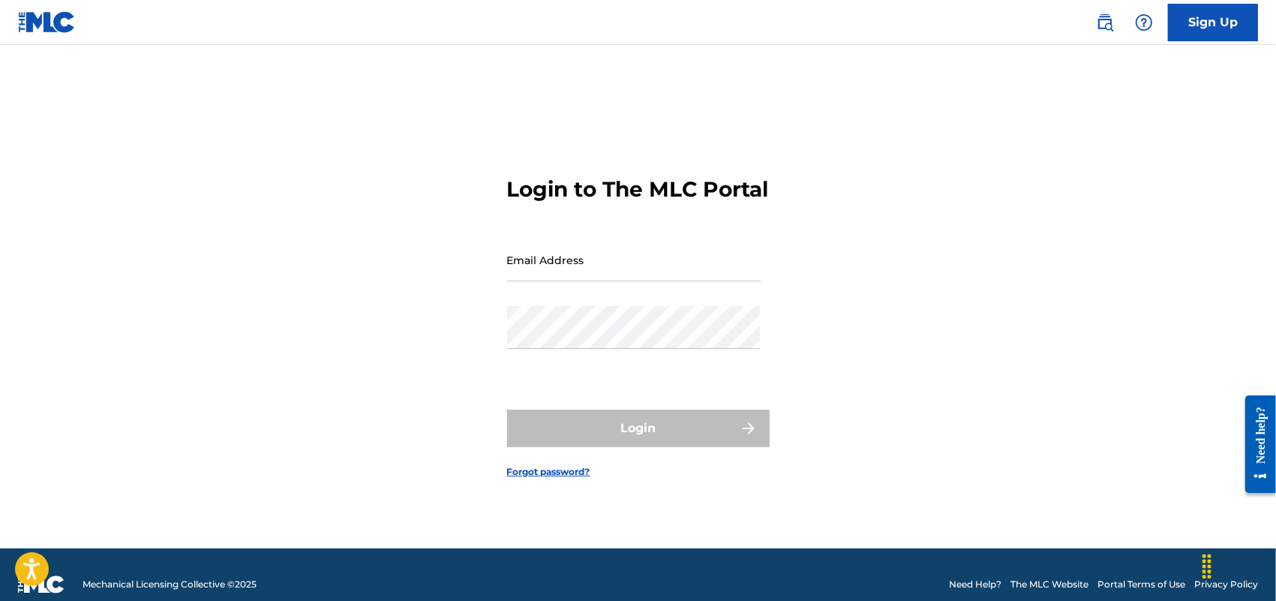
click at [540, 278] on input "Email Address" at bounding box center [634, 260] width 254 height 43
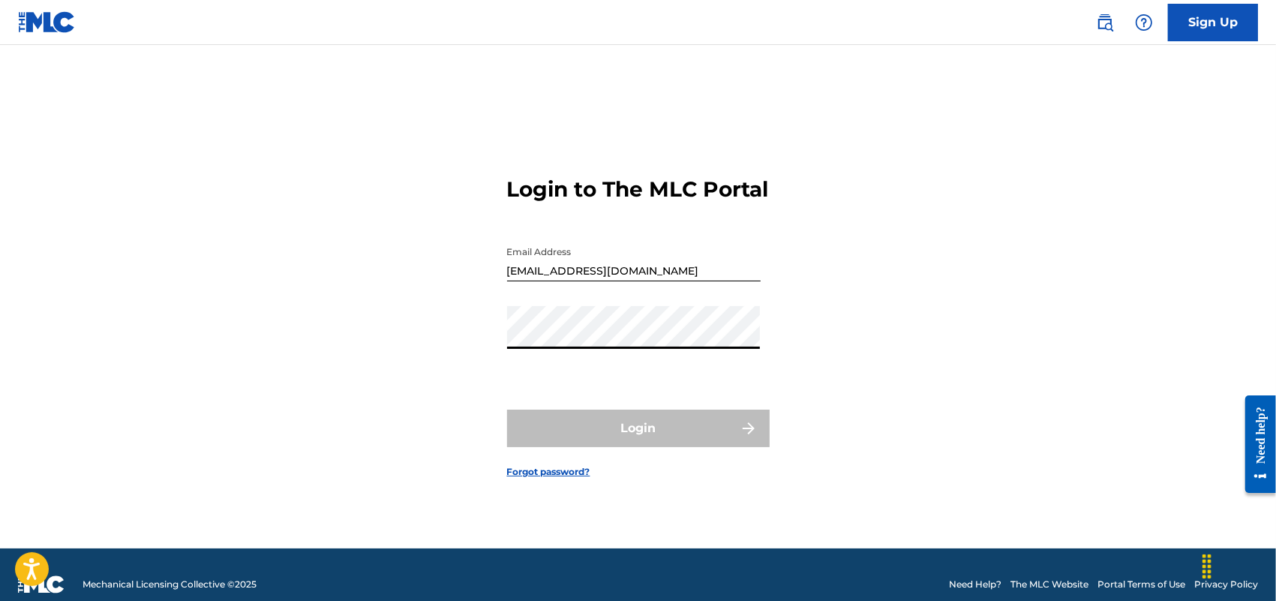
type input "[EMAIL_ADDRESS][DOMAIN_NAME]"
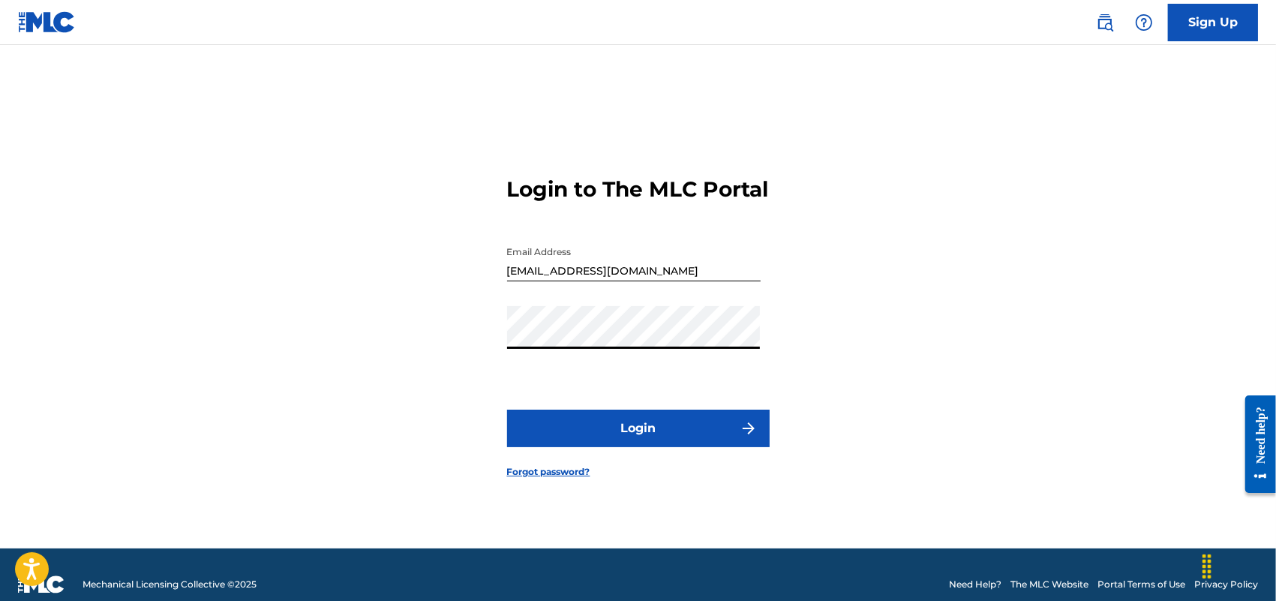
click at [617, 447] on button "Login" at bounding box center [638, 429] width 263 height 38
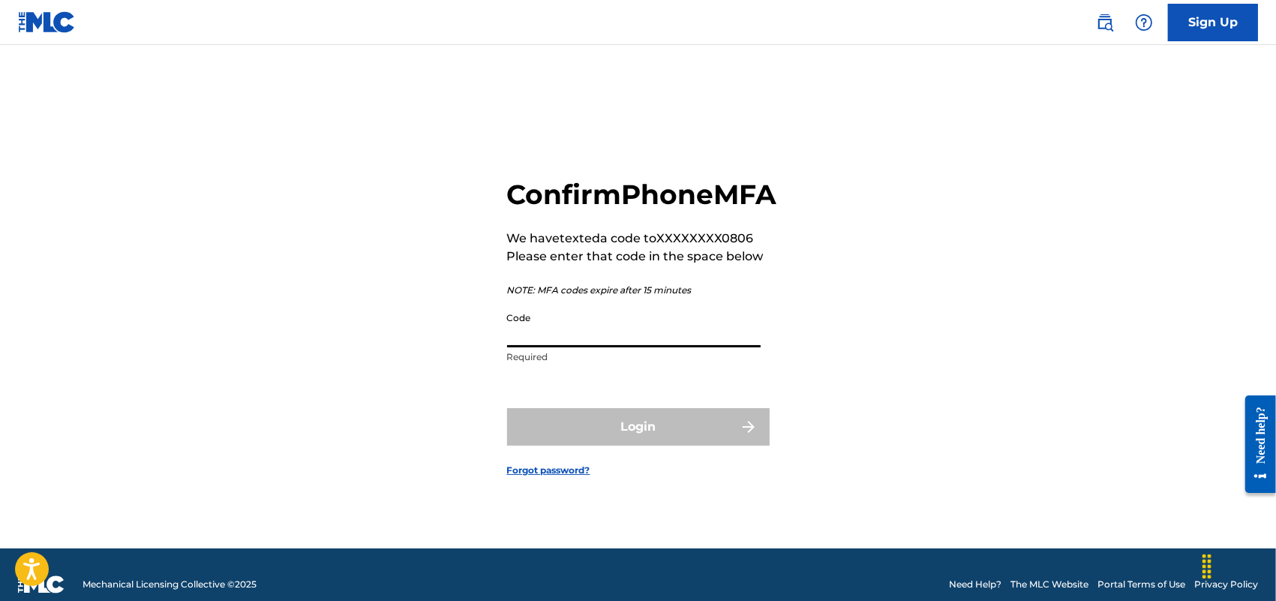
click at [575, 341] on input "Code" at bounding box center [634, 326] width 254 height 43
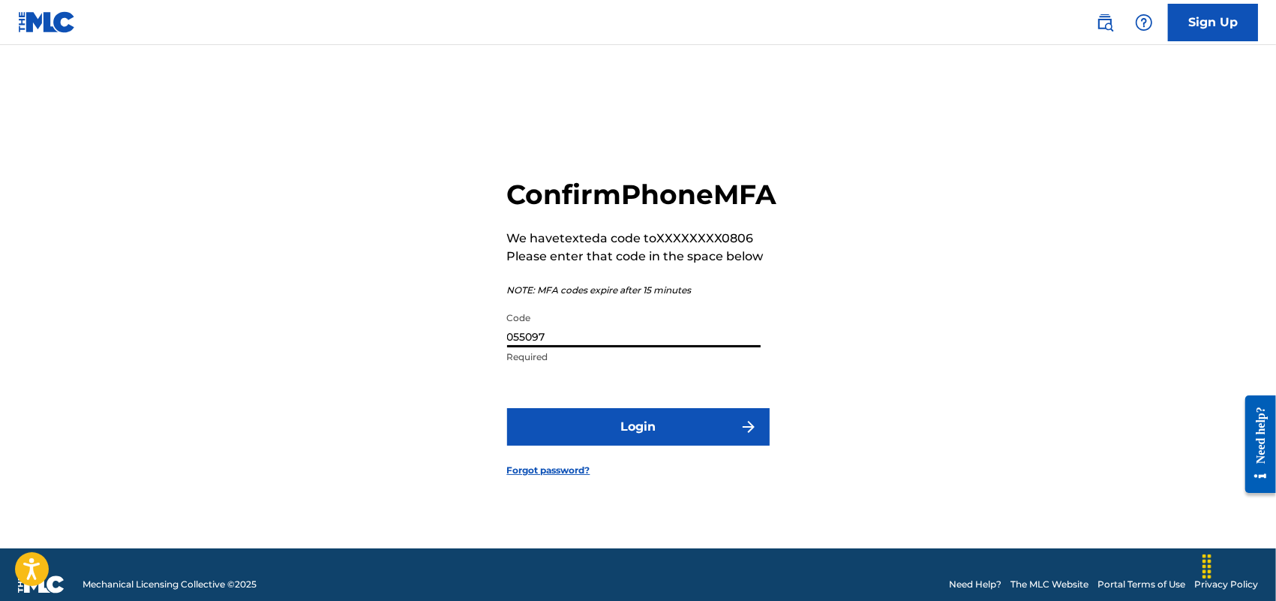
type input "055097"
click at [507, 408] on button "Login" at bounding box center [638, 427] width 263 height 38
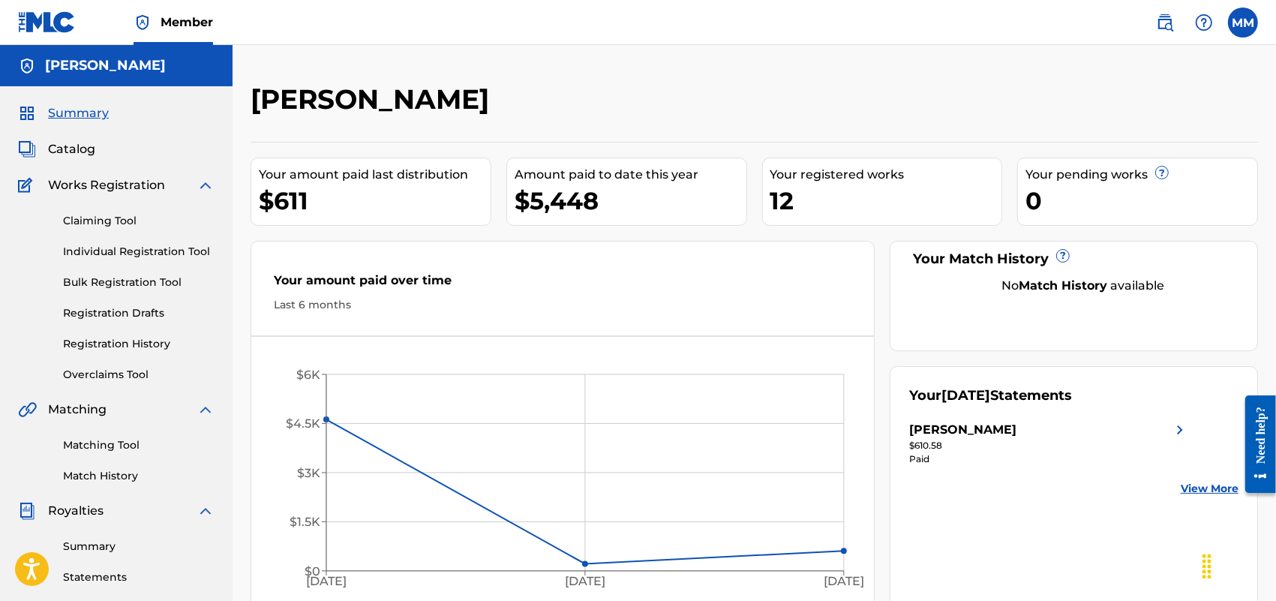
click at [105, 227] on link "Claiming Tool" at bounding box center [139, 221] width 152 height 16
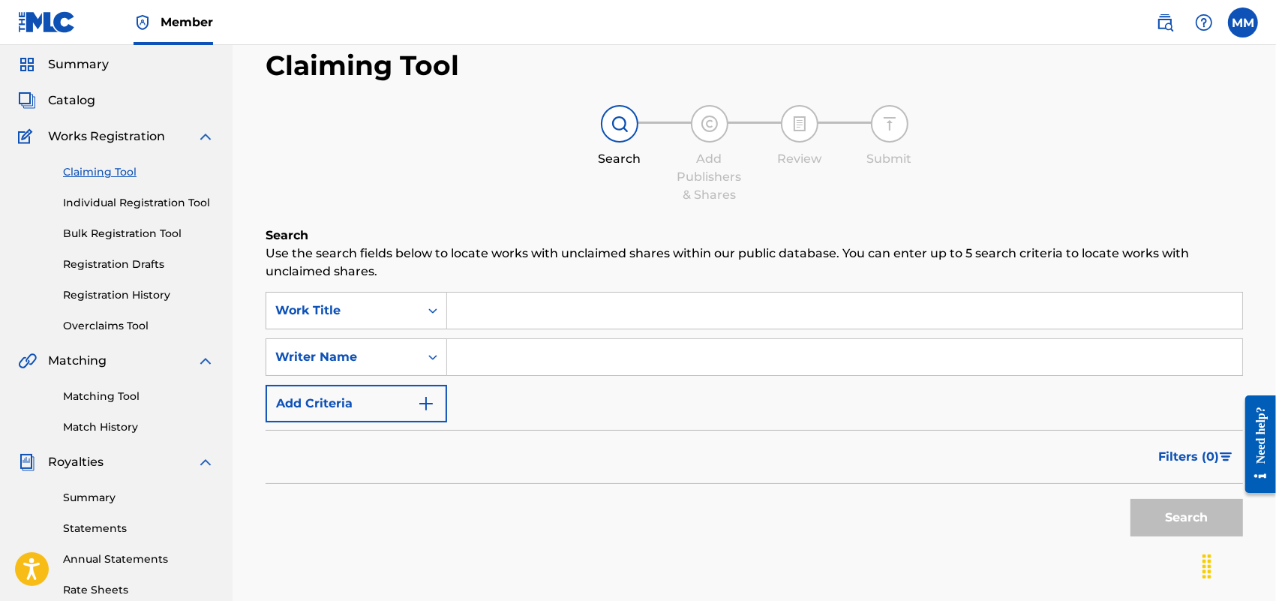
scroll to position [94, 0]
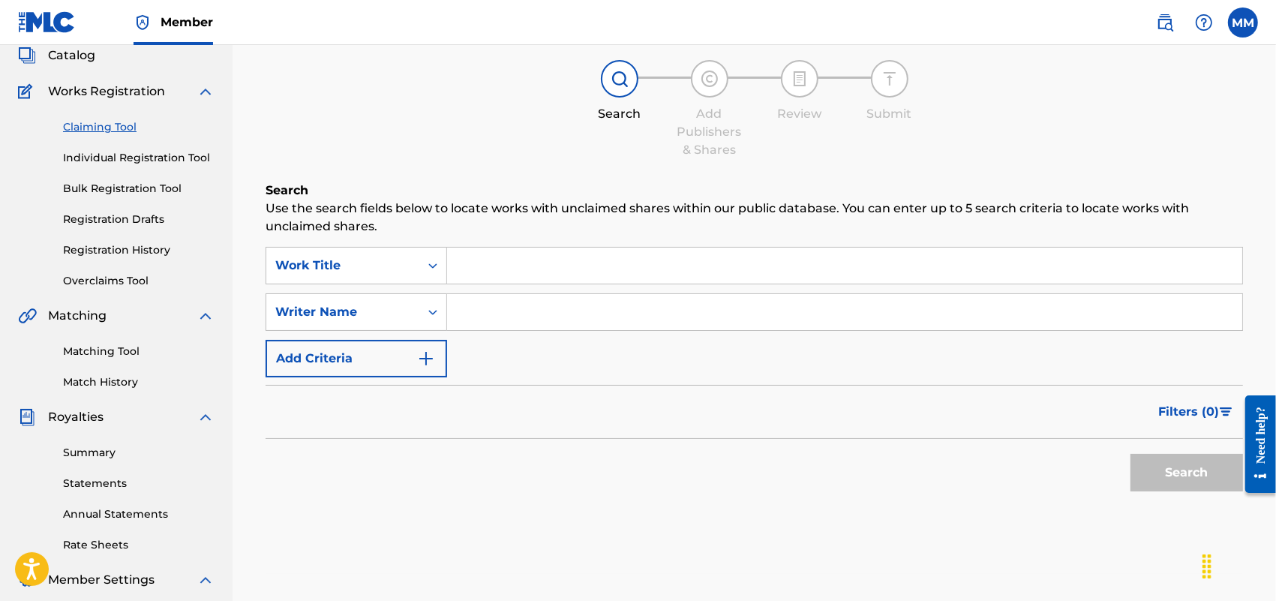
click at [561, 305] on input "Search Form" at bounding box center [844, 312] width 795 height 36
type input "[PERSON_NAME]"
click at [1131, 454] on button "Search" at bounding box center [1187, 473] width 113 height 38
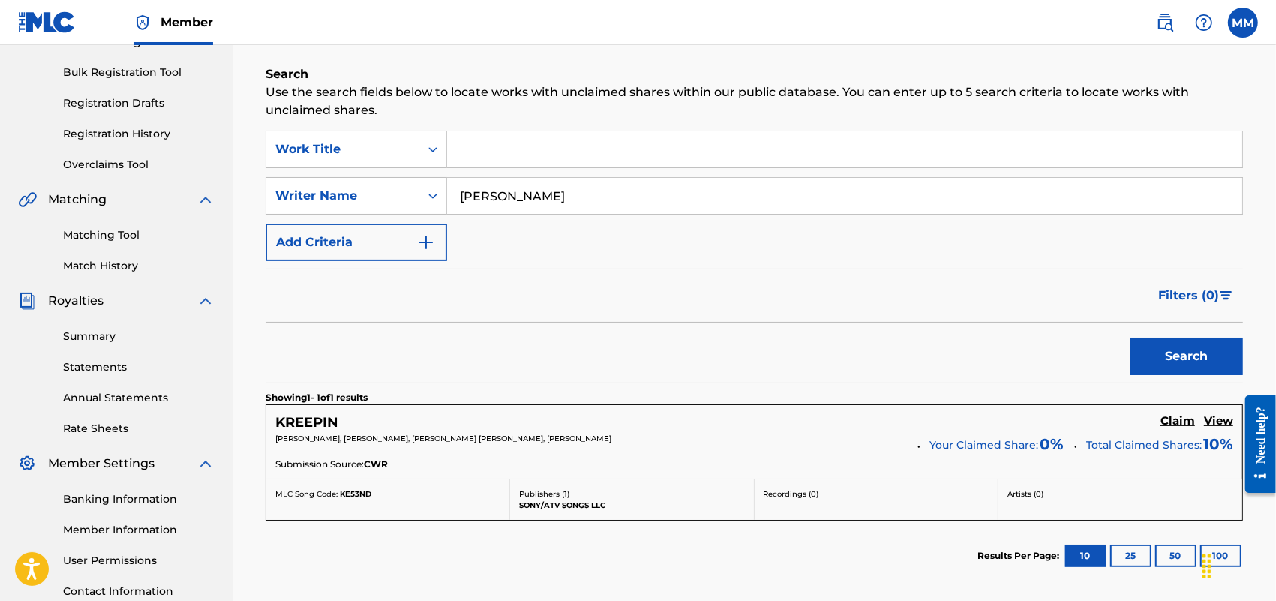
scroll to position [362, 0]
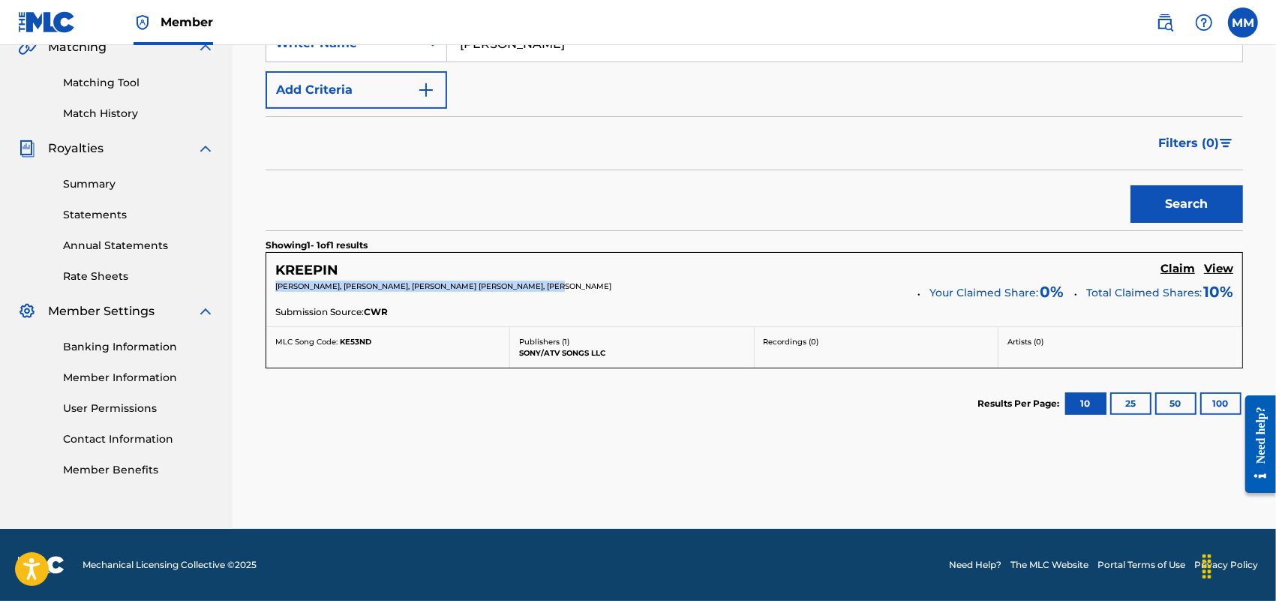
drag, startPoint x: 278, startPoint y: 291, endPoint x: 583, endPoint y: 287, distance: 304.6
click at [583, 287] on div "[PERSON_NAME], [PERSON_NAME], [PERSON_NAME] [PERSON_NAME], [PERSON_NAME]" at bounding box center [591, 291] width 632 height 21
click at [583, 287] on p "[PERSON_NAME], [PERSON_NAME], [PERSON_NAME] [PERSON_NAME], [PERSON_NAME]" at bounding box center [591, 286] width 632 height 11
click at [1221, 269] on h5 "View" at bounding box center [1218, 269] width 29 height 14
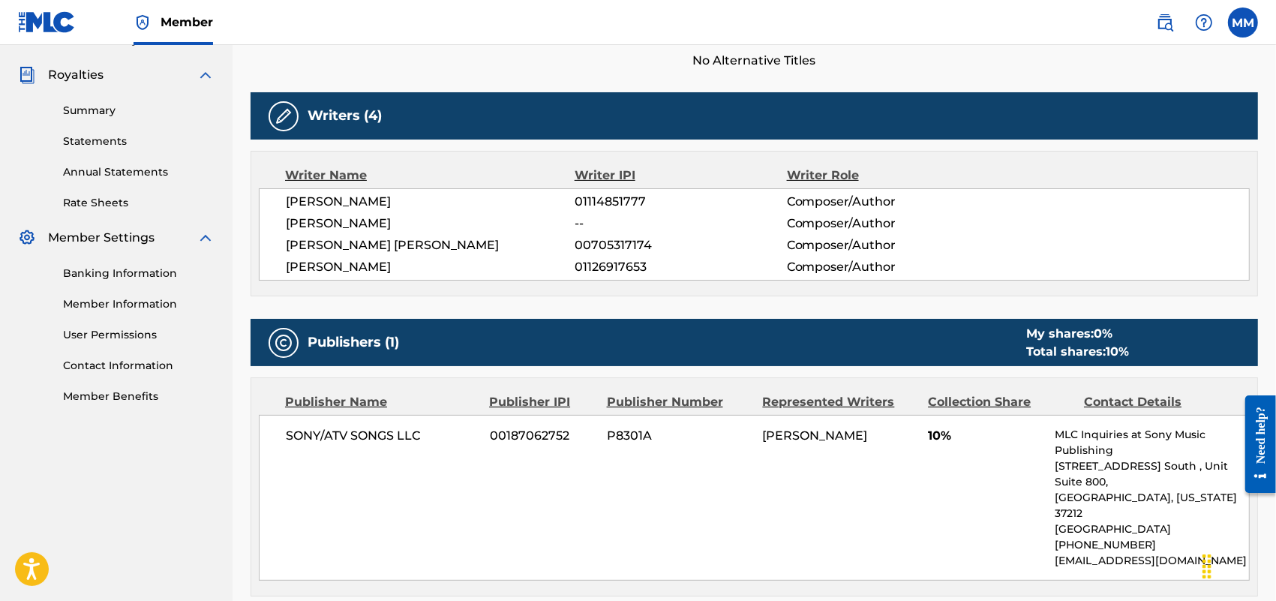
scroll to position [479, 0]
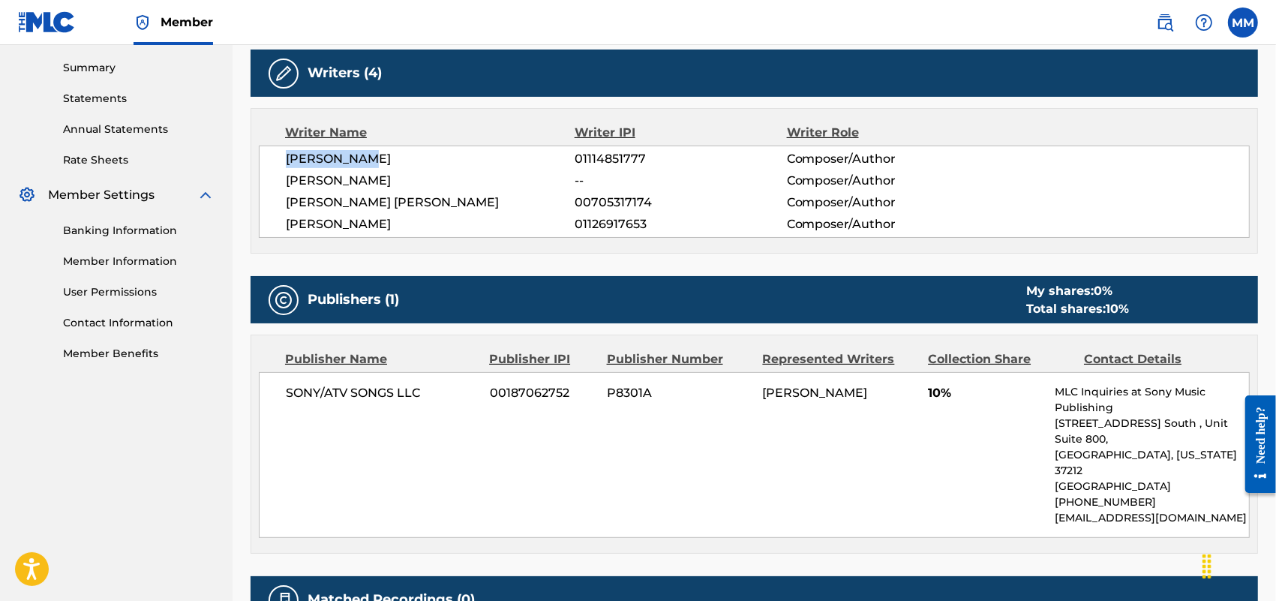
drag, startPoint x: 353, startPoint y: 152, endPoint x: 482, endPoint y: 160, distance: 130.1
click at [482, 160] on div "[PERSON_NAME] 01114851777 Composer/Author [PERSON_NAME] -- Composer/Author [PER…" at bounding box center [754, 192] width 991 height 92
drag, startPoint x: 274, startPoint y: 204, endPoint x: 250, endPoint y: 227, distance: 32.9
click at [551, 209] on div "[PERSON_NAME] 01114851777 Composer/Author [PERSON_NAME] -- Composer/Author [PER…" at bounding box center [754, 192] width 991 height 92
drag, startPoint x: 265, startPoint y: 220, endPoint x: 452, endPoint y: 234, distance: 188.1
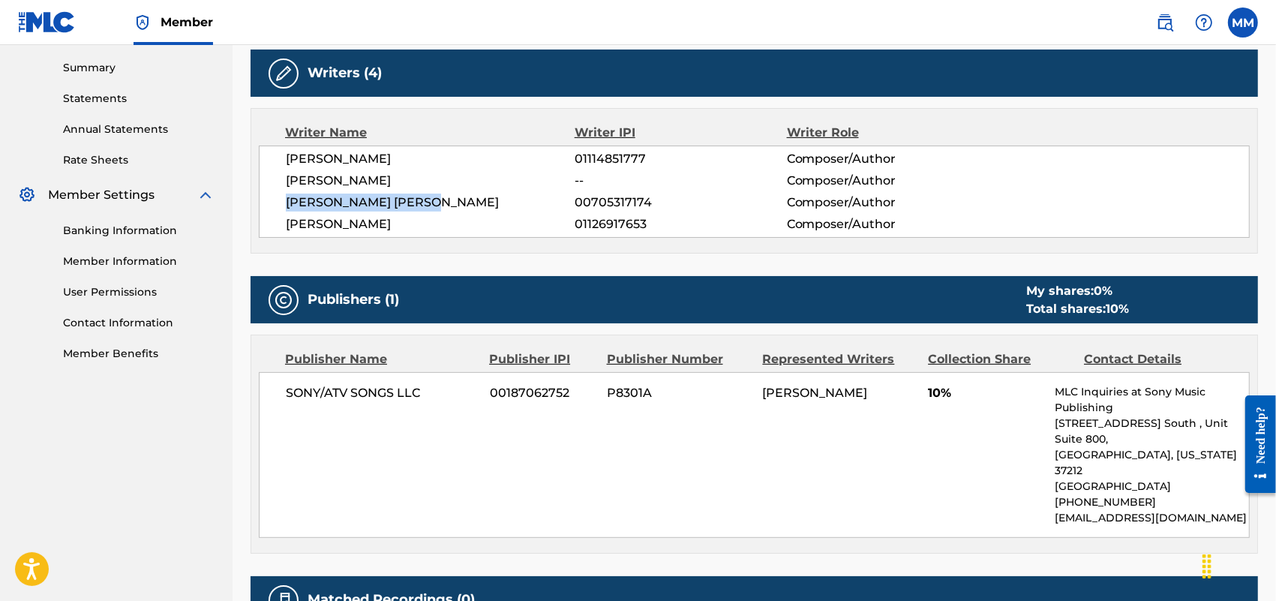
click at [452, 234] on div "[PERSON_NAME] 01114851777 Composer/Author [PERSON_NAME] -- Composer/Author [PER…" at bounding box center [754, 192] width 991 height 92
drag, startPoint x: 271, startPoint y: 175, endPoint x: 385, endPoint y: 175, distance: 114.0
click at [385, 175] on div "[PERSON_NAME] 01114851777 Composer/Author [PERSON_NAME] -- Composer/Author [PER…" at bounding box center [754, 192] width 991 height 92
click at [385, 175] on span "[PERSON_NAME]" at bounding box center [430, 181] width 289 height 18
drag, startPoint x: 545, startPoint y: 173, endPoint x: 608, endPoint y: 182, distance: 64.5
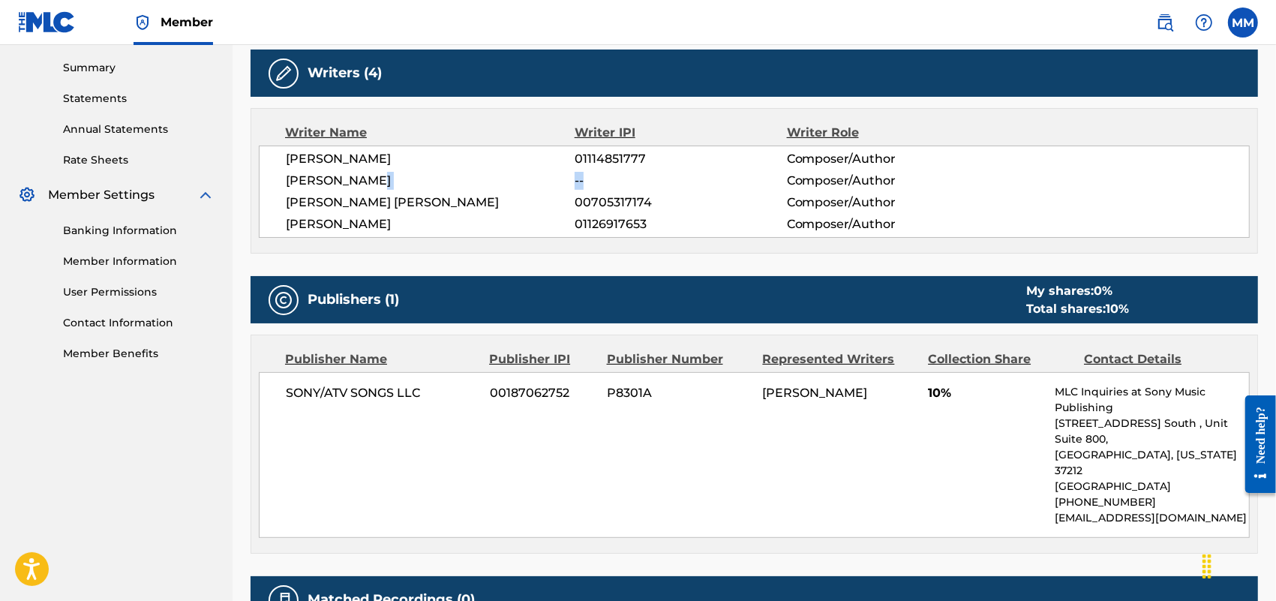
click at [608, 182] on div "[PERSON_NAME] -- Composer/Author" at bounding box center [767, 181] width 963 height 18
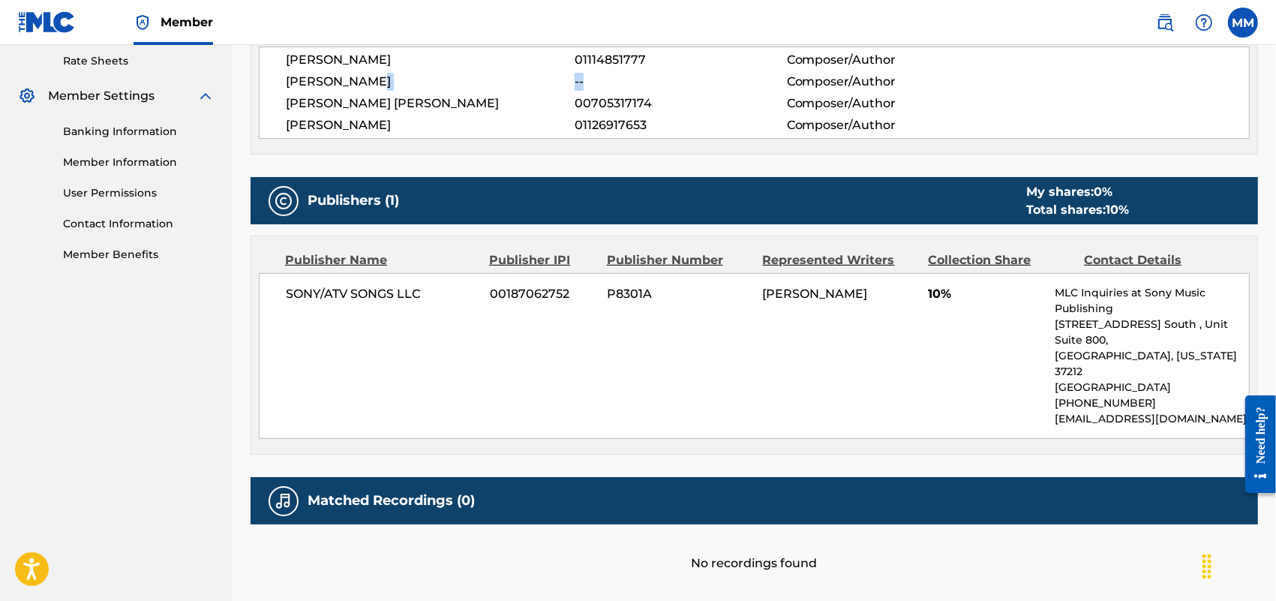
scroll to position [572, 0]
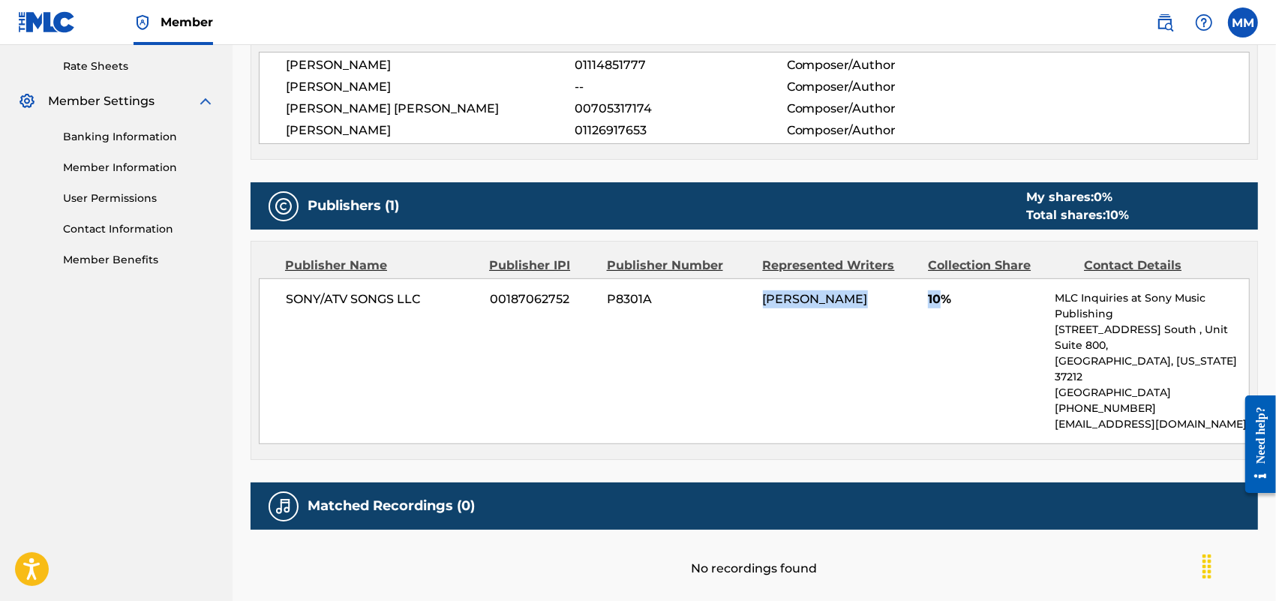
drag, startPoint x: 752, startPoint y: 308, endPoint x: 940, endPoint y: 308, distance: 188.3
click at [940, 308] on div "SONY/ATV SONGS LLC 00187062752 P8301A [PERSON_NAME] 10% MLC Inquiries at Sony M…" at bounding box center [754, 361] width 991 height 166
click at [939, 309] on div "SONY/ATV SONGS LLC 00187062752 P8301A [PERSON_NAME] 10% MLC Inquiries at Sony M…" at bounding box center [754, 361] width 991 height 166
click at [894, 302] on div "[PERSON_NAME]" at bounding box center [840, 299] width 154 height 18
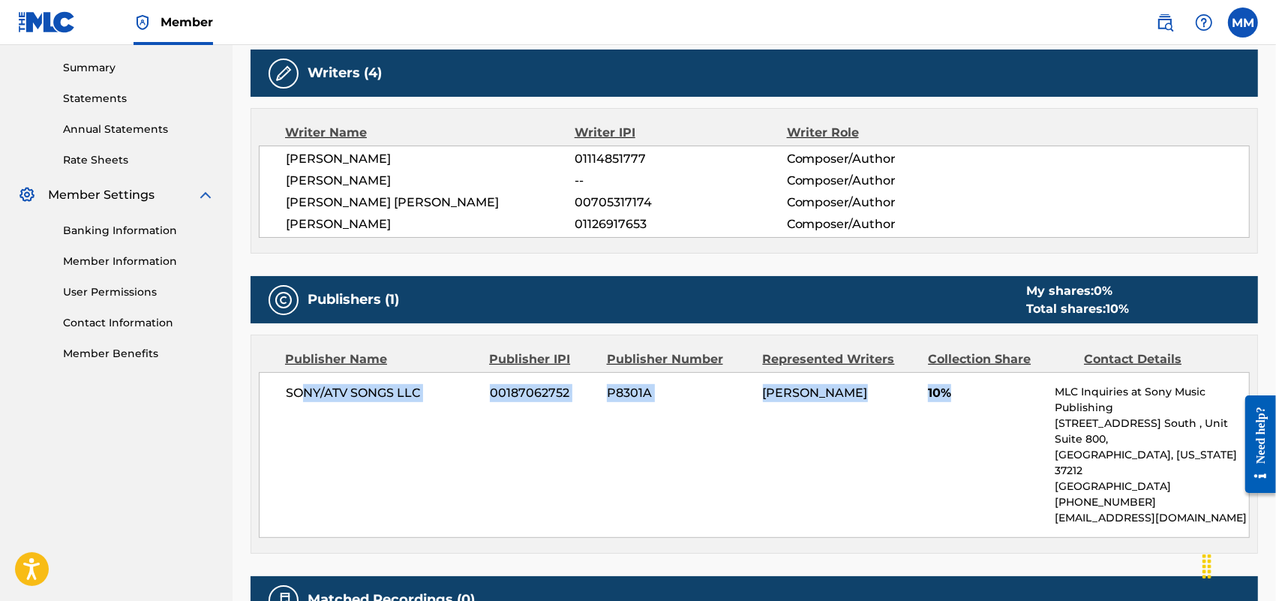
drag, startPoint x: 954, startPoint y: 379, endPoint x: 305, endPoint y: 398, distance: 648.5
click at [305, 398] on div "SONY/ATV SONGS LLC 00187062752 P8301A [PERSON_NAME] 10% MLC Inquiries at Sony M…" at bounding box center [754, 455] width 991 height 166
click at [966, 386] on span "10%" at bounding box center [986, 393] width 116 height 18
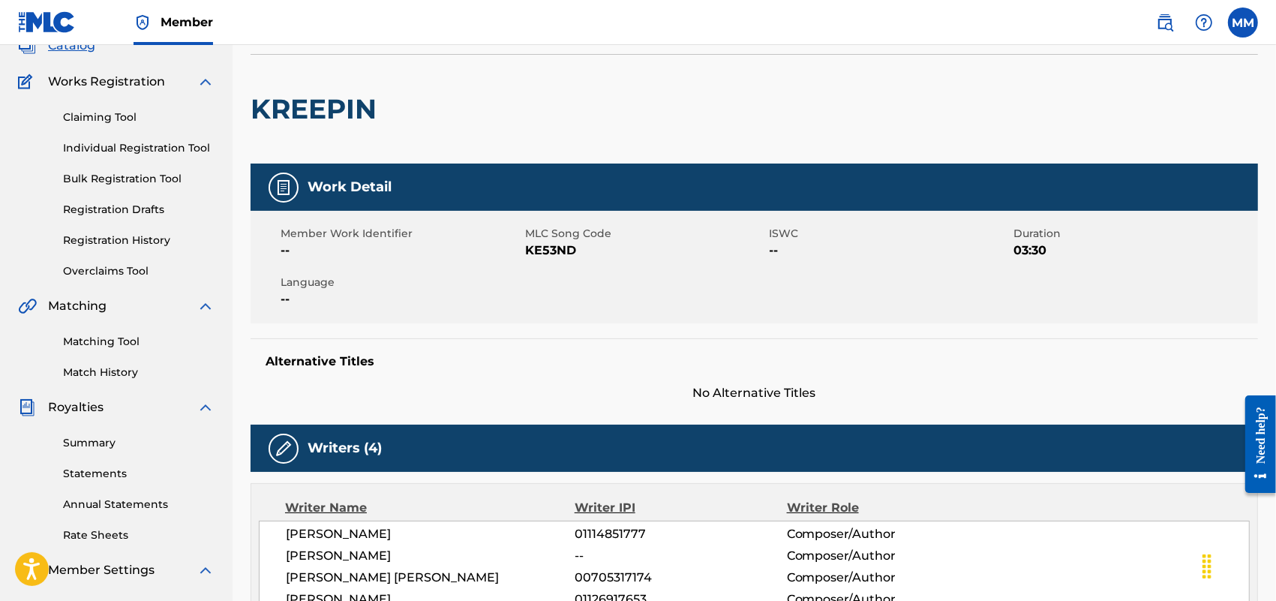
scroll to position [10, 0]
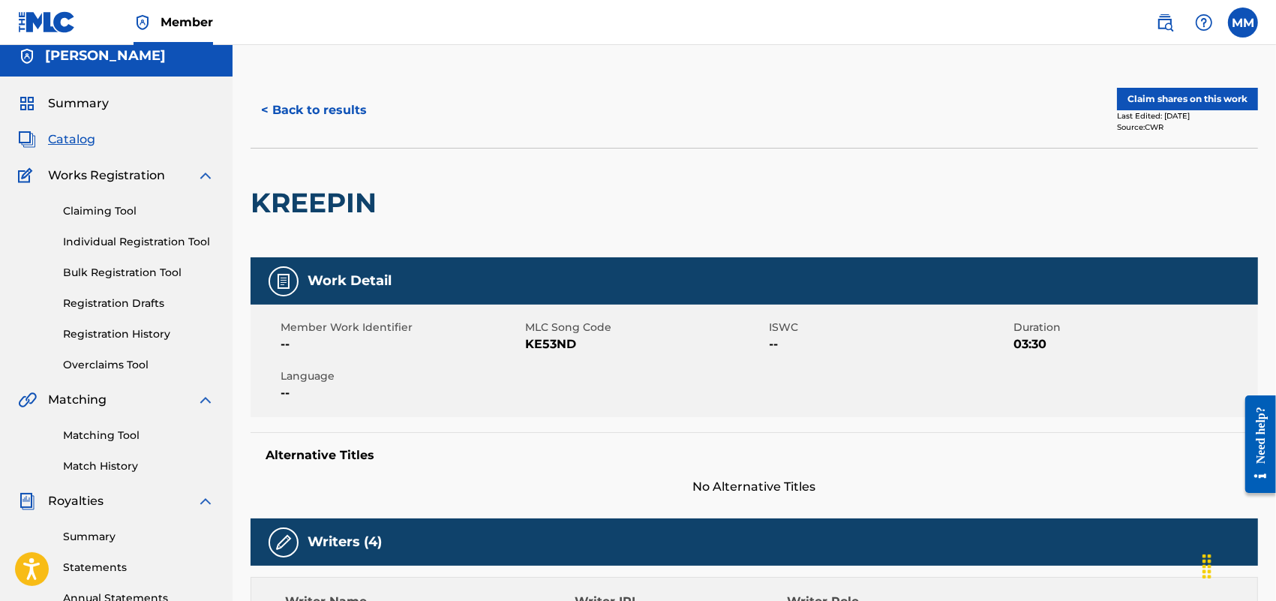
click at [64, 131] on span "Catalog" at bounding box center [71, 140] width 47 height 18
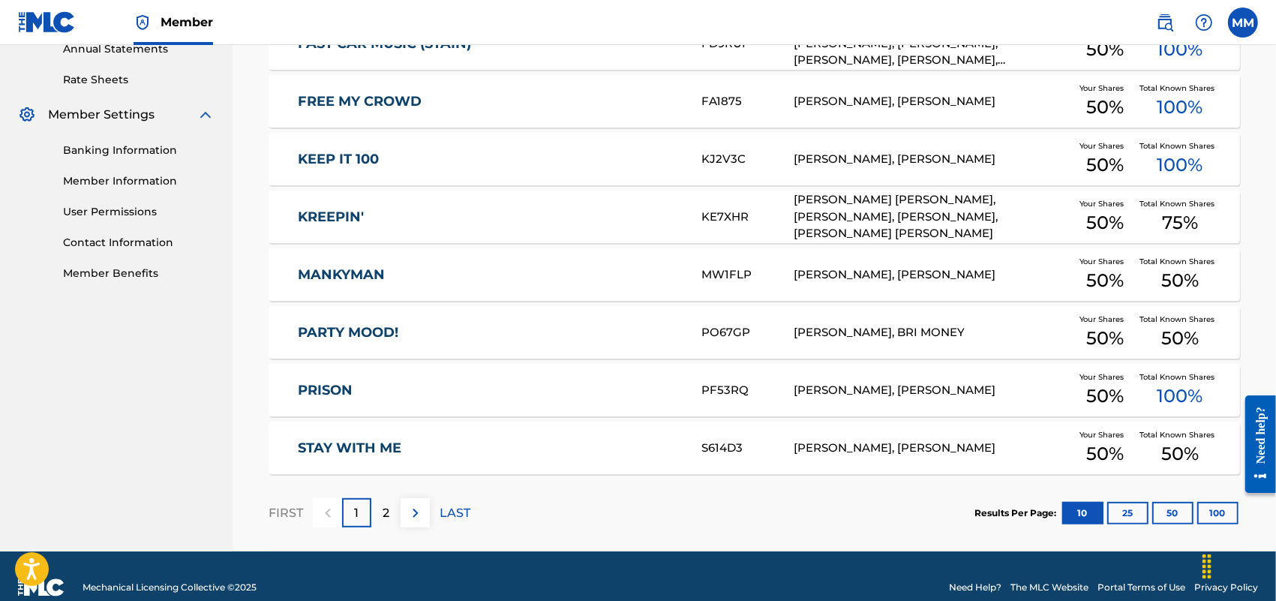
scroll to position [563, 0]
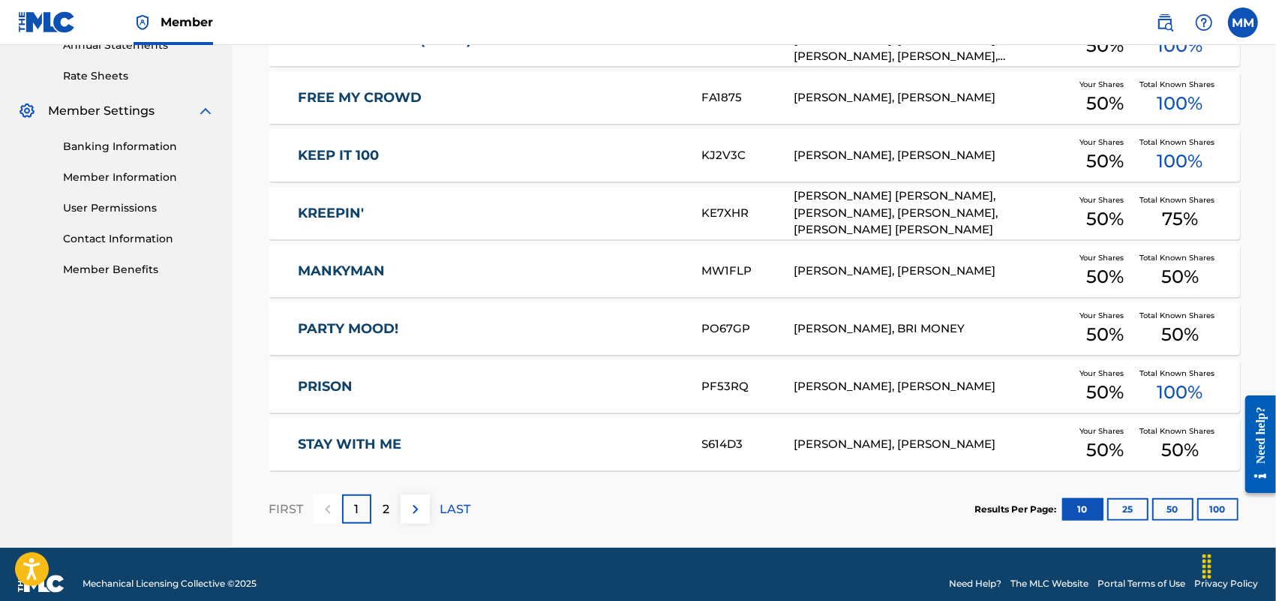
click at [388, 503] on p "2" at bounding box center [386, 509] width 7 height 18
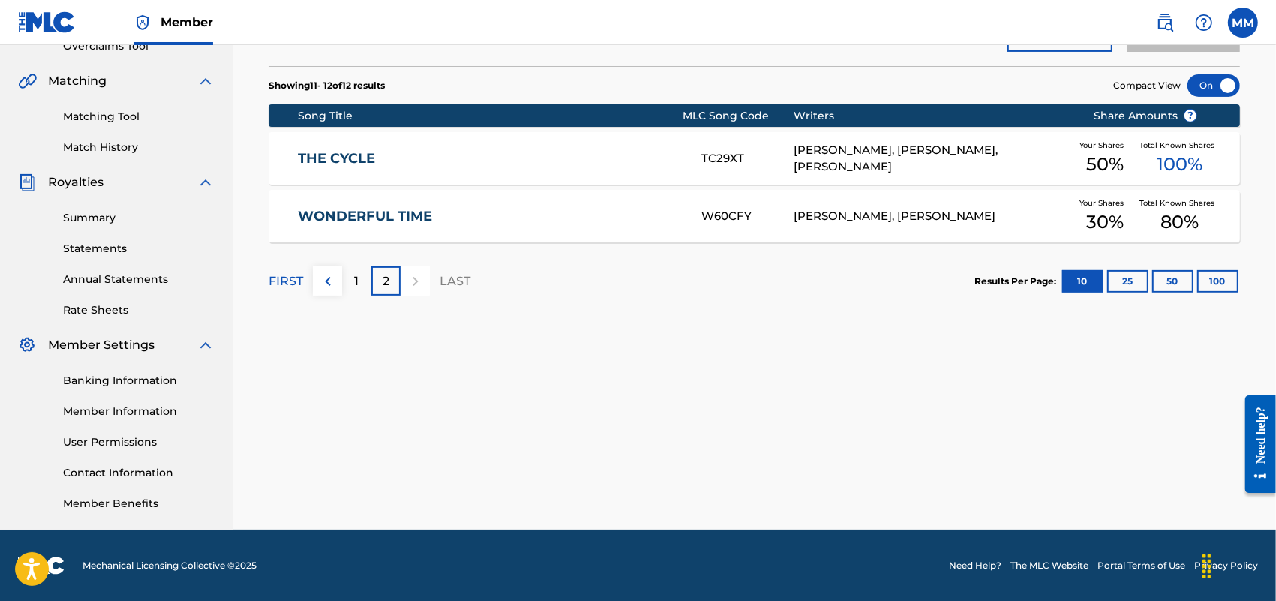
click at [374, 212] on link "WONDERFUL TIME" at bounding box center [489, 216] width 383 height 17
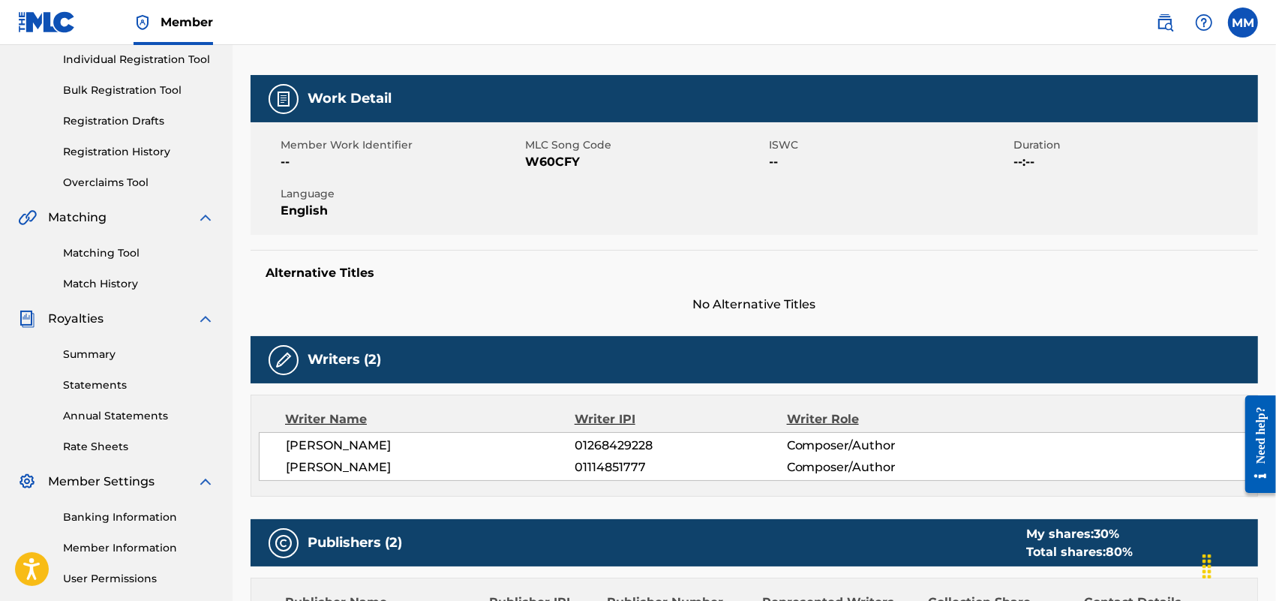
scroll to position [188, 0]
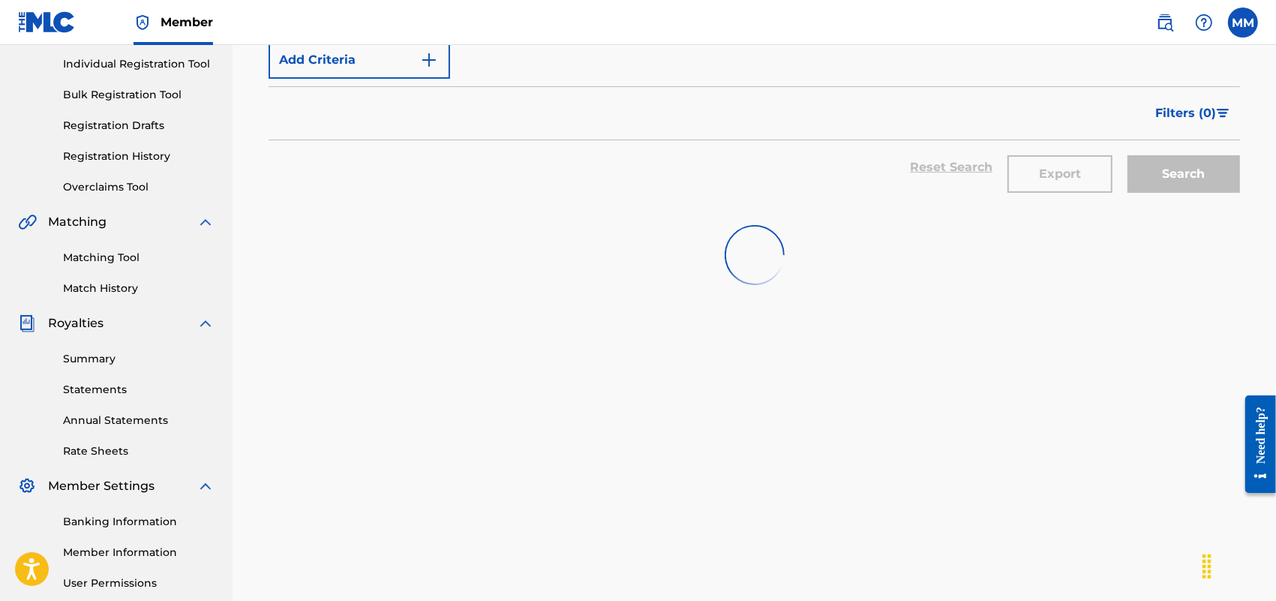
scroll to position [329, 0]
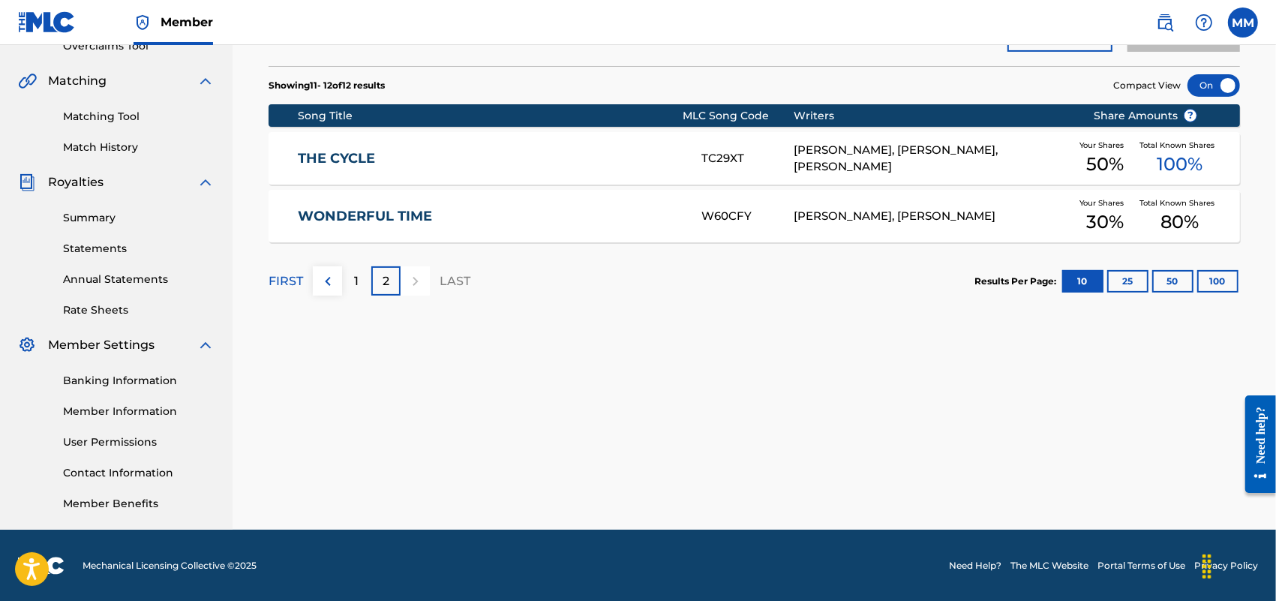
click at [1137, 216] on div "Your Shares 30 %" at bounding box center [1105, 217] width 69 height 46
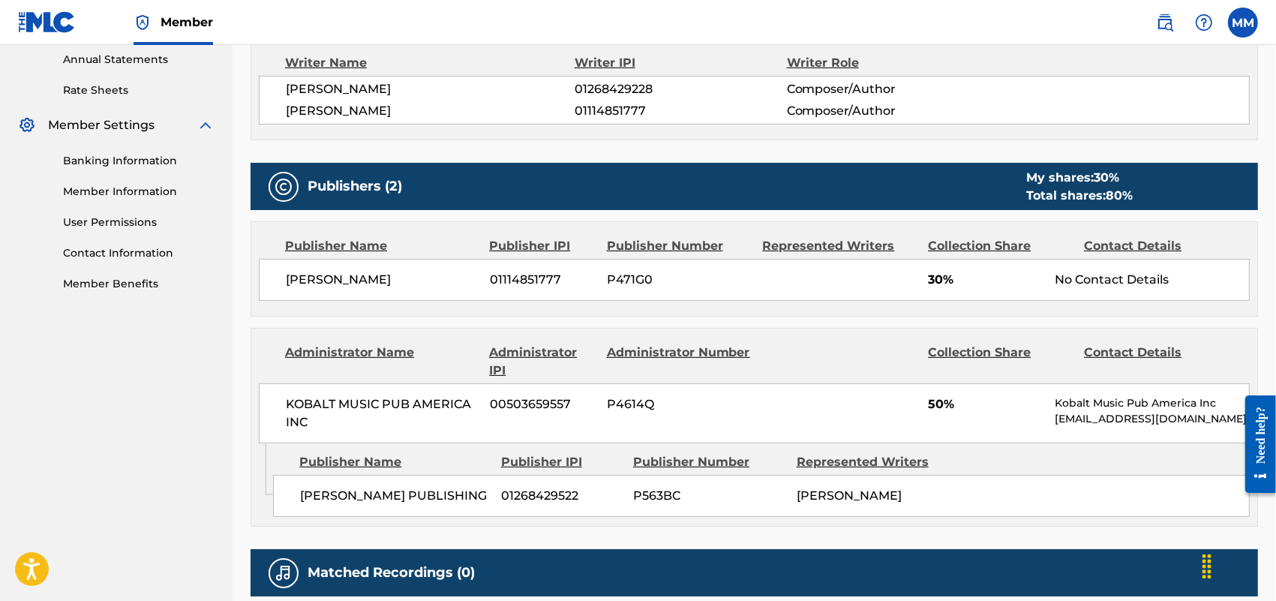
scroll to position [563, 0]
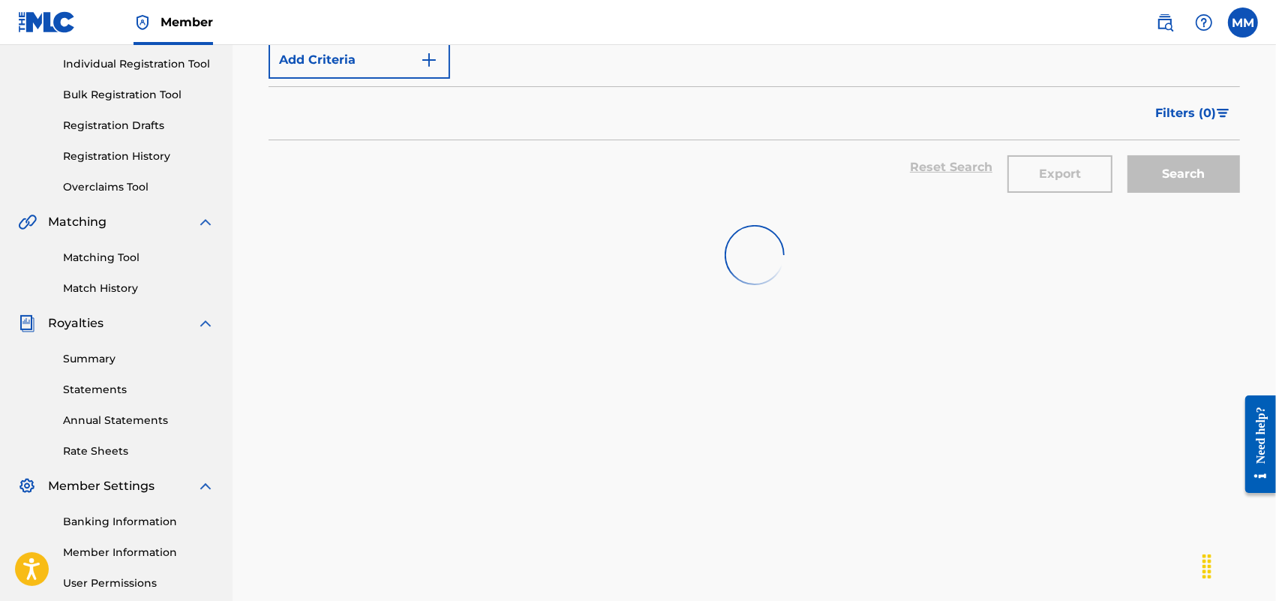
scroll to position [329, 0]
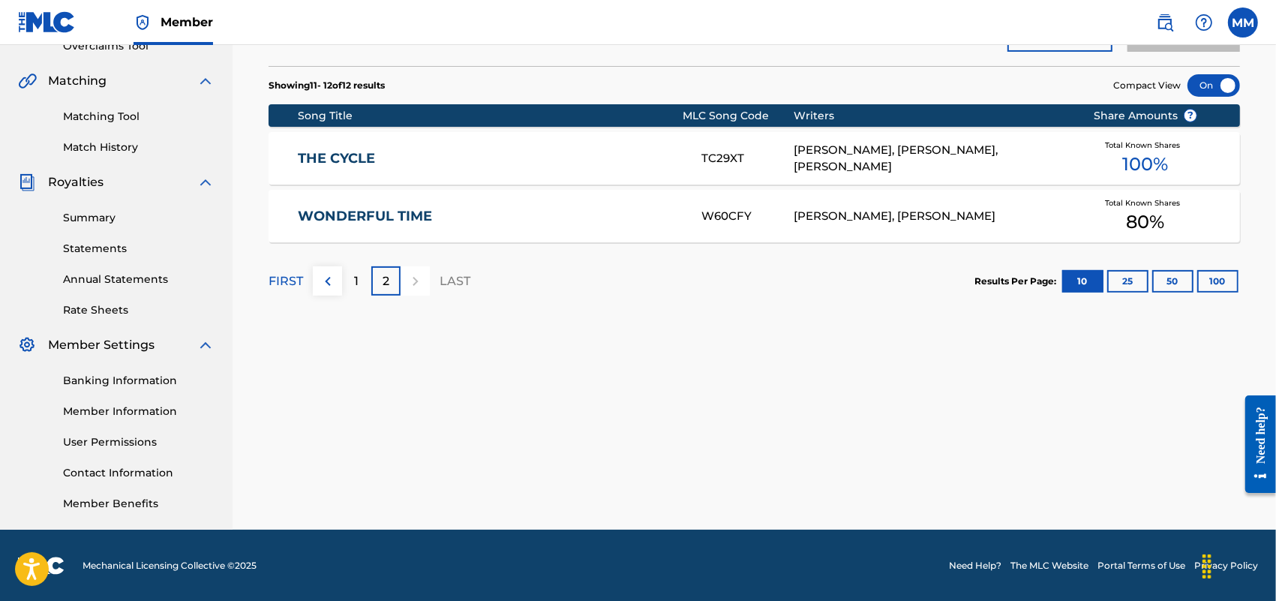
click at [366, 278] on div "1" at bounding box center [356, 280] width 29 height 29
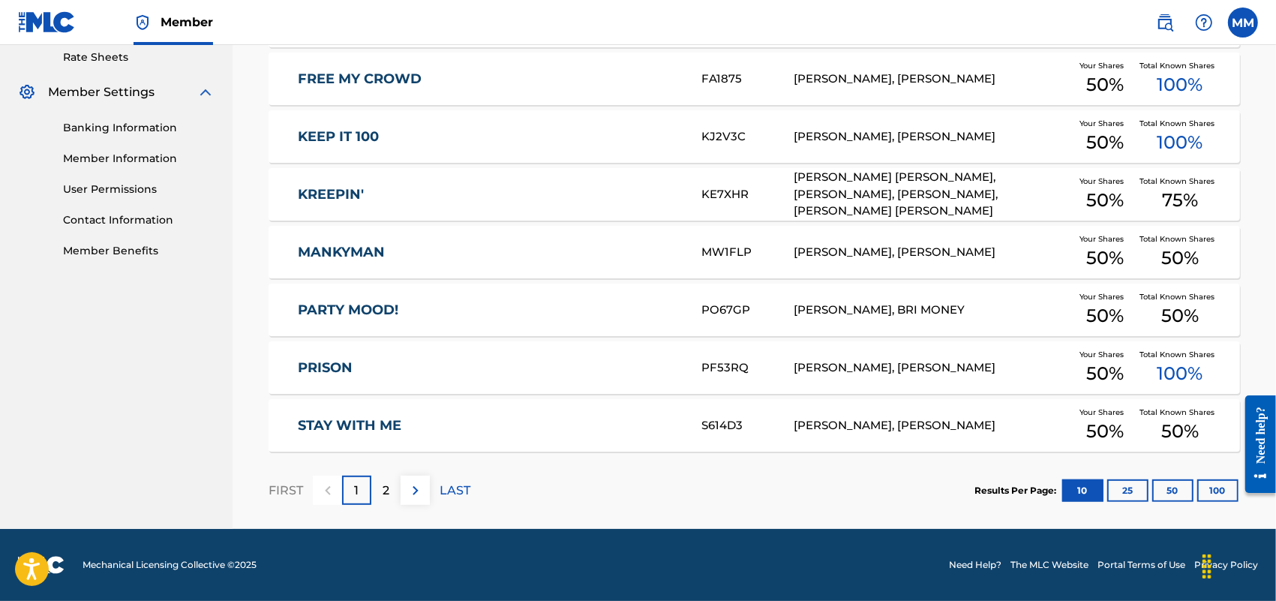
scroll to position [488, 0]
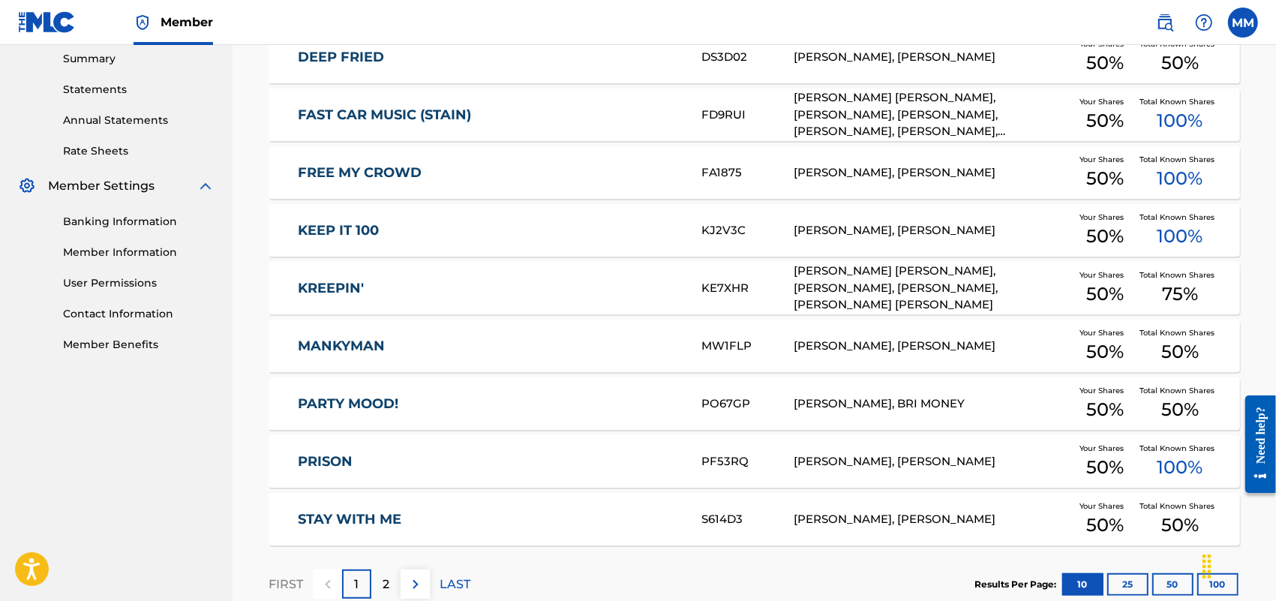
click at [360, 234] on link "KEEP IT 100" at bounding box center [489, 230] width 383 height 17
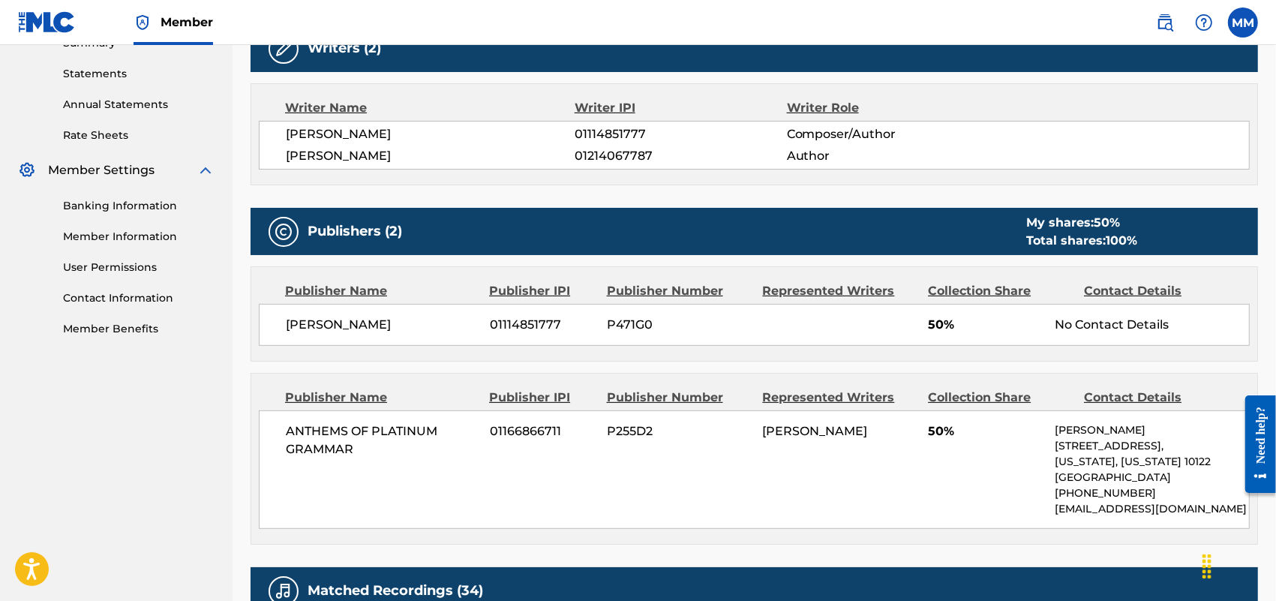
scroll to position [375, 0]
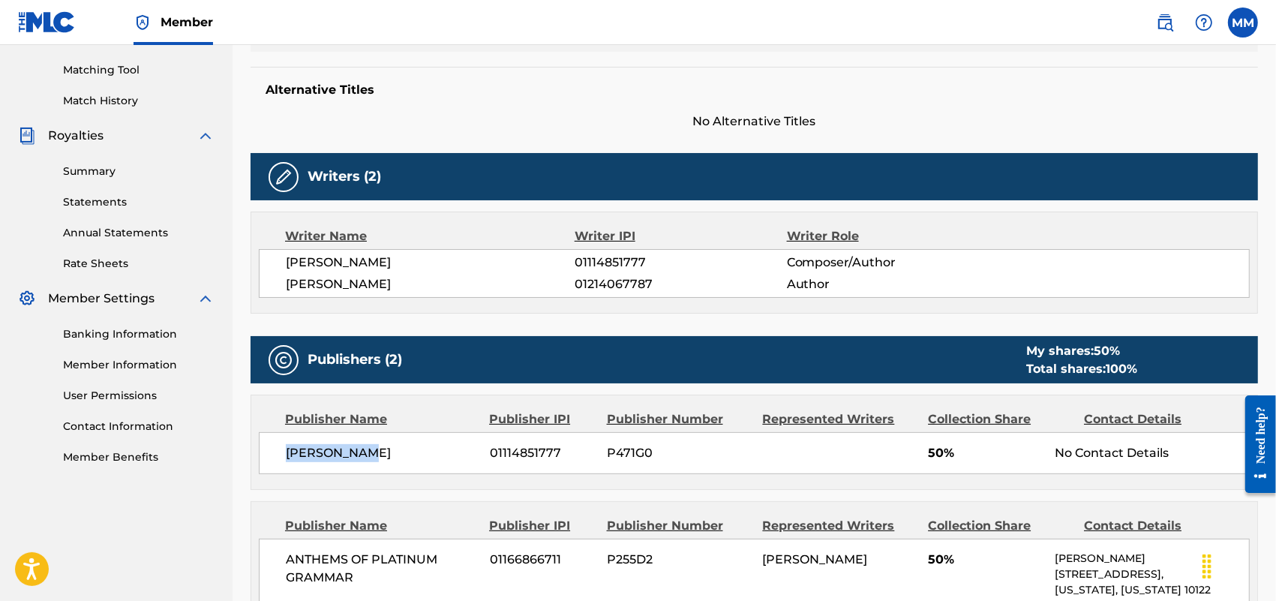
drag, startPoint x: 286, startPoint y: 454, endPoint x: 436, endPoint y: 450, distance: 150.1
click at [436, 452] on span "[PERSON_NAME]" at bounding box center [382, 453] width 193 height 18
click at [282, 440] on div "[PERSON_NAME] [PHONE_NUMBER] P471G0 50% No Contact Details" at bounding box center [754, 453] width 991 height 42
drag, startPoint x: 957, startPoint y: 455, endPoint x: 897, endPoint y: 456, distance: 59.3
click at [897, 456] on div "[PERSON_NAME] [PHONE_NUMBER] P471G0 50% No Contact Details" at bounding box center [754, 453] width 991 height 42
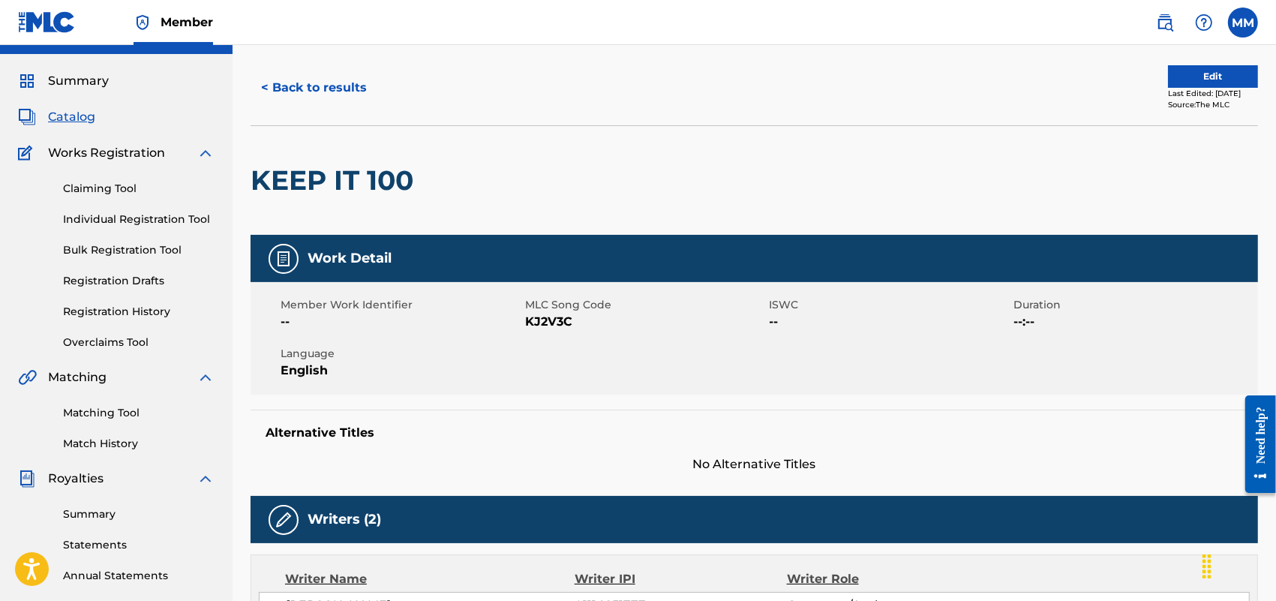
scroll to position [0, 0]
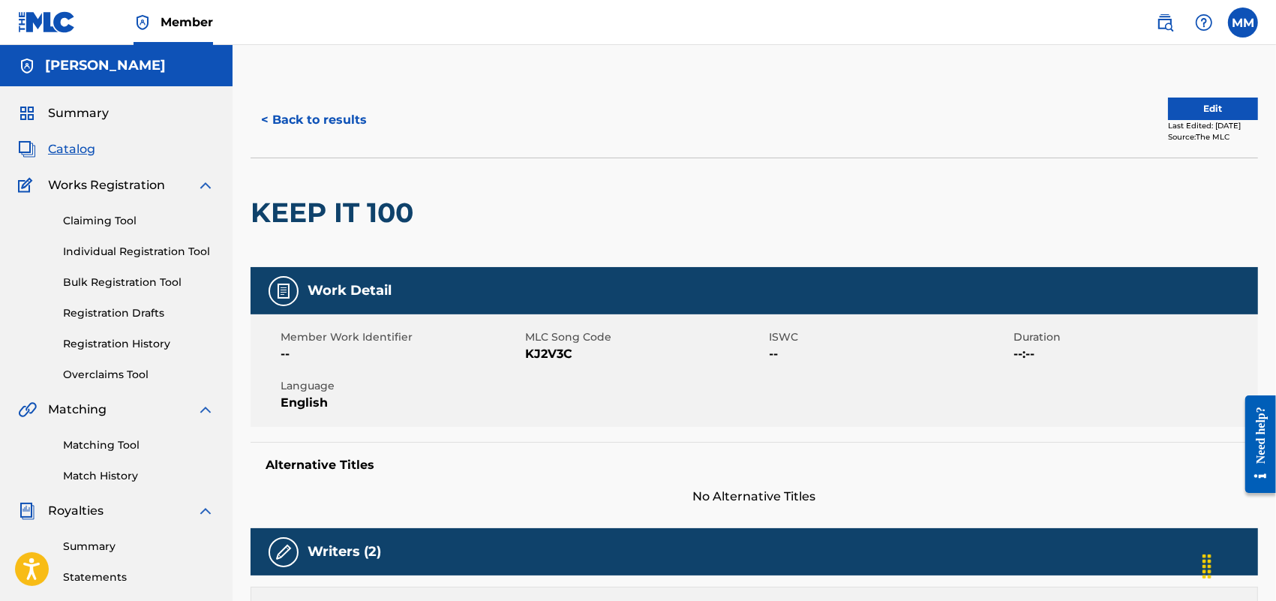
click at [305, 121] on button "< Back to results" at bounding box center [314, 120] width 127 height 38
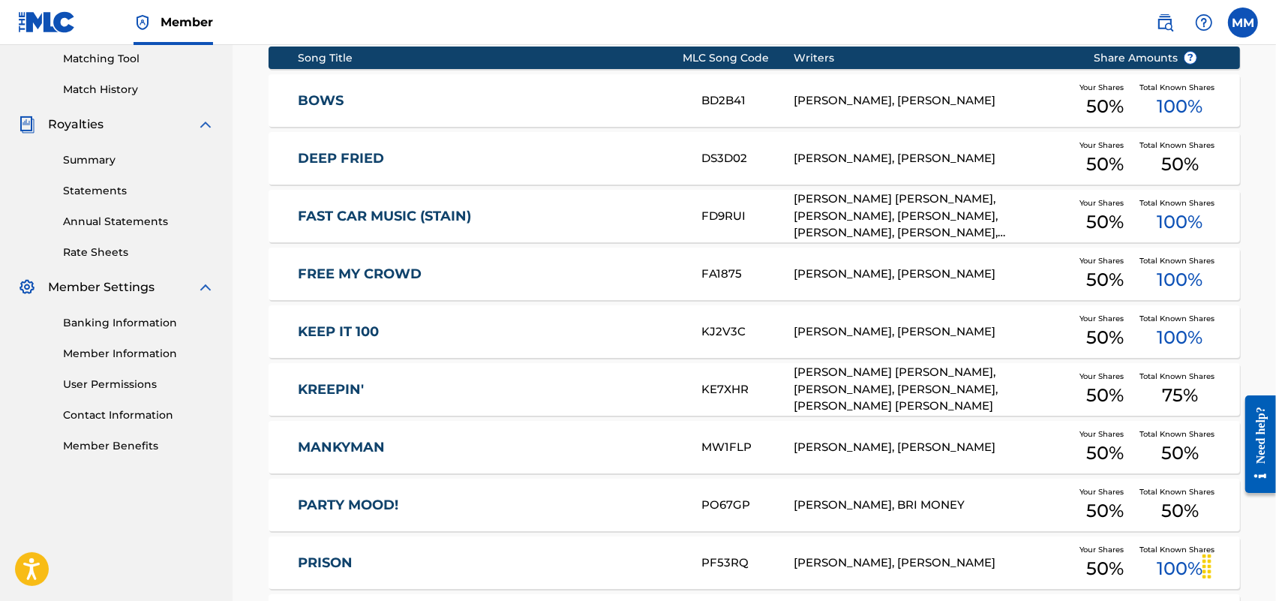
scroll to position [394, 0]
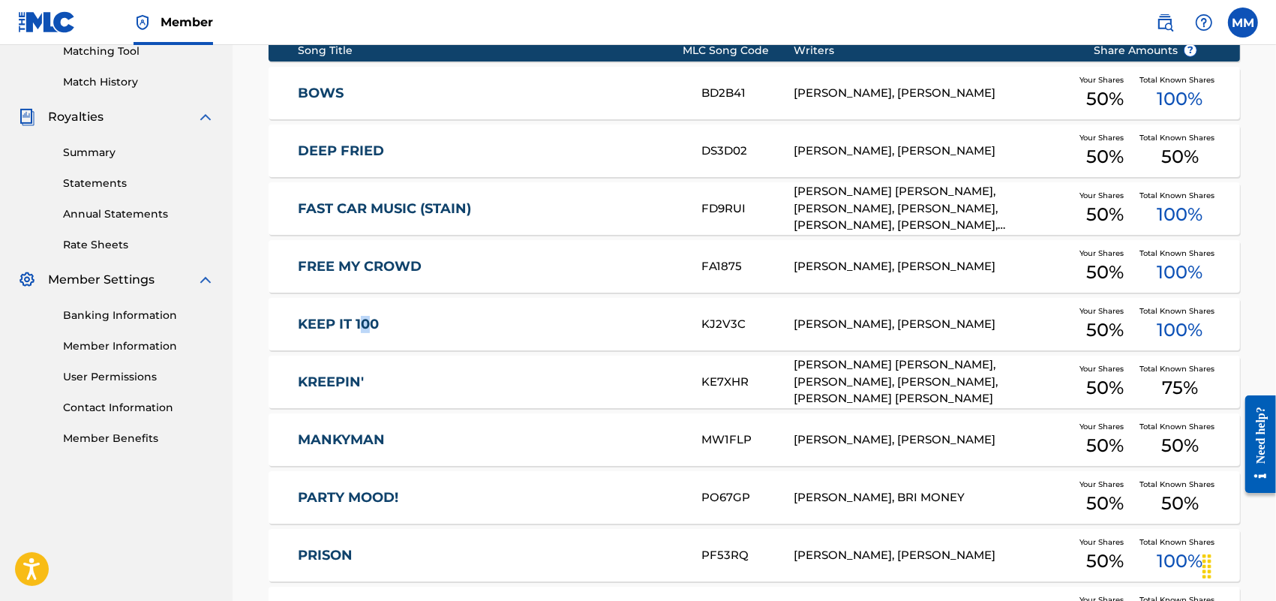
click at [366, 313] on div "KEEP IT 100 KJ2V3C [PERSON_NAME], [PERSON_NAME] Your Shares 50 % Total Known Sh…" at bounding box center [755, 324] width 972 height 53
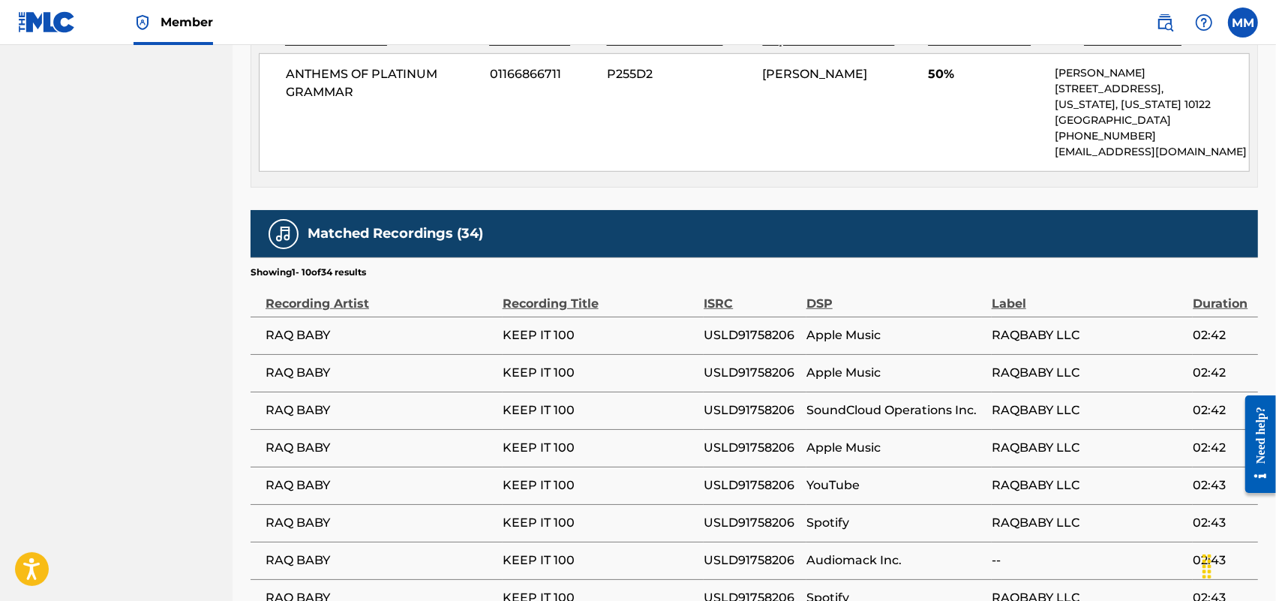
scroll to position [1029, 0]
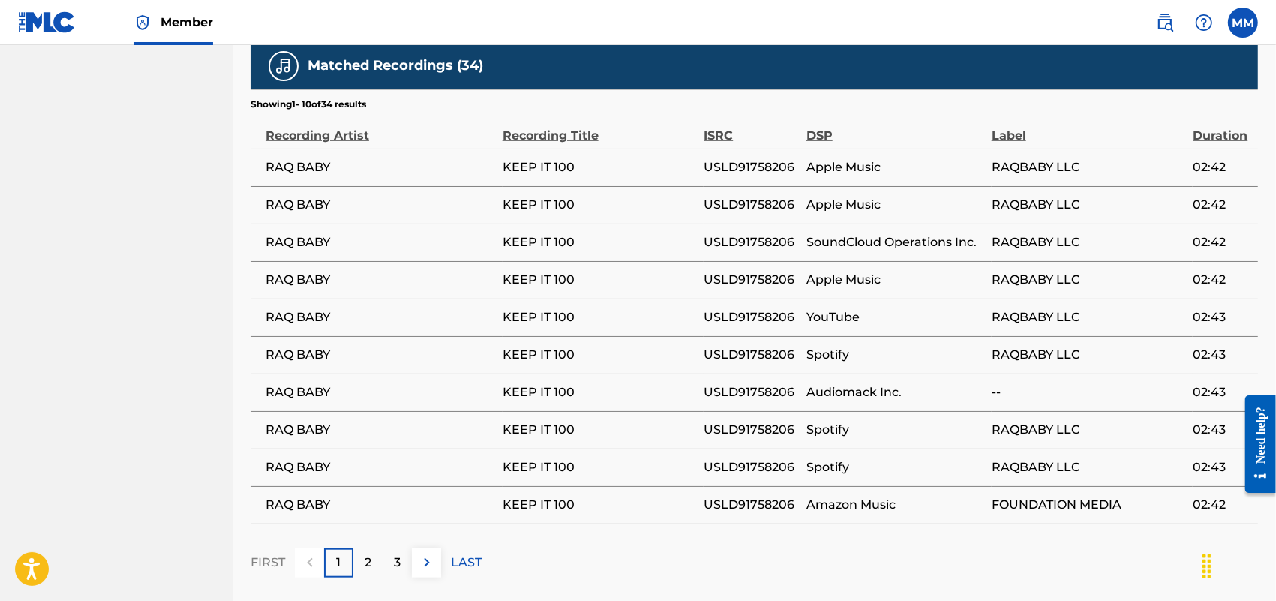
click at [377, 561] on div "2" at bounding box center [367, 562] width 29 height 29
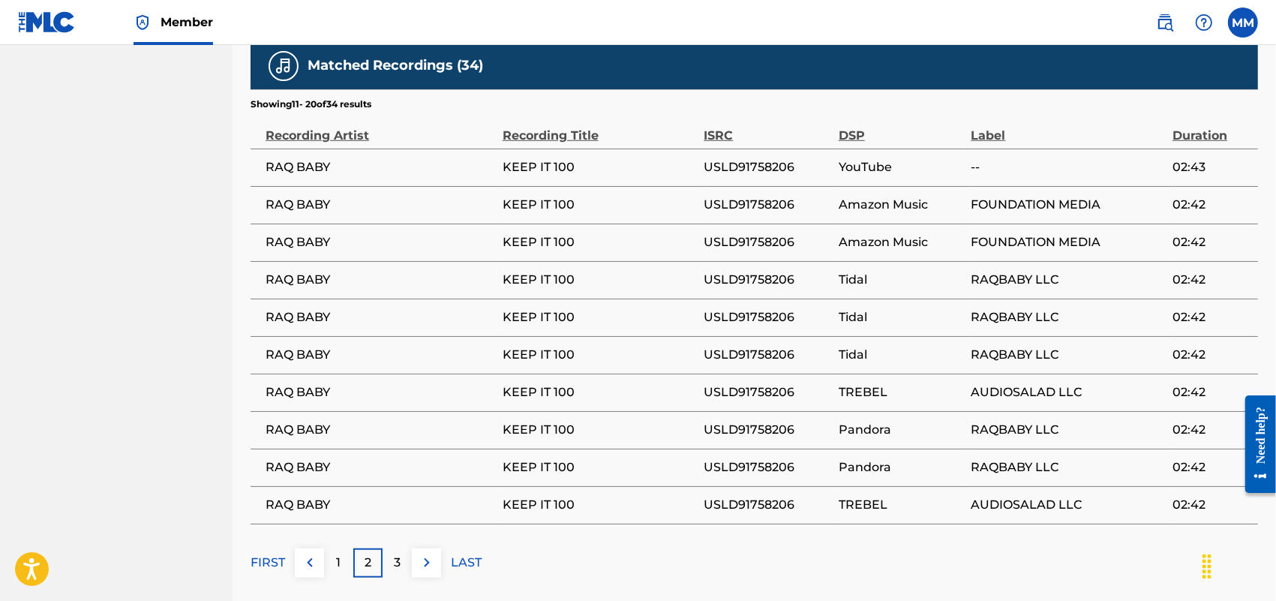
click at [398, 560] on p "3" at bounding box center [397, 563] width 7 height 18
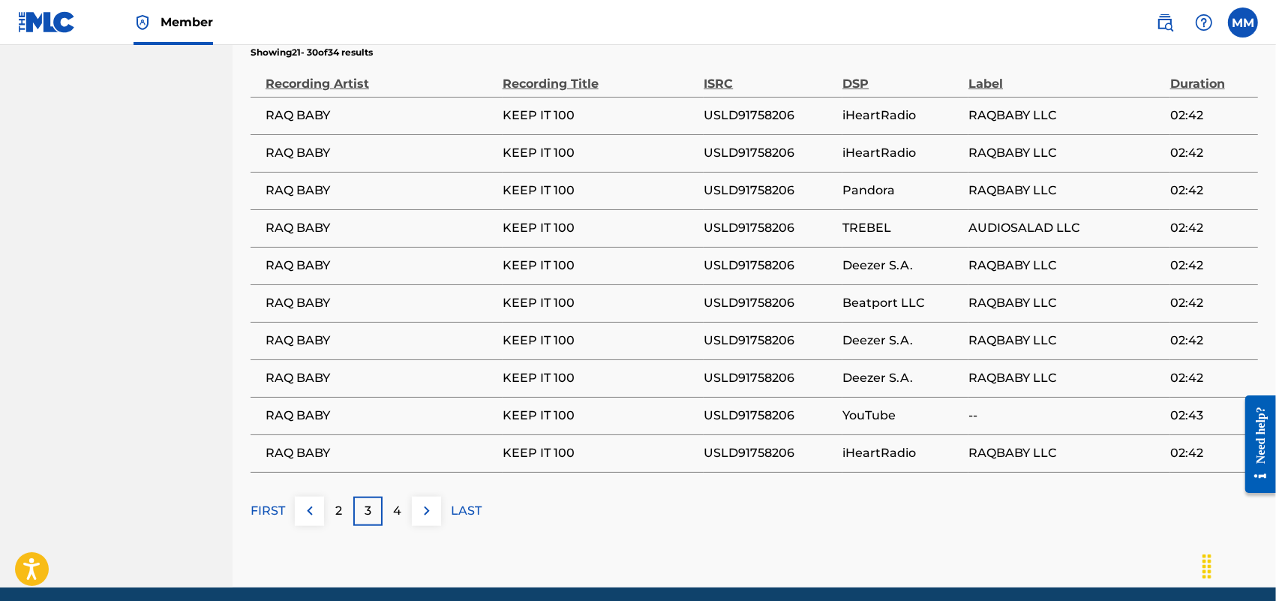
scroll to position [1141, 0]
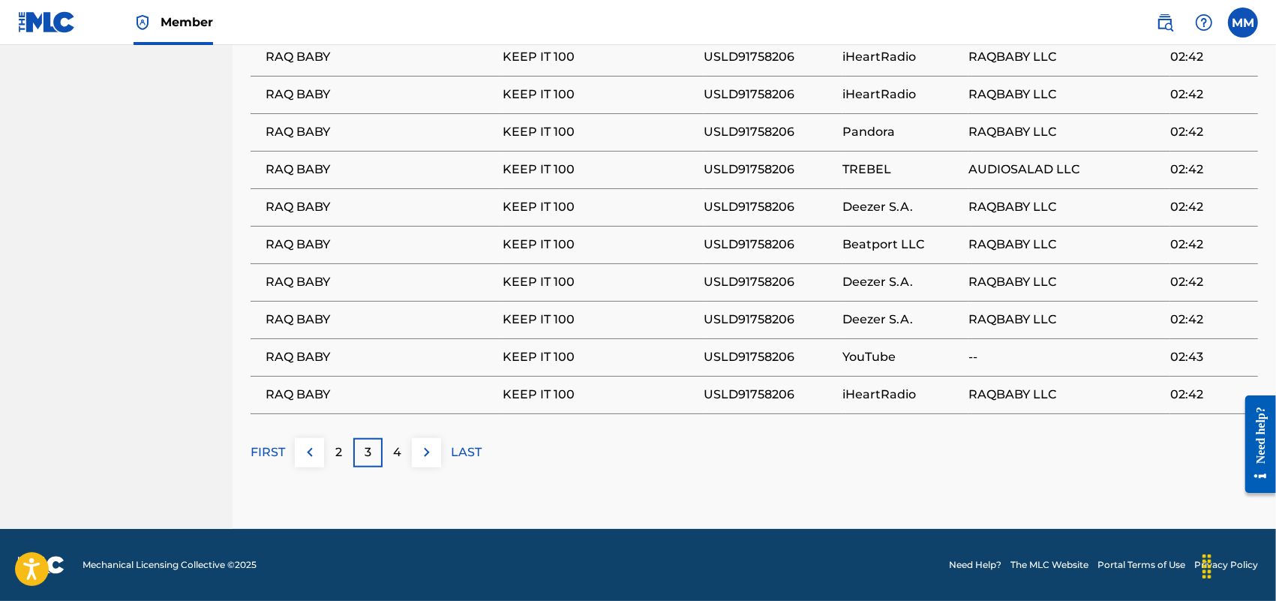
click at [332, 455] on div "2" at bounding box center [338, 452] width 29 height 29
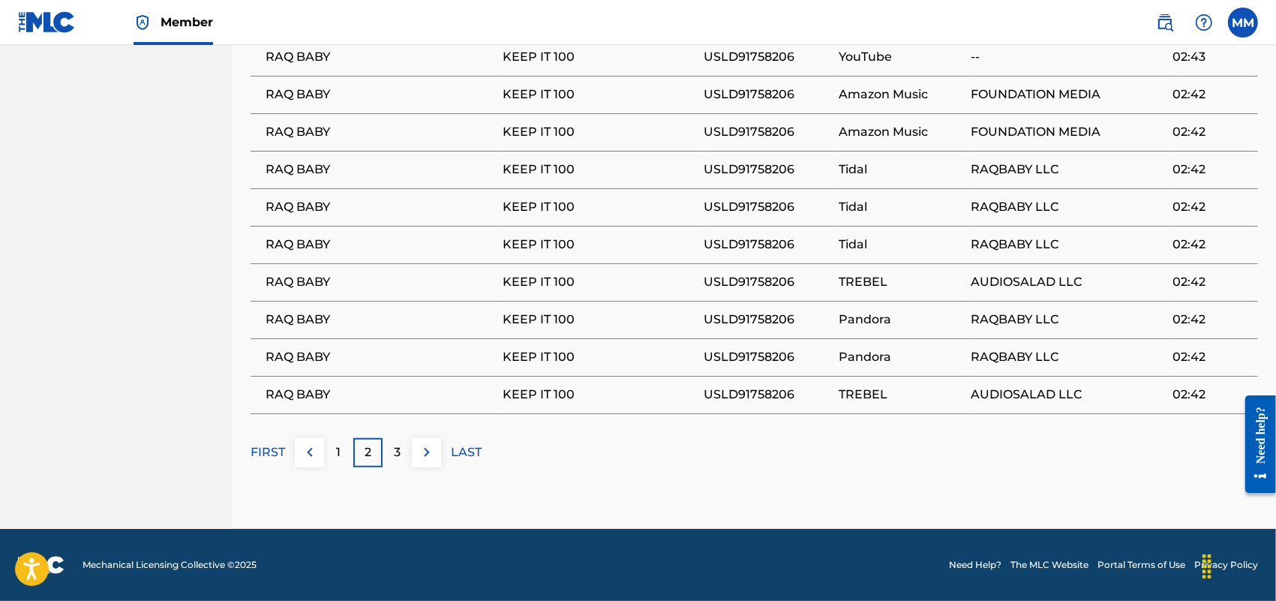
click at [321, 459] on button at bounding box center [309, 452] width 29 height 29
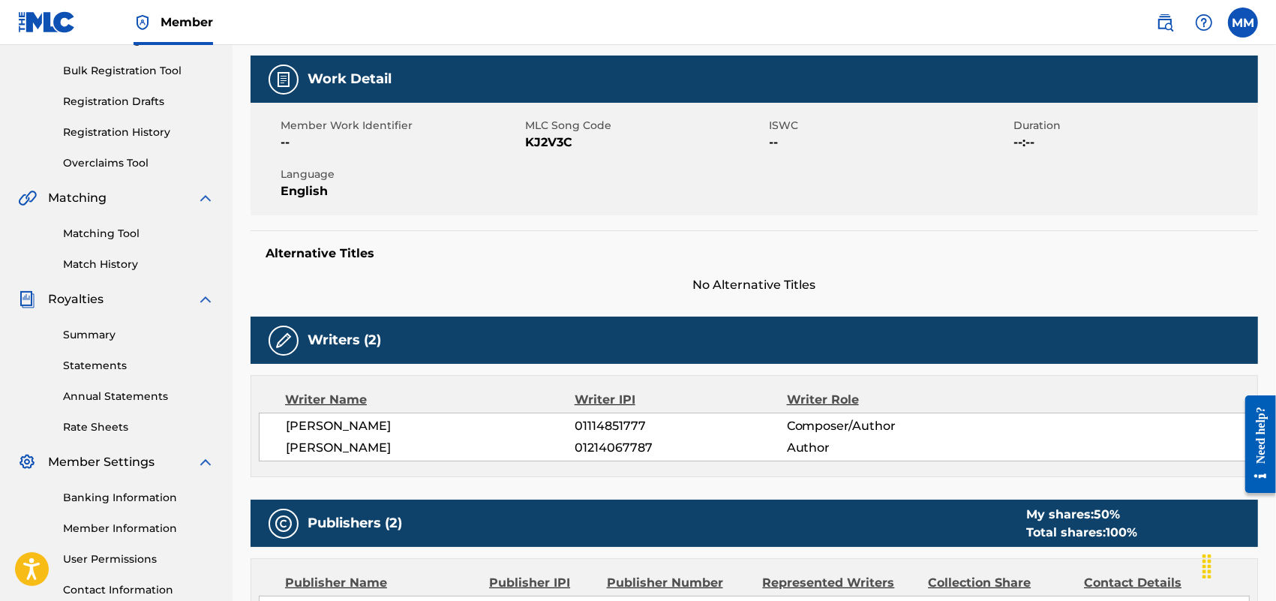
scroll to position [203, 0]
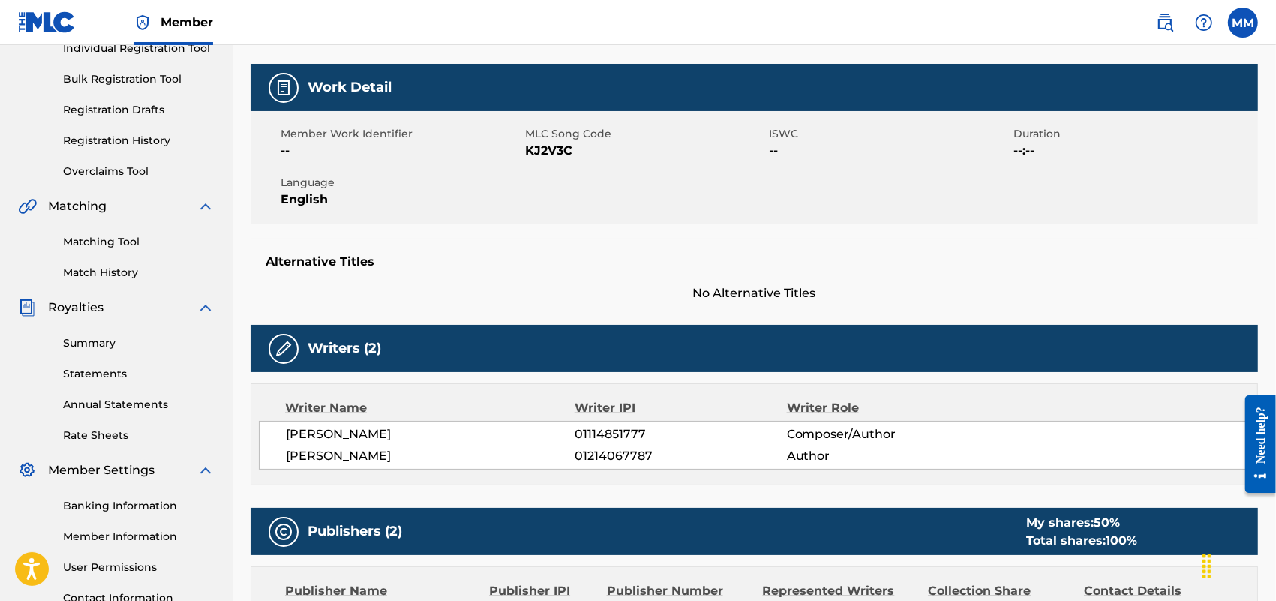
click at [103, 347] on link "Summary" at bounding box center [139, 343] width 152 height 16
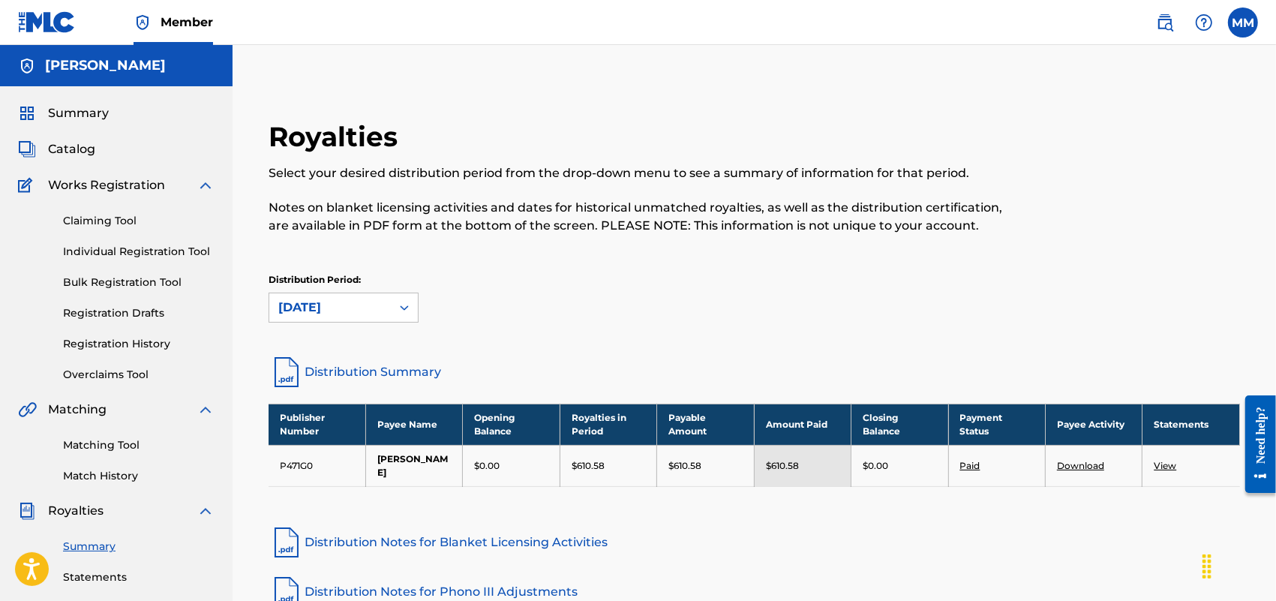
click at [107, 221] on link "Claiming Tool" at bounding box center [139, 221] width 152 height 16
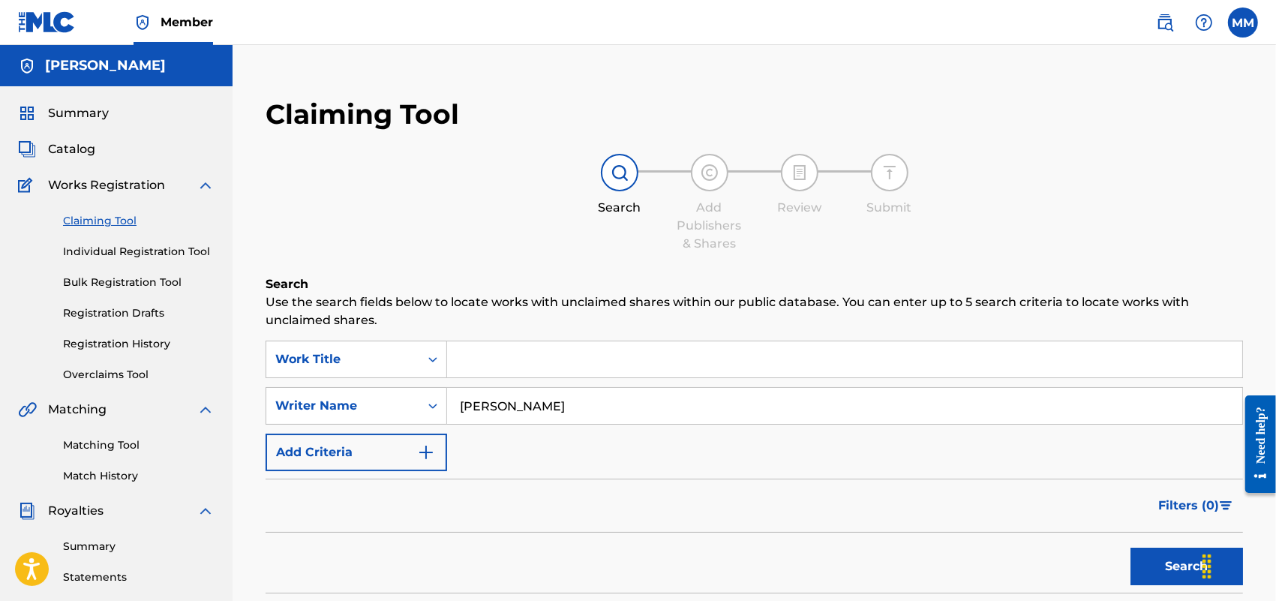
drag, startPoint x: 602, startPoint y: 395, endPoint x: 451, endPoint y: 396, distance: 150.8
click at [451, 396] on input "[PERSON_NAME]" at bounding box center [844, 406] width 795 height 36
type input "[PERSON_NAME]"
click at [1131, 548] on button "Search" at bounding box center [1187, 567] width 113 height 38
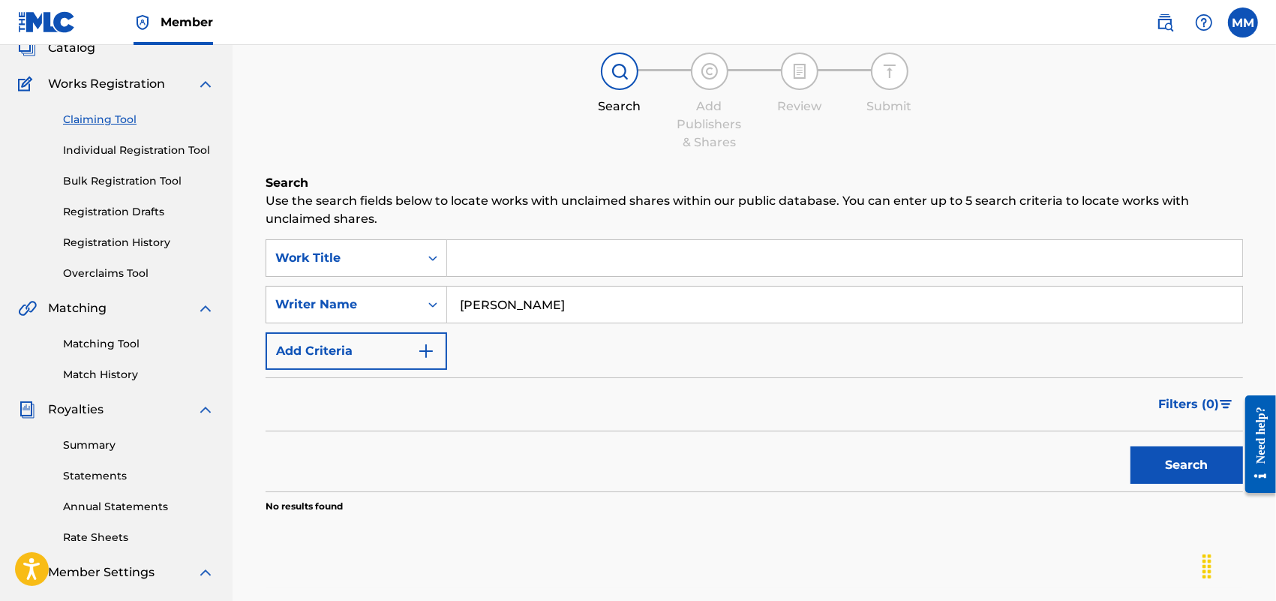
scroll to position [188, 0]
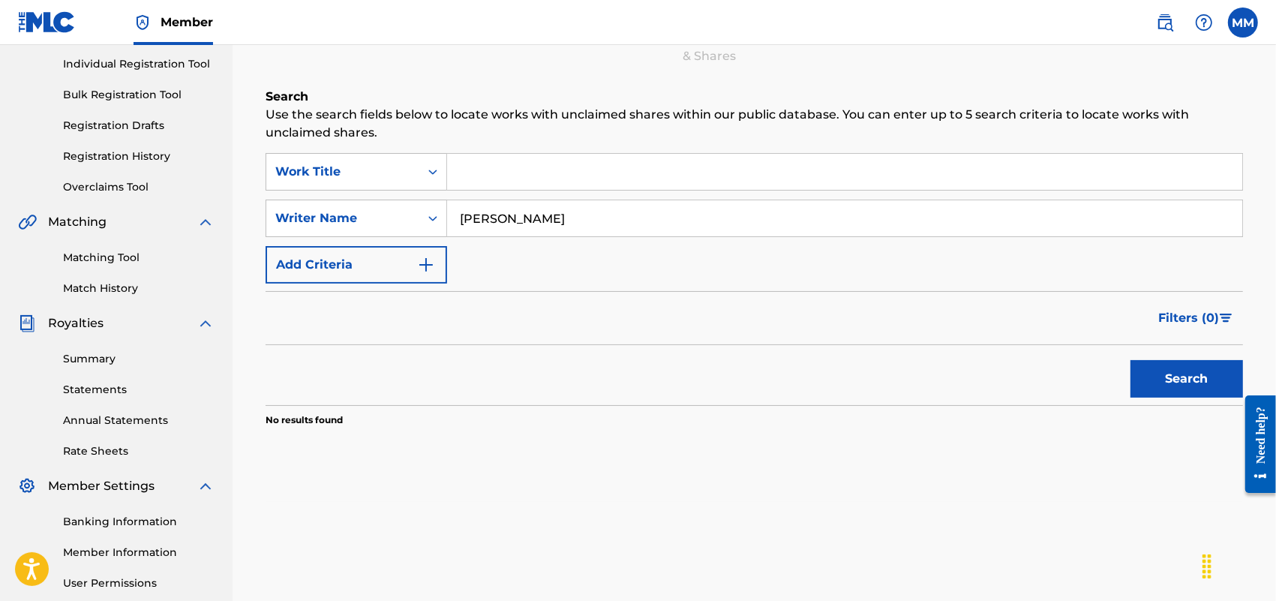
click at [1215, 379] on button "Search" at bounding box center [1187, 379] width 113 height 38
click at [1212, 384] on button "Search" at bounding box center [1187, 379] width 113 height 38
drag, startPoint x: 614, startPoint y: 216, endPoint x: 713, endPoint y: 235, distance: 101.5
click at [681, 227] on input "[PERSON_NAME]" at bounding box center [844, 218] width 795 height 36
click at [1189, 380] on button "Search" at bounding box center [1187, 379] width 113 height 38
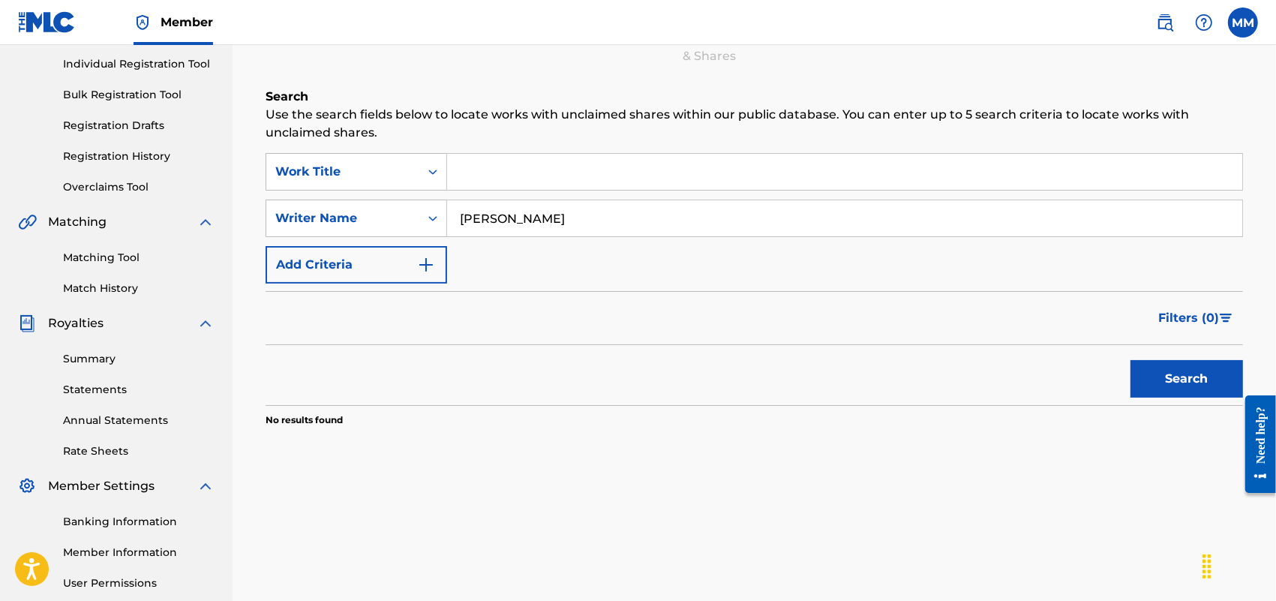
drag, startPoint x: 569, startPoint y: 205, endPoint x: 449, endPoint y: 237, distance: 124.3
click at [449, 244] on div "SearchWithCriteria183a2e4b-9ea4-4bc9-a702-5d8ea08ef622 Work Title SearchWithCri…" at bounding box center [755, 218] width 978 height 131
click at [494, 208] on input "Search Form" at bounding box center [844, 218] width 795 height 36
click at [527, 170] on input "Search Form" at bounding box center [844, 172] width 795 height 36
type input "In Scoom We Trust"
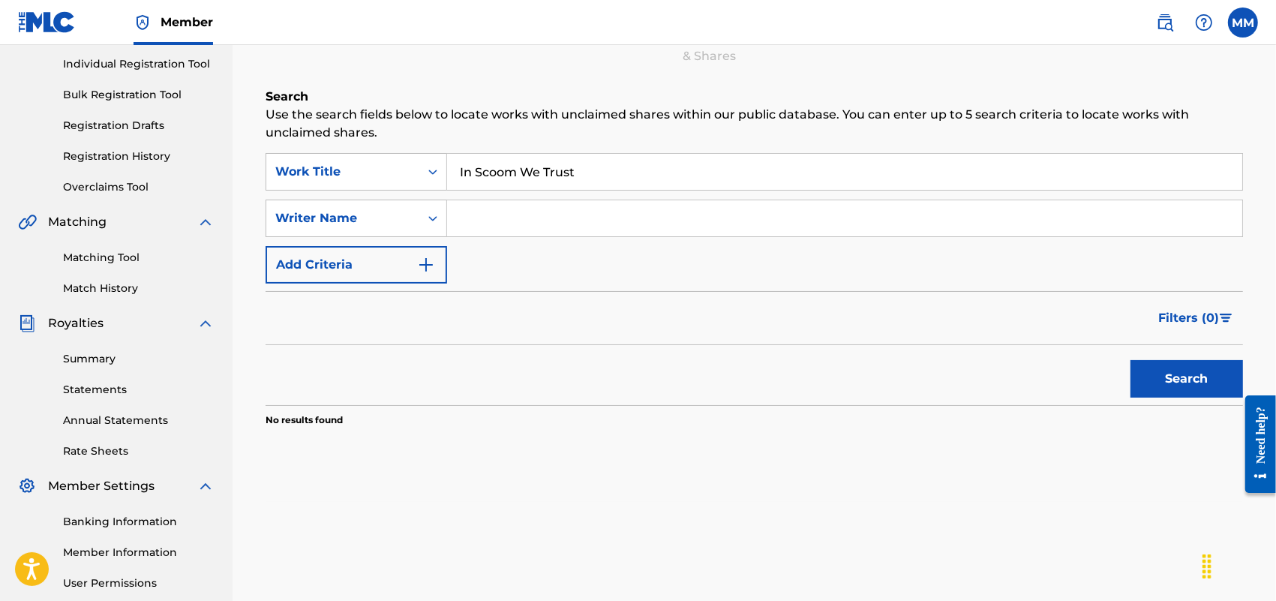
click at [1131, 360] on button "Search" at bounding box center [1187, 379] width 113 height 38
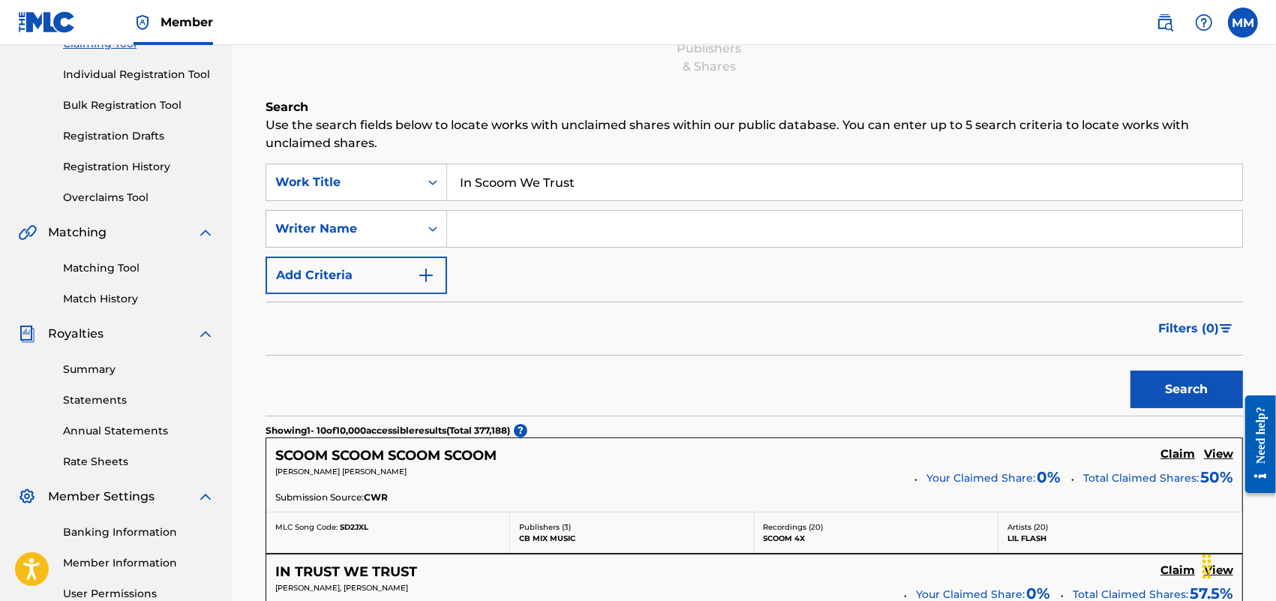
scroll to position [94, 0]
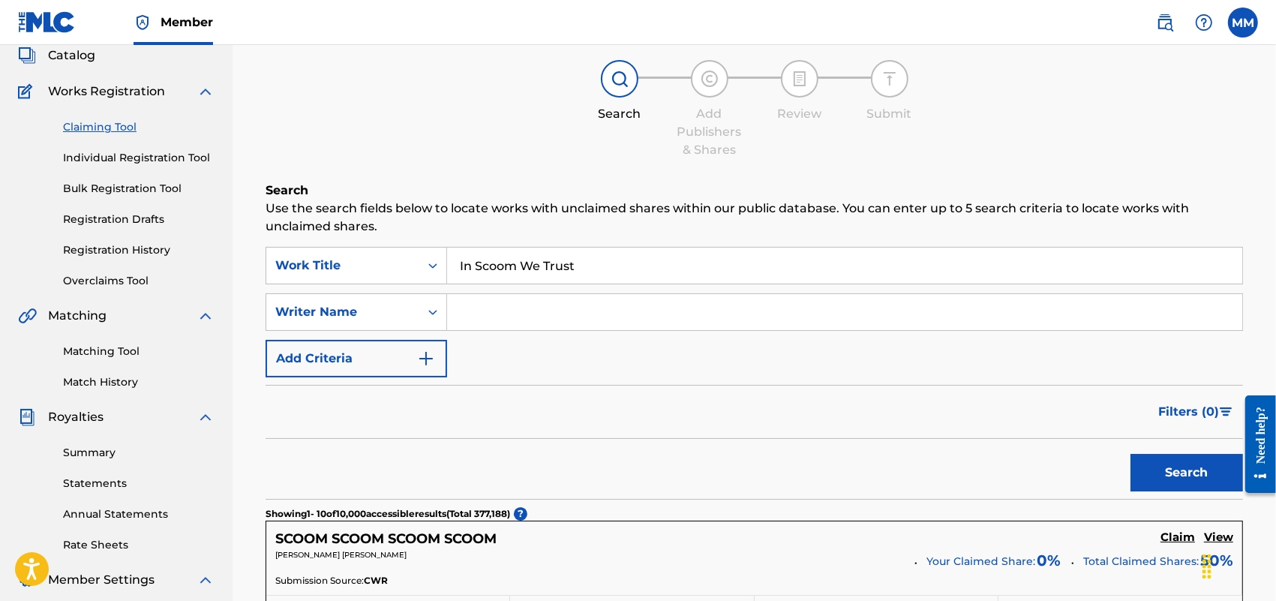
click at [554, 304] on input "Search Form" at bounding box center [844, 312] width 795 height 36
type input "M"
click at [515, 316] on div "SearchWithCriteria183a2e4b-9ea4-4bc9-a702-5d8ea08ef622 Work Title In Scoom We T…" at bounding box center [755, 312] width 978 height 131
drag, startPoint x: 494, startPoint y: 308, endPoint x: 431, endPoint y: 308, distance: 62.3
click at [430, 306] on div "SearchWithCriteriaeefd4404-5f8d-4d61-a4bd-148eb454dfa1 Writer Name m" at bounding box center [755, 312] width 978 height 38
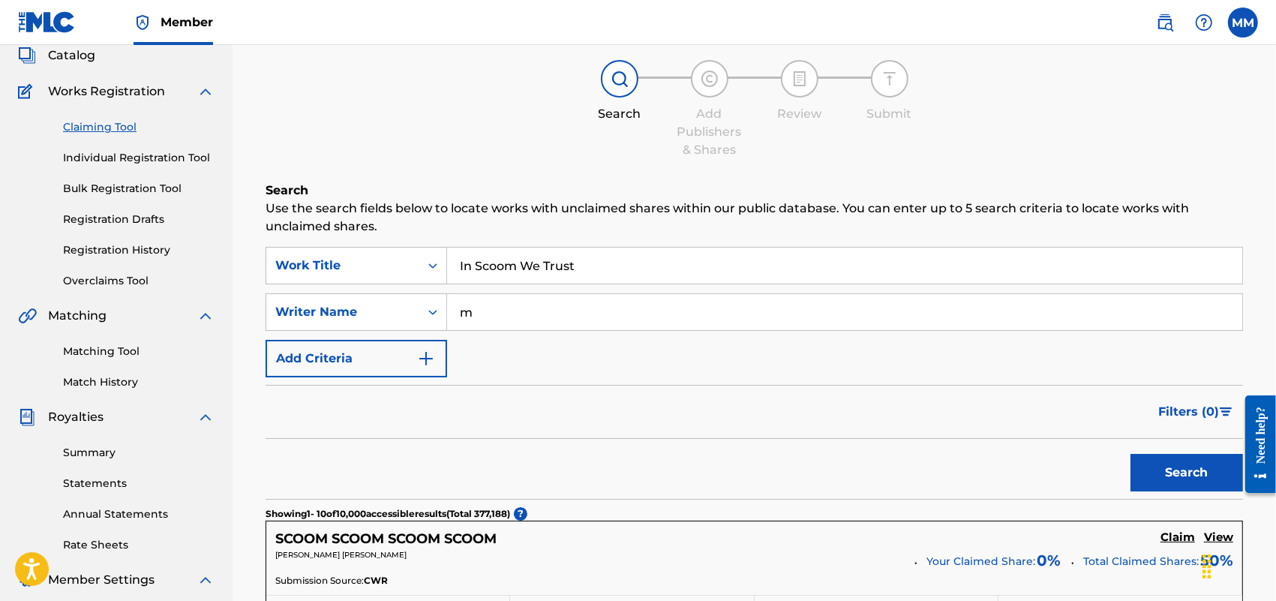
paste input "[PERSON_NAME]"
type input "[PERSON_NAME]"
drag, startPoint x: 599, startPoint y: 260, endPoint x: 384, endPoint y: 347, distance: 231.3
click at [1131, 454] on button "Search" at bounding box center [1187, 473] width 113 height 38
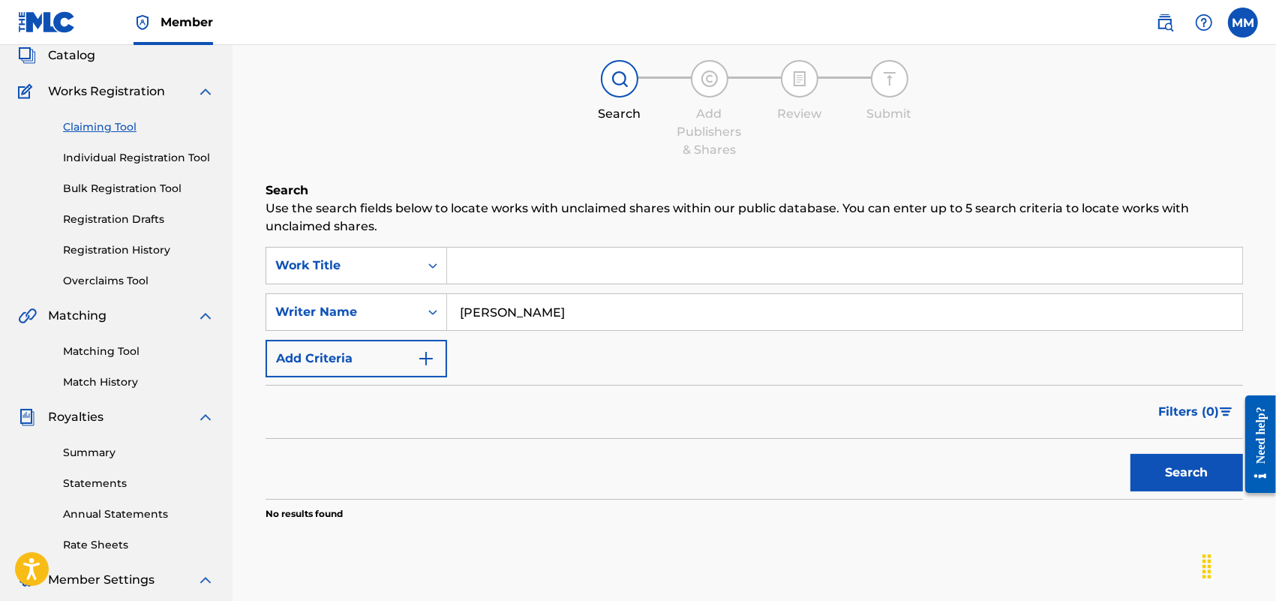
scroll to position [281, 0]
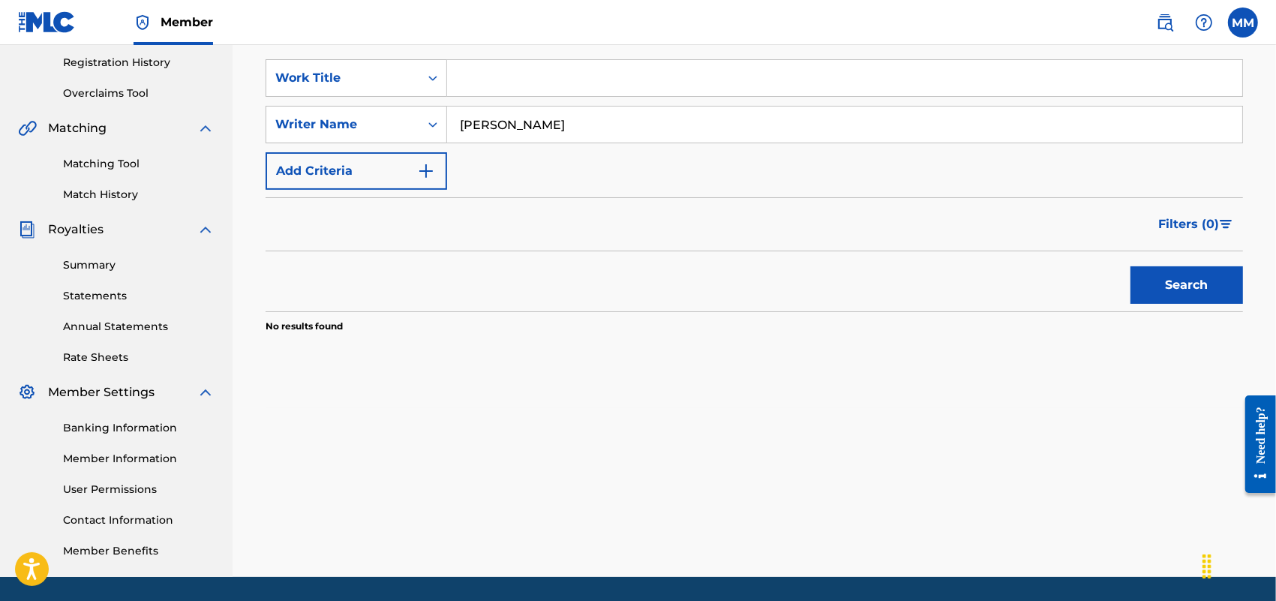
drag, startPoint x: 1184, startPoint y: 290, endPoint x: 767, endPoint y: 176, distance: 431.7
click at [1185, 291] on button "Search" at bounding box center [1187, 285] width 113 height 38
drag, startPoint x: 632, startPoint y: 128, endPoint x: 155, endPoint y: 100, distance: 477.2
click at [166, 103] on main "[PERSON_NAME] Summary Catalog Works Registration Claiming Tool Individual Regis…" at bounding box center [638, 170] width 1276 height 813
type input "MAF Teeski"
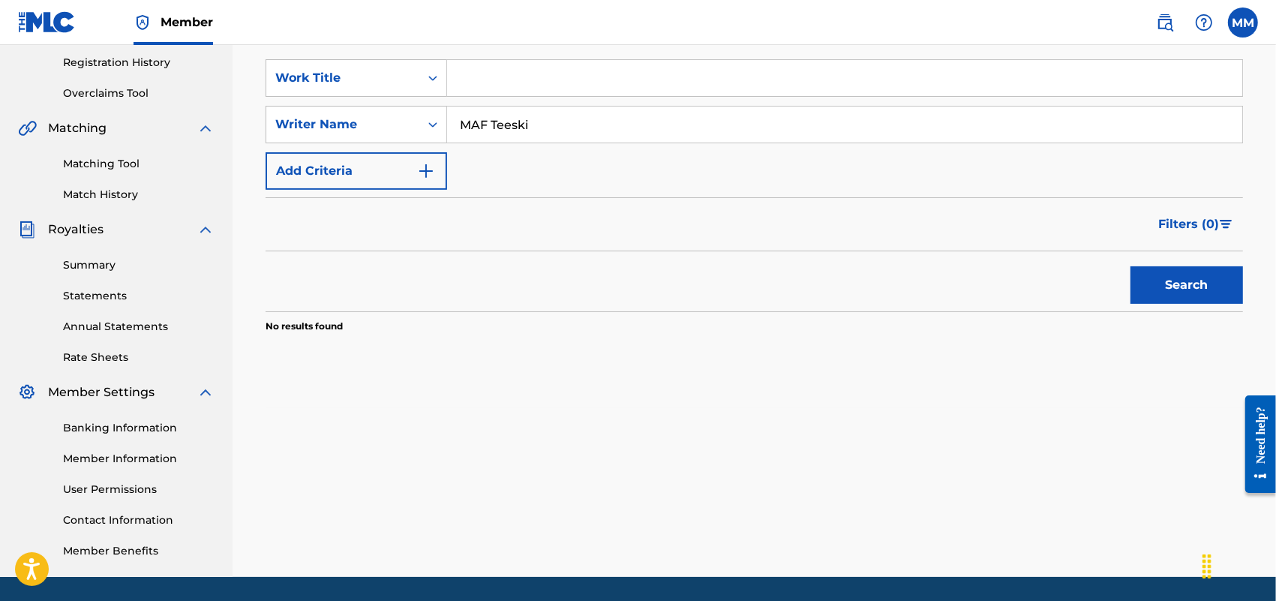
click at [1131, 266] on button "Search" at bounding box center [1187, 285] width 113 height 38
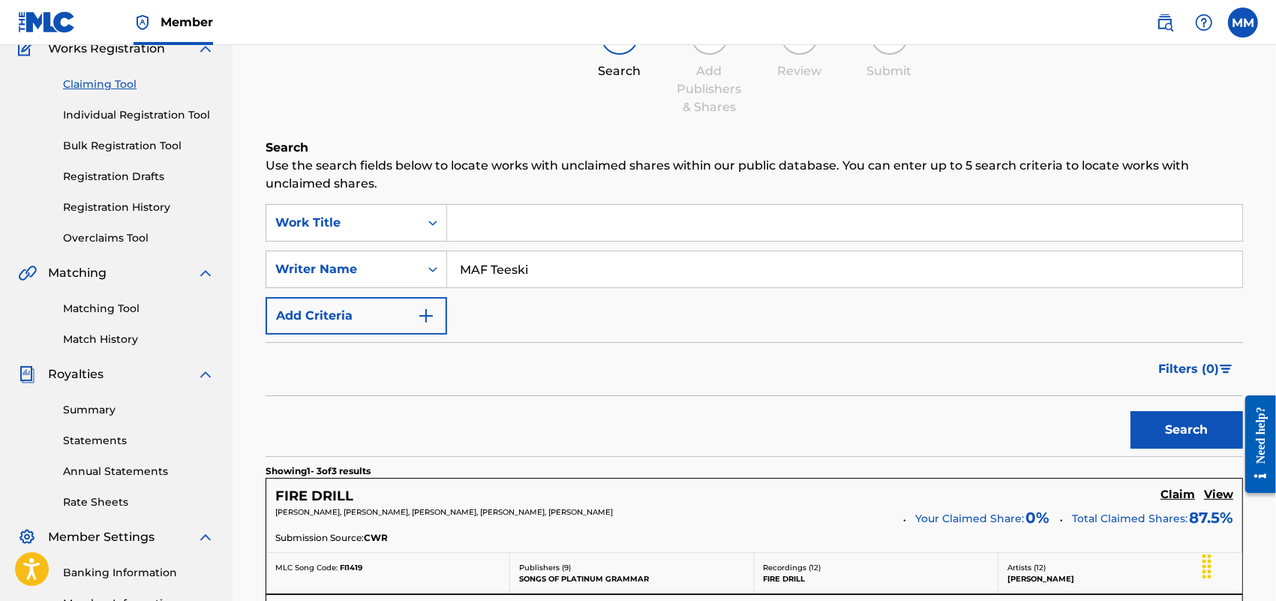
scroll to position [94, 0]
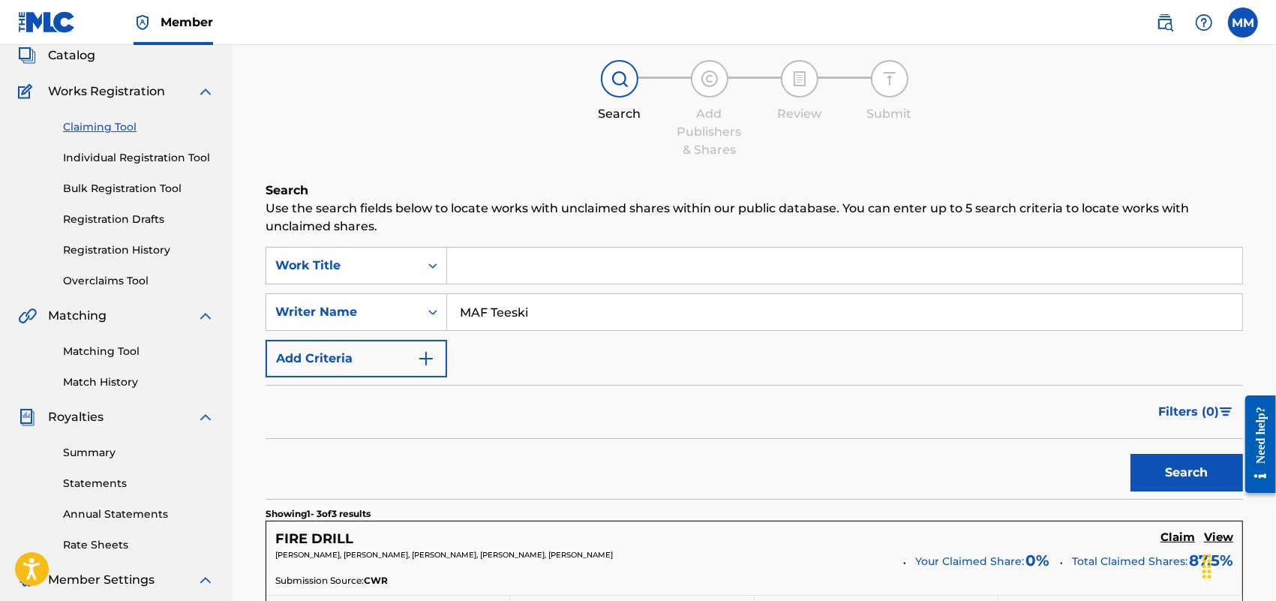
click at [501, 282] on input "Search Form" at bounding box center [844, 266] width 795 height 36
drag, startPoint x: 597, startPoint y: 327, endPoint x: 516, endPoint y: 305, distance: 84.1
click at [516, 305] on input "MAF Teeski" at bounding box center [844, 312] width 795 height 36
click at [554, 310] on input "MAF Teeski" at bounding box center [844, 312] width 795 height 36
drag, startPoint x: 554, startPoint y: 310, endPoint x: 456, endPoint y: 319, distance: 97.9
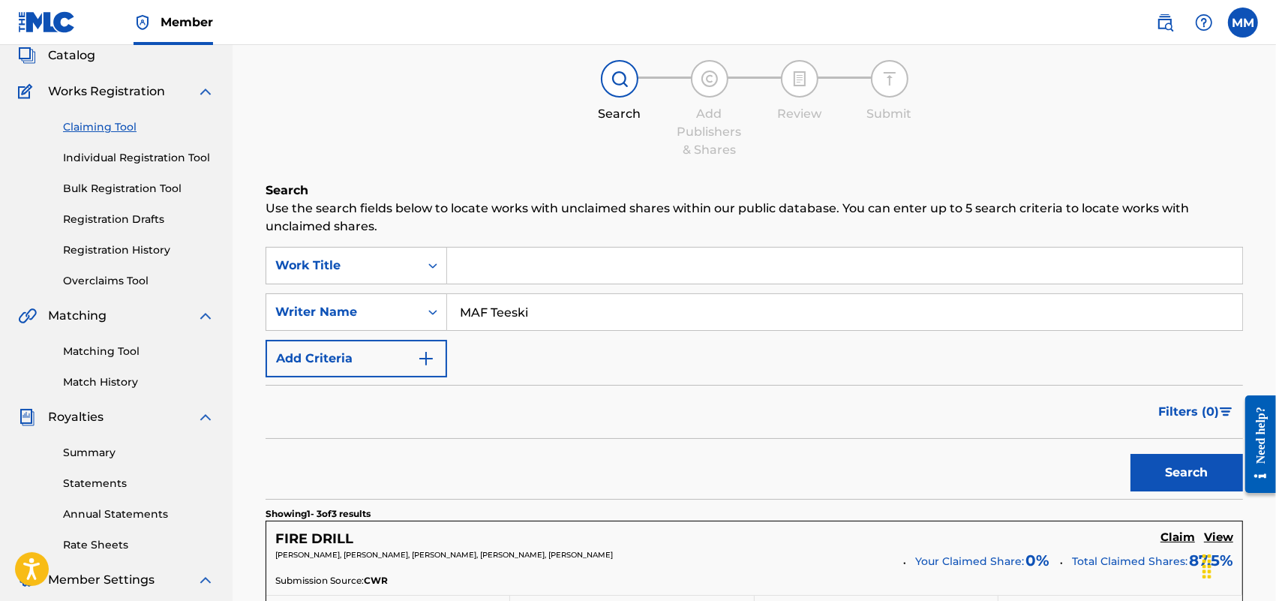
click at [456, 319] on input "MAF Teeski" at bounding box center [844, 312] width 795 height 36
drag, startPoint x: 530, startPoint y: 257, endPoint x: 530, endPoint y: 242, distance: 14.3
click at [533, 257] on input "Search Form" at bounding box center [844, 266] width 795 height 36
type input "In scoom we trust"
click at [1131, 454] on button "Search" at bounding box center [1187, 473] width 113 height 38
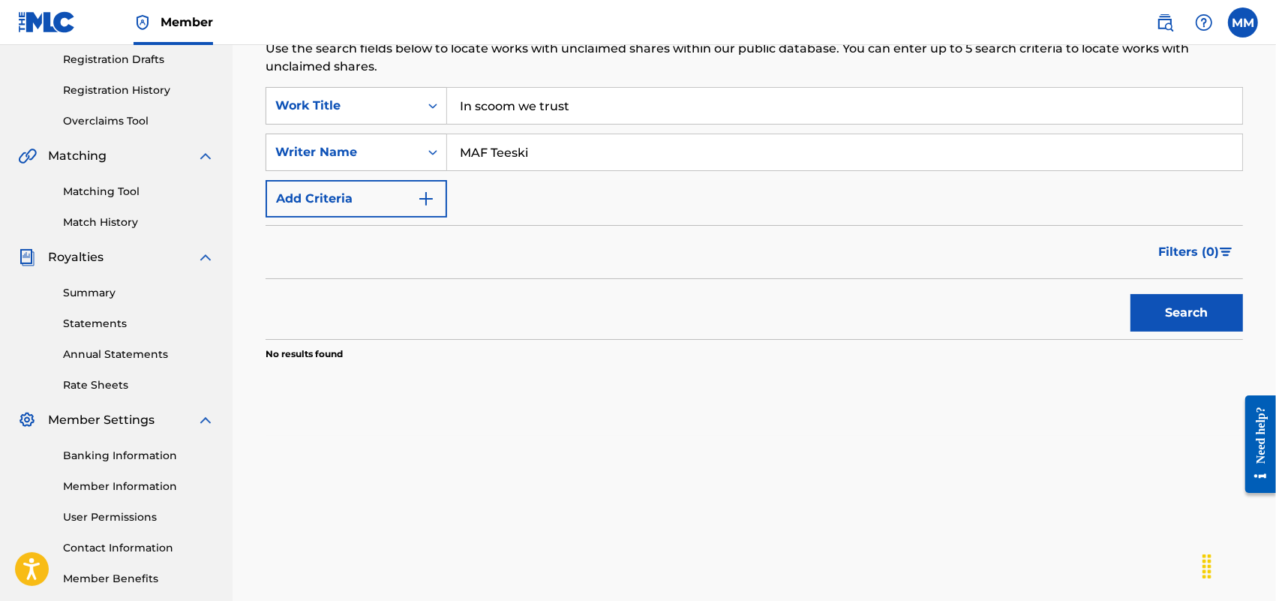
scroll to position [141, 0]
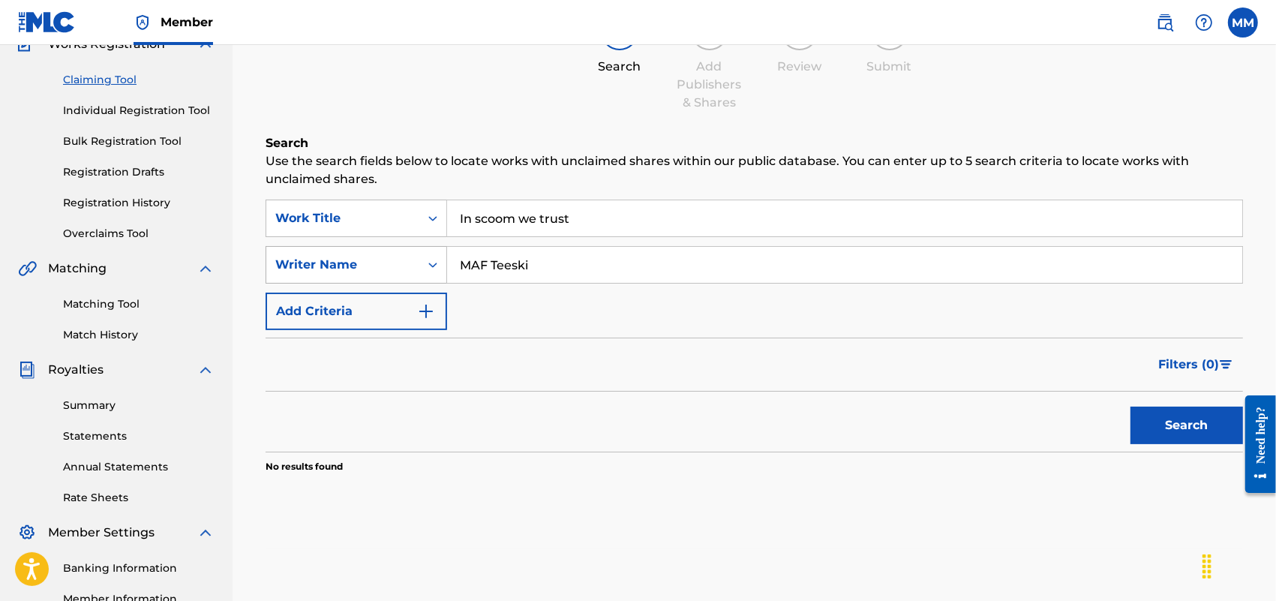
drag, startPoint x: 563, startPoint y: 265, endPoint x: 374, endPoint y: 270, distance: 189.1
click at [390, 266] on div "SearchWithCriteriaeefd4404-5f8d-4d61-a4bd-148eb454dfa1 Writer Name [PERSON_NAME]" at bounding box center [755, 265] width 978 height 38
type input "\"
click at [1131, 407] on button "Search" at bounding box center [1187, 426] width 113 height 38
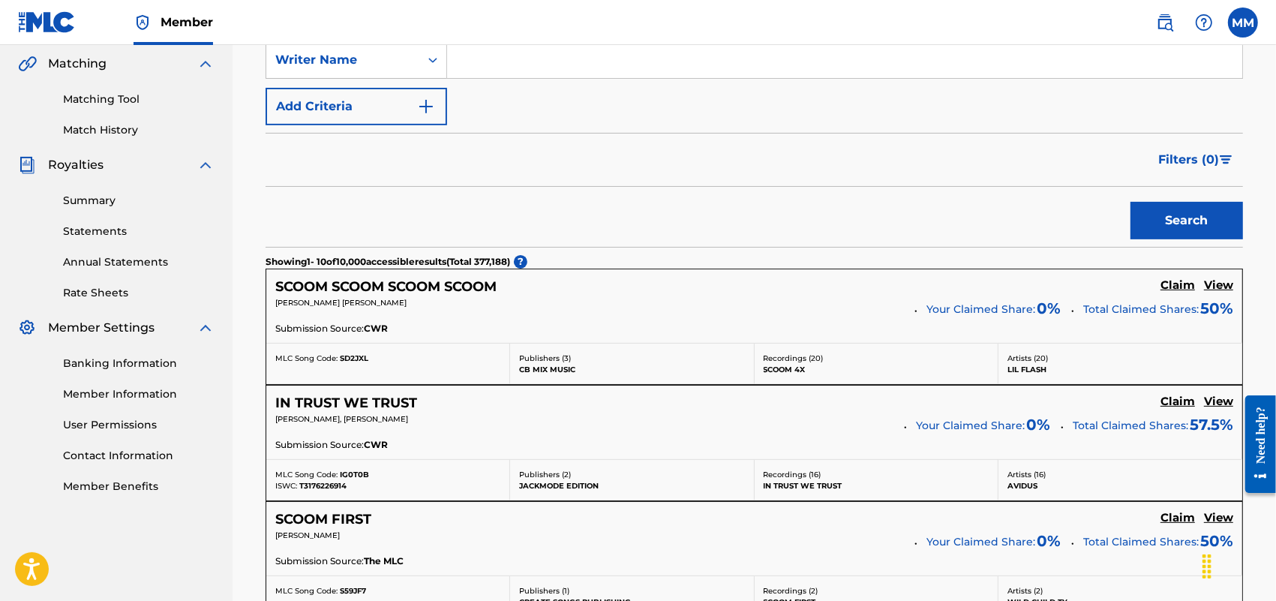
scroll to position [329, 0]
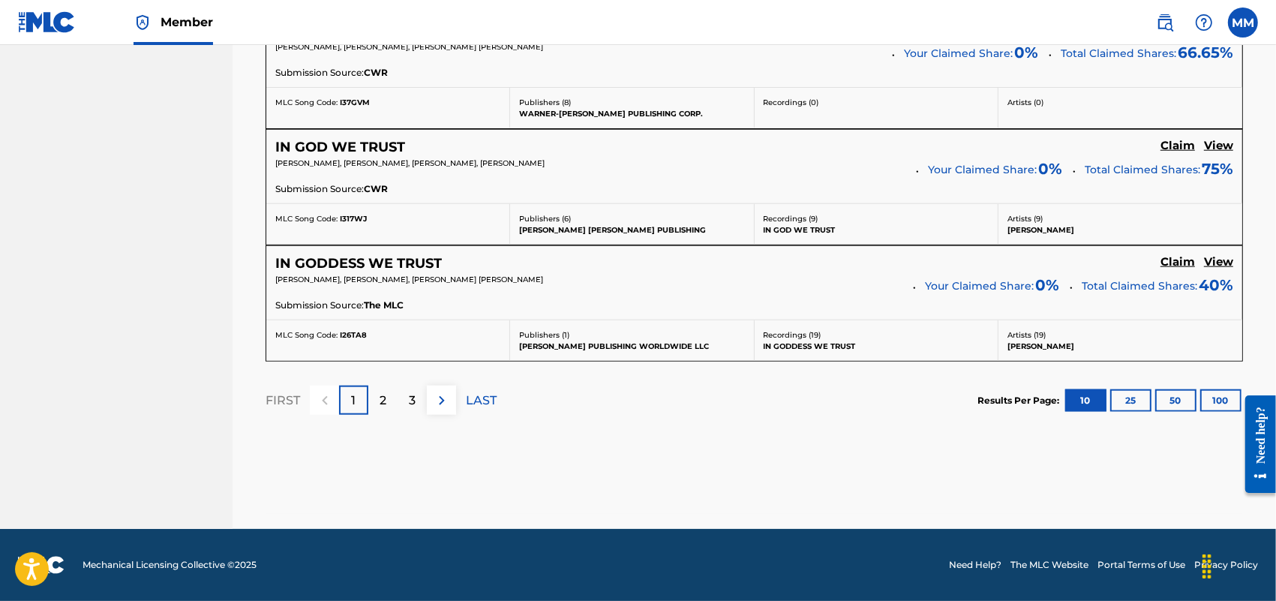
click at [387, 389] on div "2" at bounding box center [382, 400] width 29 height 29
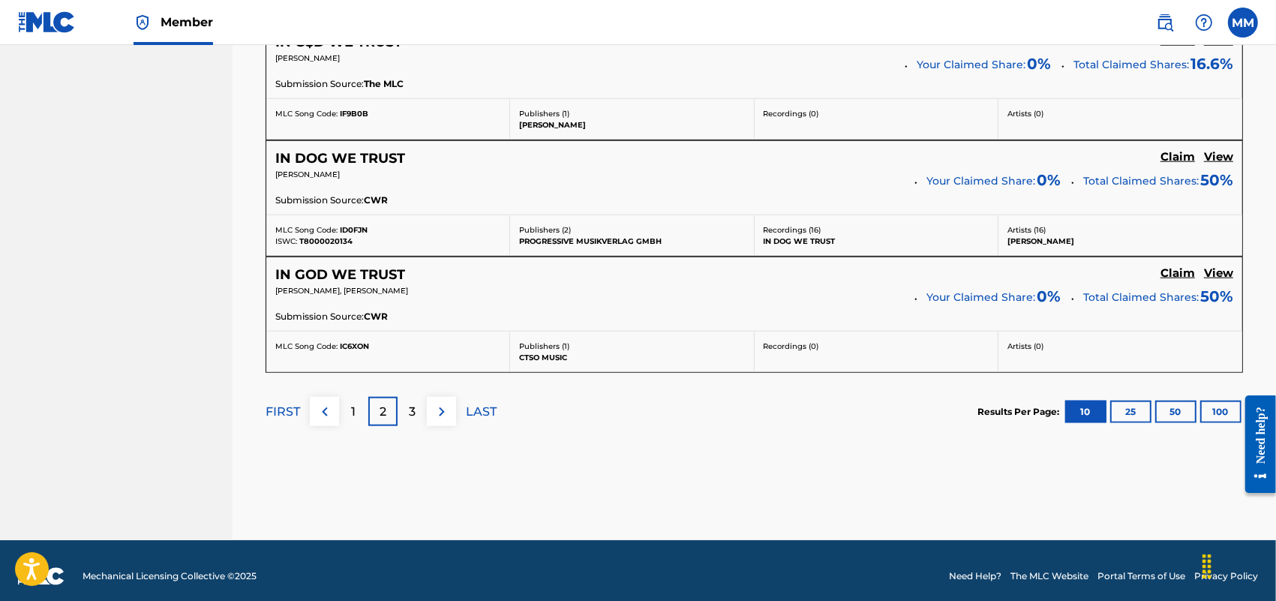
click at [356, 409] on div "1" at bounding box center [353, 411] width 29 height 29
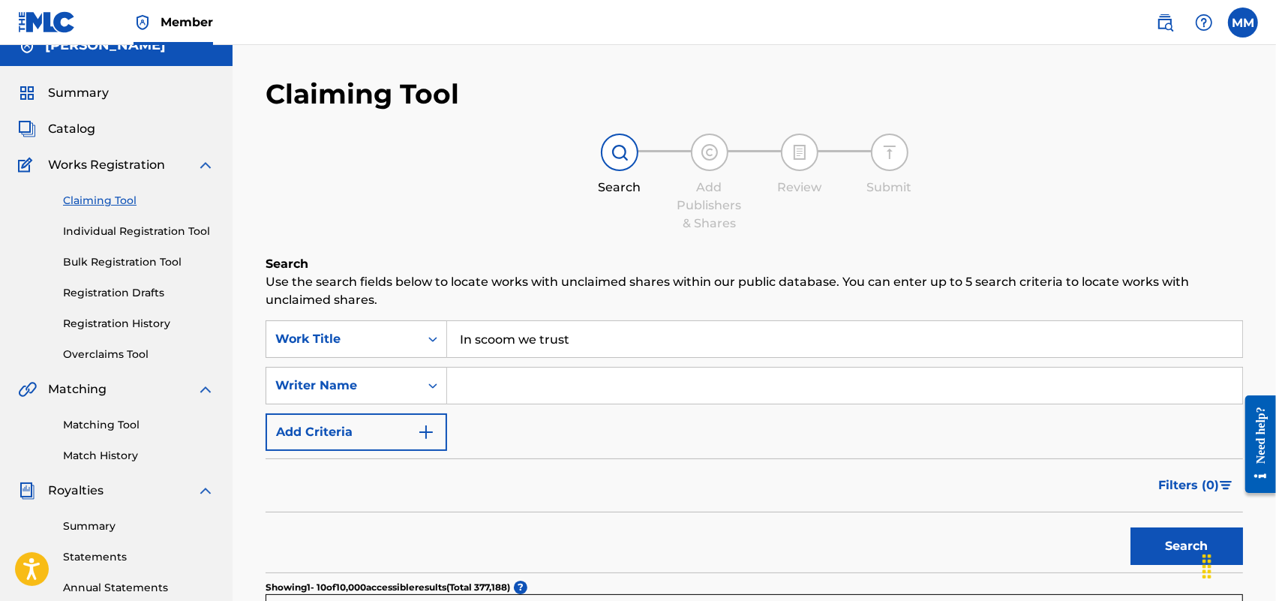
scroll to position [0, 0]
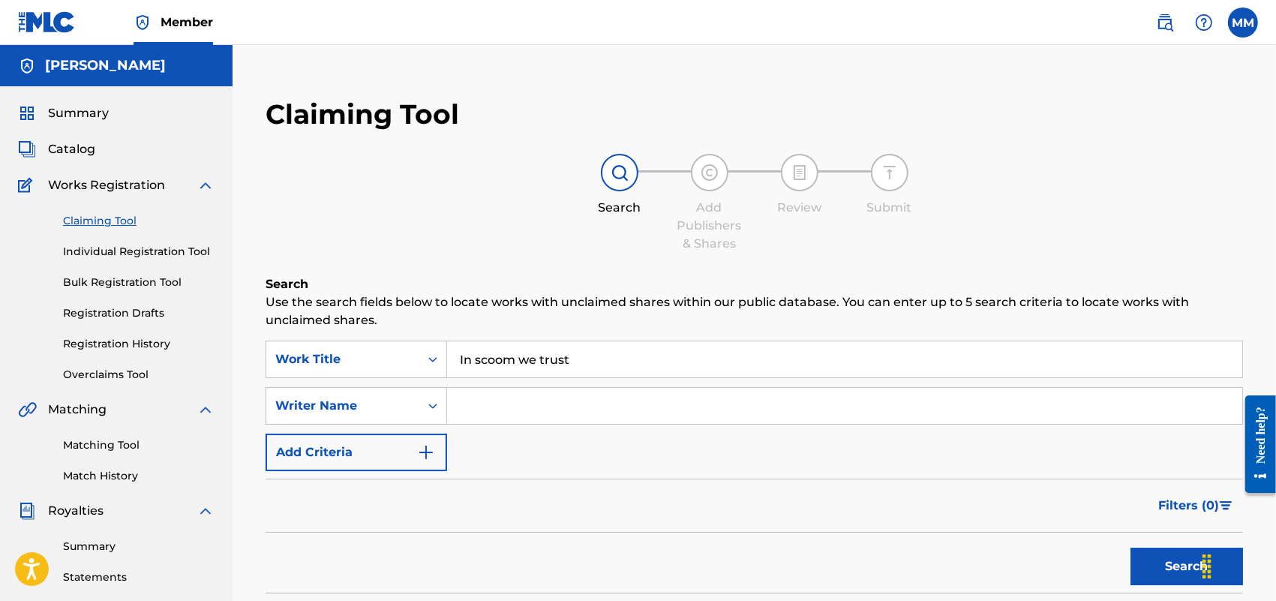
click at [121, 252] on link "Individual Registration Tool" at bounding box center [139, 252] width 152 height 16
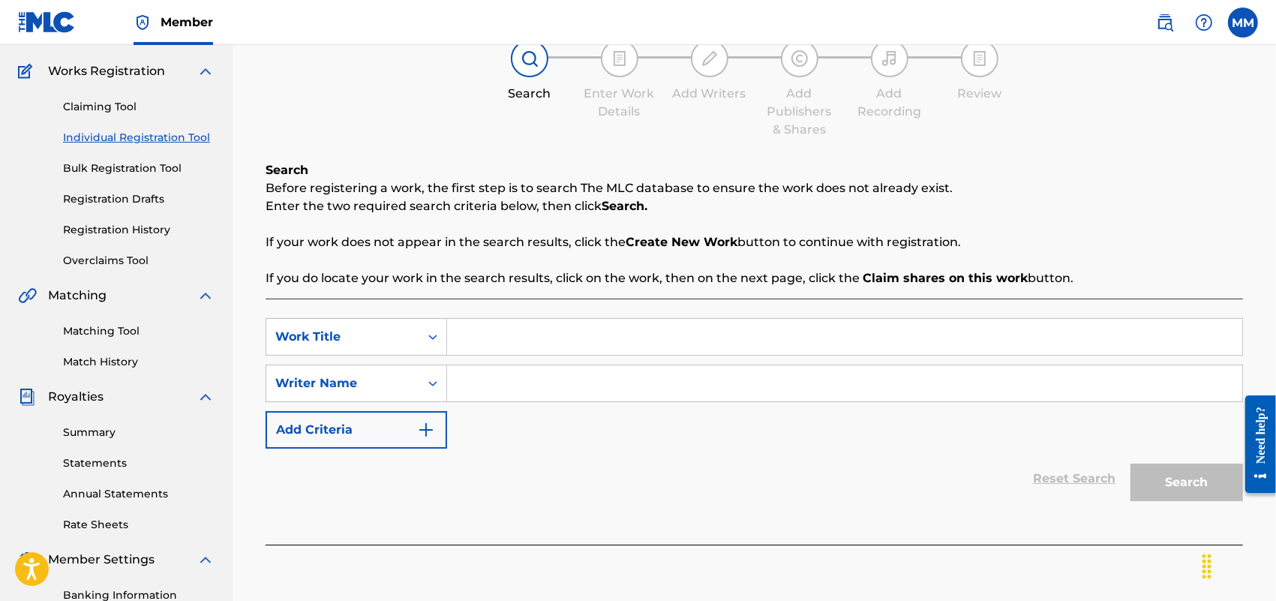
scroll to position [94, 0]
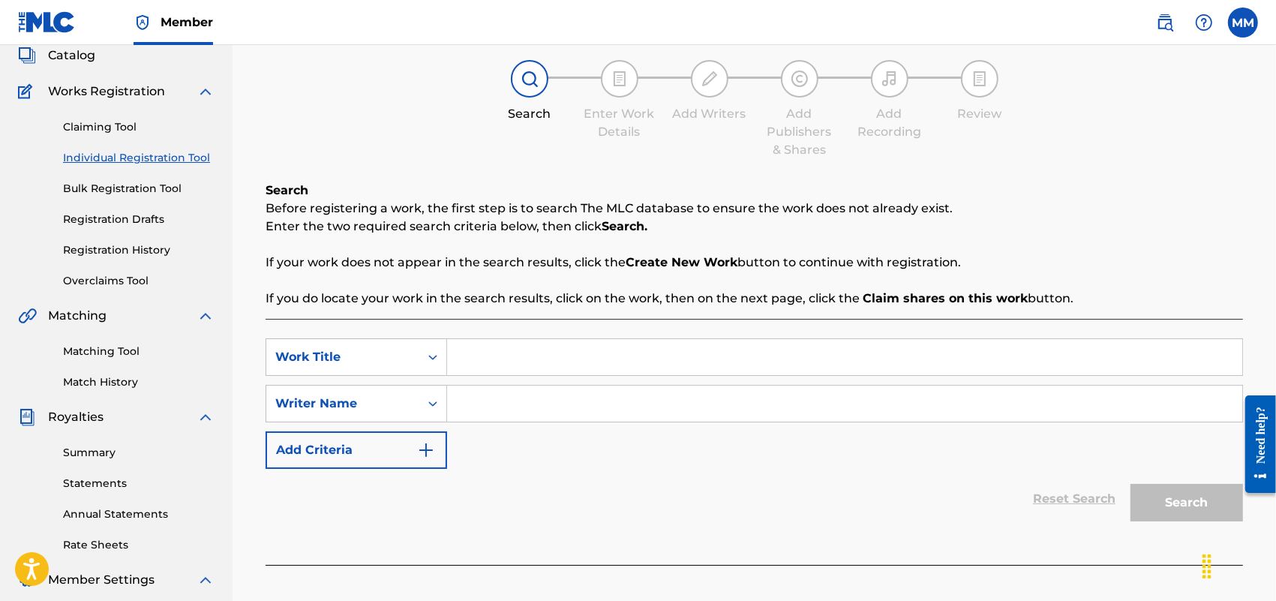
click at [92, 122] on link "Claiming Tool" at bounding box center [139, 127] width 152 height 16
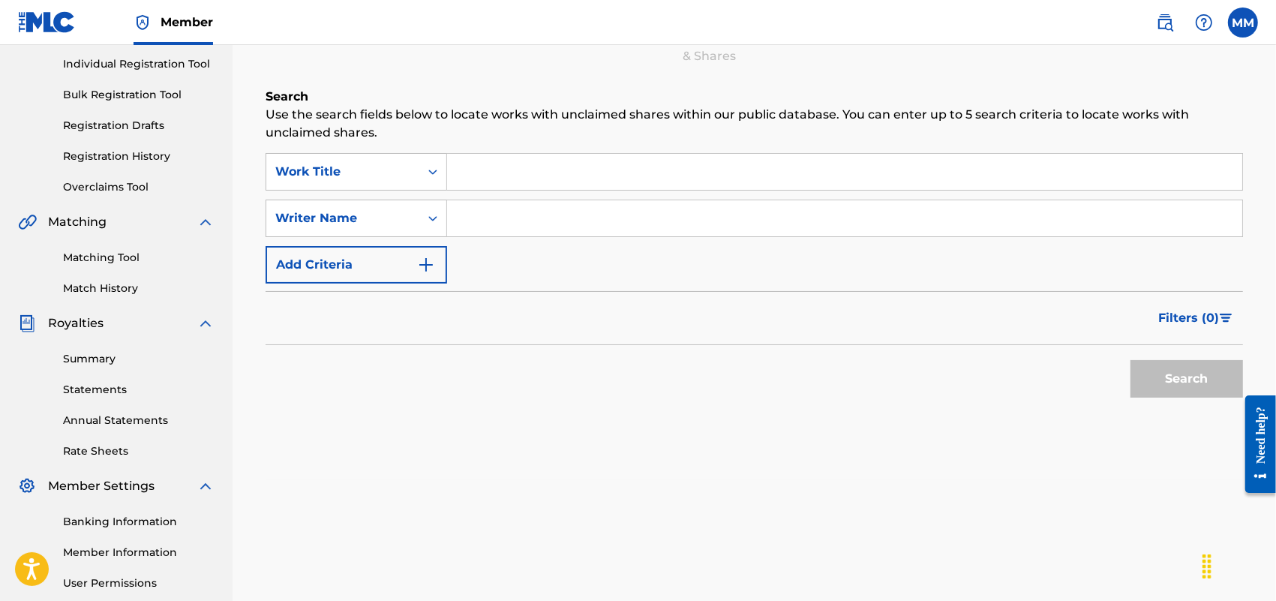
scroll to position [94, 0]
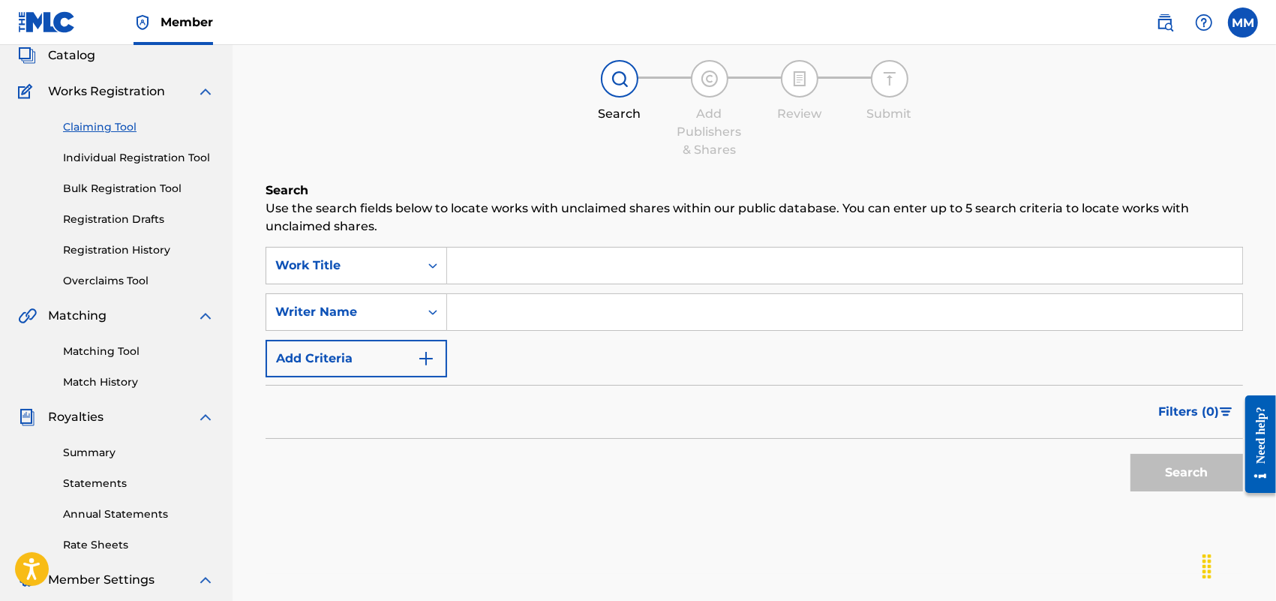
click at [518, 323] on input "Search Form" at bounding box center [844, 312] width 795 height 36
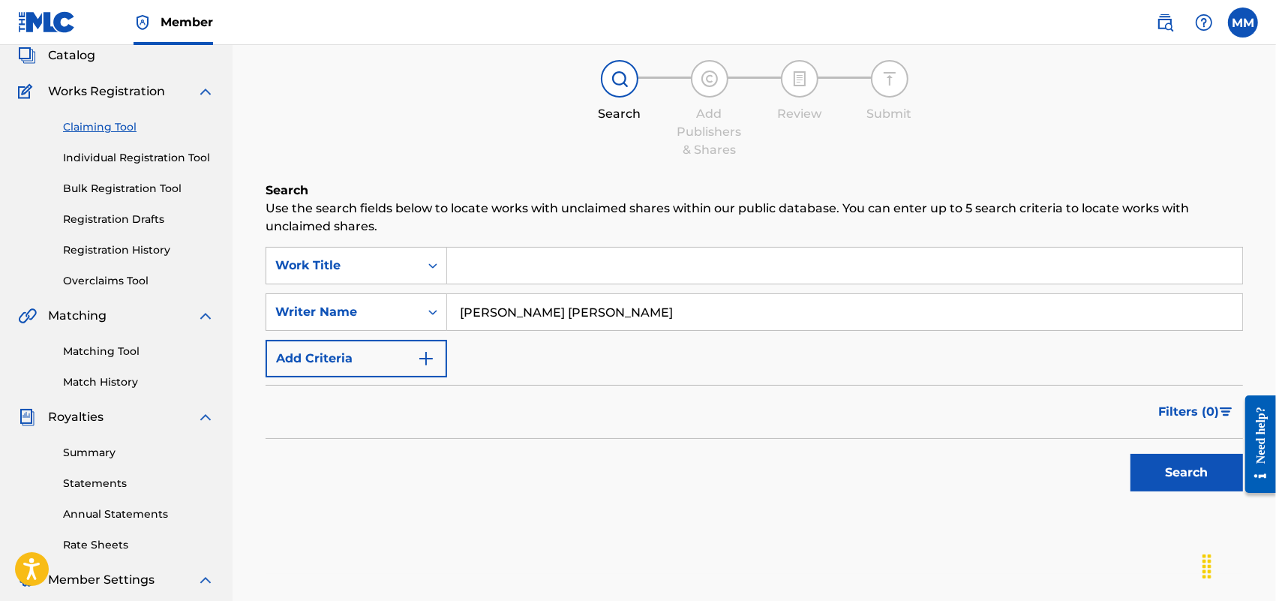
type input "[PERSON_NAME] [PERSON_NAME]"
click at [1131, 454] on button "Search" at bounding box center [1187, 473] width 113 height 38
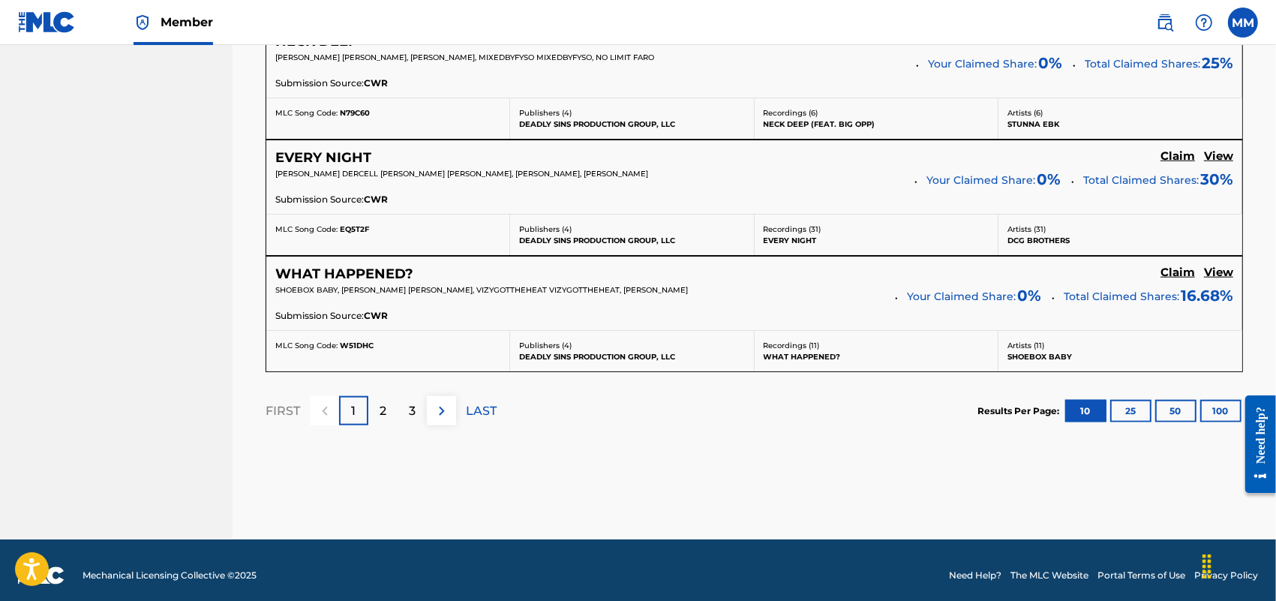
scroll to position [1407, 0]
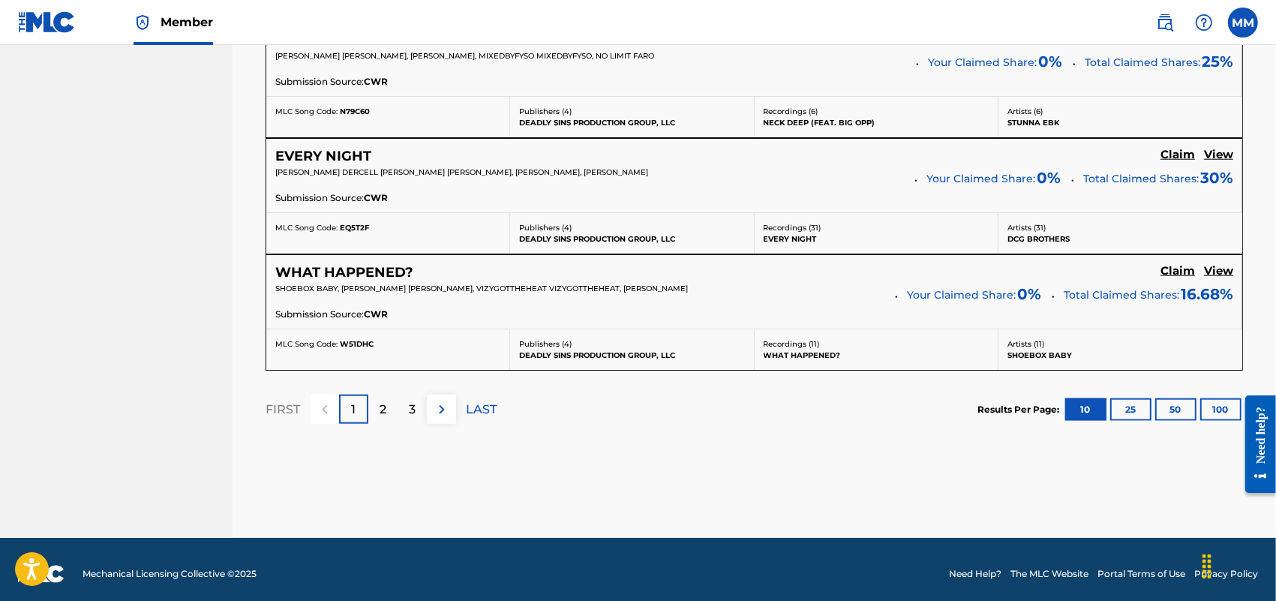
click at [395, 420] on div "2" at bounding box center [382, 409] width 29 height 29
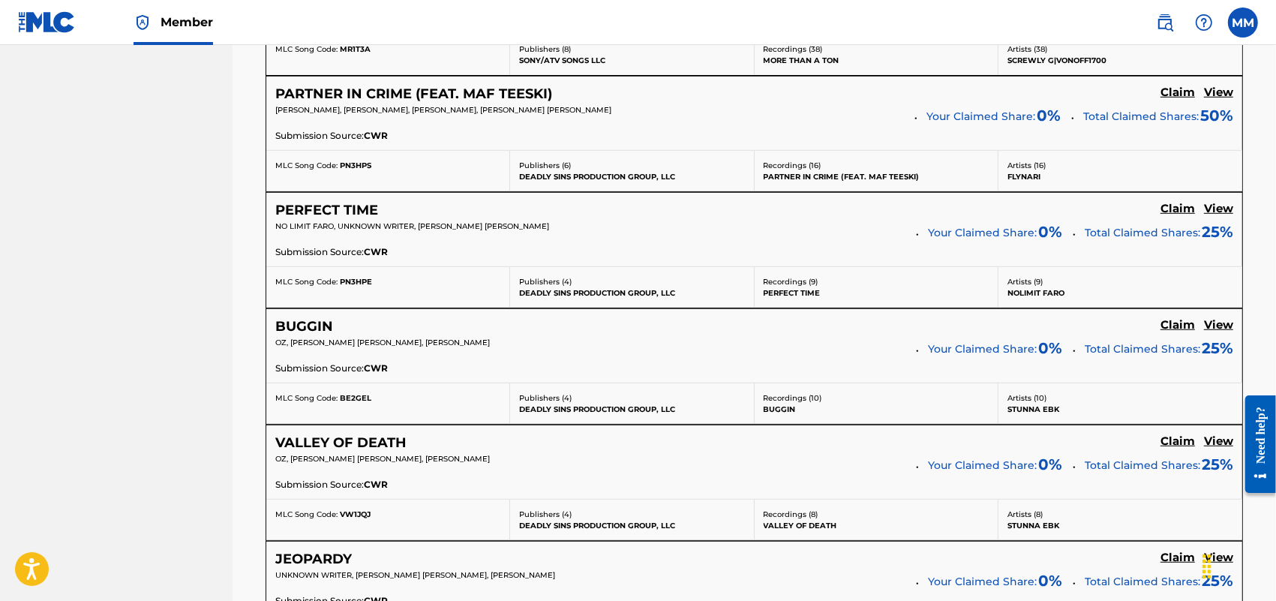
scroll to position [844, 0]
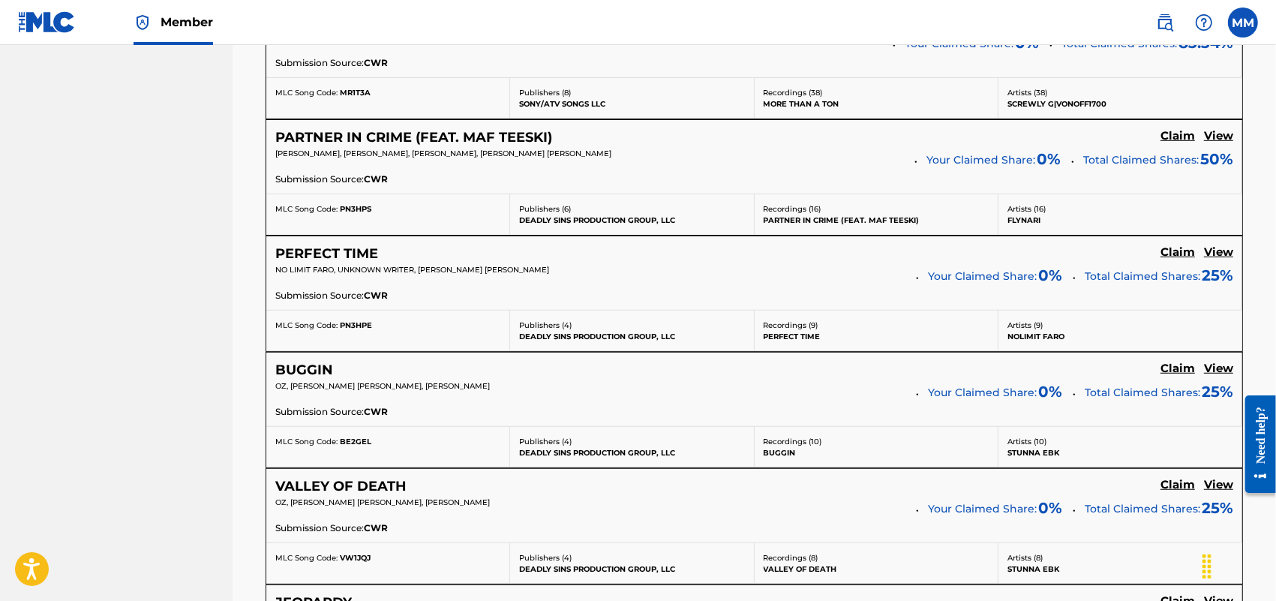
click at [1214, 143] on h5 "View" at bounding box center [1218, 136] width 29 height 14
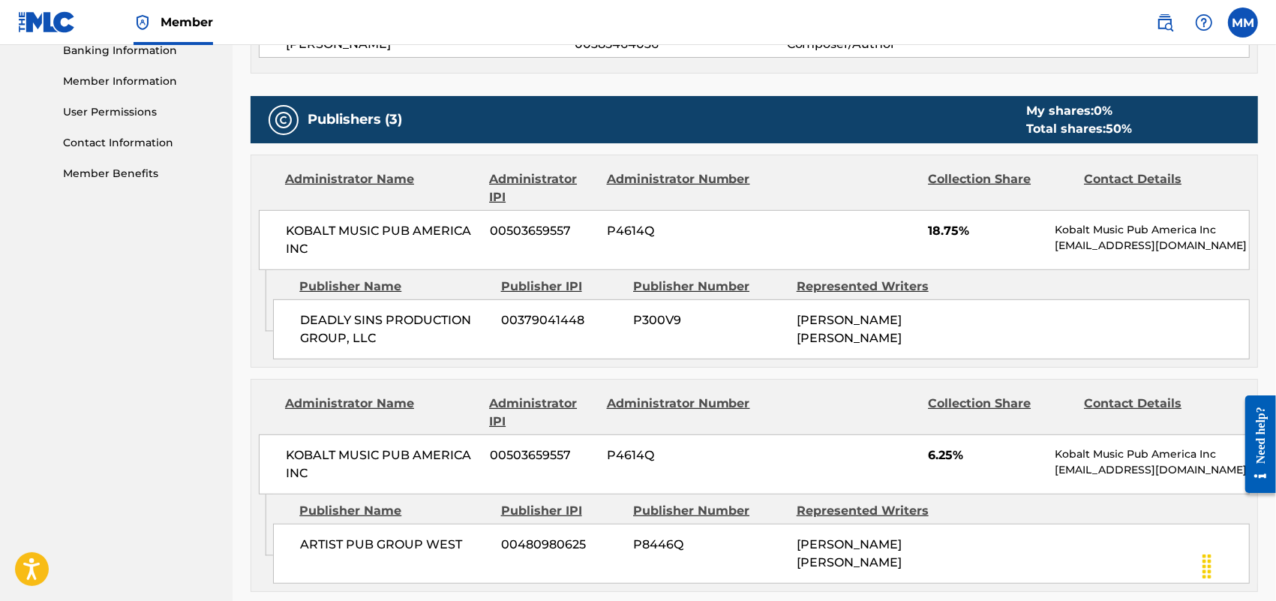
scroll to position [656, 0]
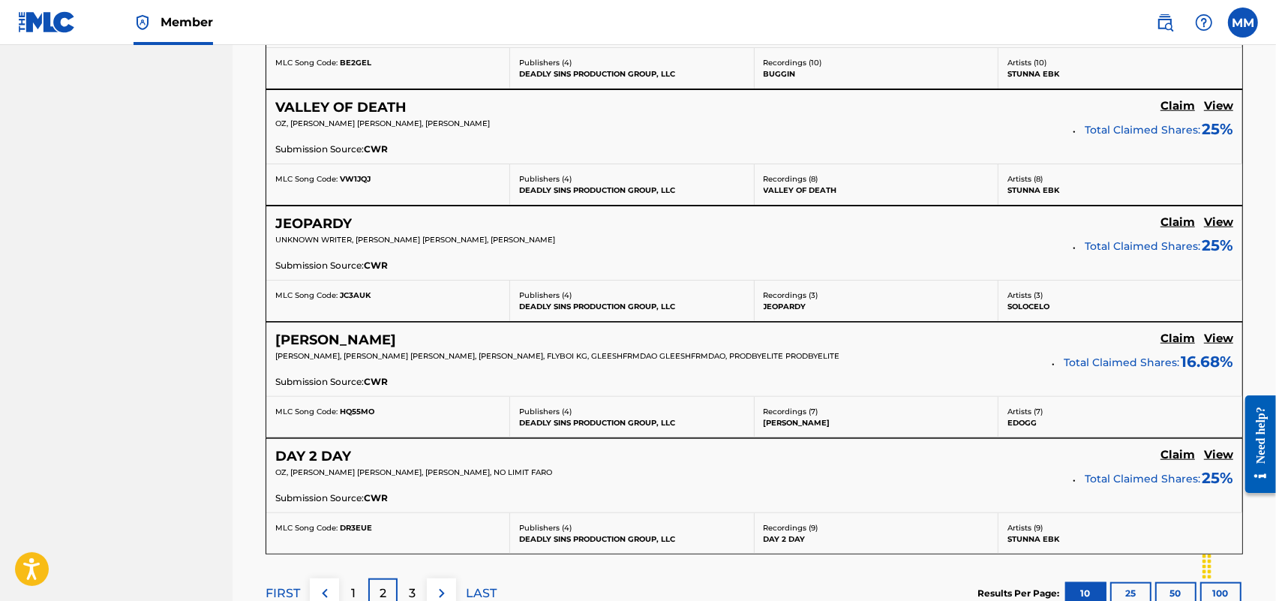
scroll to position [1313, 0]
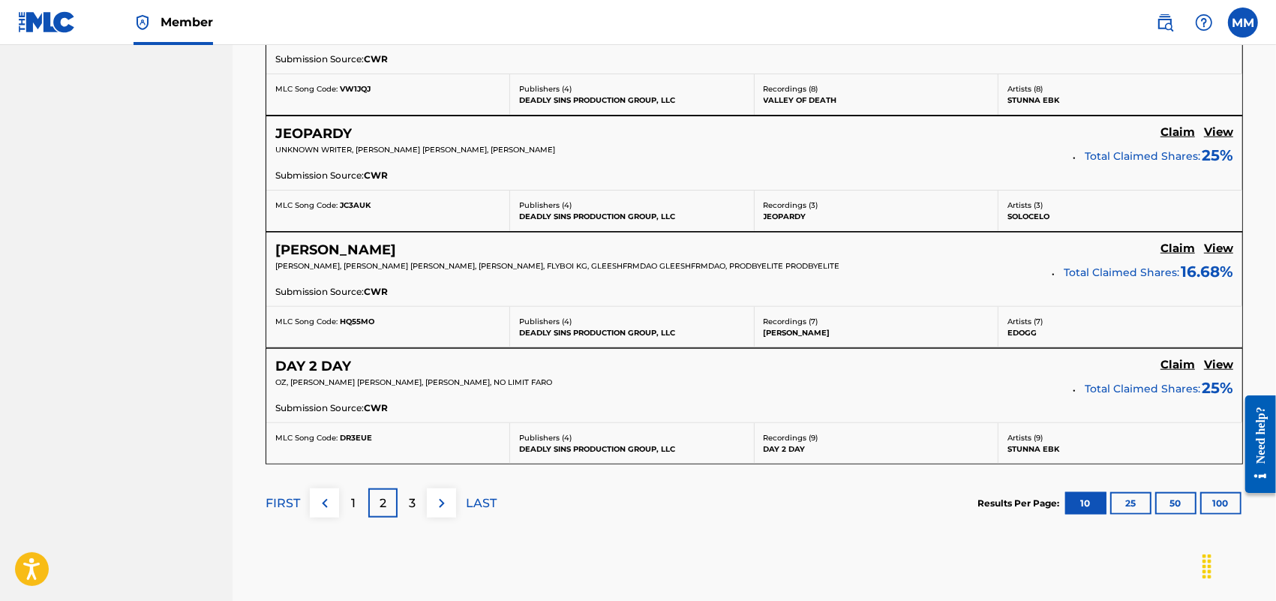
click at [413, 512] on p "3" at bounding box center [412, 503] width 7 height 18
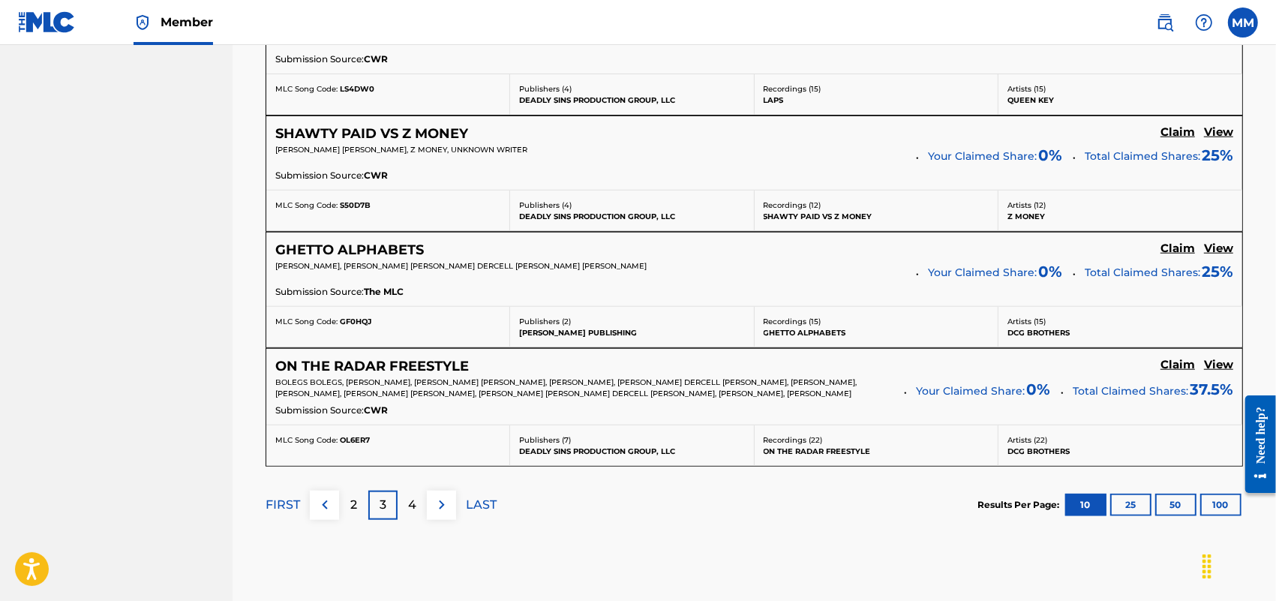
click at [424, 503] on div "4" at bounding box center [412, 505] width 29 height 29
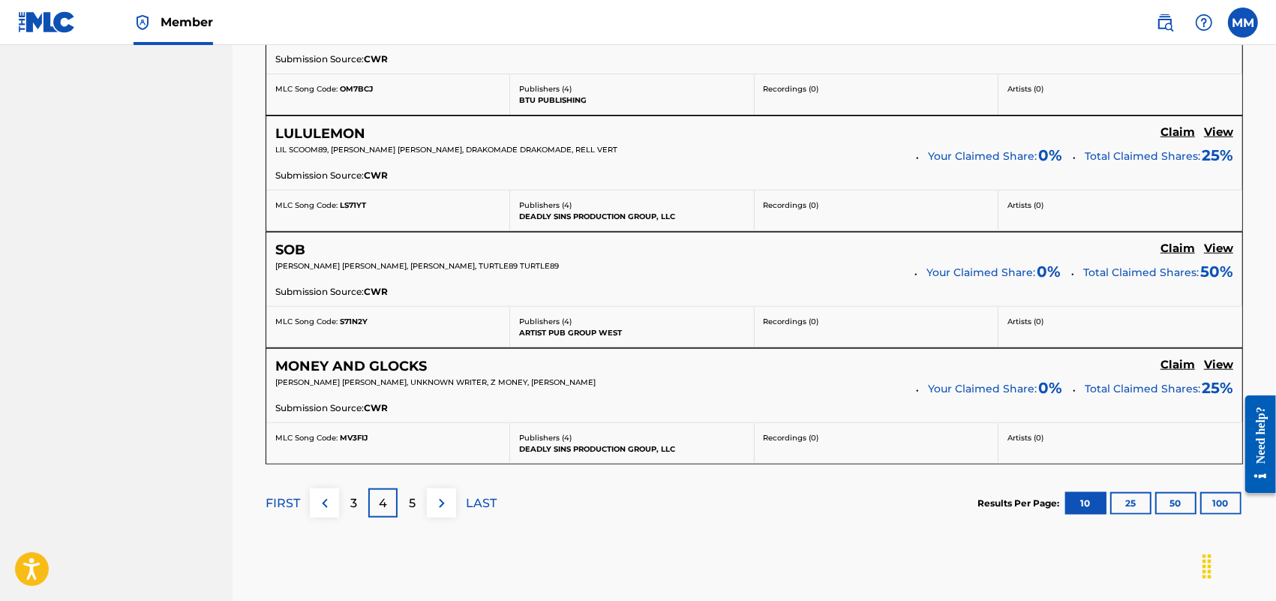
click at [419, 506] on div "5" at bounding box center [412, 502] width 29 height 29
click at [342, 507] on div "4" at bounding box center [353, 502] width 29 height 29
click at [334, 508] on button at bounding box center [324, 502] width 29 height 29
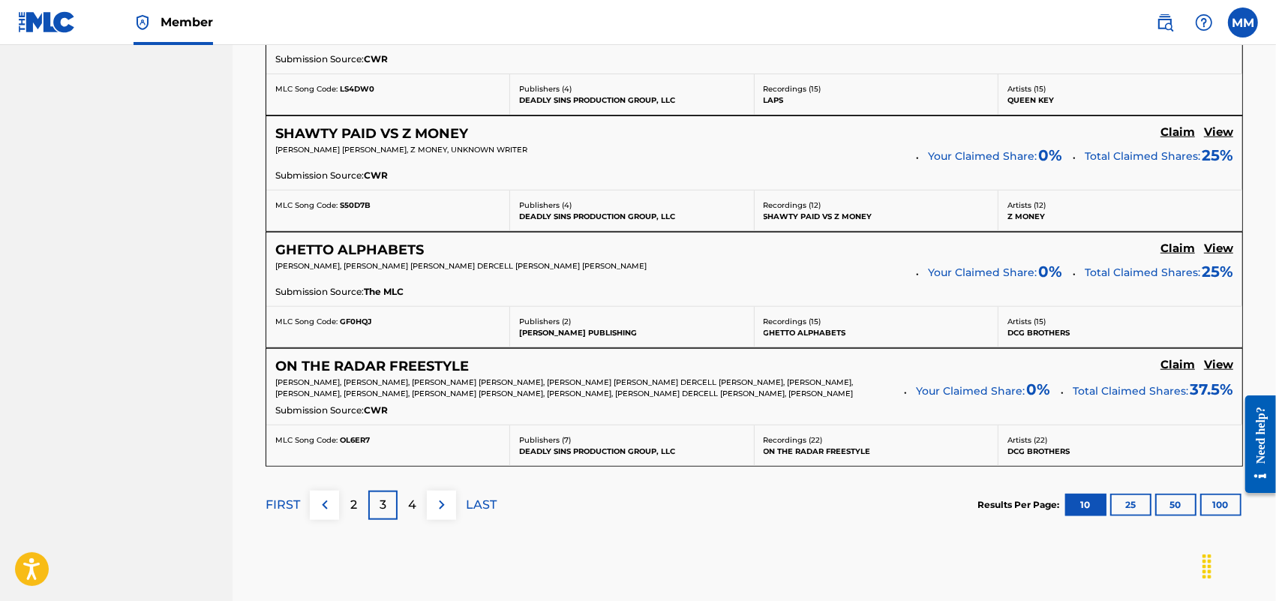
click at [331, 485] on div "FIRST 2 3 4 LAST" at bounding box center [381, 505] width 231 height 77
click at [326, 496] on button at bounding box center [324, 505] width 29 height 29
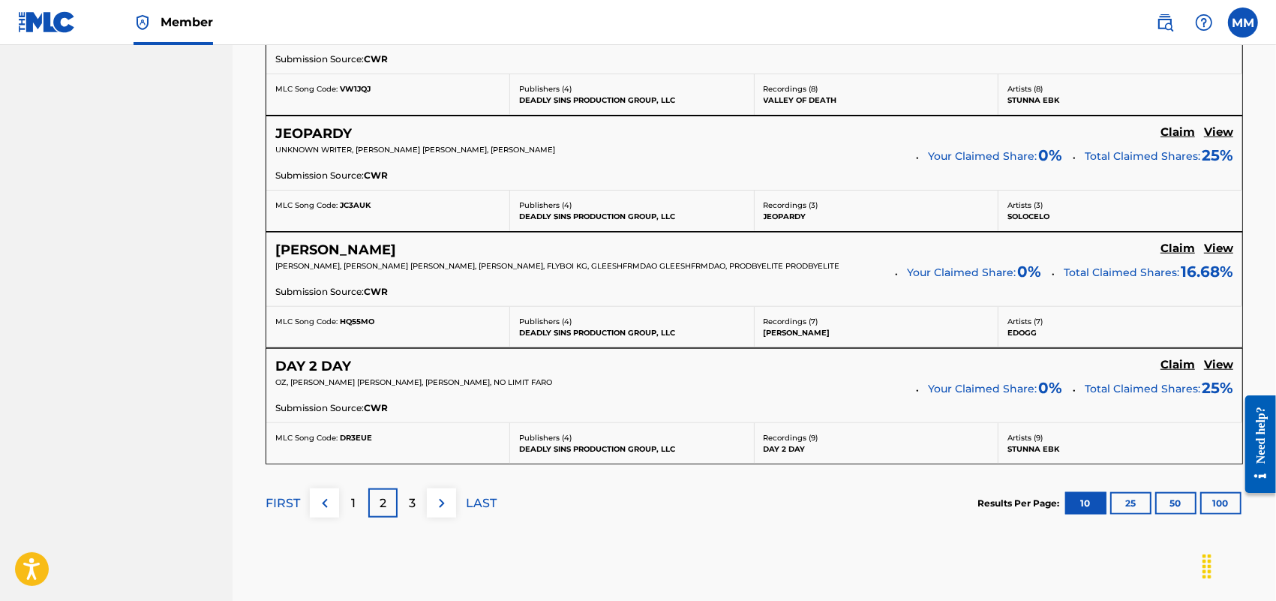
click at [437, 512] on img at bounding box center [442, 503] width 18 height 18
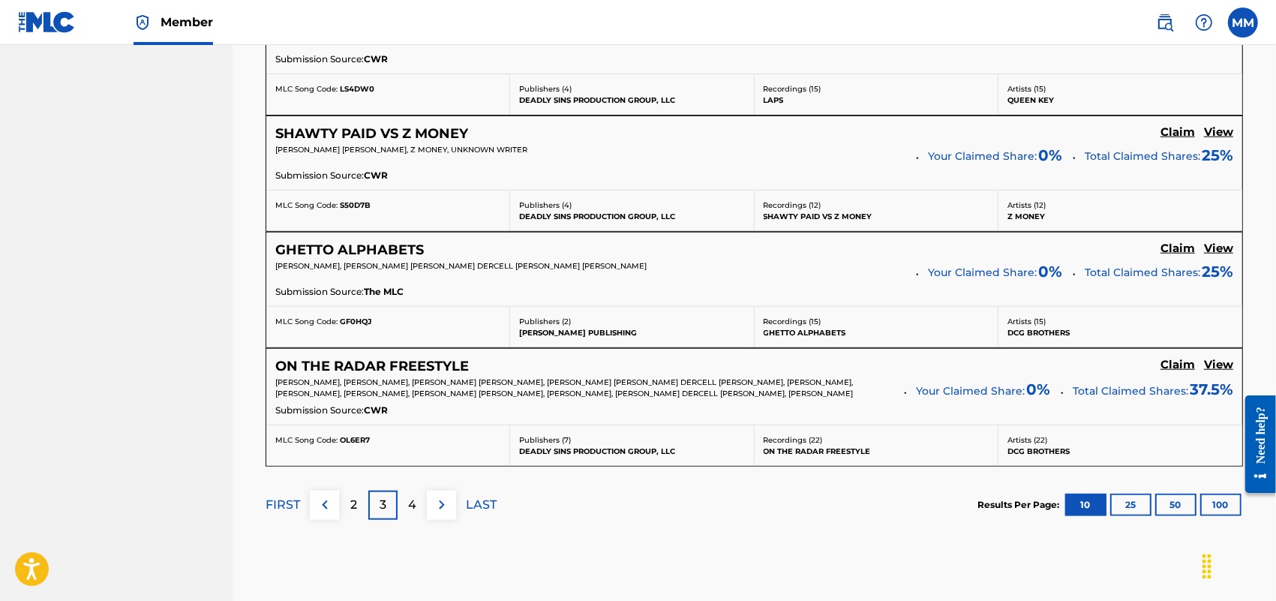
click at [1217, 372] on h5 "View" at bounding box center [1218, 365] width 29 height 14
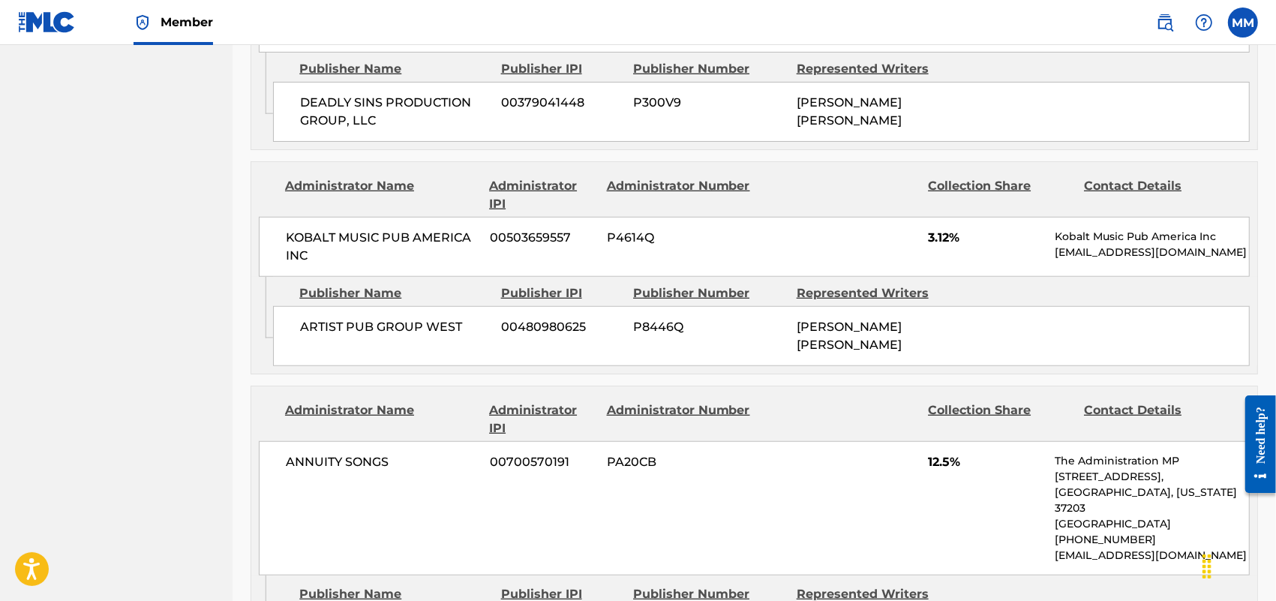
scroll to position [938, 0]
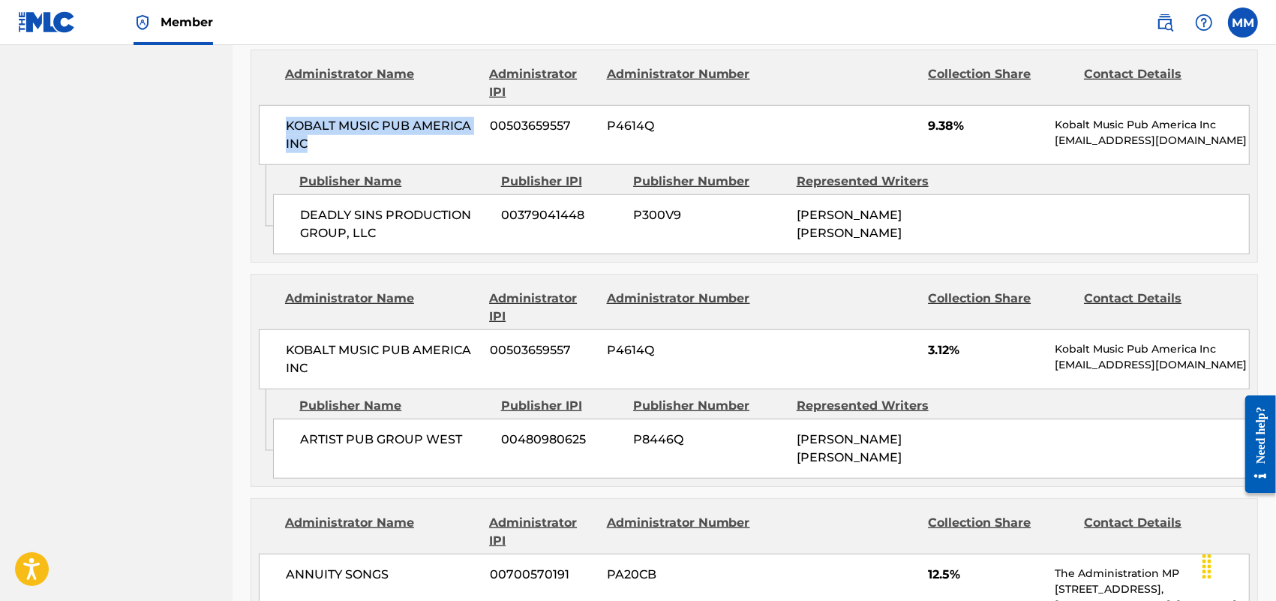
drag, startPoint x: 282, startPoint y: 131, endPoint x: 429, endPoint y: 159, distance: 149.6
click at [425, 159] on div "KOBALT MUSIC PUB AMERICA INC 00503659557 P4614Q 9.38% Kobalt Music Pub America …" at bounding box center [754, 135] width 991 height 60
click at [1094, 140] on p "[EMAIL_ADDRESS][DOMAIN_NAME]" at bounding box center [1152, 141] width 194 height 16
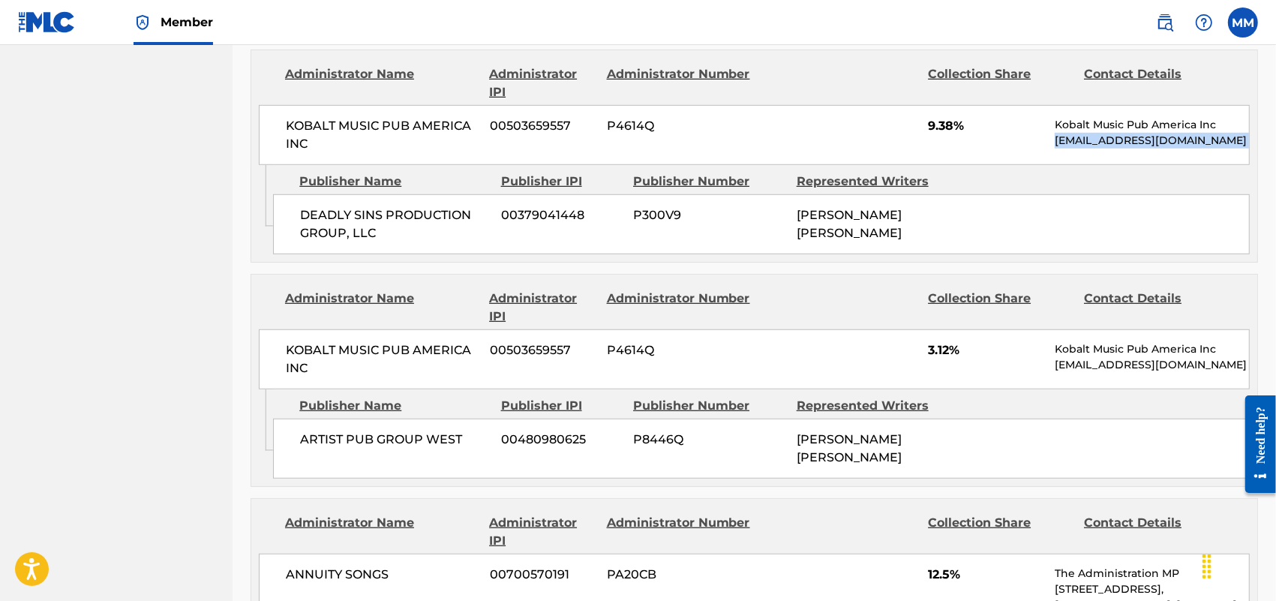
click at [1094, 140] on p "[EMAIL_ADDRESS][DOMAIN_NAME]" at bounding box center [1152, 141] width 194 height 16
click at [1071, 140] on p "[EMAIL_ADDRESS][DOMAIN_NAME]" at bounding box center [1152, 141] width 194 height 16
click at [1071, 139] on p "[EMAIL_ADDRESS][DOMAIN_NAME]" at bounding box center [1152, 141] width 194 height 16
click at [342, 122] on span "KOBALT MUSIC PUB AMERICA INC" at bounding box center [382, 135] width 193 height 36
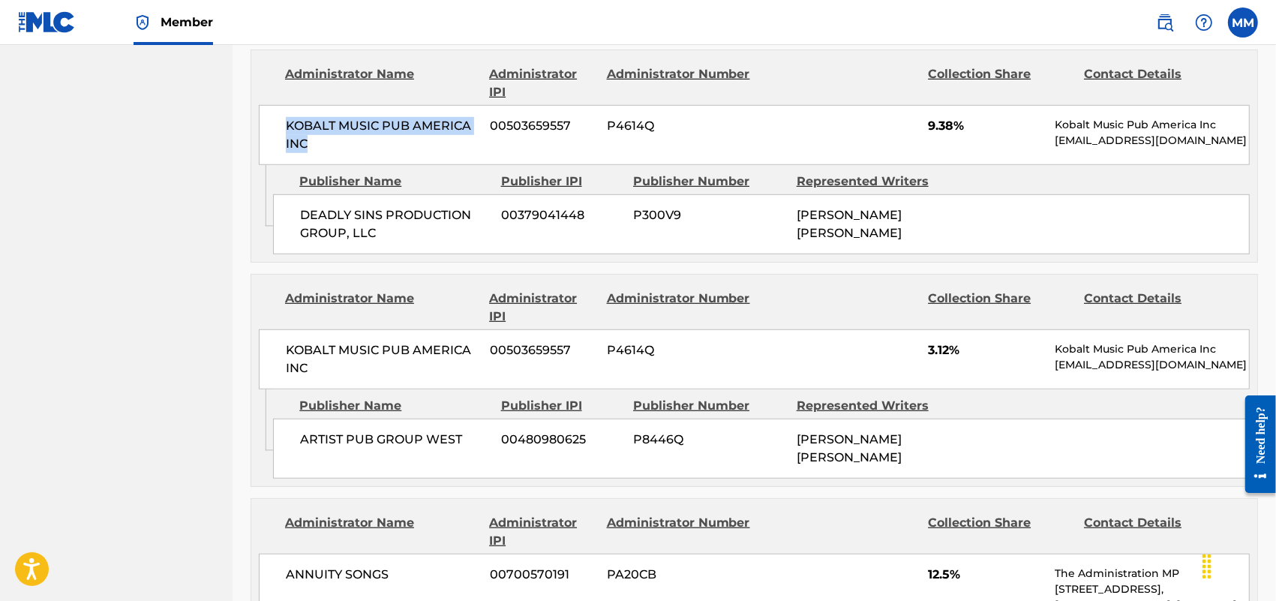
drag, startPoint x: 263, startPoint y: 125, endPoint x: 737, endPoint y: 132, distance: 474.2
click at [421, 137] on div "KOBALT MUSIC PUB AMERICA INC 00503659557 P4614Q 9.38% Kobalt Music Pub America …" at bounding box center [754, 135] width 991 height 60
click at [1071, 132] on p "Kobalt Music Pub America Inc" at bounding box center [1152, 125] width 194 height 16
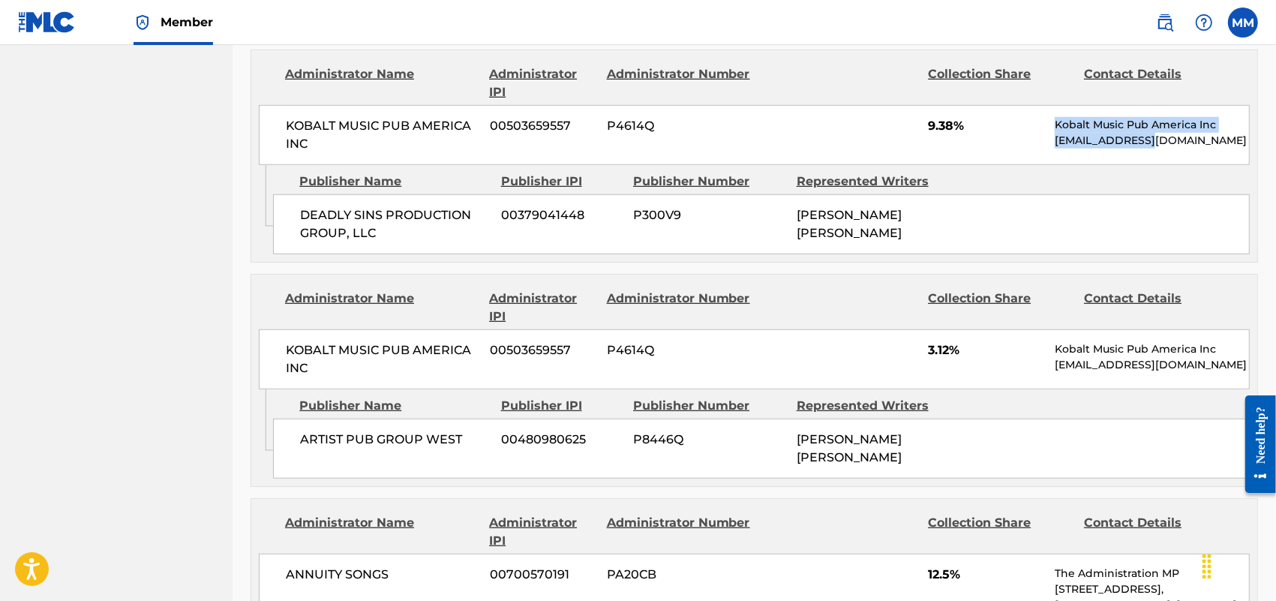
drag, startPoint x: 1026, startPoint y: 121, endPoint x: 737, endPoint y: 143, distance: 289.7
click at [1054, 141] on div "KOBALT MUSIC PUB AMERICA INC 00503659557 P4614Q 9.38% Kobalt Music Pub America …" at bounding box center [754, 135] width 991 height 60
drag, startPoint x: 286, startPoint y: 111, endPoint x: 1260, endPoint y: 159, distance: 975.7
click at [1260, 159] on div "< Back to results Claim shares on this work Last Edited: [DATE] Source: CWR ON …" at bounding box center [755, 367] width 1044 height 2445
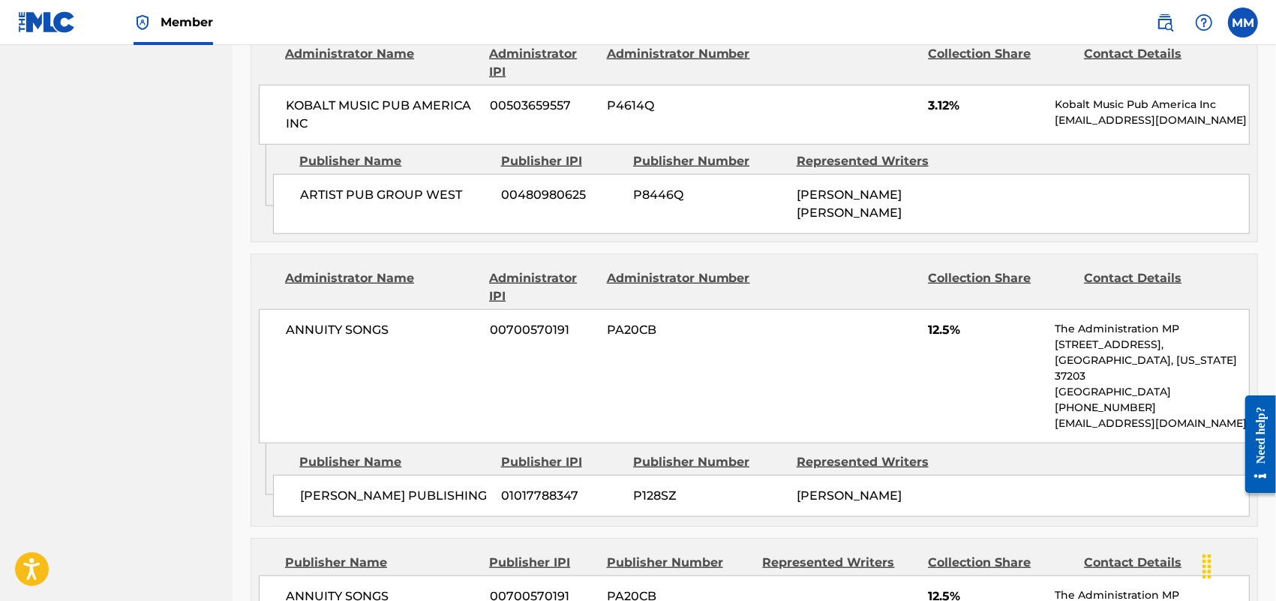
scroll to position [1125, 0]
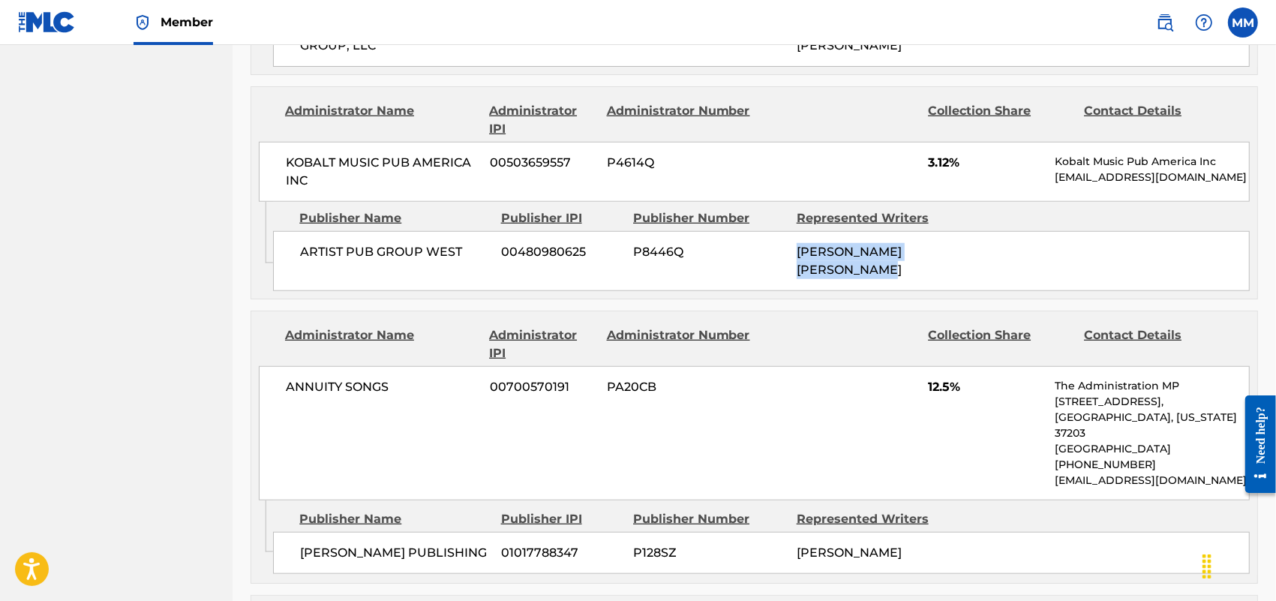
drag, startPoint x: 894, startPoint y: 271, endPoint x: 779, endPoint y: 233, distance: 120.8
click at [779, 233] on div "ARTIST PUB GROUP WEST 00480980625 P8446Q [PERSON_NAME] [PERSON_NAME]" at bounding box center [761, 261] width 977 height 60
click at [875, 276] on div "[PERSON_NAME] [PERSON_NAME]" at bounding box center [873, 261] width 152 height 36
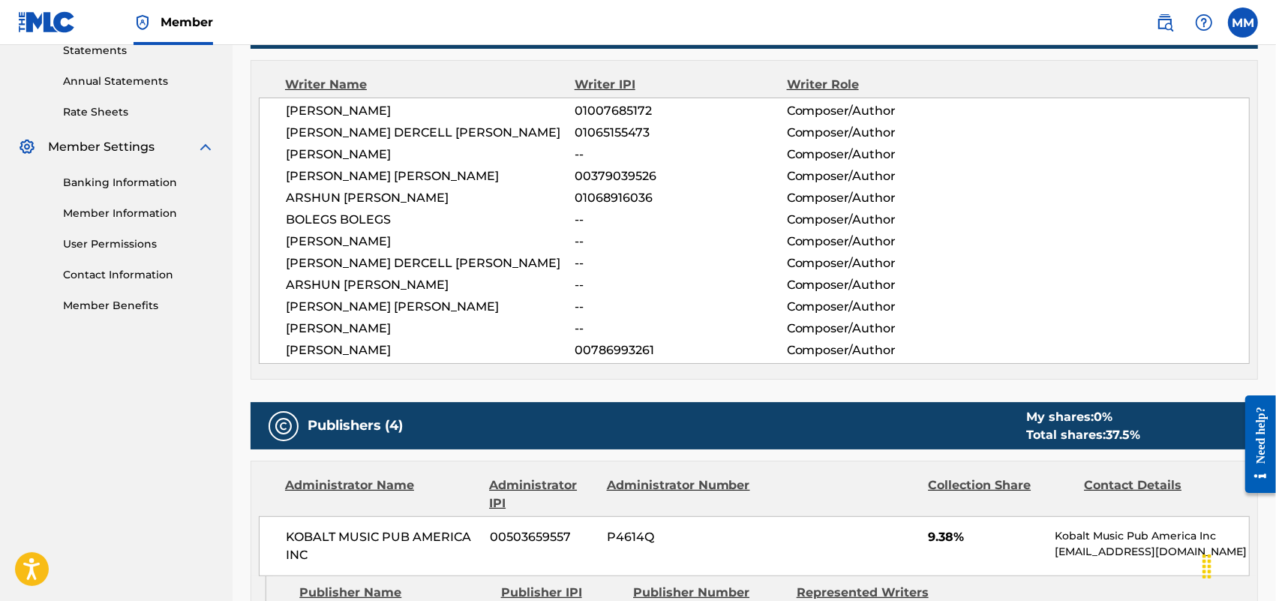
scroll to position [469, 0]
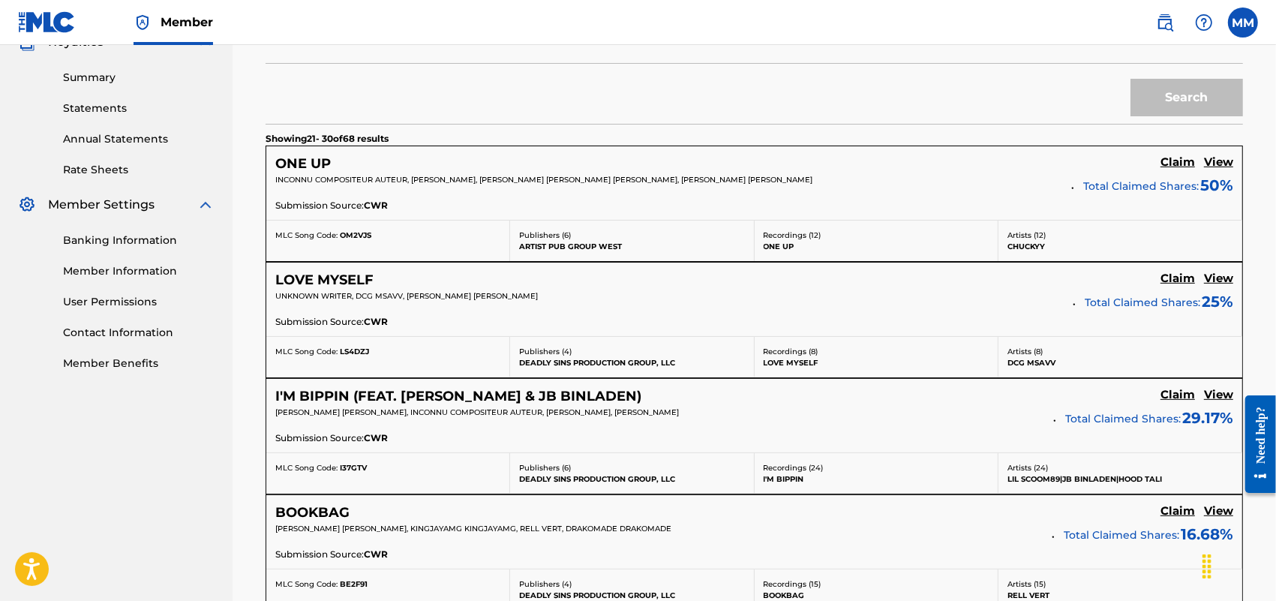
scroll to position [1313, 0]
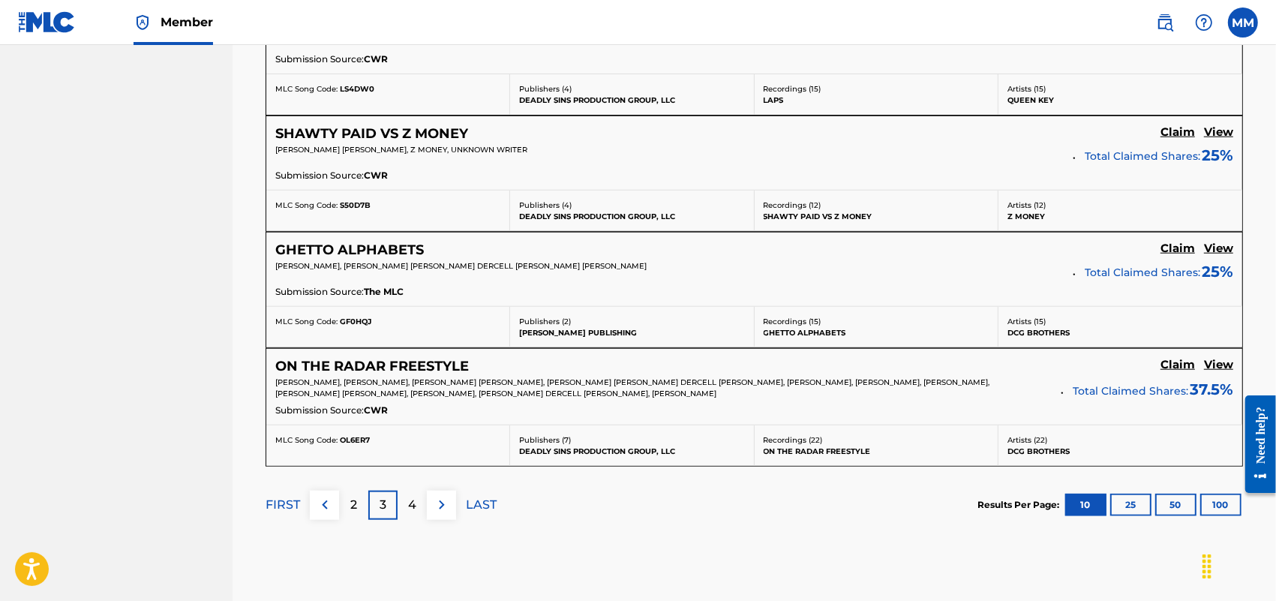
click at [347, 518] on div "2" at bounding box center [353, 505] width 29 height 29
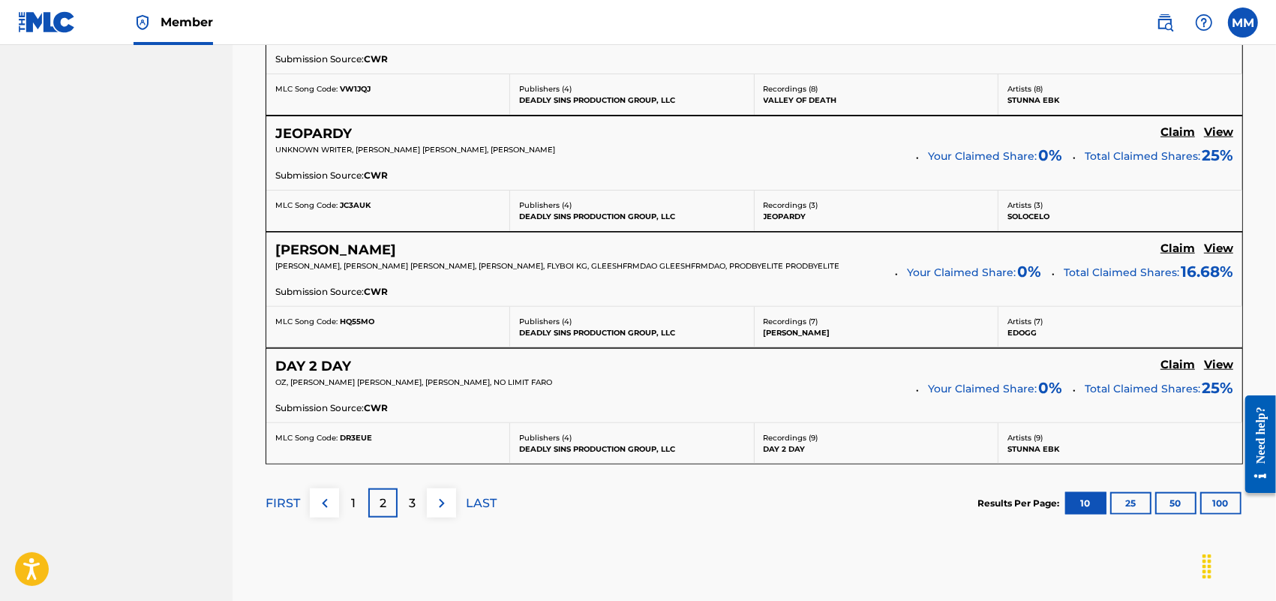
click at [355, 506] on p "1" at bounding box center [354, 503] width 5 height 18
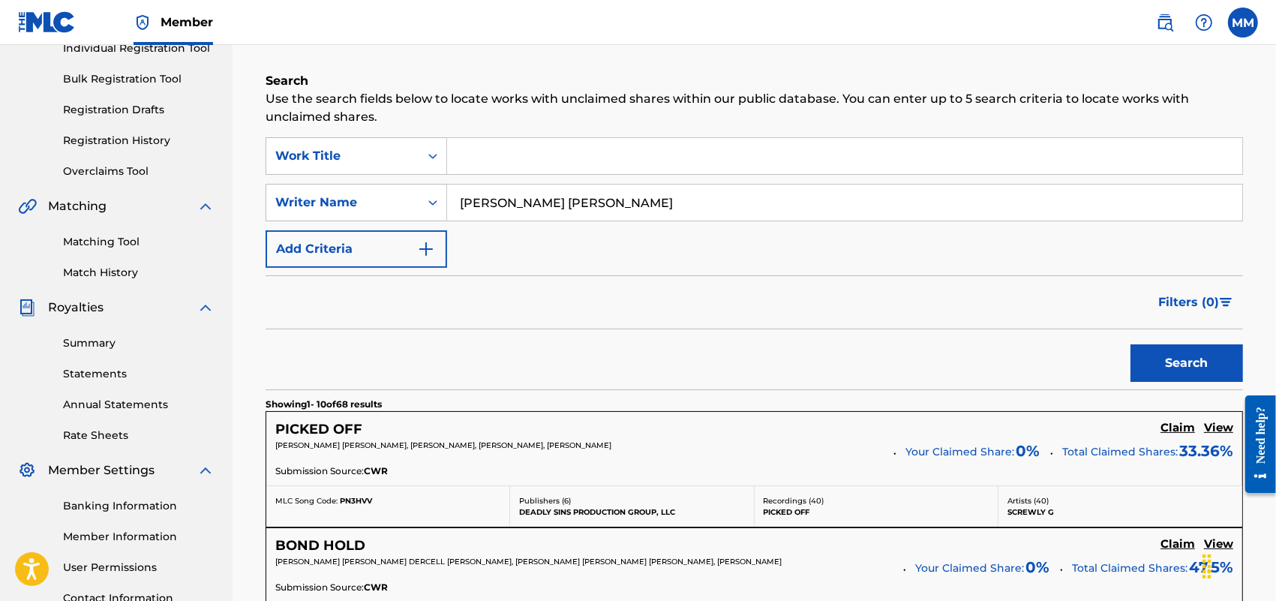
scroll to position [375, 0]
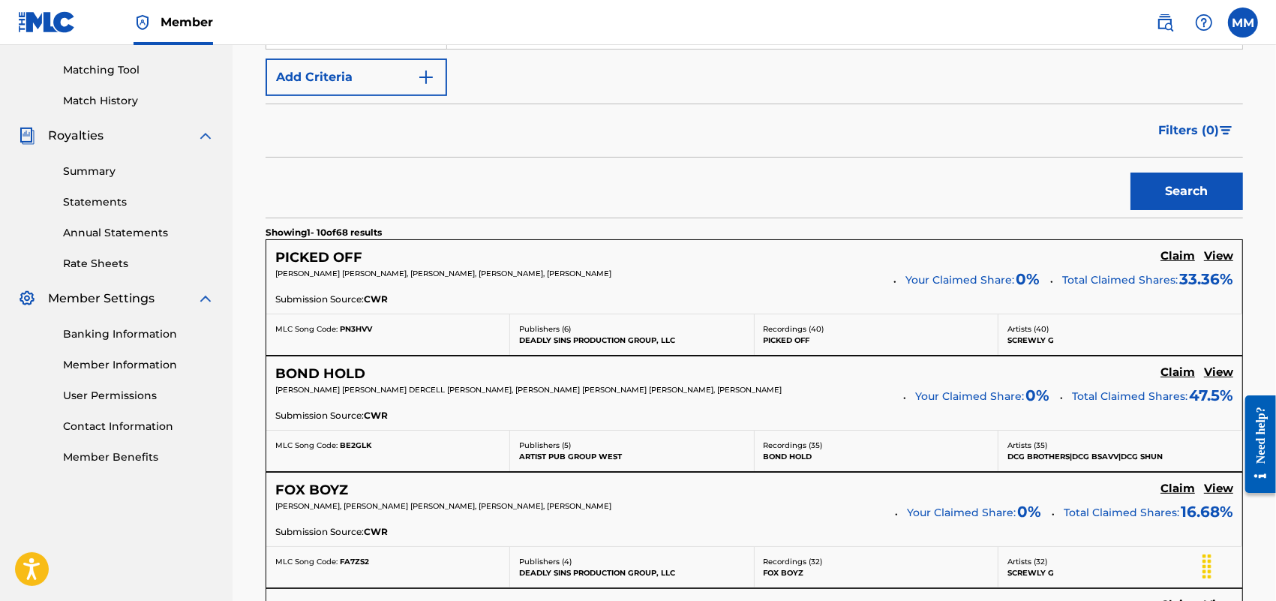
drag, startPoint x: 0, startPoint y: 235, endPoint x: 80, endPoint y: 175, distance: 100.2
click at [0, 235] on div "Summary Catalog Works Registration Claiming Tool Individual Registration Tool B…" at bounding box center [116, 97] width 233 height 772
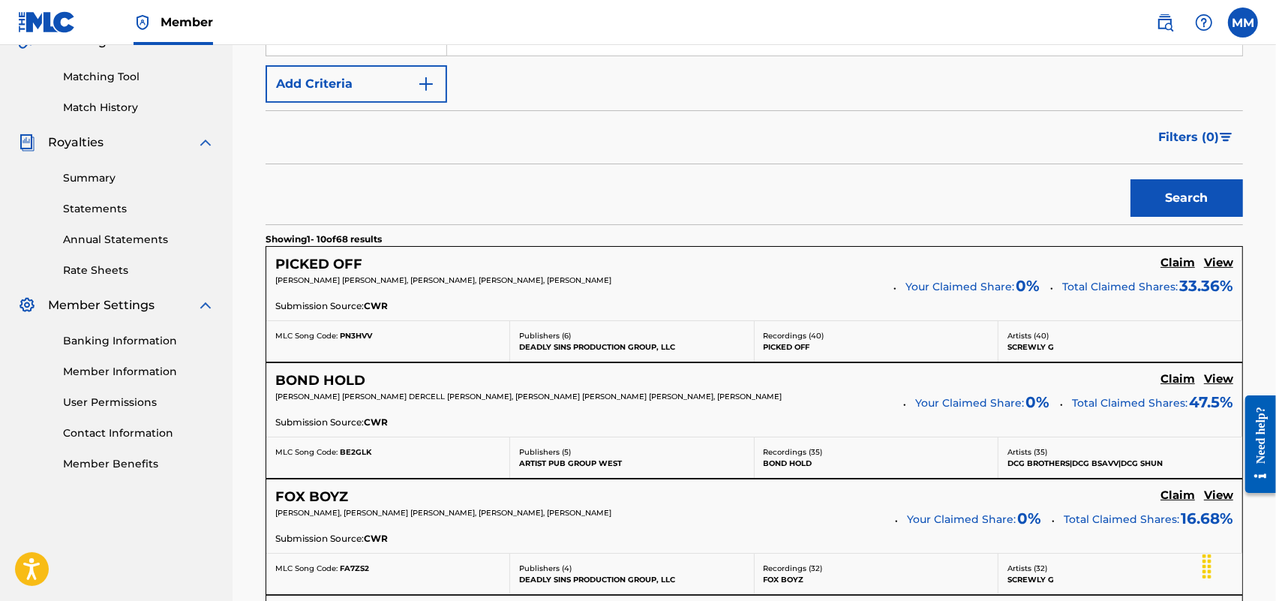
scroll to position [94, 0]
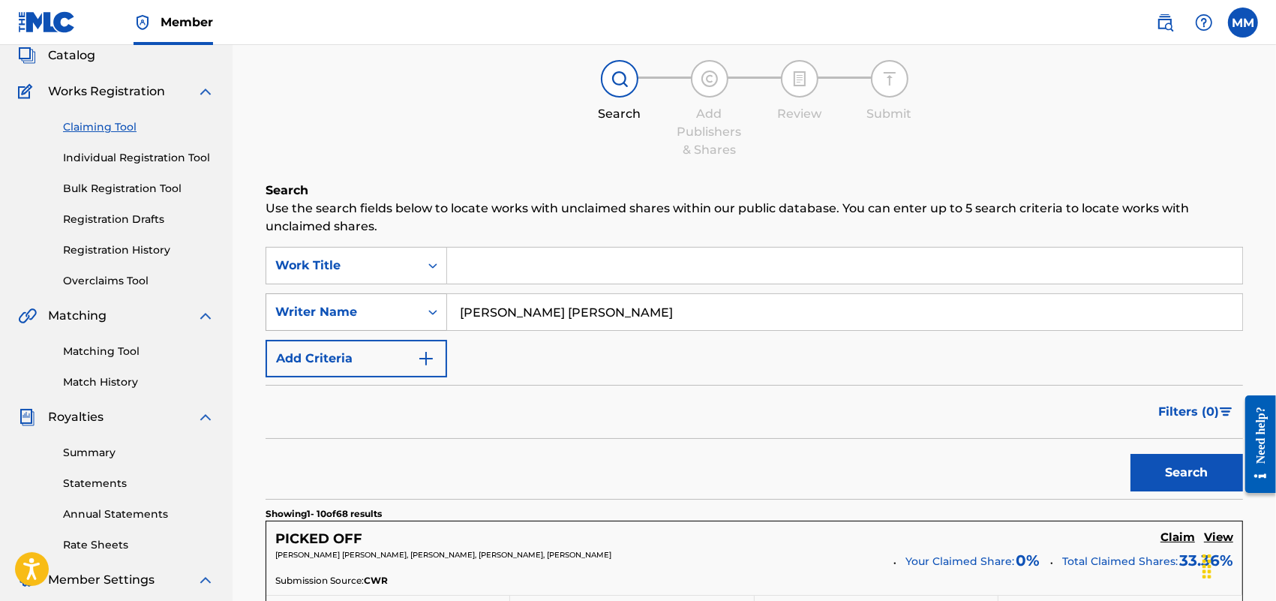
drag, startPoint x: 681, startPoint y: 330, endPoint x: 365, endPoint y: 324, distance: 316.7
click at [365, 324] on div "SearchWithCriteriaeefd4404-5f8d-4d61-a4bd-148eb454dfa1 Writer Name [PERSON_NAME…" at bounding box center [755, 312] width 978 height 38
click at [1131, 454] on button "Search" at bounding box center [1187, 473] width 113 height 38
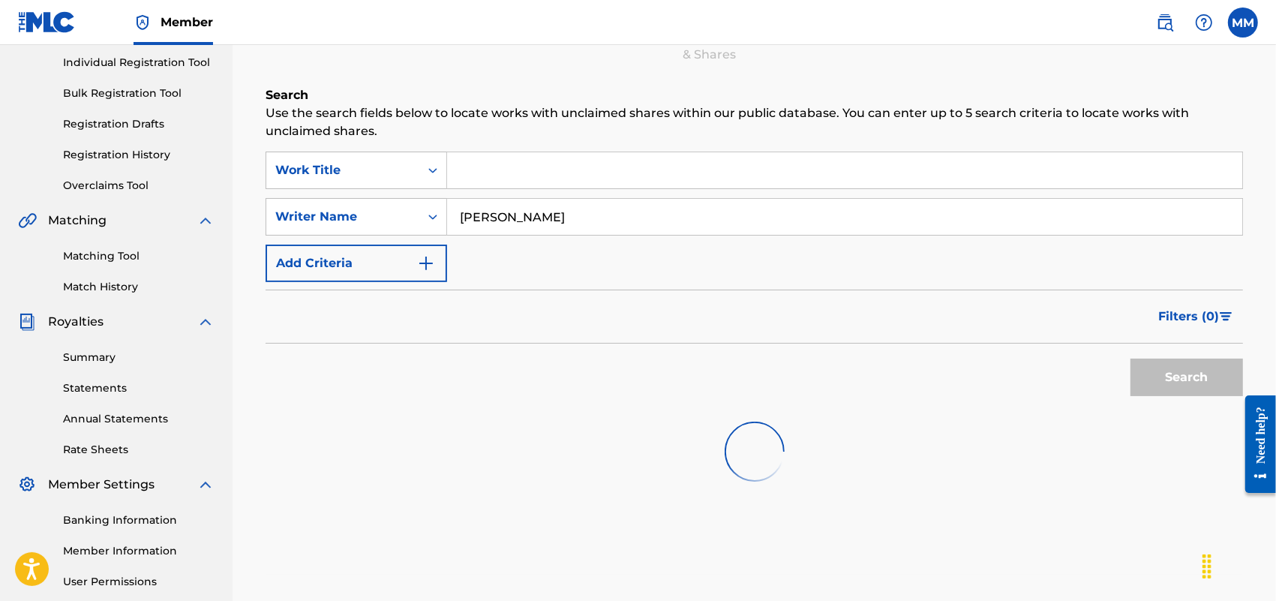
scroll to position [281, 0]
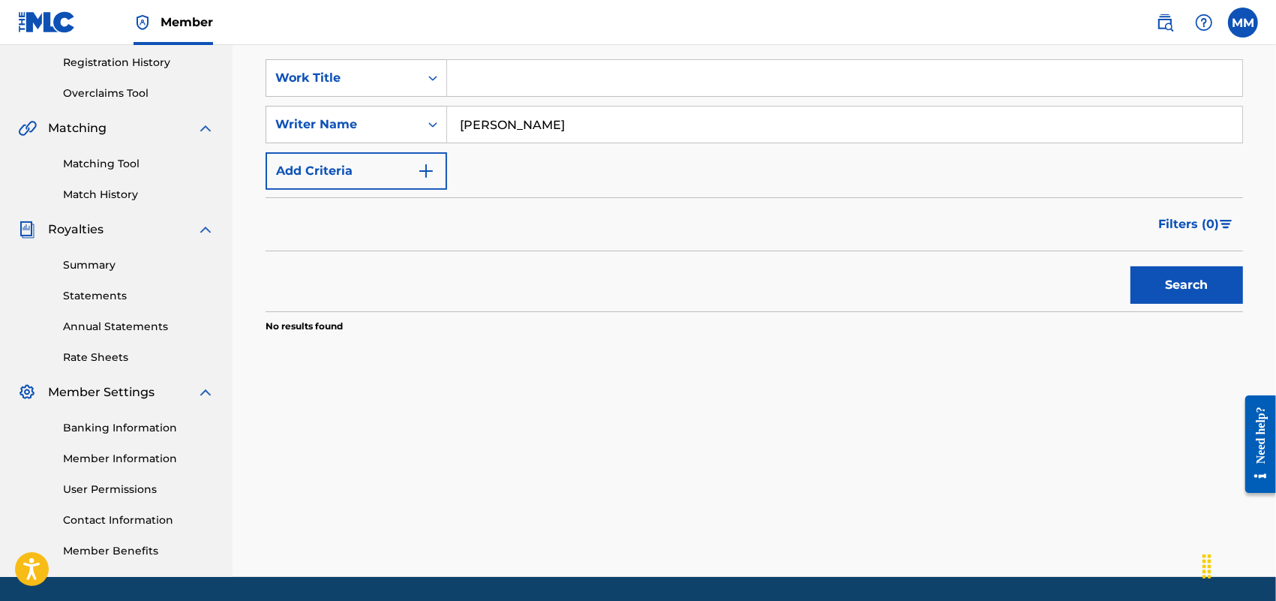
drag, startPoint x: 550, startPoint y: 121, endPoint x: 572, endPoint y: 125, distance: 22.2
click at [564, 124] on input "[PERSON_NAME]" at bounding box center [844, 125] width 795 height 36
click at [572, 125] on input "[PERSON_NAME]" at bounding box center [844, 125] width 795 height 36
click at [1131, 266] on button "Search" at bounding box center [1187, 285] width 113 height 38
drag, startPoint x: 628, startPoint y: 120, endPoint x: 380, endPoint y: 140, distance: 248.4
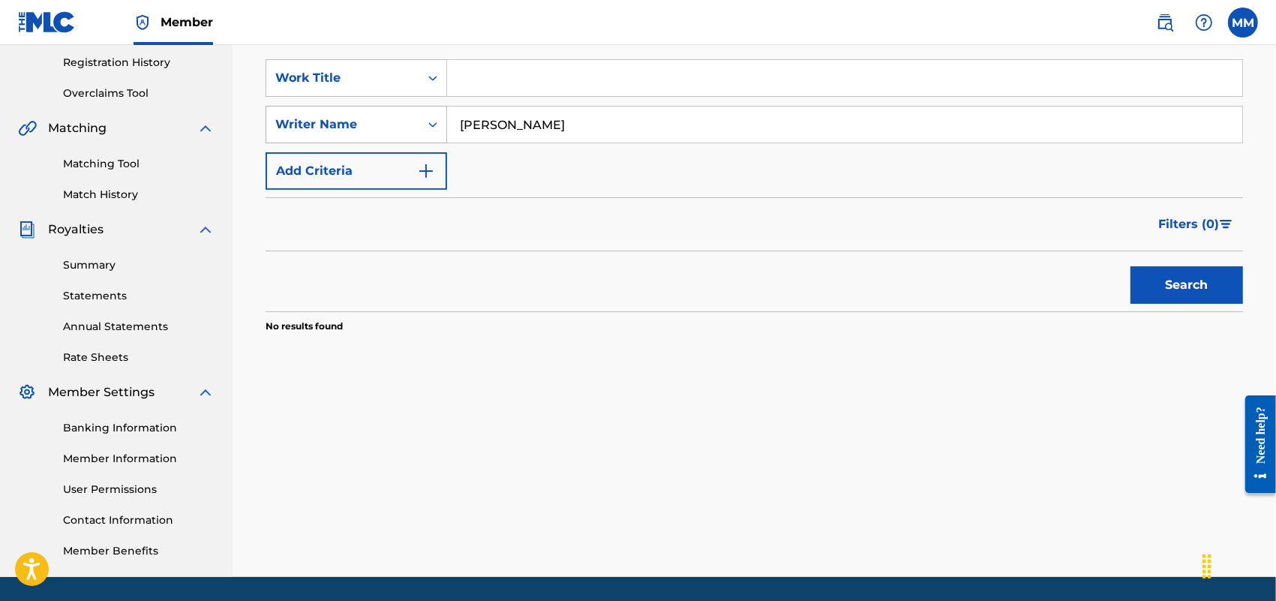
click at [380, 140] on div "SearchWithCriteriaeefd4404-5f8d-4d61-a4bd-148eb454dfa1 Writer Name [PERSON_NAME]" at bounding box center [755, 125] width 978 height 38
type input "[PERSON_NAME]"
click at [1131, 266] on button "Search" at bounding box center [1187, 285] width 113 height 38
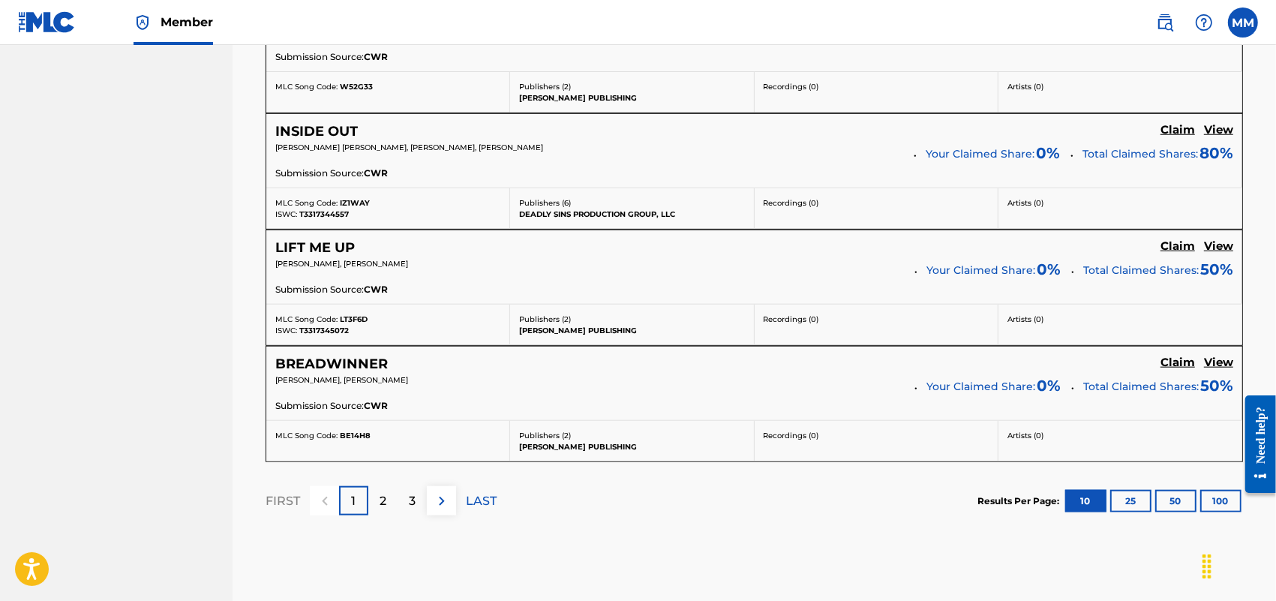
scroll to position [1420, 0]
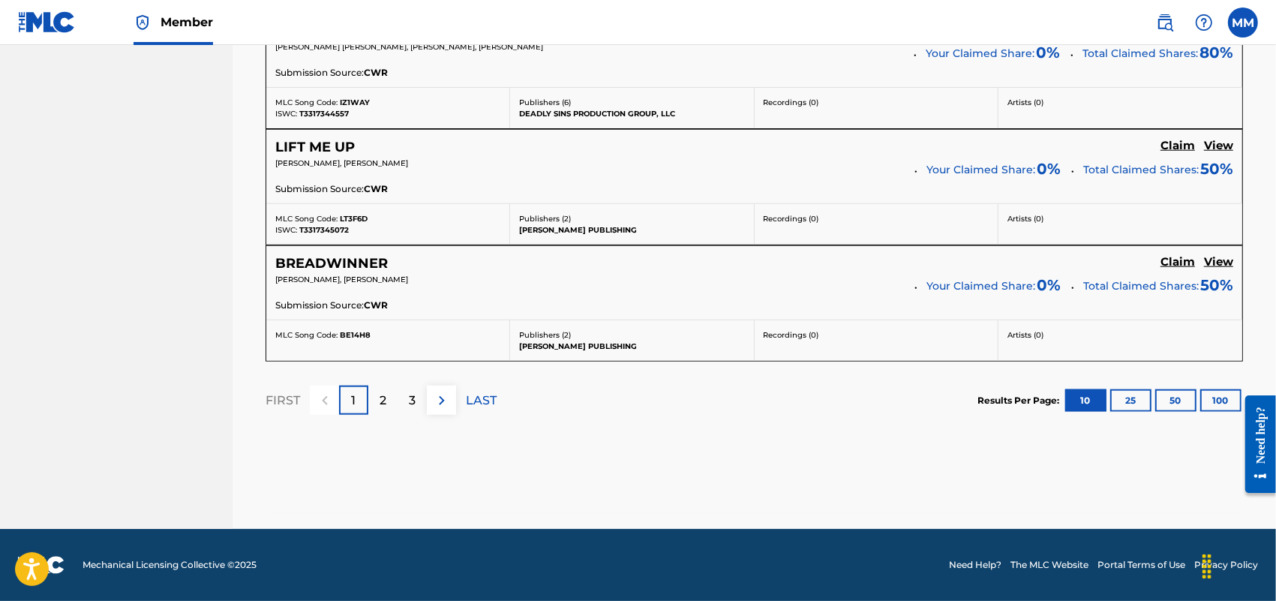
click at [418, 402] on div "3" at bounding box center [412, 400] width 29 height 29
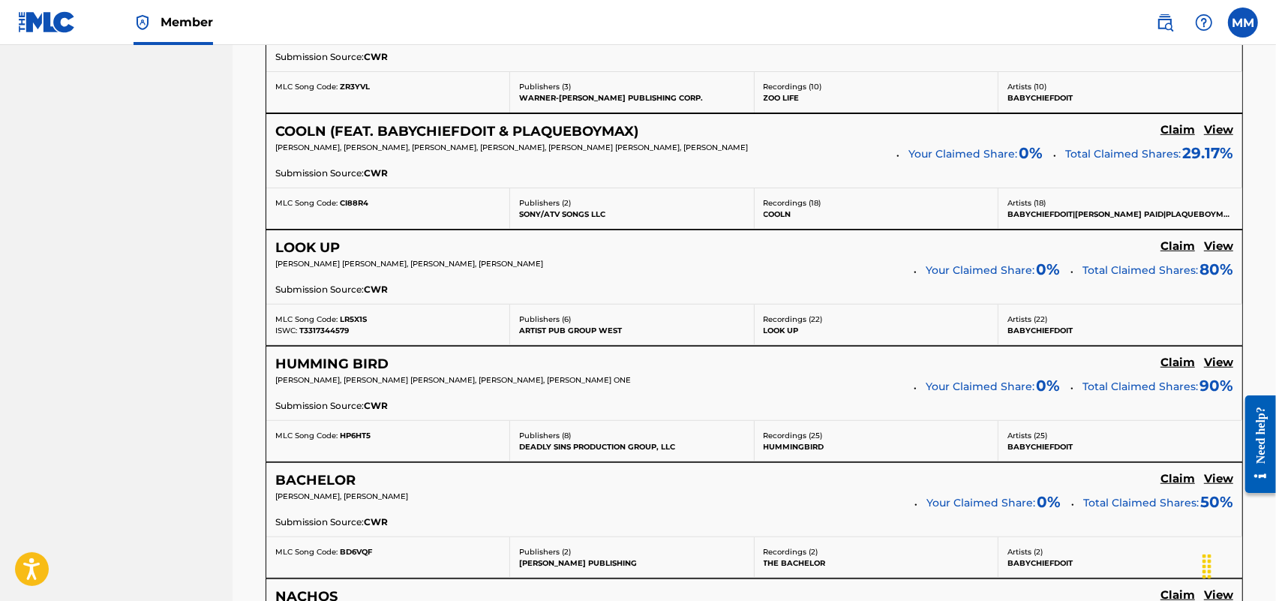
scroll to position [743, 0]
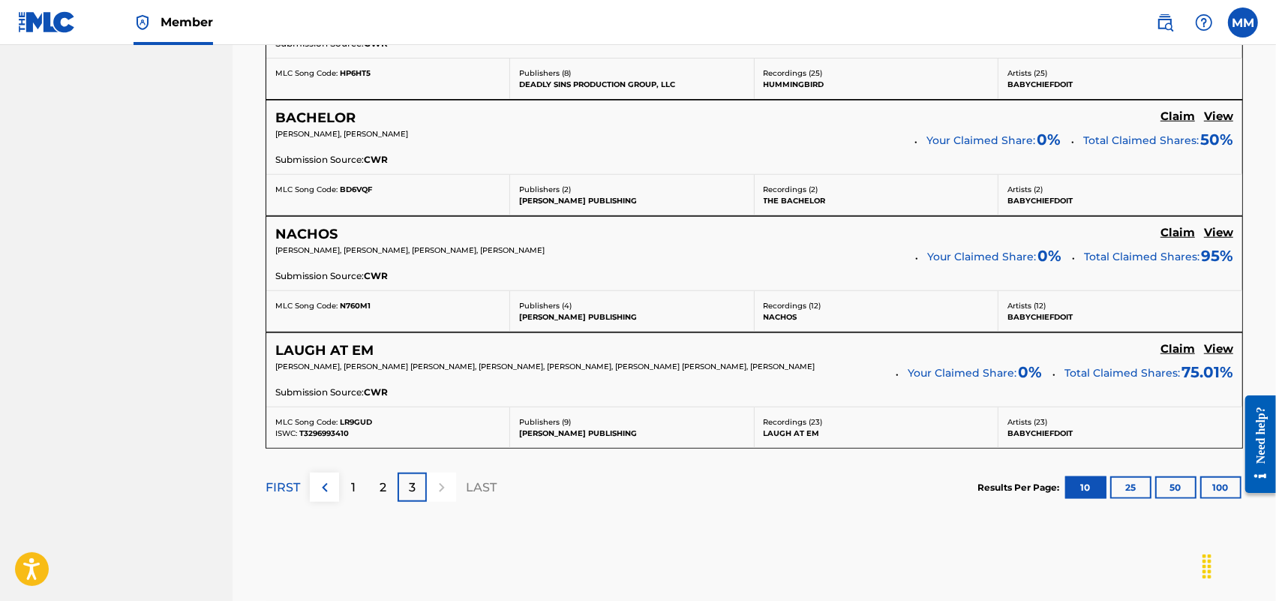
click at [365, 497] on div "1" at bounding box center [353, 487] width 29 height 29
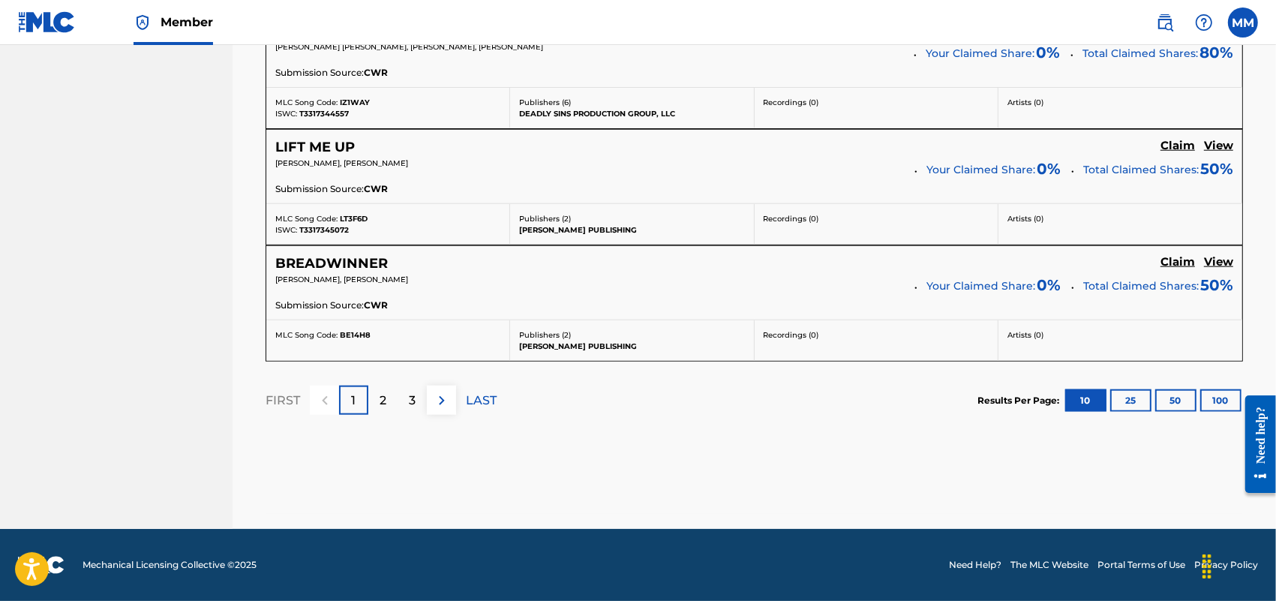
click at [381, 404] on p "2" at bounding box center [383, 401] width 7 height 18
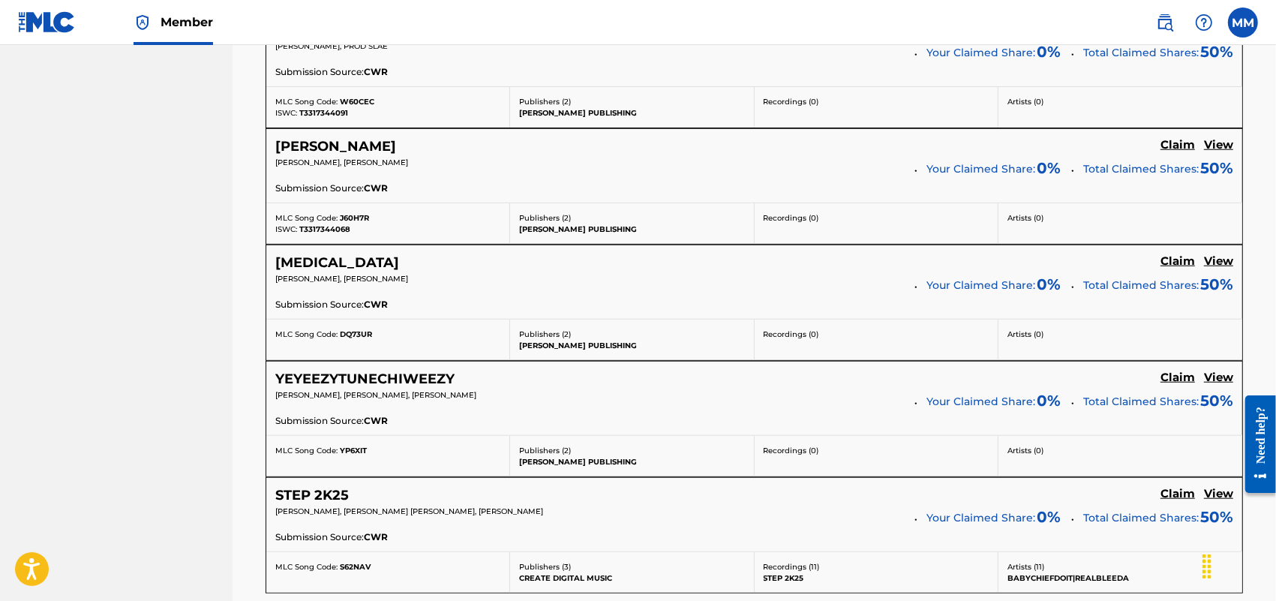
scroll to position [1420, 0]
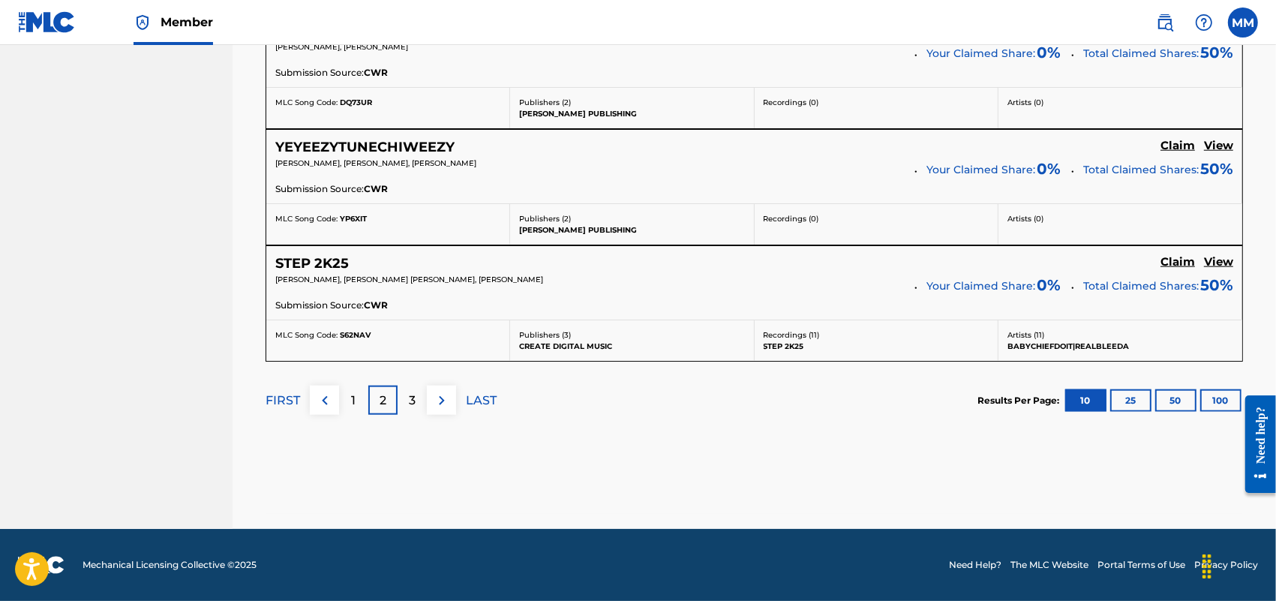
click at [403, 400] on div "3" at bounding box center [412, 400] width 29 height 29
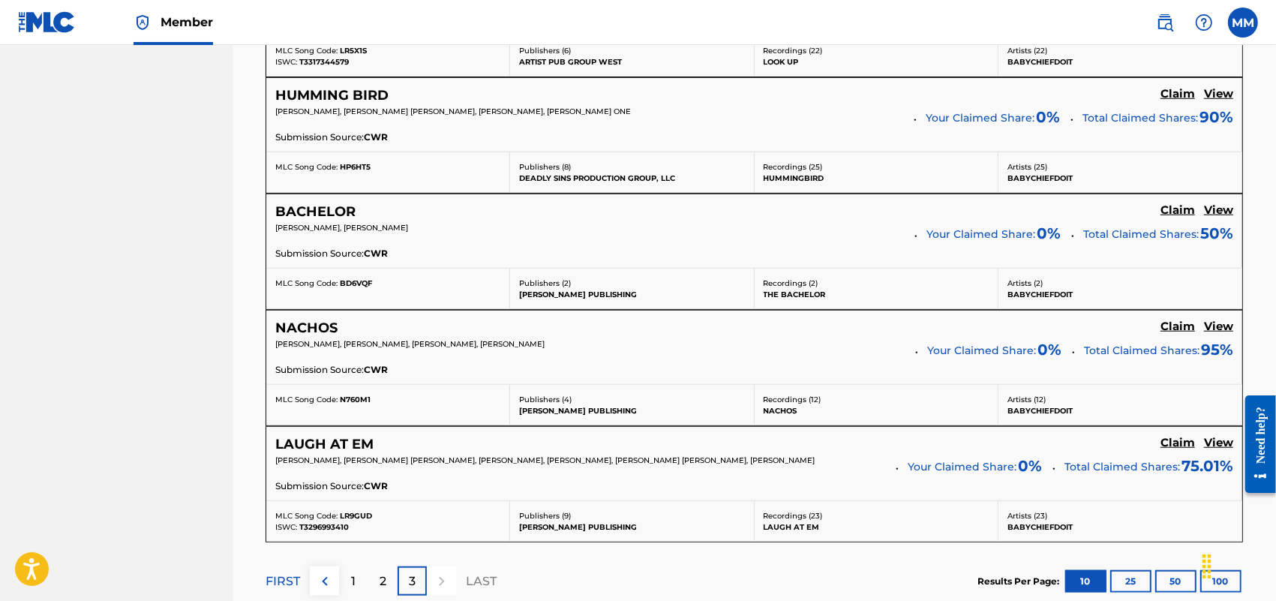
scroll to position [1306, 0]
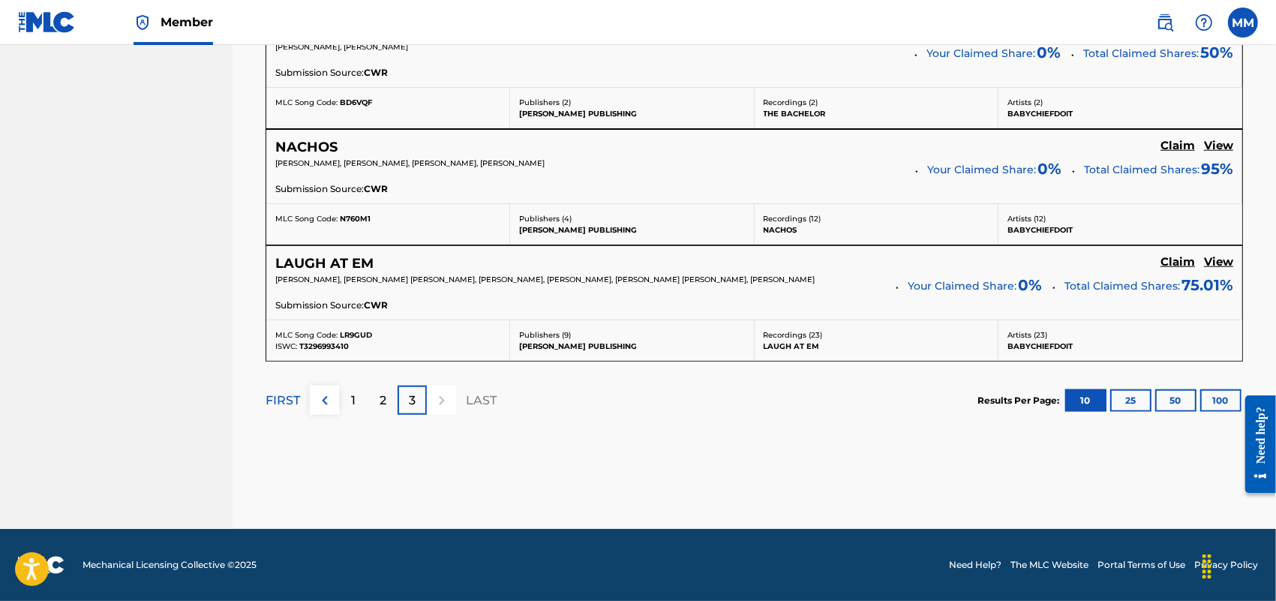
click at [1214, 148] on h5 "View" at bounding box center [1218, 146] width 29 height 14
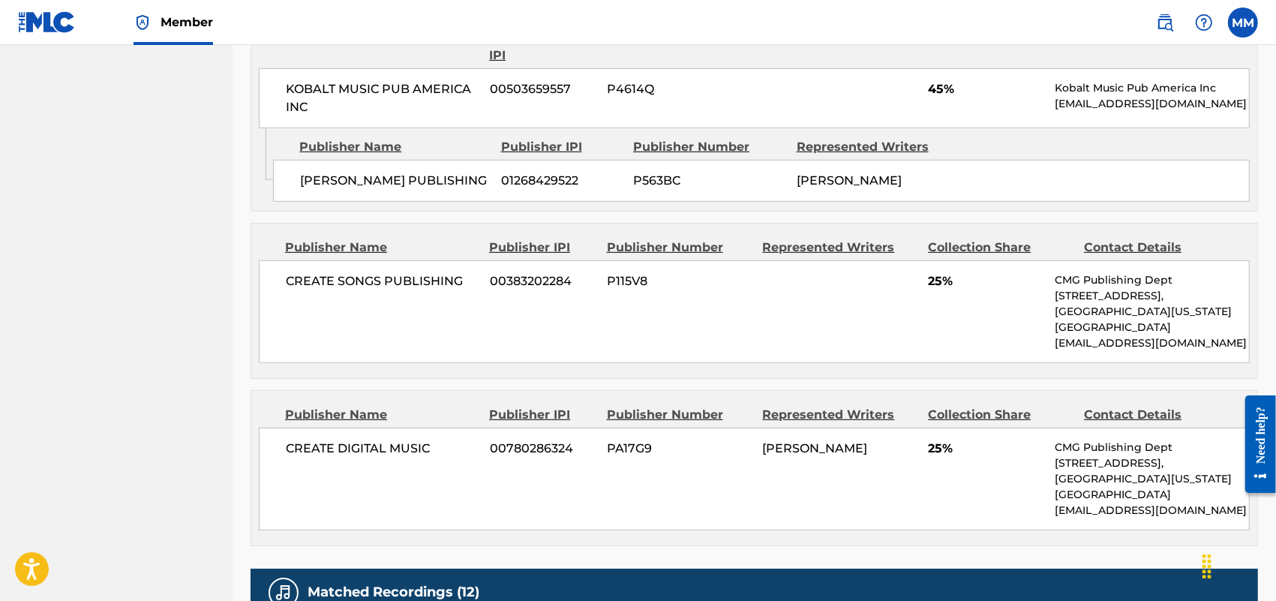
scroll to position [844, 0]
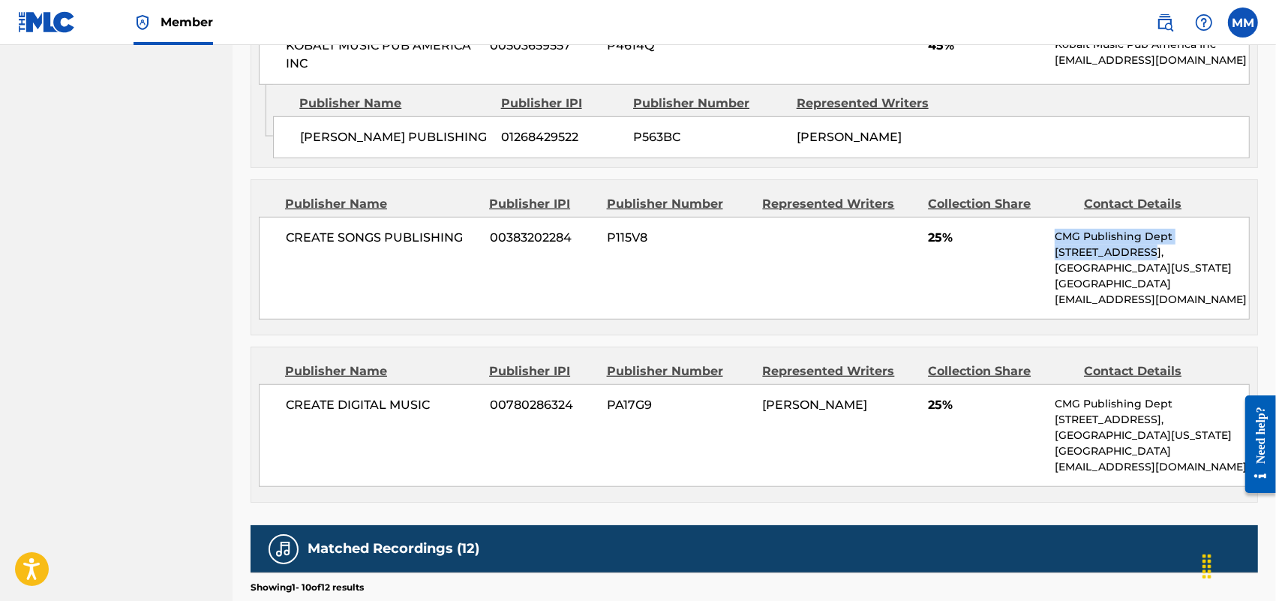
drag, startPoint x: 1056, startPoint y: 246, endPoint x: 1135, endPoint y: 275, distance: 84.5
click at [1135, 275] on div "CMG Publishing Dept [STREET_ADDRESS][US_STATE] [EMAIL_ADDRESS][DOMAIN_NAME]" at bounding box center [1152, 268] width 194 height 79
click at [1135, 260] on p "[STREET_ADDRESS]," at bounding box center [1152, 253] width 194 height 16
drag, startPoint x: 1055, startPoint y: 251, endPoint x: 1100, endPoint y: 272, distance: 49.4
click at [1100, 272] on div "CMG Publishing Dept [STREET_ADDRESS][US_STATE] [EMAIL_ADDRESS][DOMAIN_NAME]" at bounding box center [1152, 268] width 194 height 79
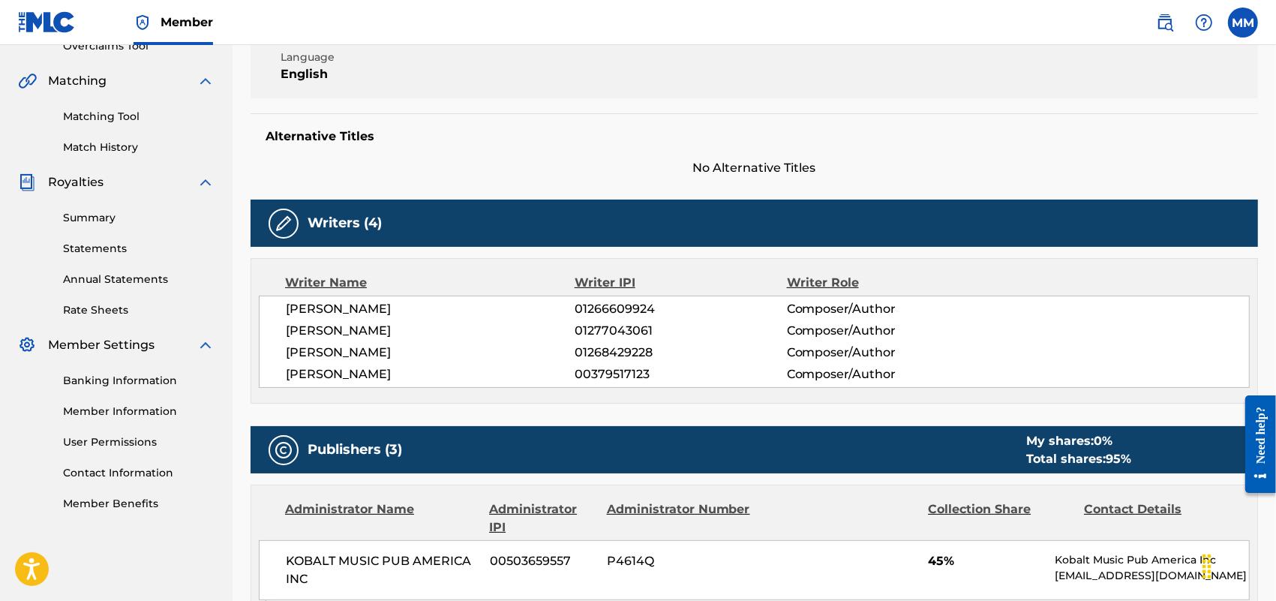
scroll to position [0, 0]
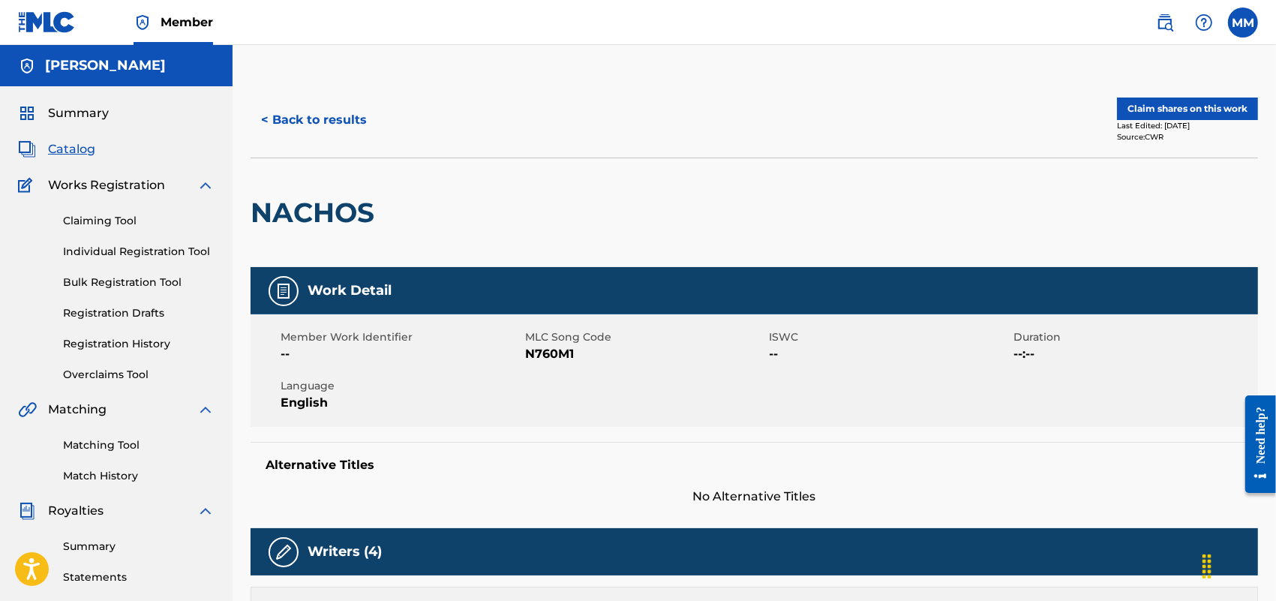
click at [316, 120] on button "< Back to results" at bounding box center [314, 120] width 127 height 38
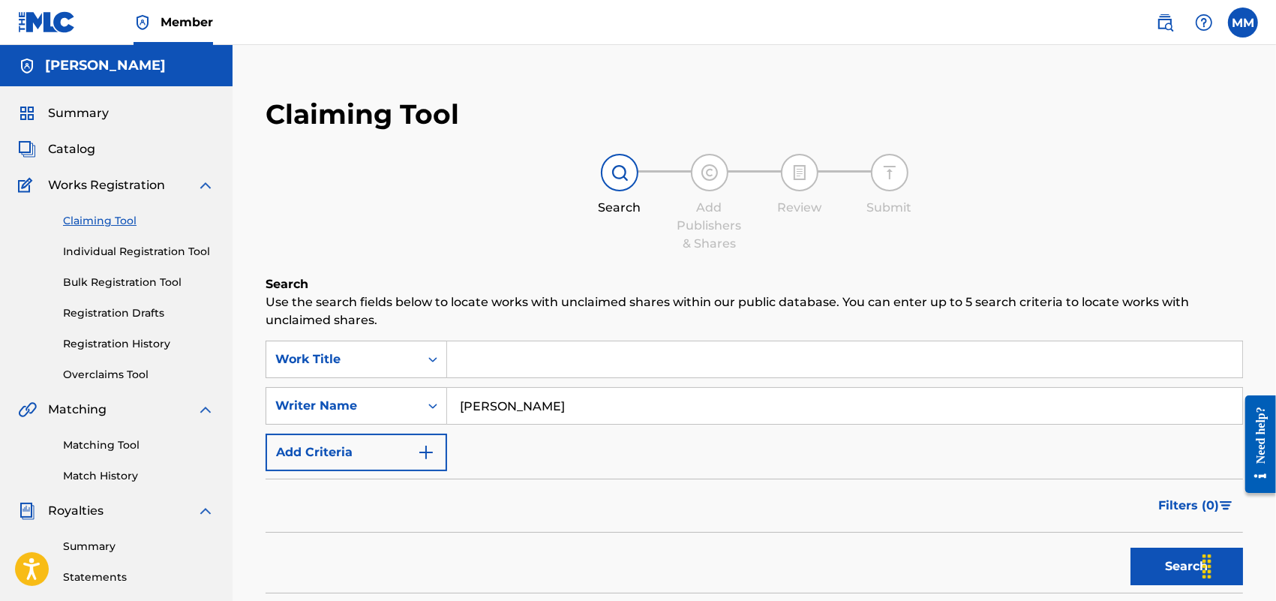
scroll to position [1218, 0]
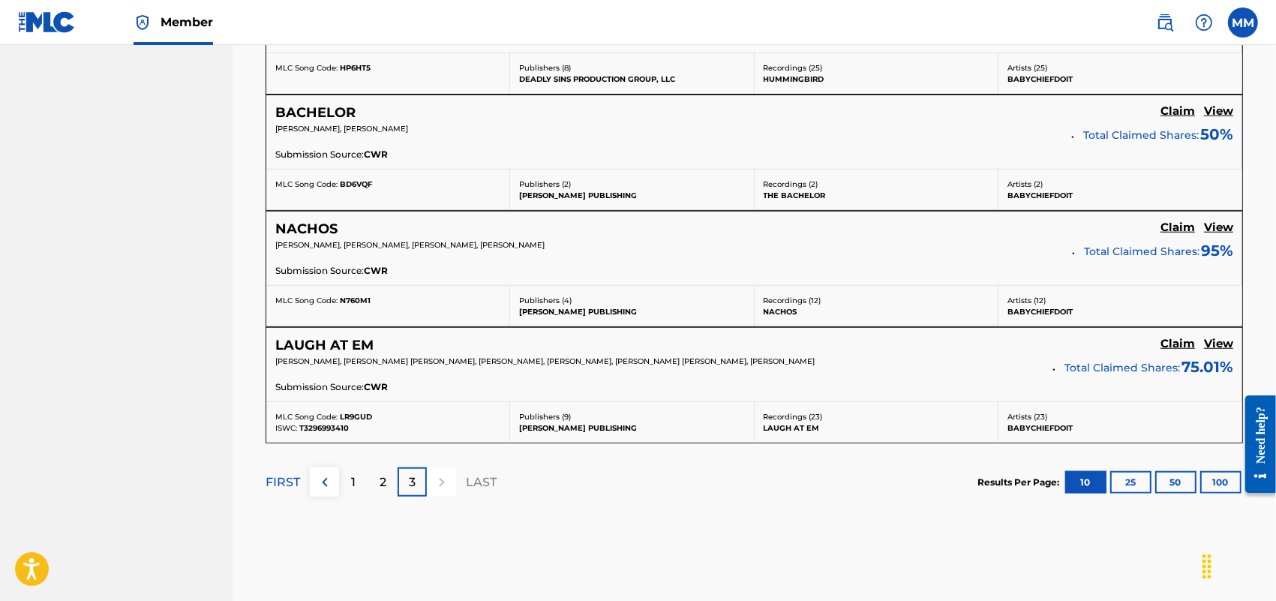
click at [387, 492] on div "2" at bounding box center [382, 481] width 29 height 29
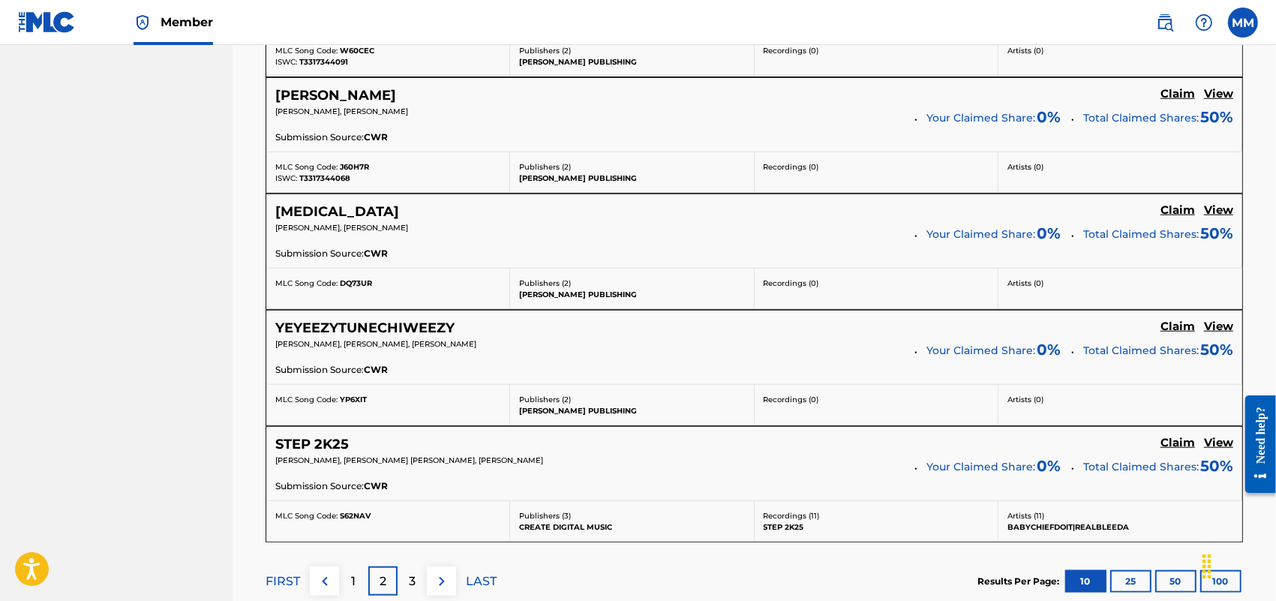
scroll to position [1420, 0]
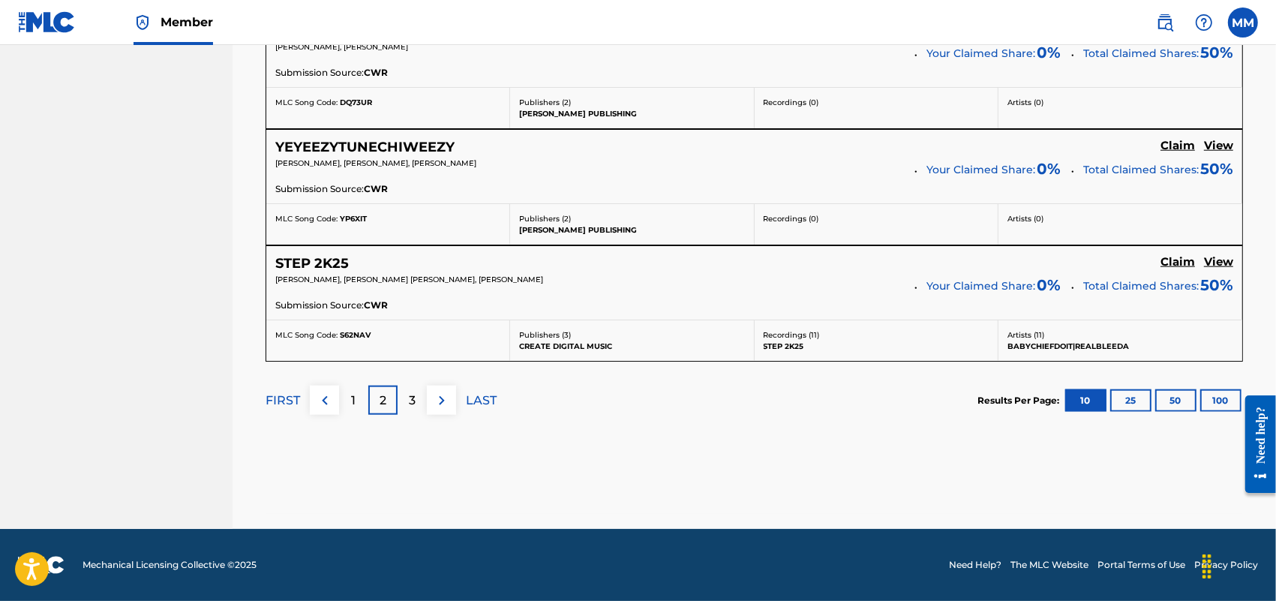
click at [358, 392] on div "1" at bounding box center [353, 400] width 29 height 29
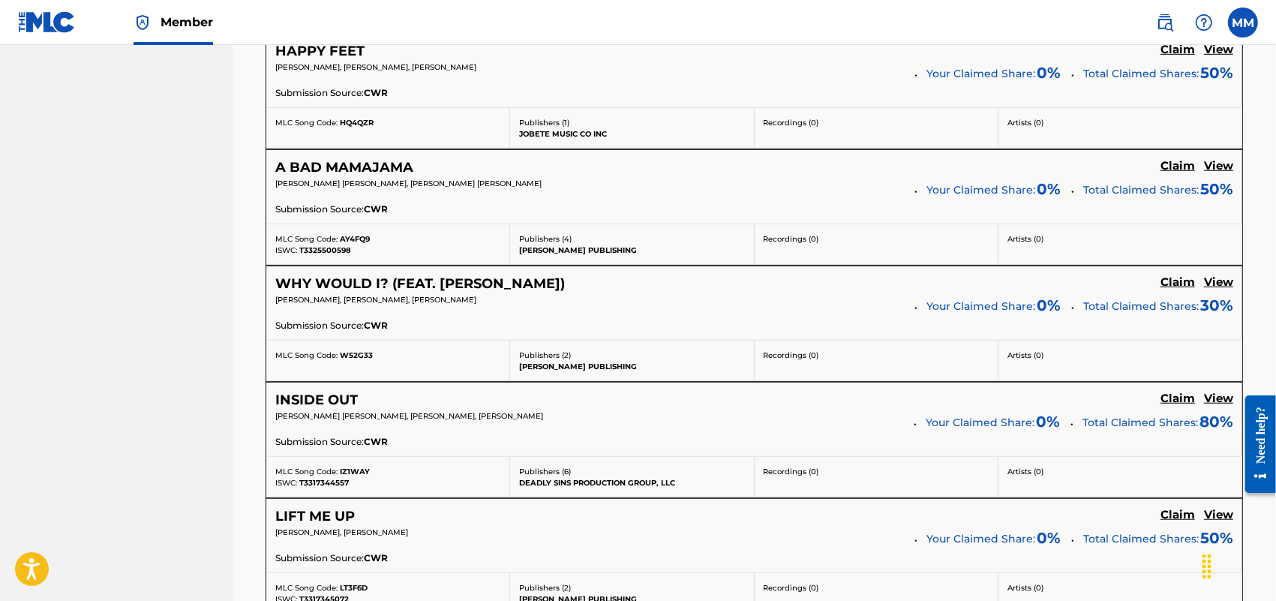
scroll to position [1045, 0]
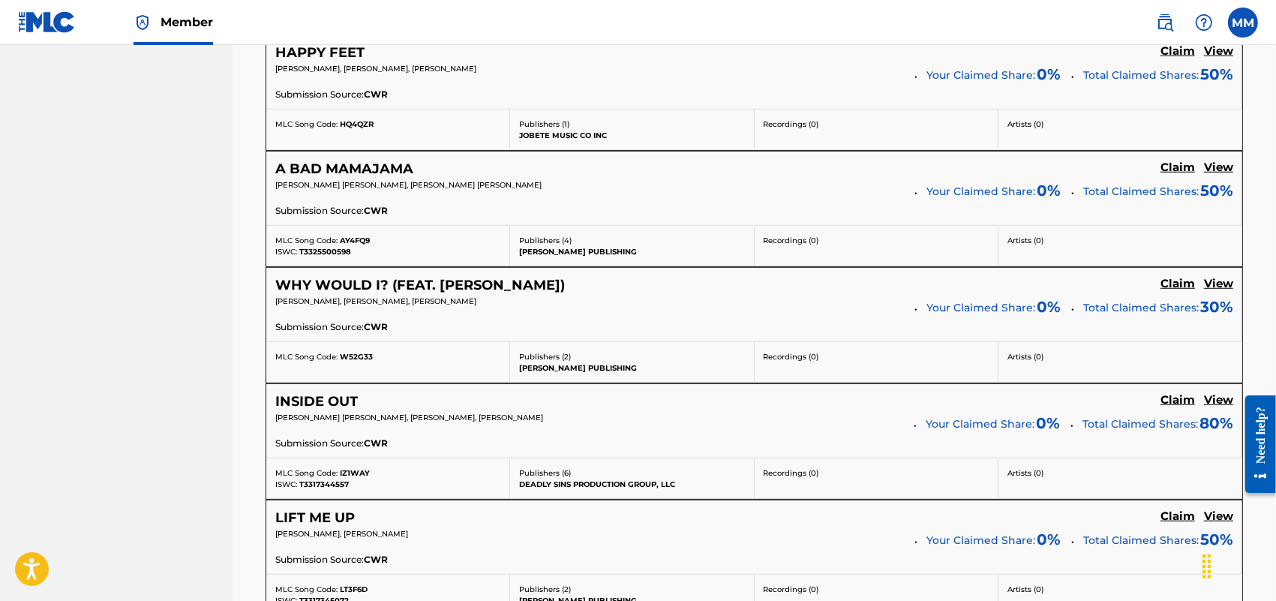
click at [1221, 402] on h5 "View" at bounding box center [1218, 400] width 29 height 14
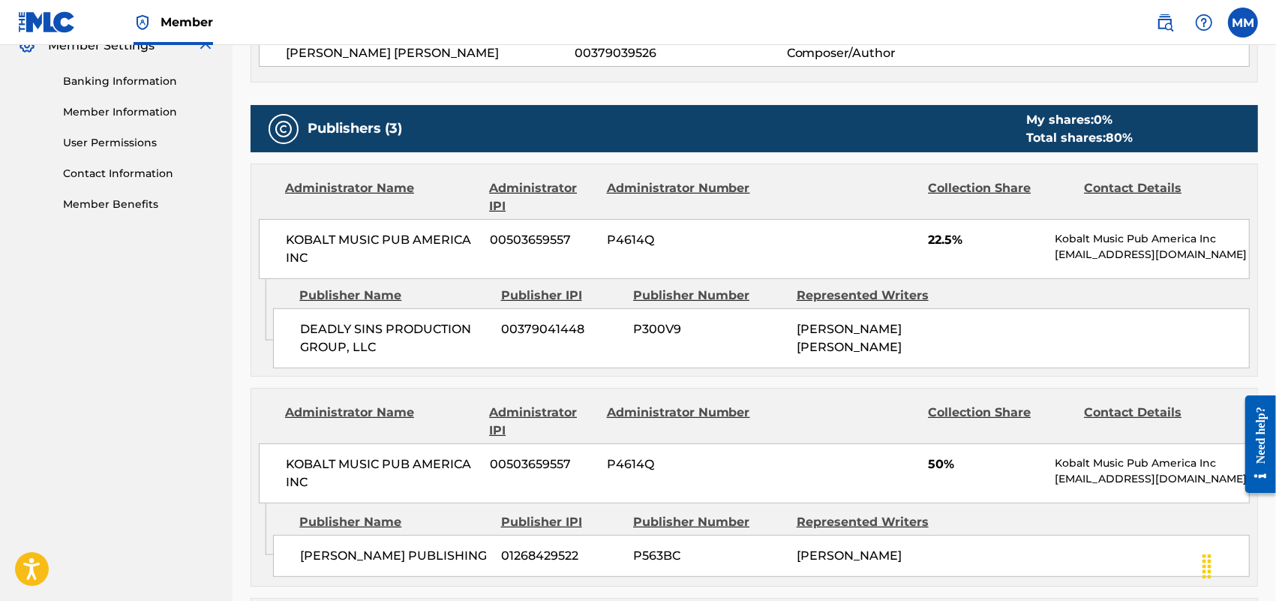
scroll to position [750, 0]
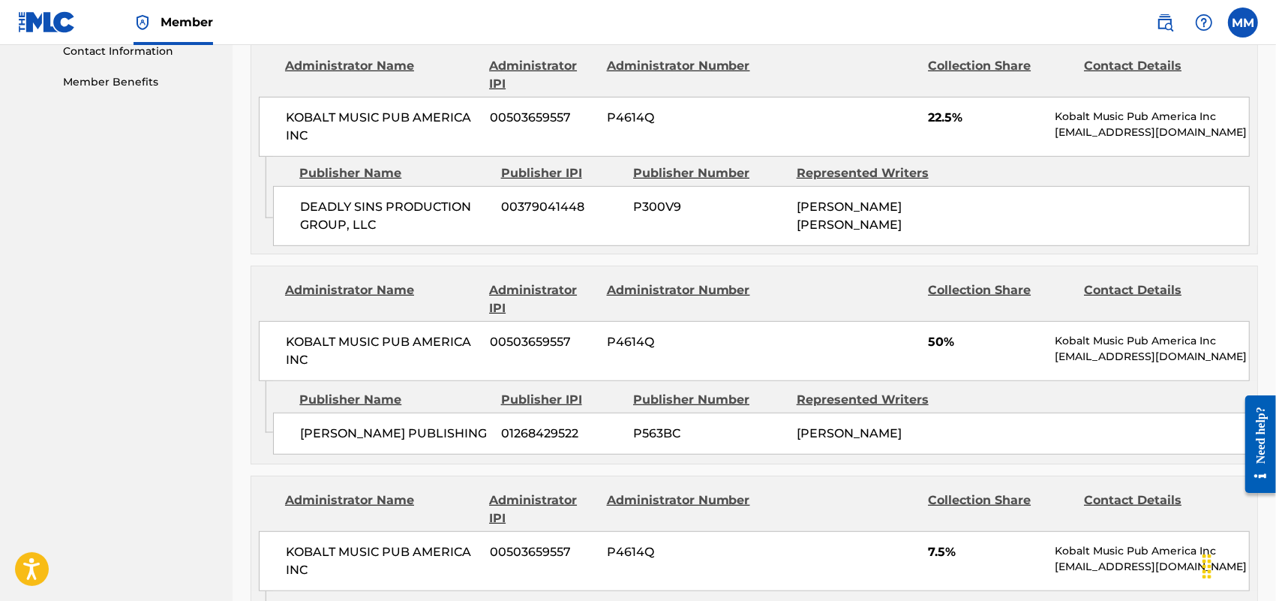
click at [0, 125] on nav "[PERSON_NAME] Summary Catalog Works Registration Claiming Tool Individual Regis…" at bounding box center [116, 81] width 233 height 1572
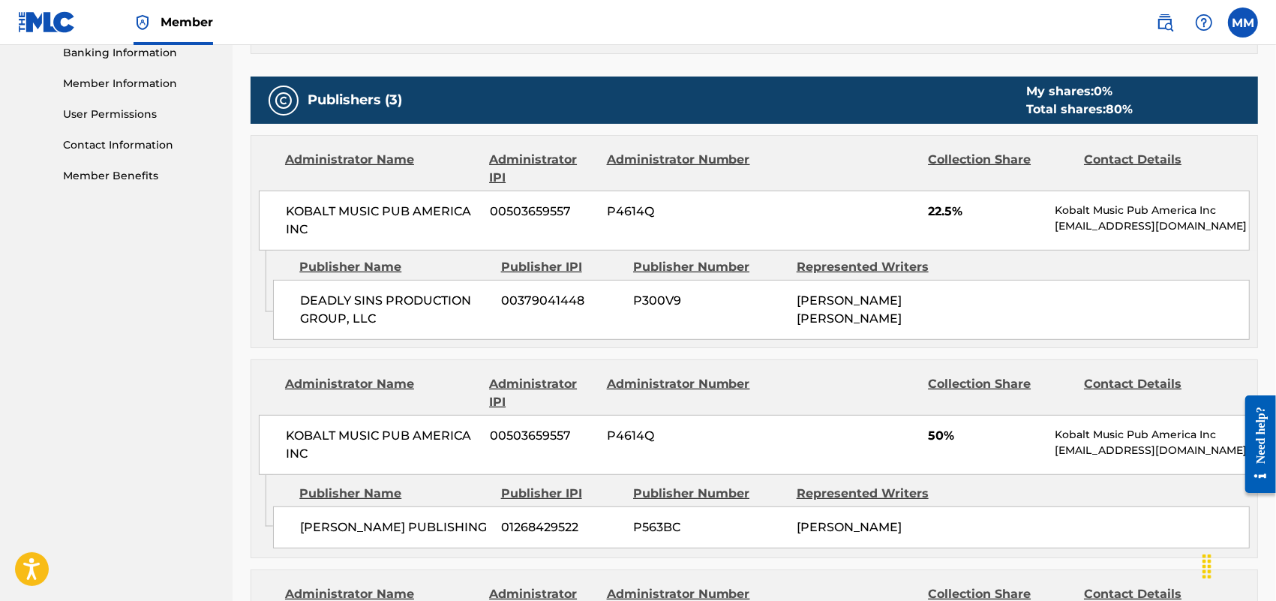
scroll to position [375, 0]
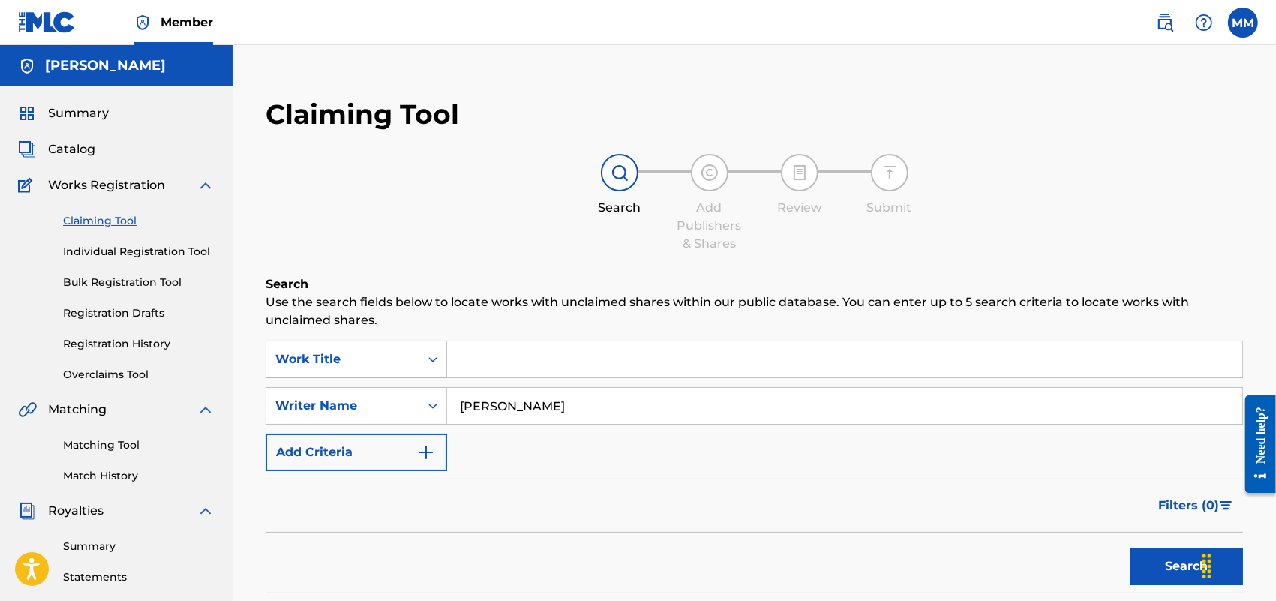
drag, startPoint x: 653, startPoint y: 413, endPoint x: 329, endPoint y: 369, distance: 327.1
click at [329, 369] on div "SearchWithCriteria183a2e4b-9ea4-4bc9-a702-5d8ea08ef622 Work Title SearchWithCri…" at bounding box center [755, 406] width 978 height 131
click at [500, 369] on input "Search Form" at bounding box center [844, 359] width 795 height 36
click at [500, 369] on input "baby dawg pound" at bounding box center [844, 359] width 795 height 36
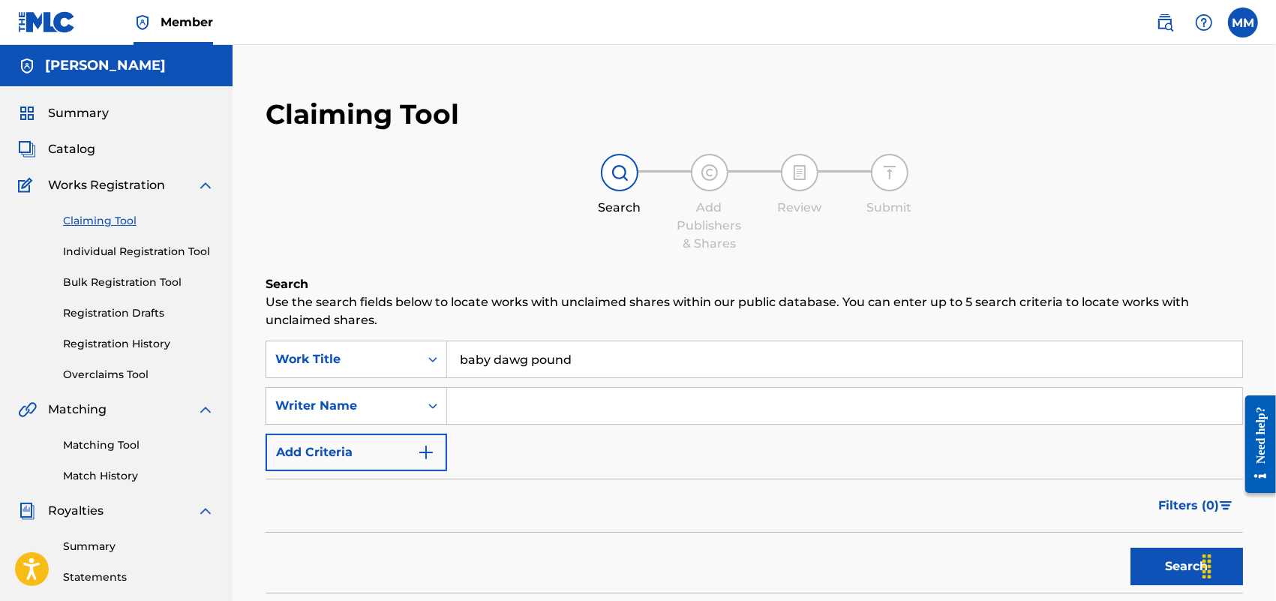
click at [500, 369] on input "baby dawg pound" at bounding box center [844, 359] width 795 height 36
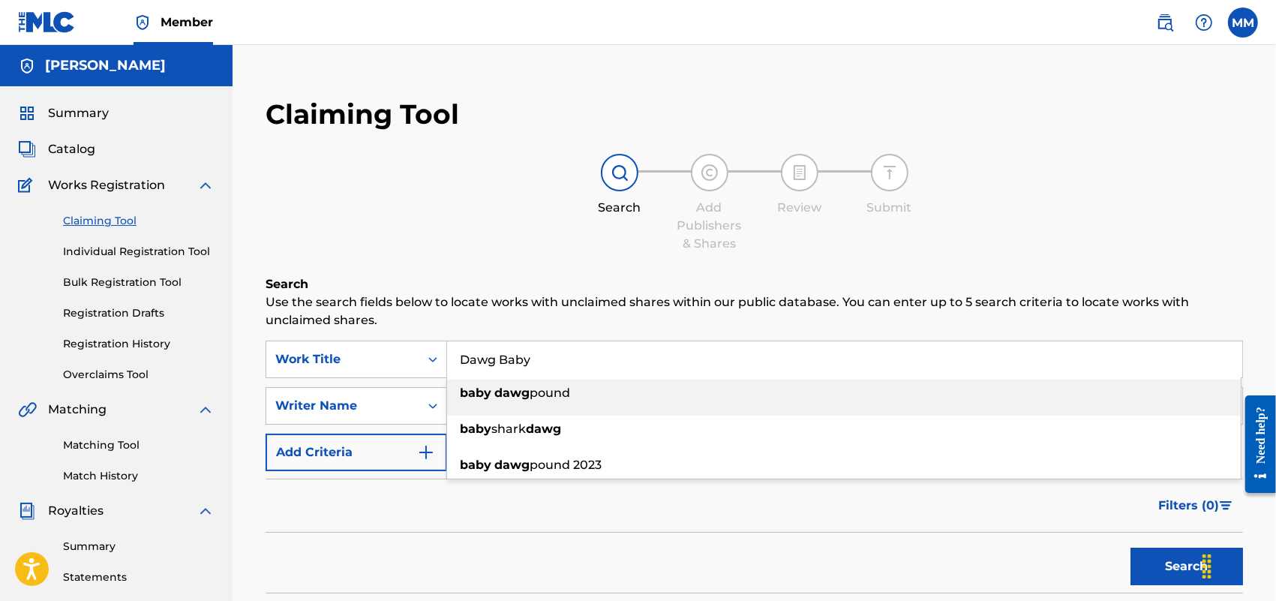
type input "Dawg Baby"
click at [1174, 554] on button "Search" at bounding box center [1187, 567] width 113 height 38
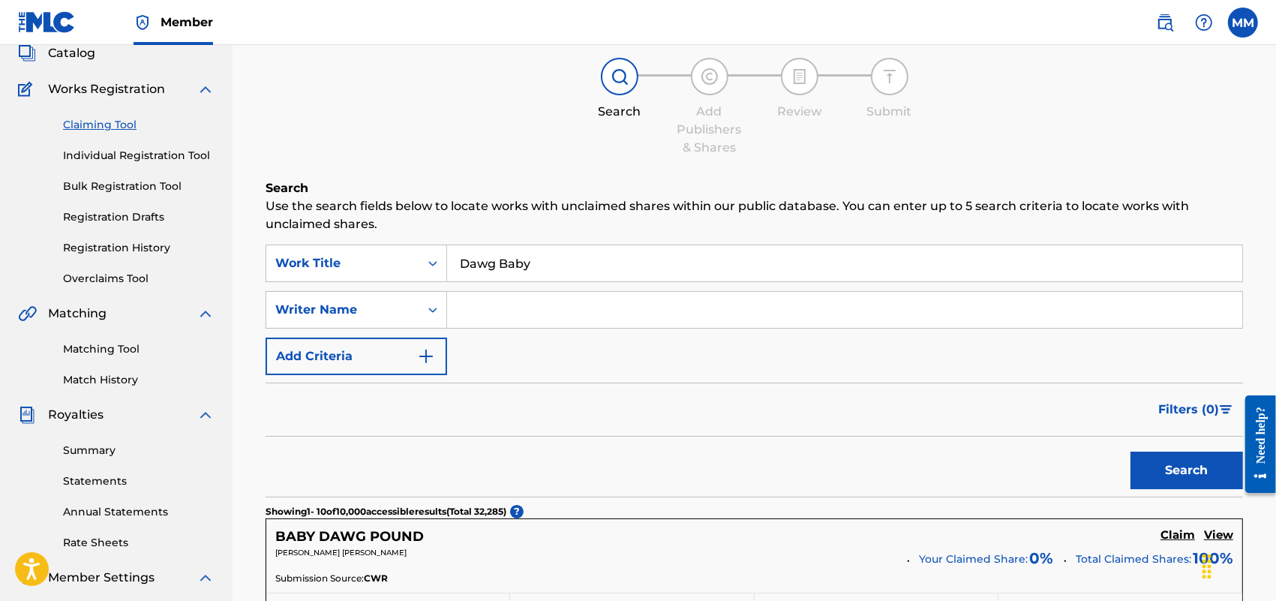
scroll to position [94, 0]
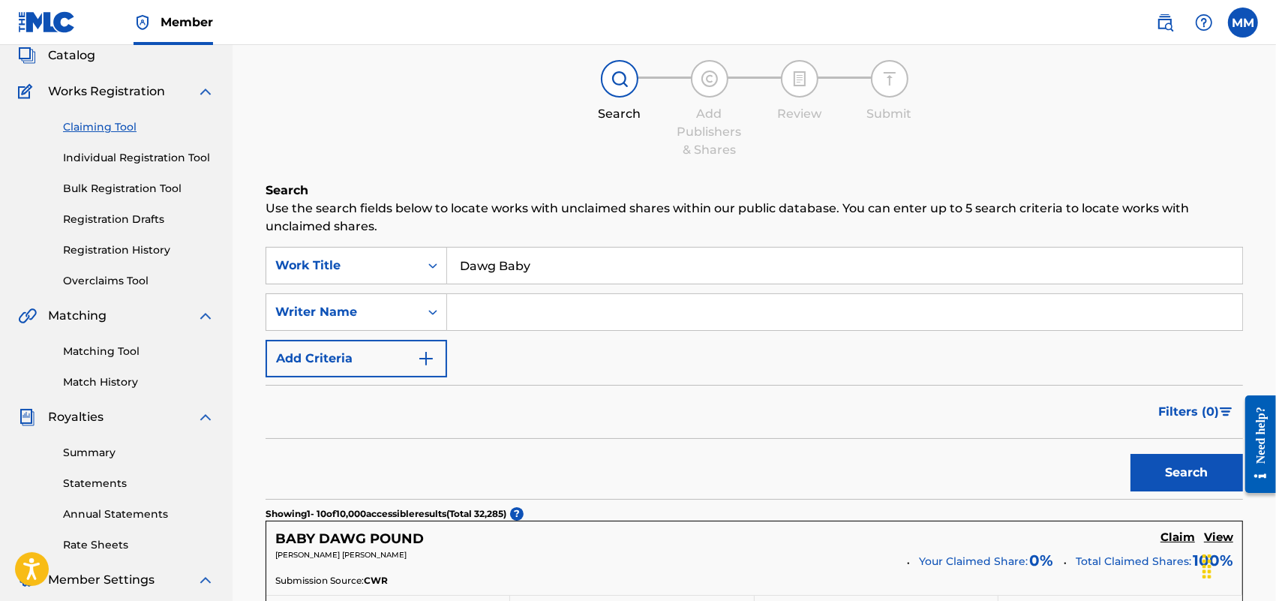
click at [503, 317] on input "Search Form" at bounding box center [844, 312] width 795 height 36
type input "YFG Fatso"
click at [1131, 454] on button "Search" at bounding box center [1187, 473] width 113 height 38
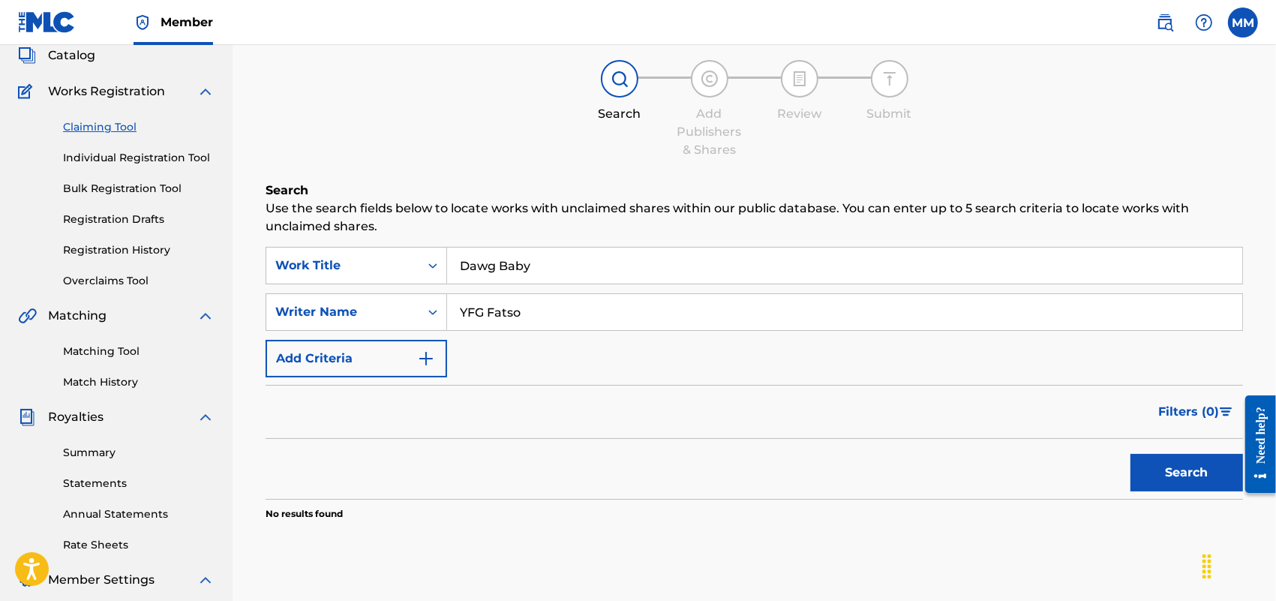
drag, startPoint x: 570, startPoint y: 320, endPoint x: 210, endPoint y: 240, distance: 368.8
click at [210, 240] on main "[PERSON_NAME] Summary Catalog Works Registration Claiming Tool Individual Regis…" at bounding box center [638, 357] width 1276 height 813
click at [1131, 454] on button "Search" at bounding box center [1187, 473] width 113 height 38
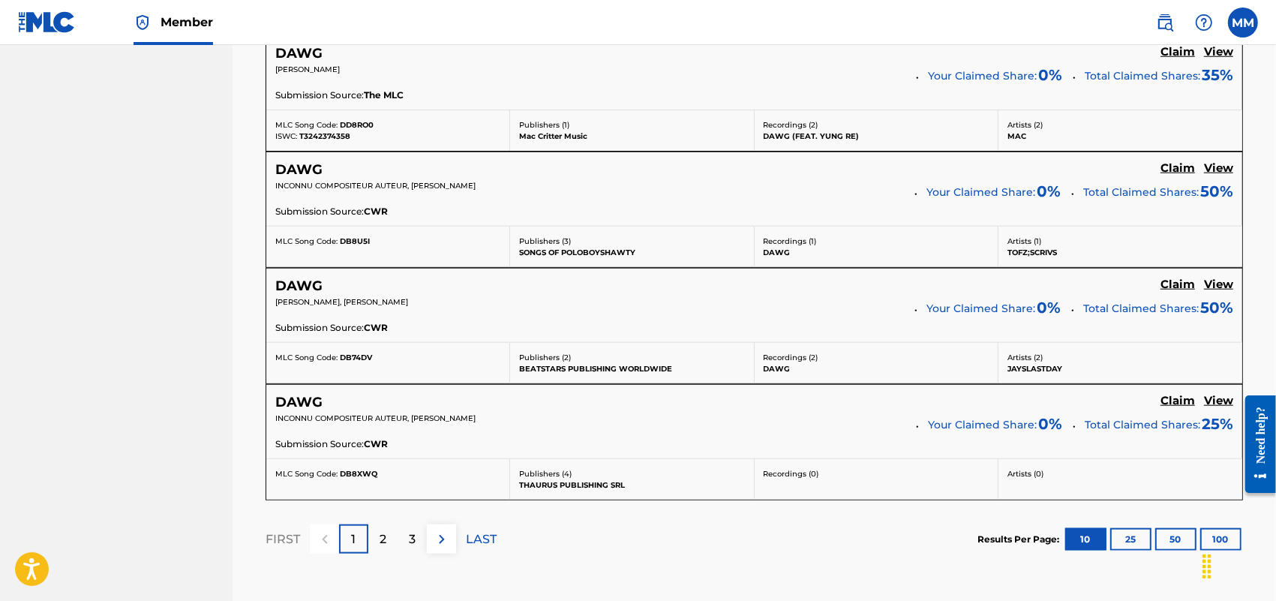
scroll to position [1420, 0]
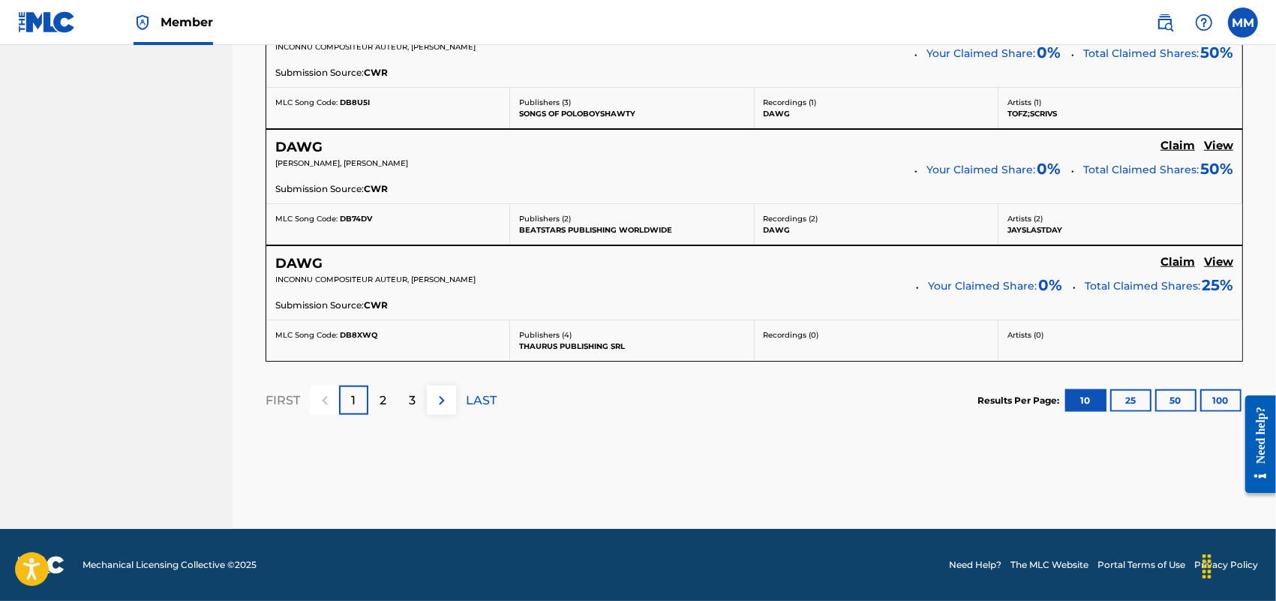
click at [384, 405] on p "2" at bounding box center [383, 401] width 7 height 18
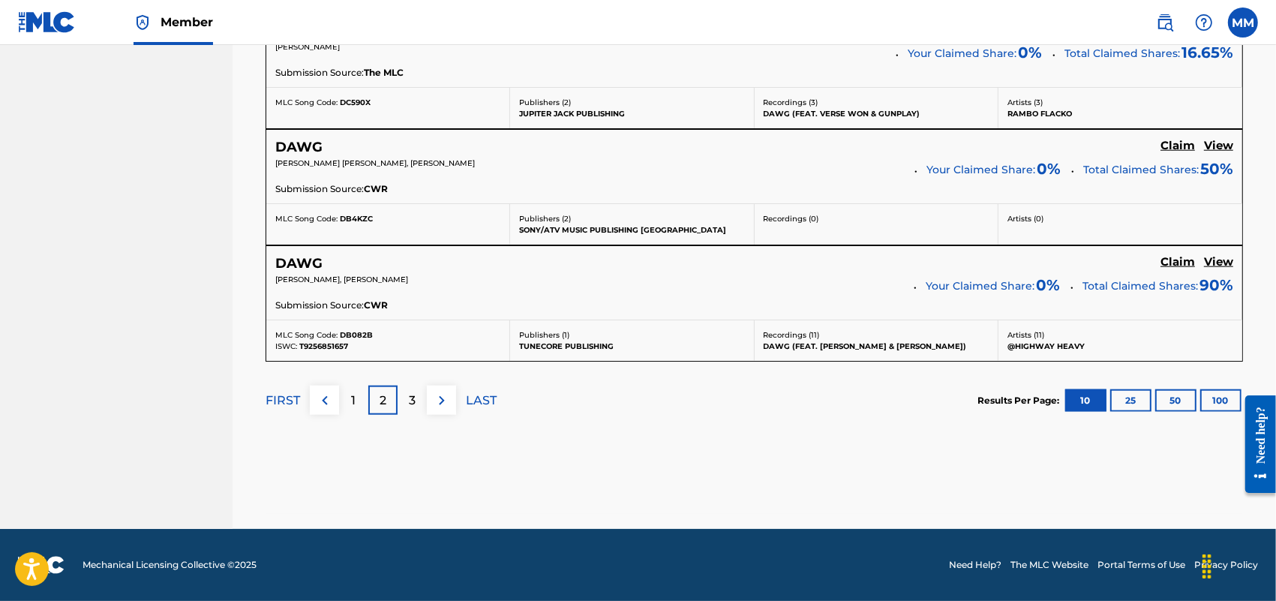
click at [404, 406] on div "3" at bounding box center [412, 400] width 29 height 29
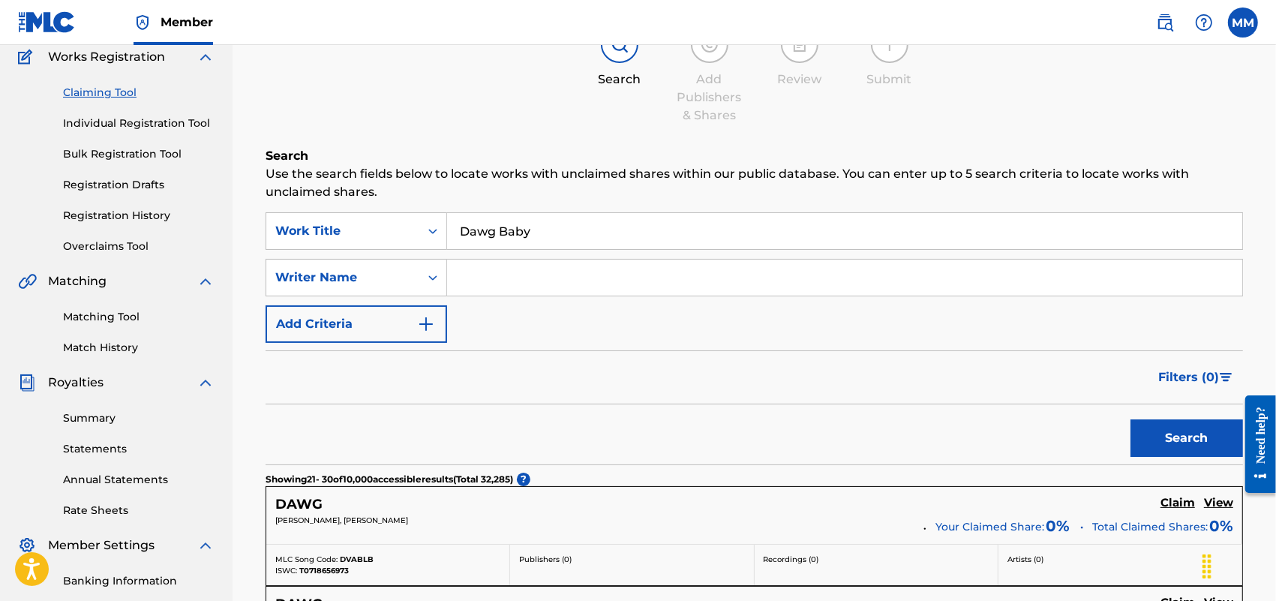
scroll to position [0, 0]
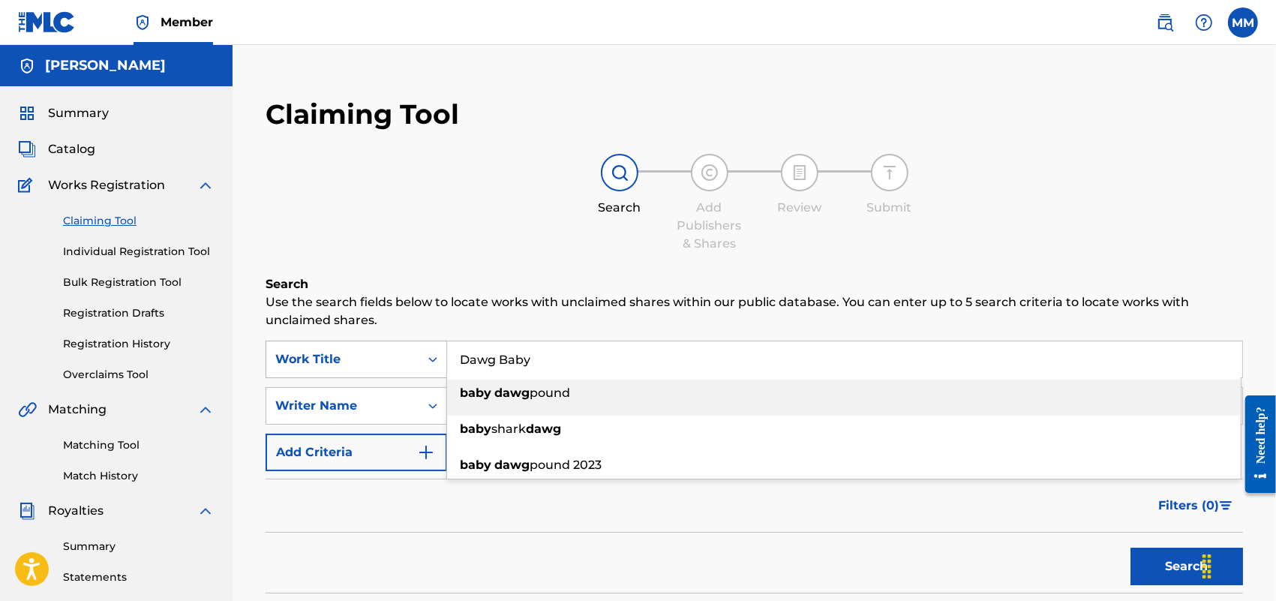
drag, startPoint x: 554, startPoint y: 362, endPoint x: 285, endPoint y: 369, distance: 268.7
click at [285, 369] on div "SearchWithCriteria183a2e4b-9ea4-4bc9-a702-5d8ea08ef622 Work Title Dawg Baby bab…" at bounding box center [755, 360] width 978 height 38
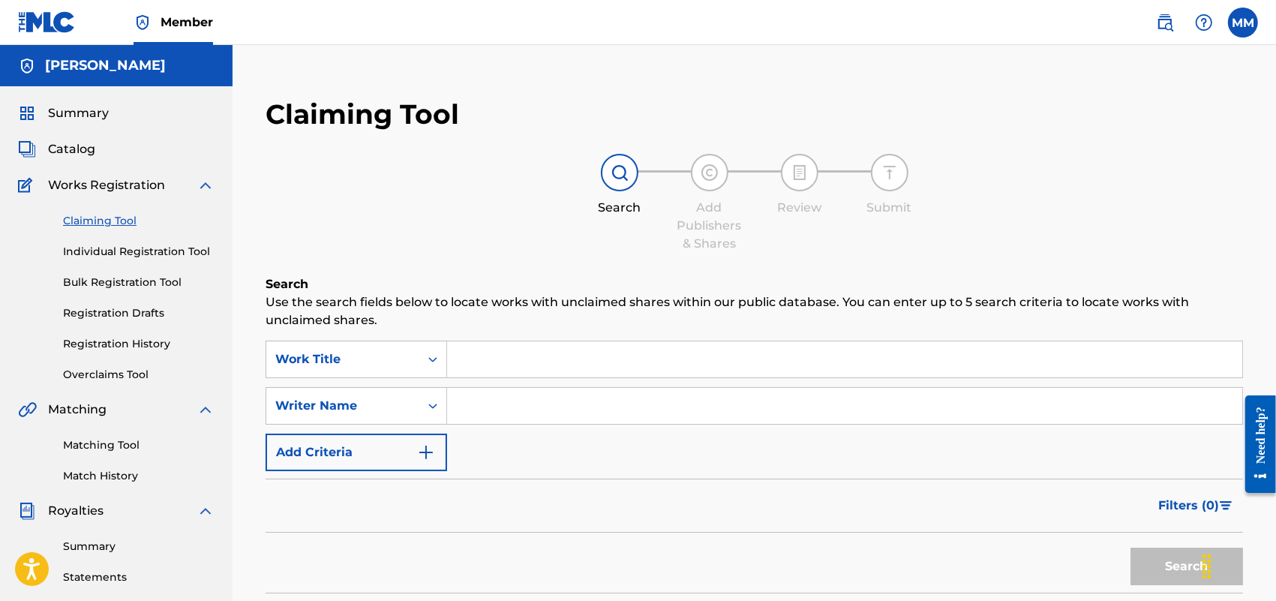
click at [512, 399] on input "Search Form" at bounding box center [844, 406] width 795 height 36
type input "Bankroll maiya"
click at [1131, 548] on button "Search" at bounding box center [1187, 567] width 113 height 38
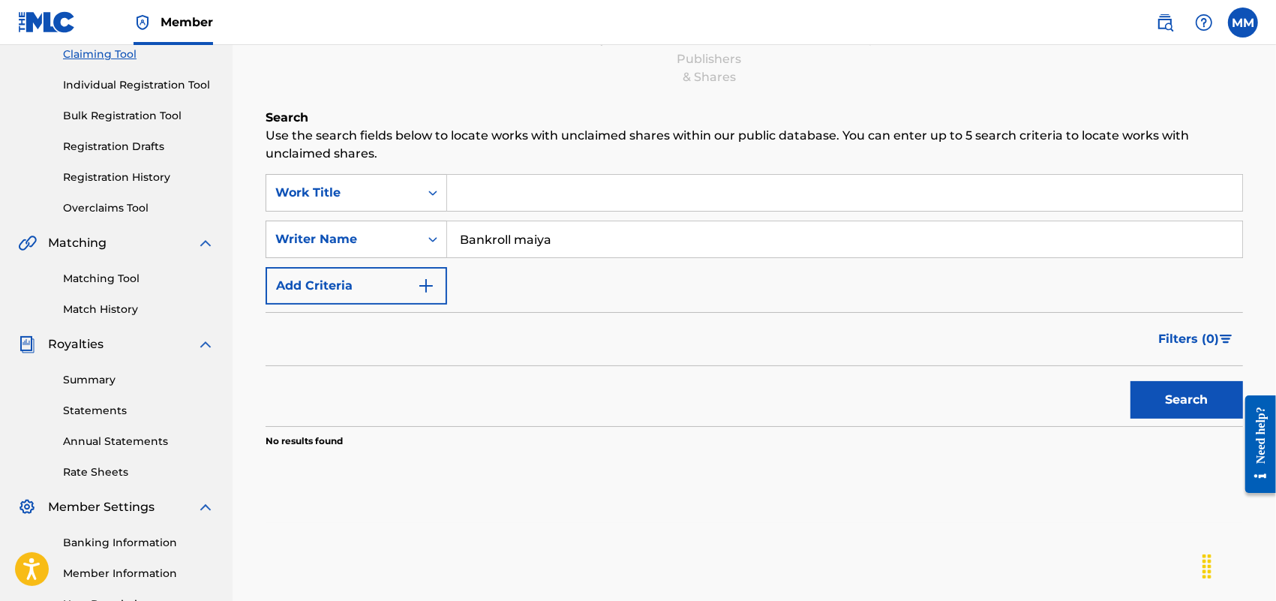
scroll to position [47, 0]
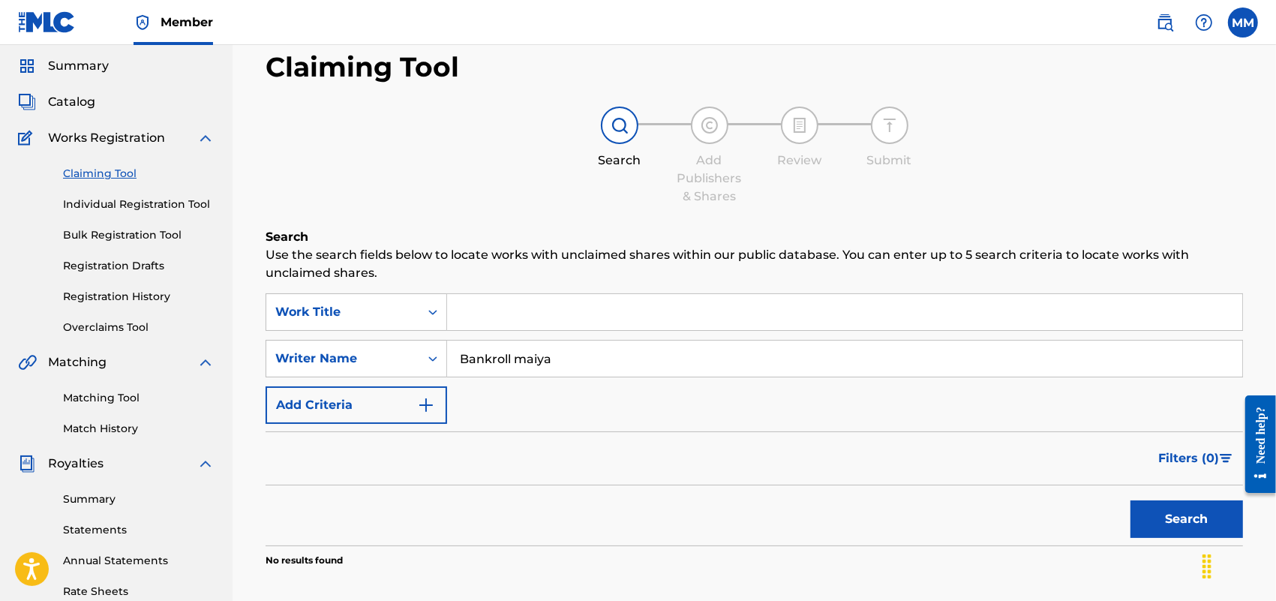
drag, startPoint x: 650, startPoint y: 369, endPoint x: 229, endPoint y: 353, distance: 421.2
click at [229, 353] on main "[PERSON_NAME] Summary Catalog Works Registration Claiming Tool Individual Regis…" at bounding box center [638, 404] width 1276 height 813
click at [473, 305] on input "Search Form" at bounding box center [844, 312] width 795 height 36
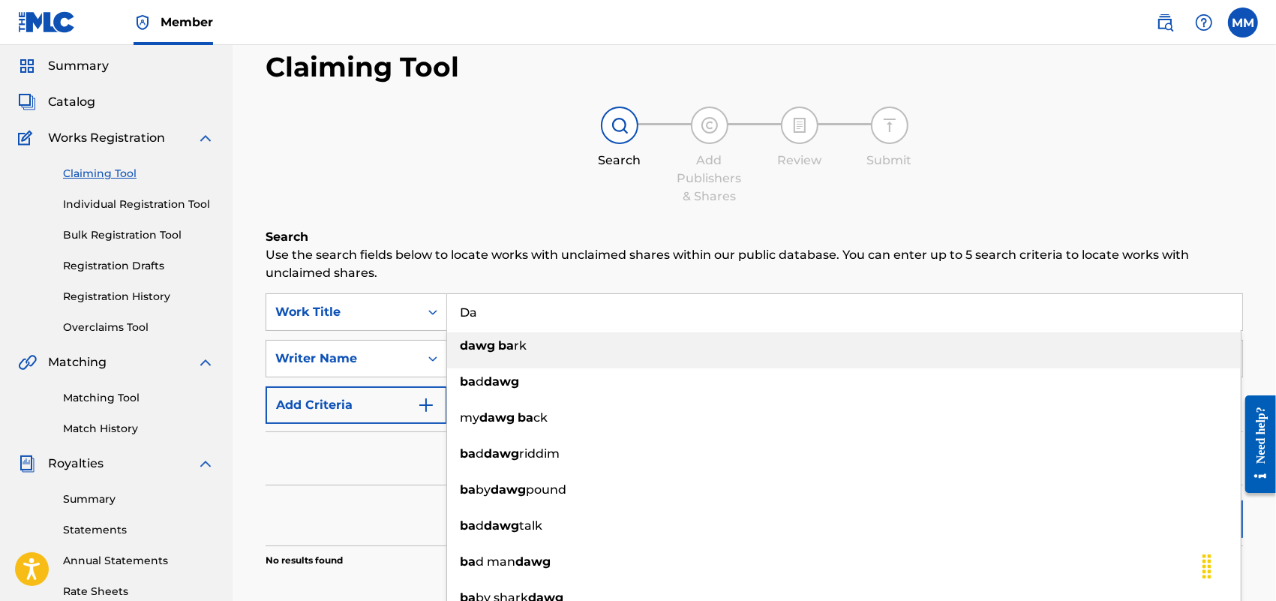
type input "D"
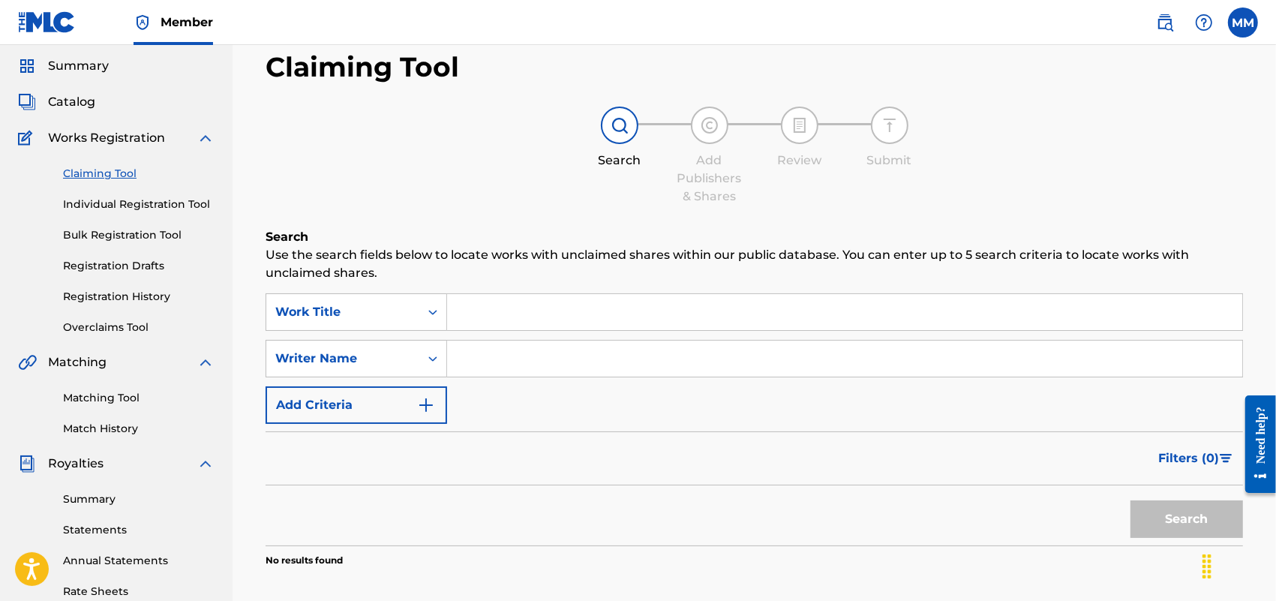
click at [480, 344] on input "Search Form" at bounding box center [844, 359] width 795 height 36
type input "yfg fatso"
click at [1131, 500] on button "Search" at bounding box center [1187, 519] width 113 height 38
drag, startPoint x: 537, startPoint y: 353, endPoint x: 321, endPoint y: 349, distance: 216.1
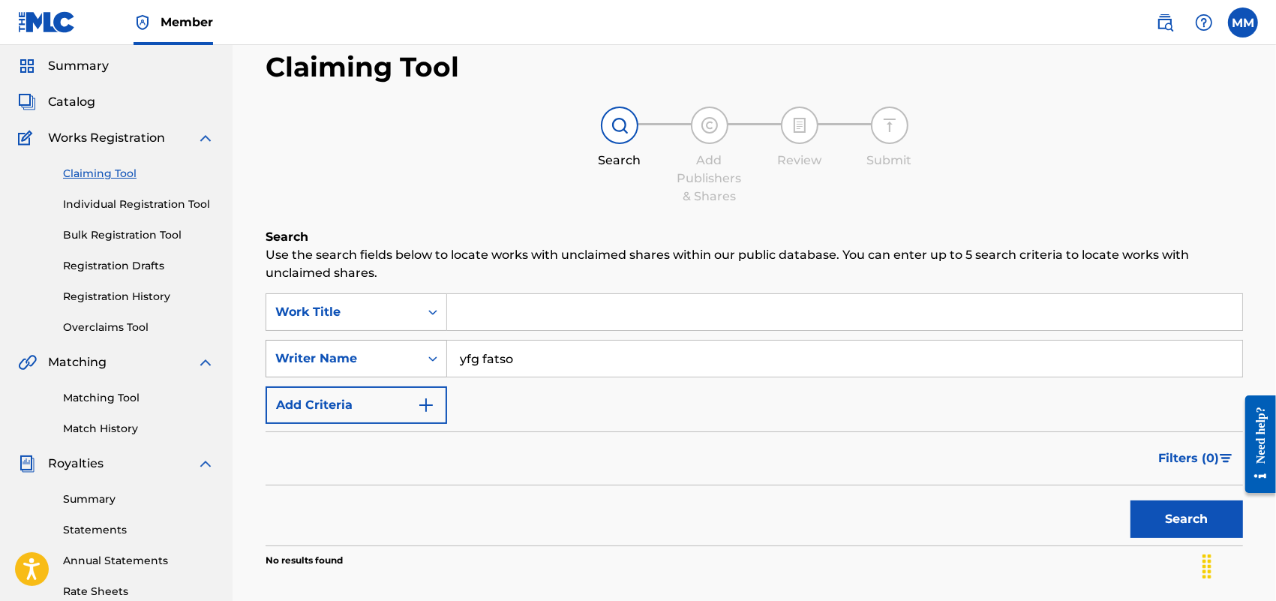
click at [321, 349] on div "SearchWithCriteriaeefd4404-5f8d-4d61-a4bd-148eb454dfa1 Writer Name yfg fatso" at bounding box center [755, 359] width 978 height 38
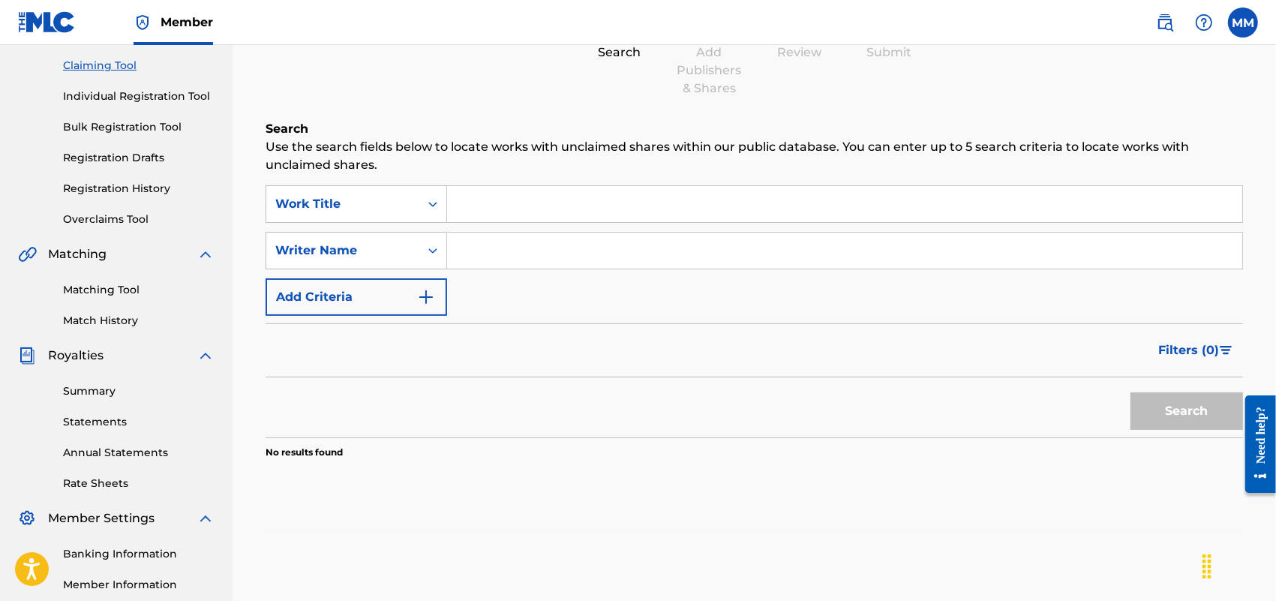
scroll to position [141, 0]
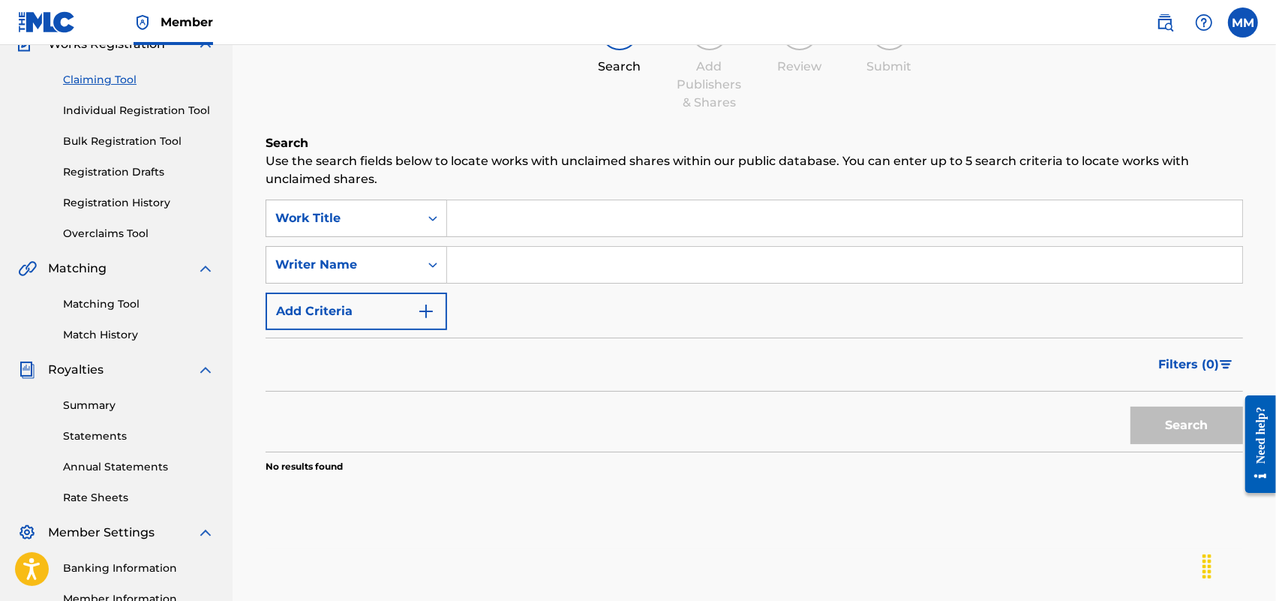
click at [499, 276] on input "Search Form" at bounding box center [844, 265] width 795 height 36
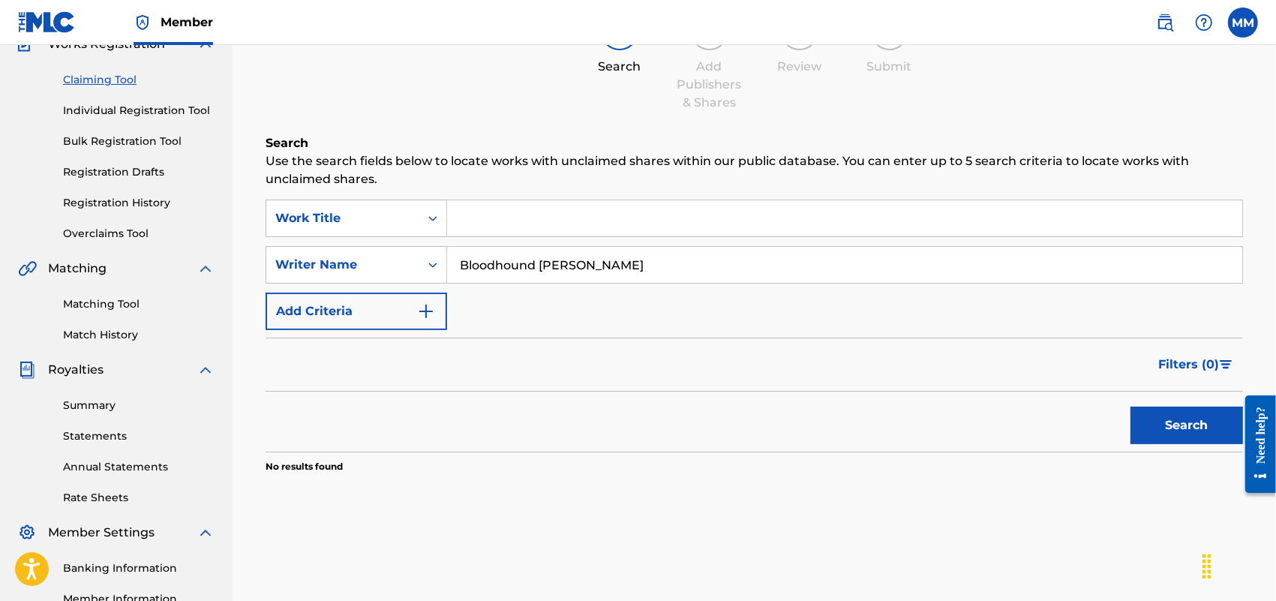
type input "Bloodhound [PERSON_NAME]"
click at [1131, 407] on button "Search" at bounding box center [1187, 426] width 113 height 38
click at [1249, 88] on div "Claiming Tool Search Add Publishers & Shares Review Submit Search Use the searc…" at bounding box center [755, 252] width 1008 height 622
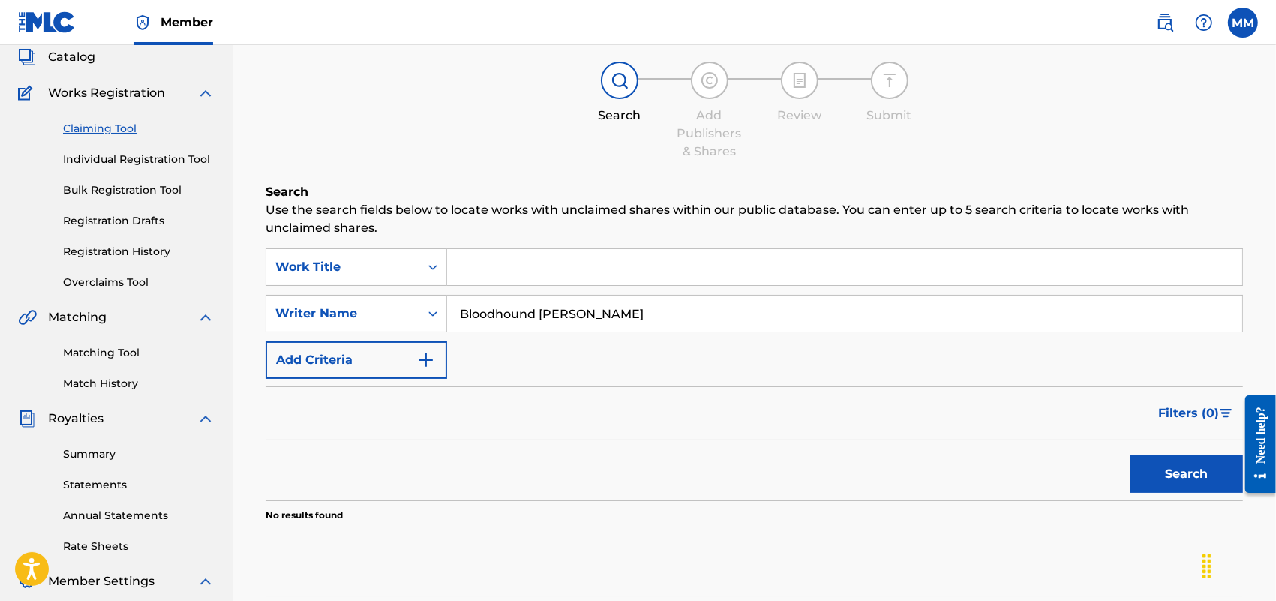
scroll to position [47, 0]
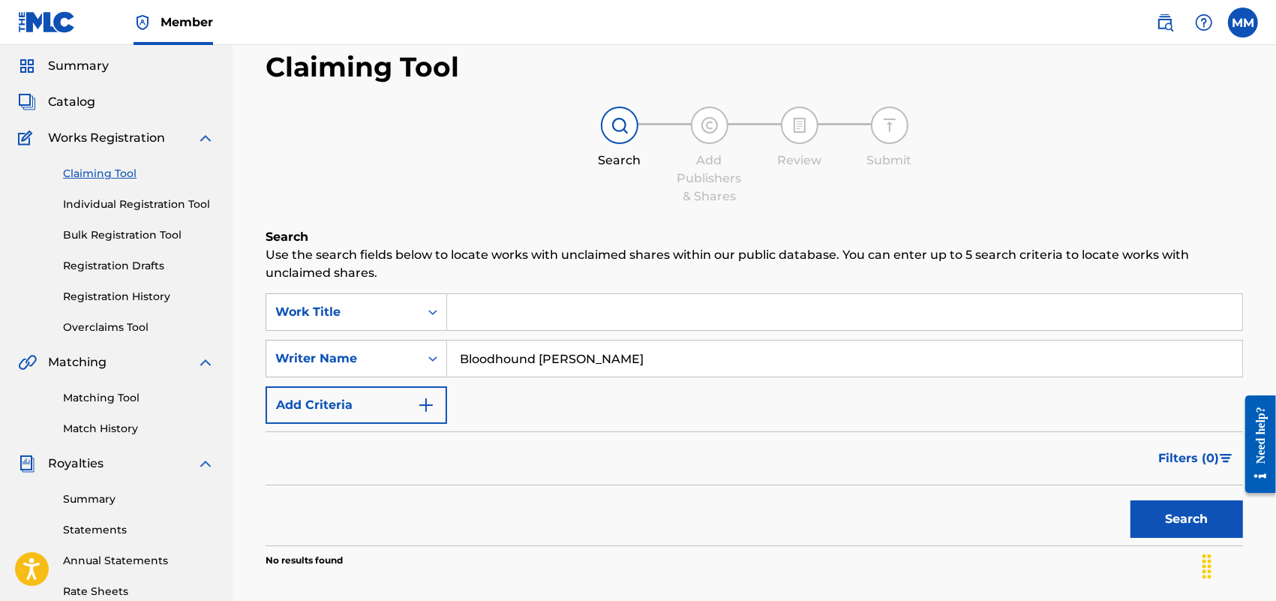
drag, startPoint x: 623, startPoint y: 351, endPoint x: 458, endPoint y: 360, distance: 165.3
click at [458, 360] on input "Bloodhound [PERSON_NAME]" at bounding box center [844, 359] width 795 height 36
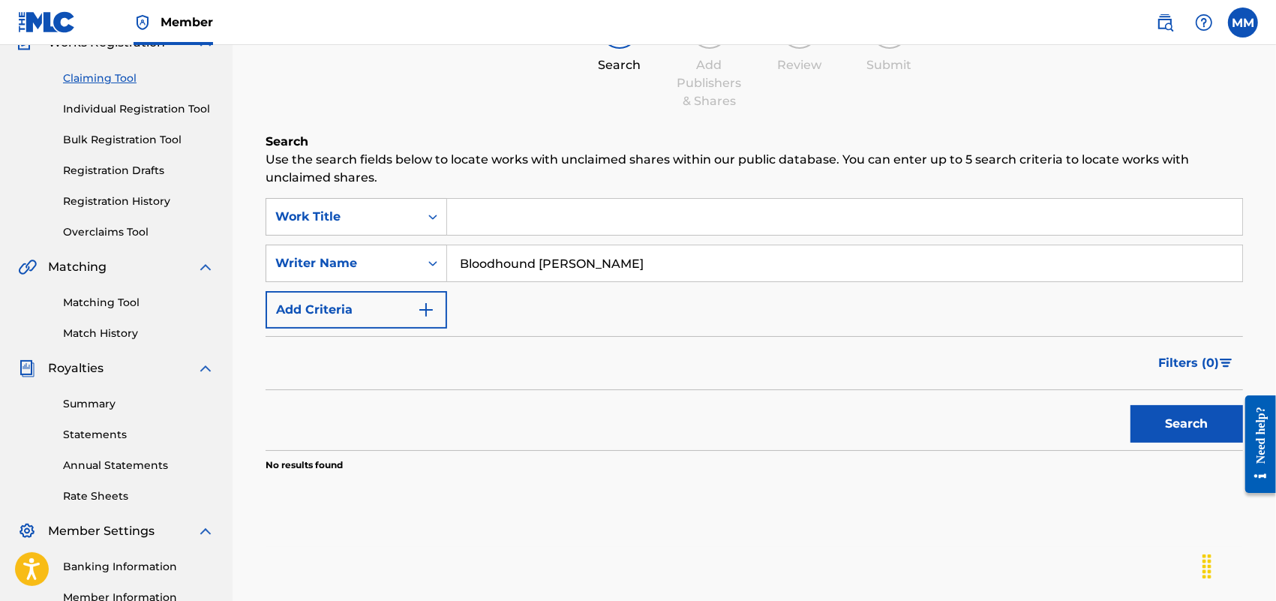
scroll to position [141, 0]
click at [617, 253] on input "Bloodhound [PERSON_NAME]" at bounding box center [844, 265] width 795 height 36
click at [604, 278] on input "Bloodhound [PERSON_NAME]" at bounding box center [844, 265] width 795 height 36
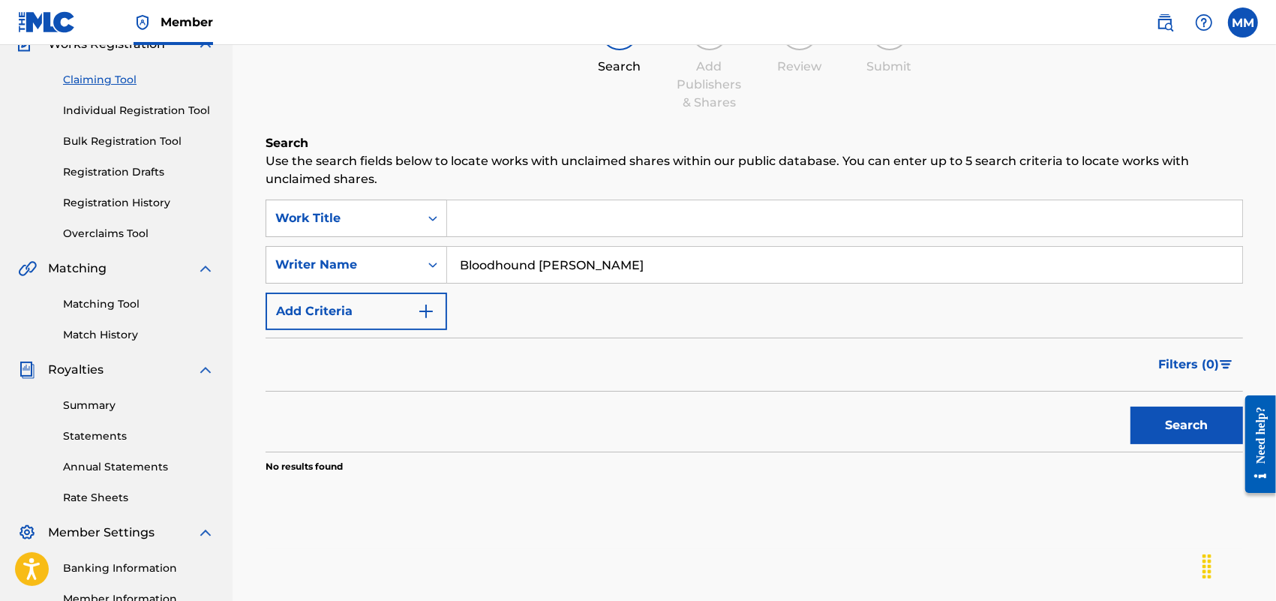
drag, startPoint x: 583, startPoint y: 261, endPoint x: 245, endPoint y: 280, distance: 338.9
click at [245, 280] on div "Claiming Tool Search Add Publishers & Shares Review Submit Search Use the searc…" at bounding box center [755, 329] width 1044 height 776
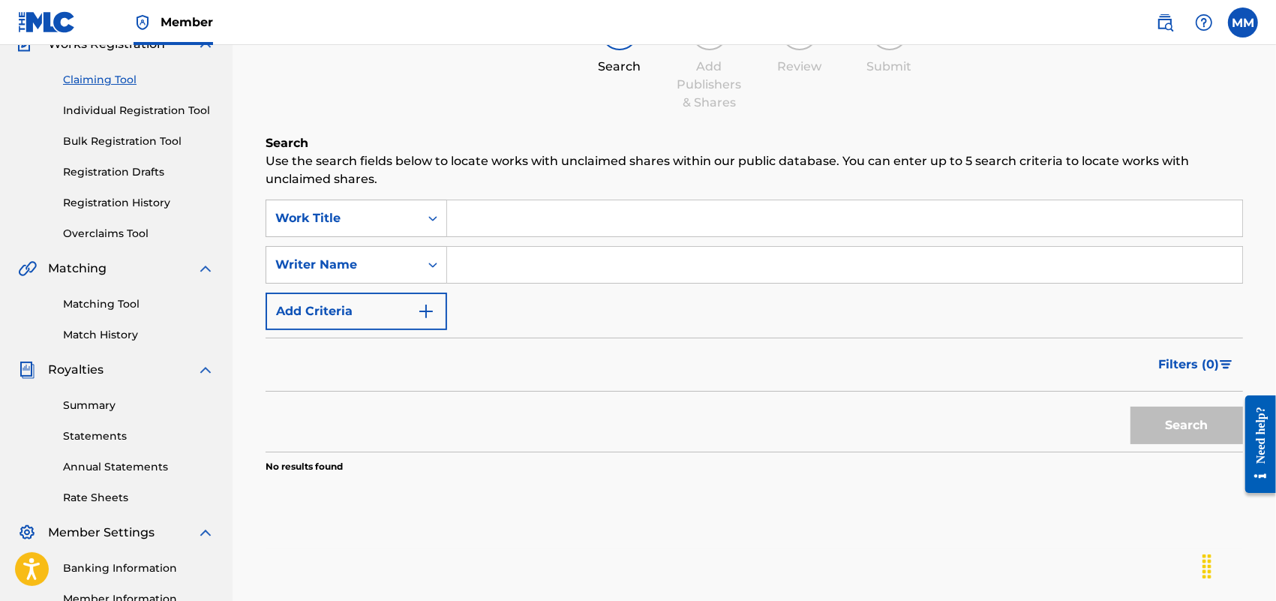
click at [533, 220] on input "Search Form" at bounding box center [844, 218] width 795 height 36
type input "draco afterlife"
click at [1167, 416] on button "Search" at bounding box center [1187, 426] width 113 height 38
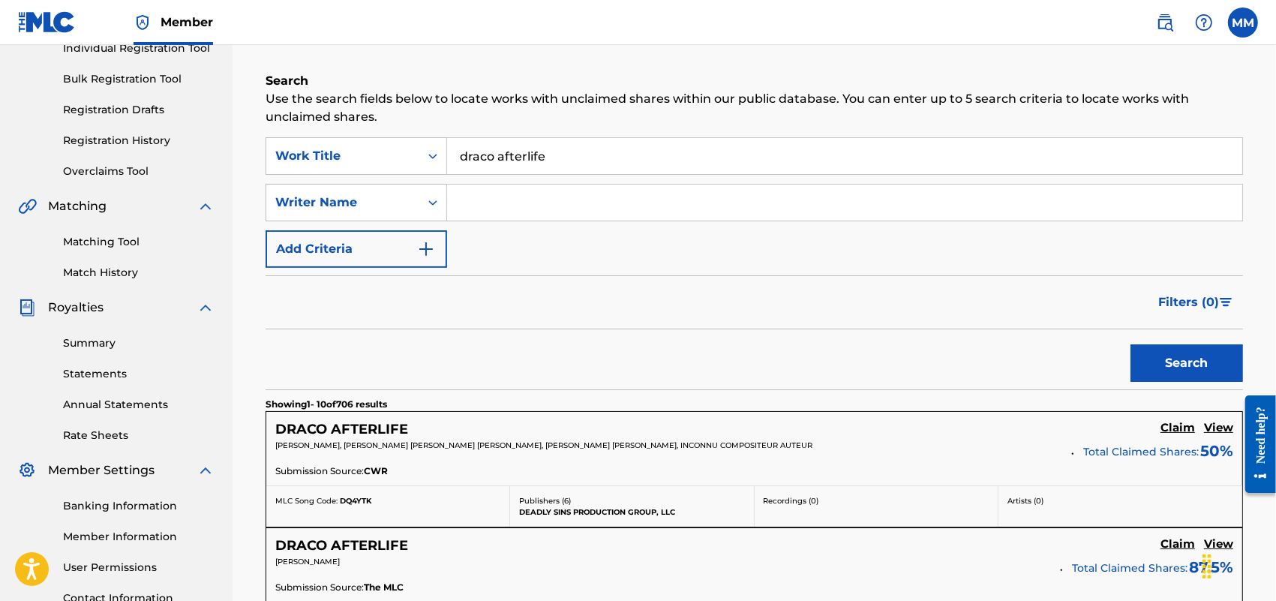
scroll to position [235, 0]
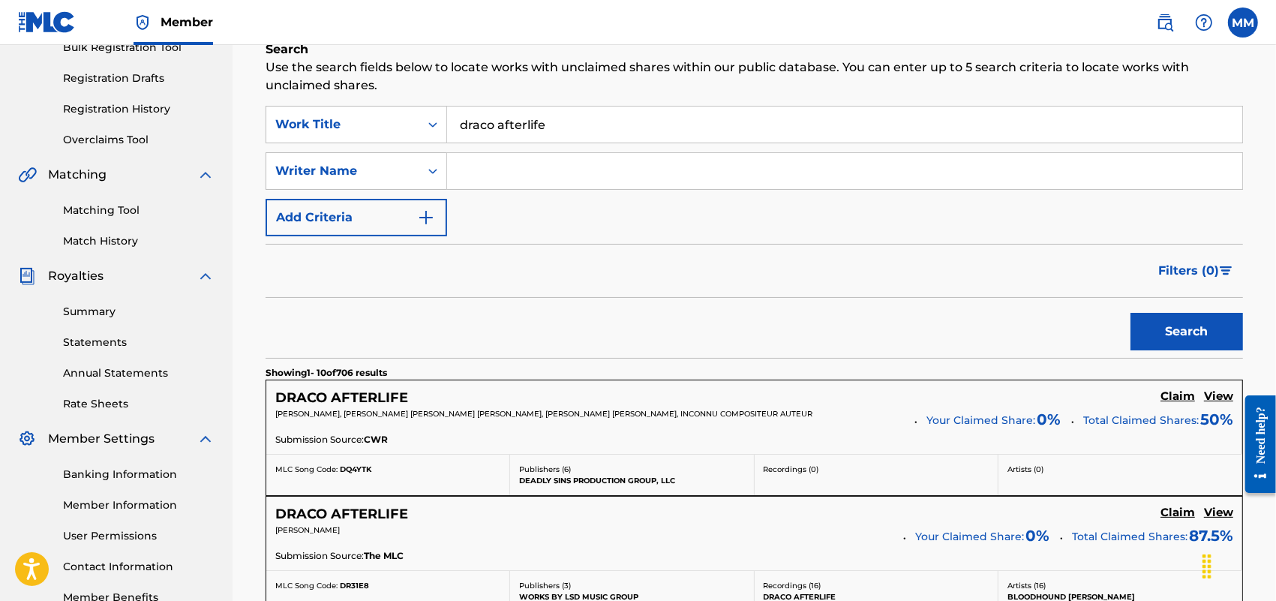
click at [331, 395] on h5 "DRACO AFTERLIFE" at bounding box center [341, 397] width 133 height 17
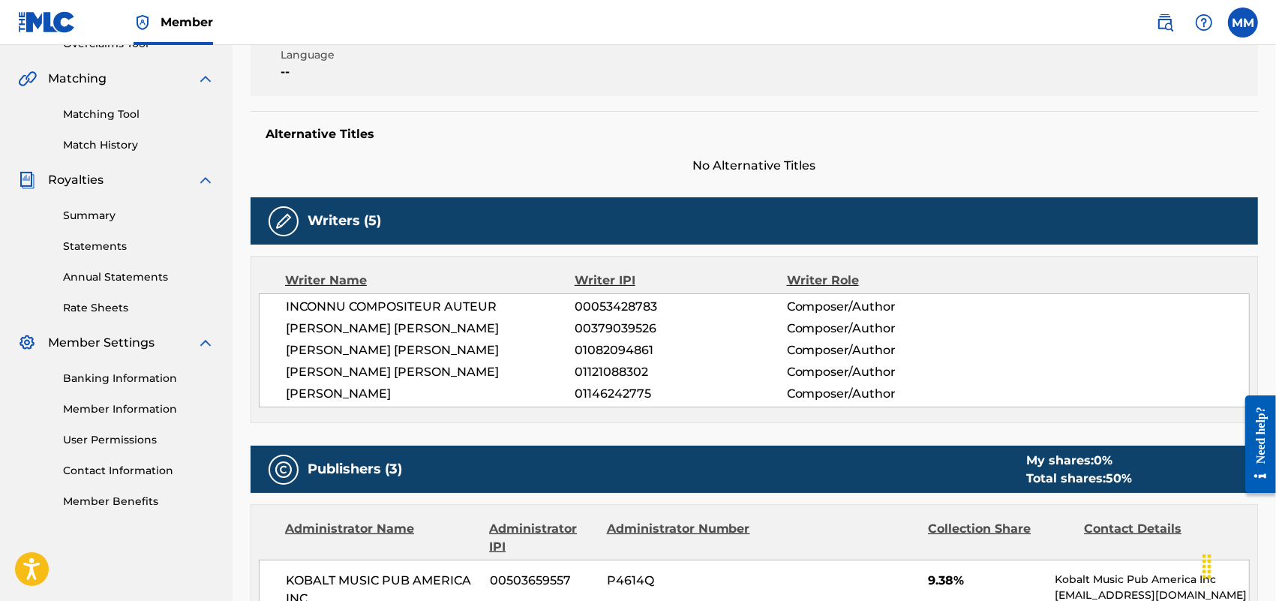
scroll to position [375, 0]
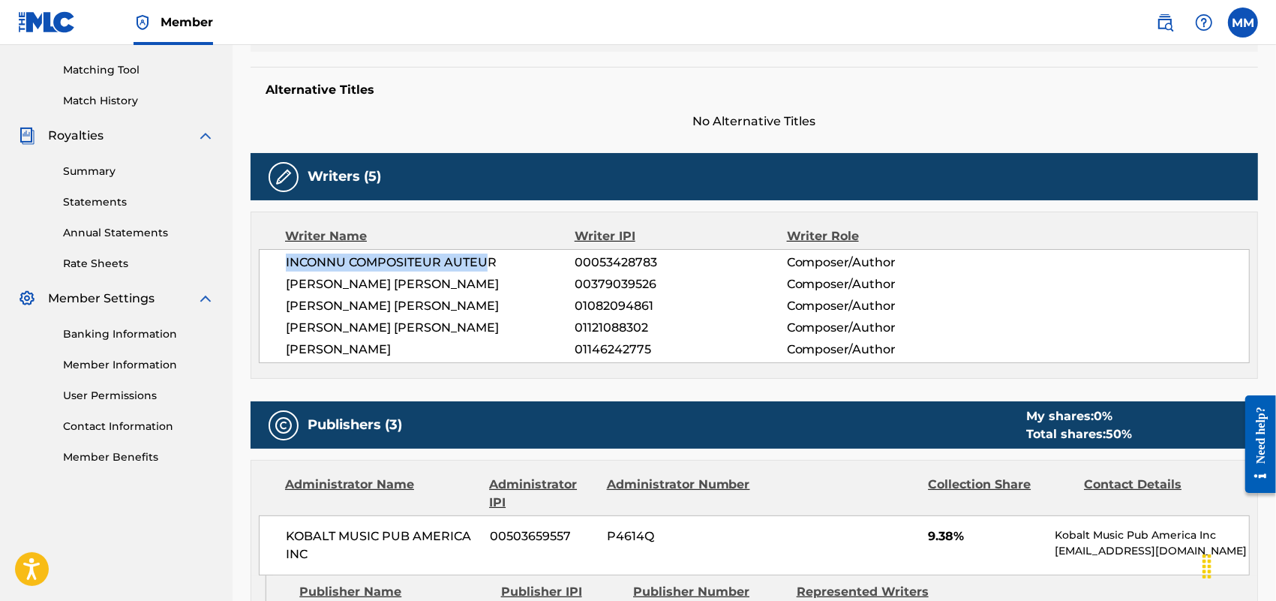
drag, startPoint x: 283, startPoint y: 259, endPoint x: 490, endPoint y: 260, distance: 207.1
click at [490, 260] on div "INCONNU COMPOSITEUR AUTEUR 00053428783 Composer/Author [PERSON_NAME] [PERSON_NA…" at bounding box center [754, 306] width 991 height 114
drag, startPoint x: 481, startPoint y: 328, endPoint x: 500, endPoint y: 329, distance: 18.8
click at [500, 329] on span "[PERSON_NAME] [PERSON_NAME]" at bounding box center [430, 328] width 289 height 18
click at [440, 285] on span "[PERSON_NAME] [PERSON_NAME]" at bounding box center [430, 284] width 289 height 18
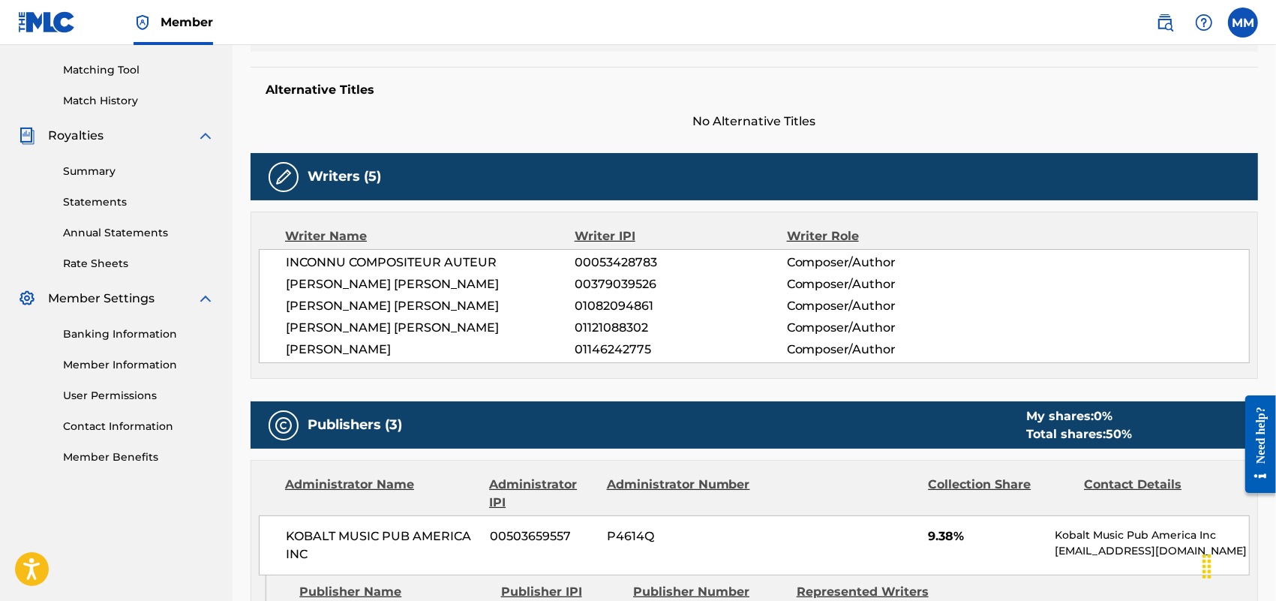
click at [419, 305] on span "[PERSON_NAME] [PERSON_NAME]" at bounding box center [430, 306] width 289 height 18
drag, startPoint x: 309, startPoint y: 349, endPoint x: 474, endPoint y: 355, distance: 165.2
click at [474, 355] on div "INCONNU COMPOSITEUR AUTEUR 00053428783 Composer/Author [PERSON_NAME] [PERSON_NA…" at bounding box center [754, 306] width 991 height 114
drag, startPoint x: 287, startPoint y: 325, endPoint x: 482, endPoint y: 329, distance: 195.1
click at [482, 329] on span "[PERSON_NAME] [PERSON_NAME]" at bounding box center [430, 328] width 289 height 18
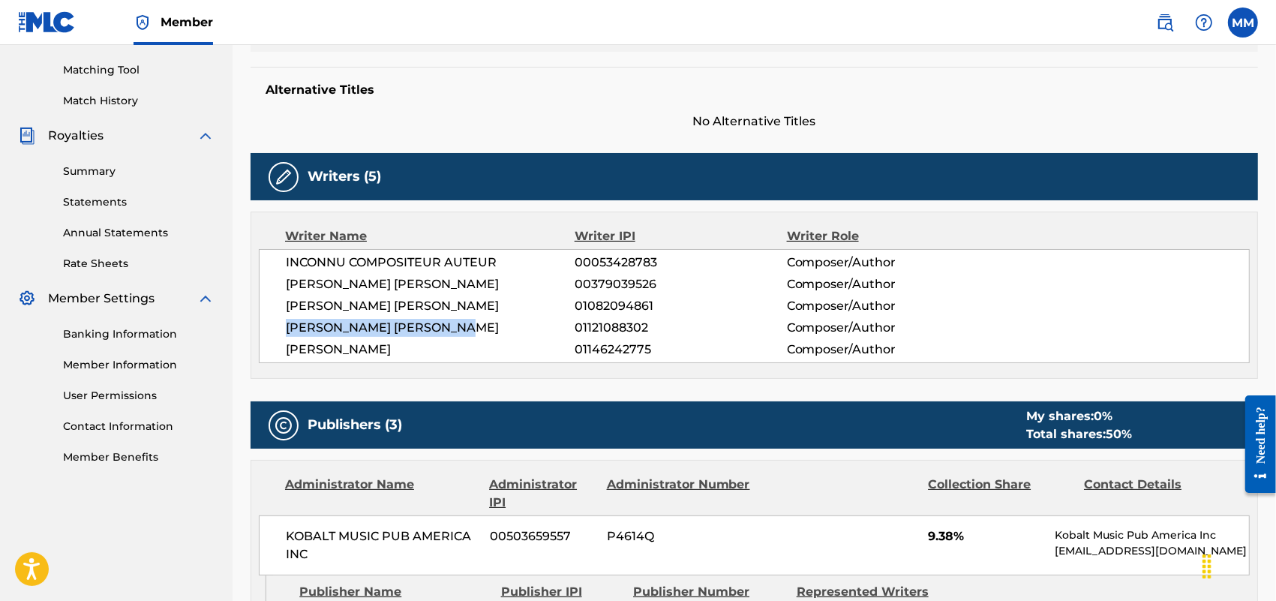
click at [482, 329] on span "[PERSON_NAME] [PERSON_NAME]" at bounding box center [430, 328] width 289 height 18
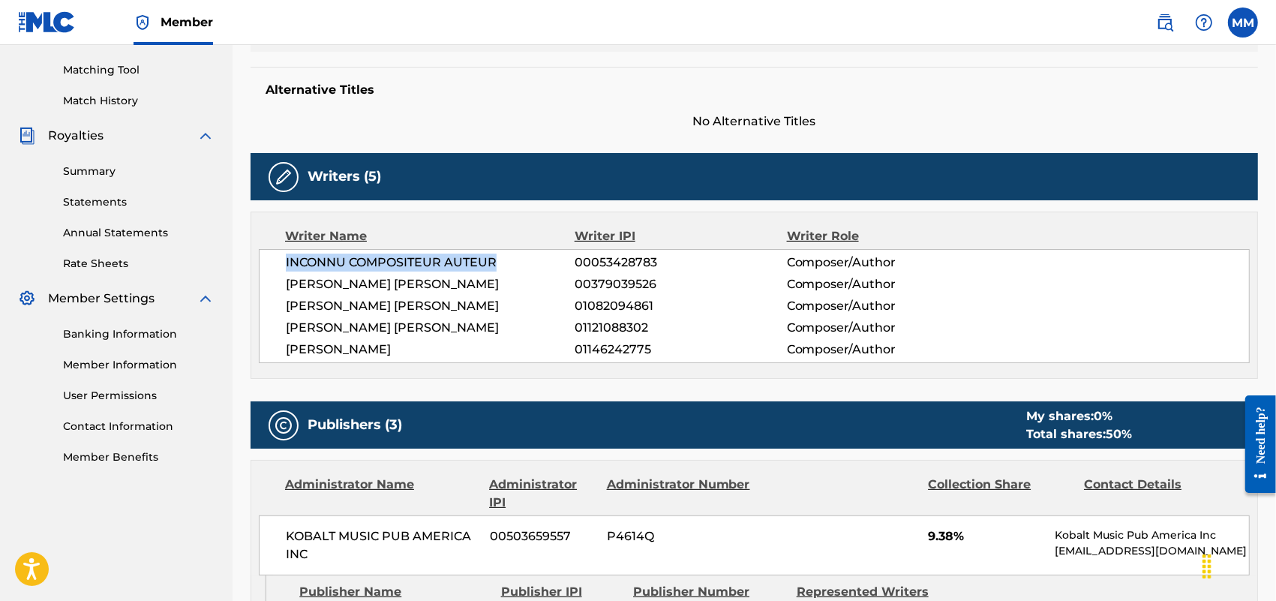
drag, startPoint x: 283, startPoint y: 260, endPoint x: 504, endPoint y: 269, distance: 221.5
click at [504, 269] on div "INCONNU COMPOSITEUR AUTEUR 00053428783 Composer/Author [PERSON_NAME] [PERSON_NA…" at bounding box center [754, 306] width 991 height 114
click at [504, 269] on span "INCONNU COMPOSITEUR AUTEUR" at bounding box center [430, 263] width 289 height 18
drag, startPoint x: 504, startPoint y: 259, endPoint x: 282, endPoint y: 264, distance: 222.1
click at [282, 264] on div "INCONNU COMPOSITEUR AUTEUR 00053428783 Composer/Author [PERSON_NAME] [PERSON_NA…" at bounding box center [754, 306] width 991 height 114
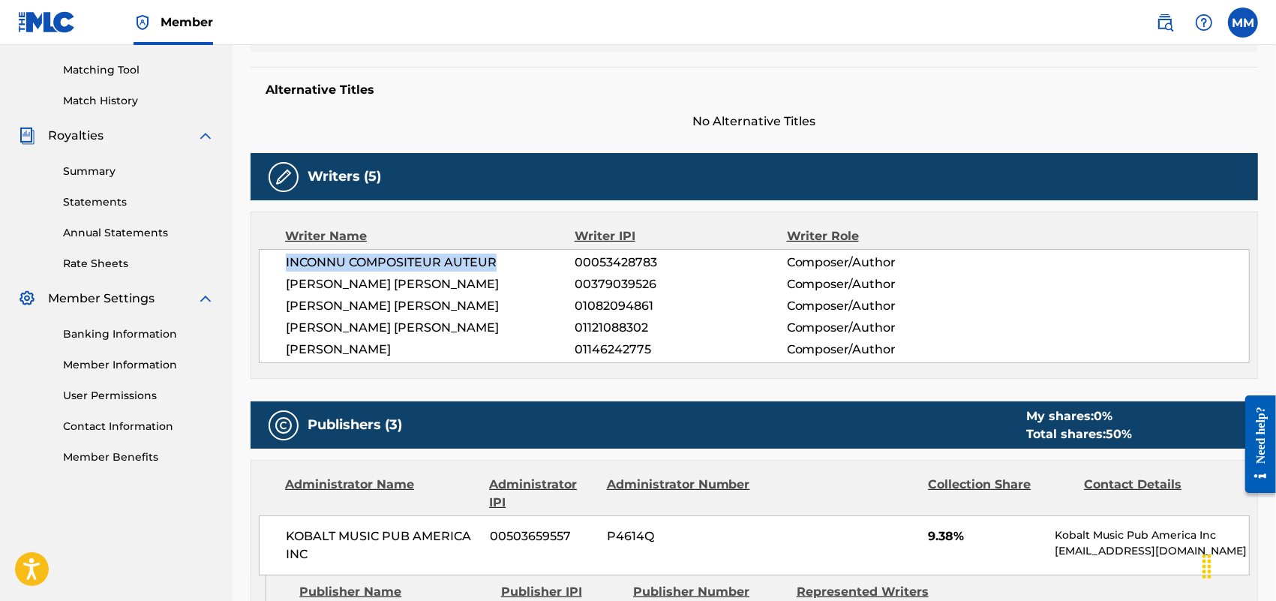
copy span "INCONNU COMPOSITEUR AUTEUR"
click at [557, 270] on span "INCONNU COMPOSITEUR AUTEUR" at bounding box center [430, 263] width 289 height 18
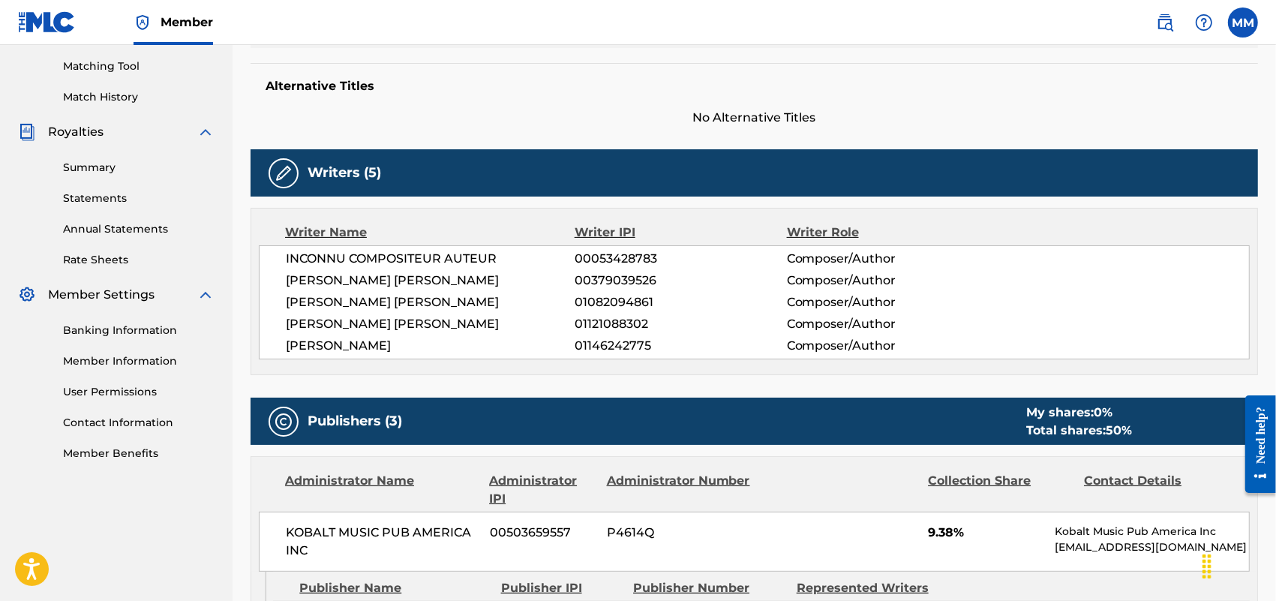
scroll to position [200, 0]
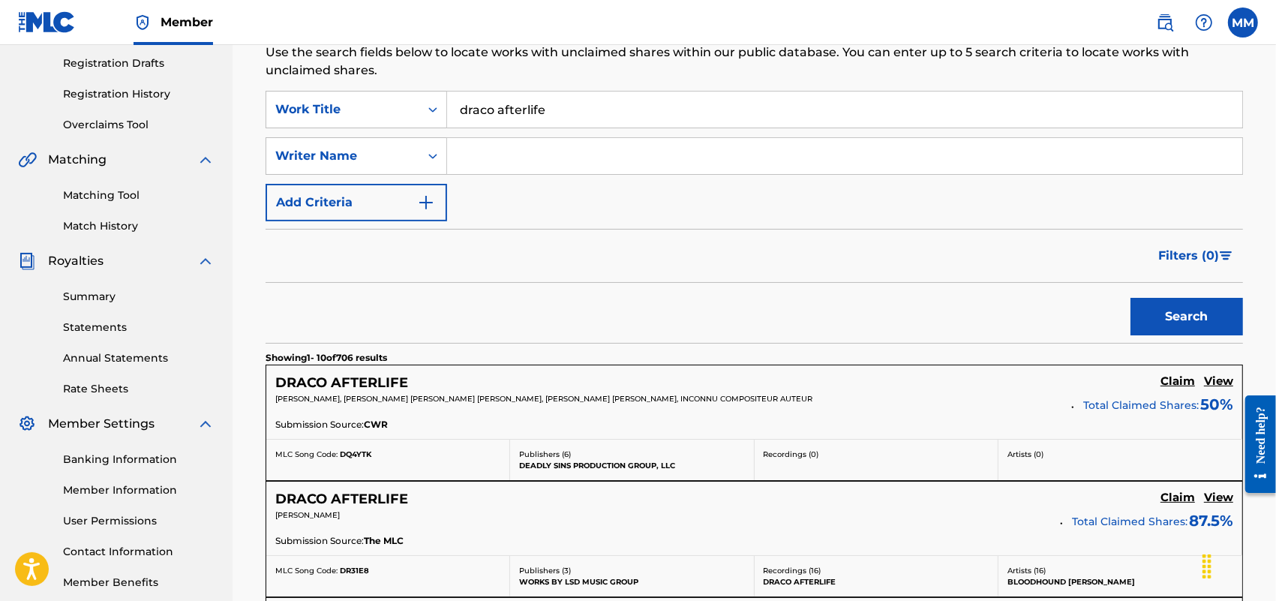
scroll to position [610, 0]
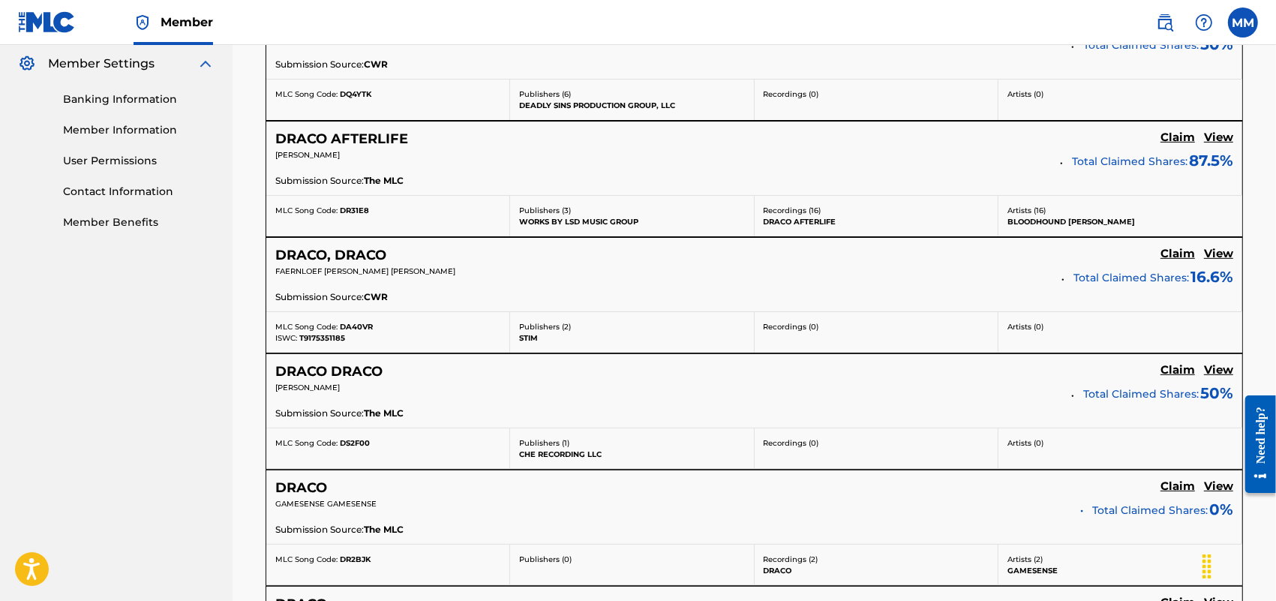
click at [389, 140] on h5 "DRACO AFTERLIFE" at bounding box center [341, 139] width 133 height 17
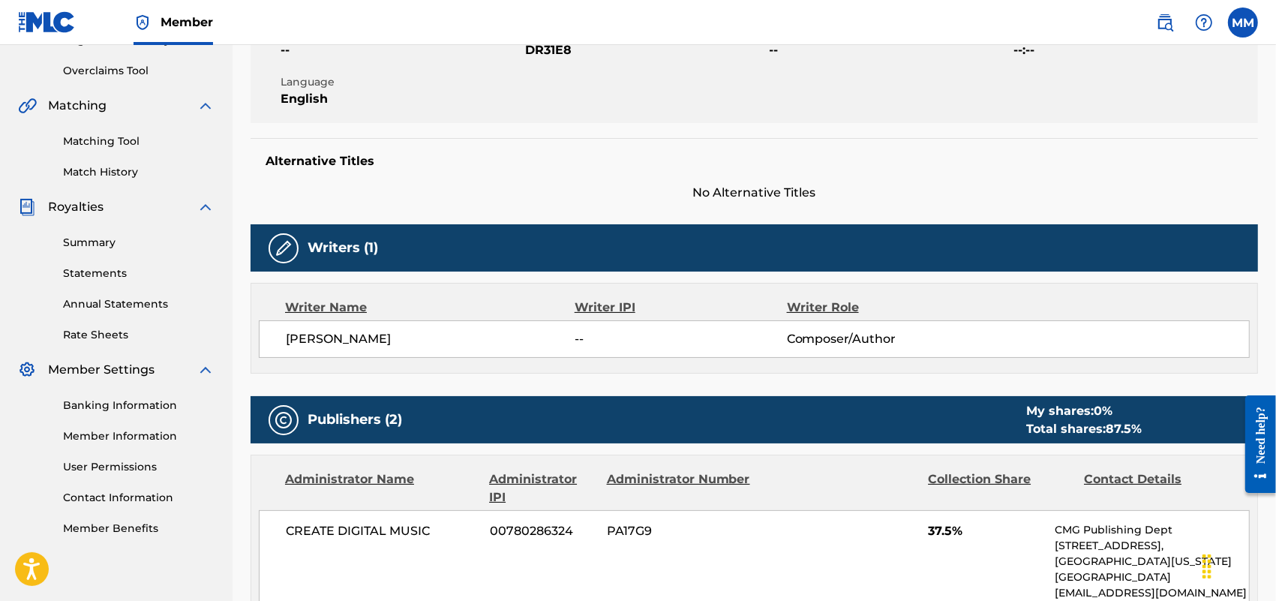
scroll to position [188, 0]
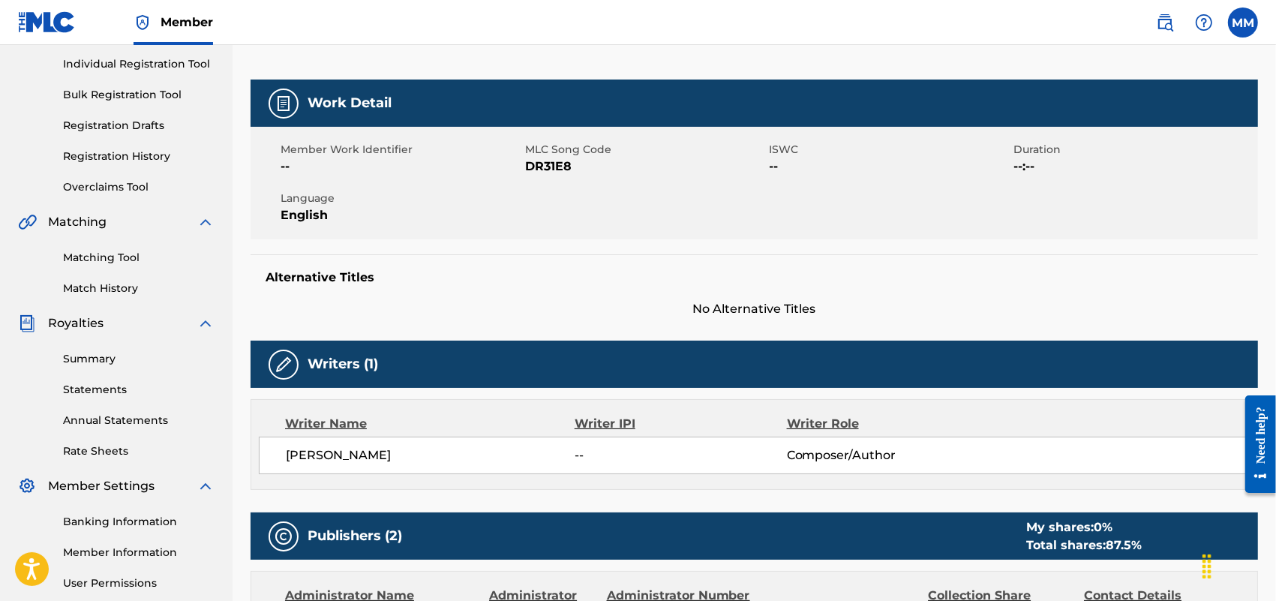
drag, startPoint x: 564, startPoint y: 452, endPoint x: 640, endPoint y: 458, distance: 76.0
click at [640, 458] on div "[PERSON_NAME] -- Composer/Author" at bounding box center [767, 455] width 963 height 18
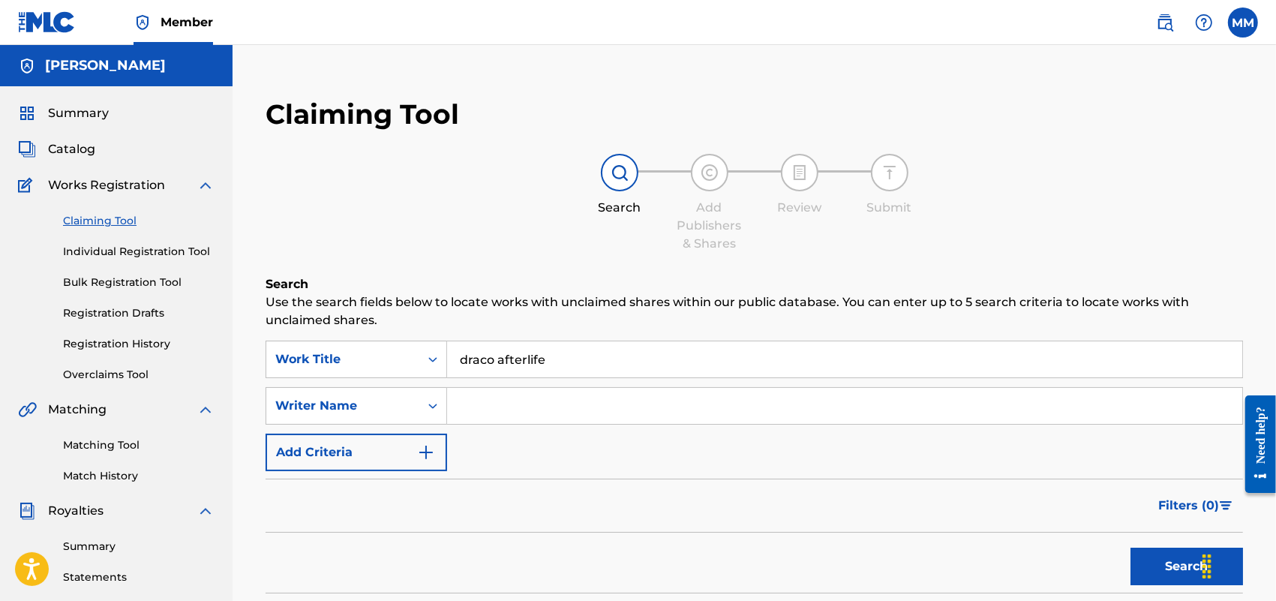
click at [146, 252] on link "Individual Registration Tool" at bounding box center [139, 252] width 152 height 16
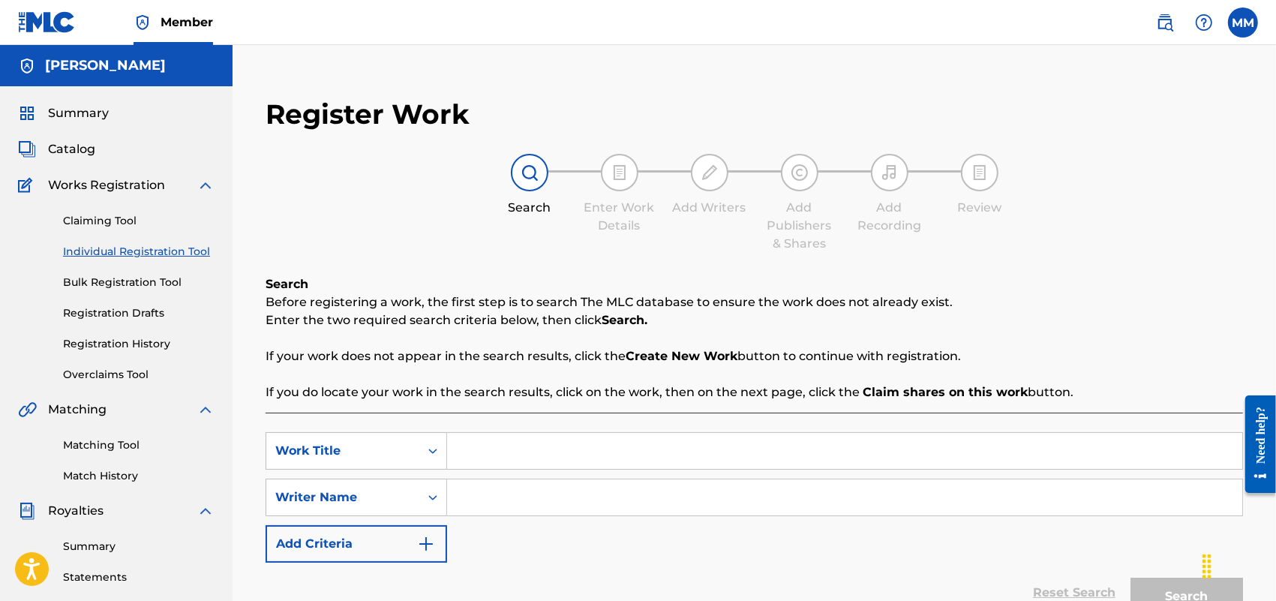
click at [96, 224] on link "Claiming Tool" at bounding box center [139, 221] width 152 height 16
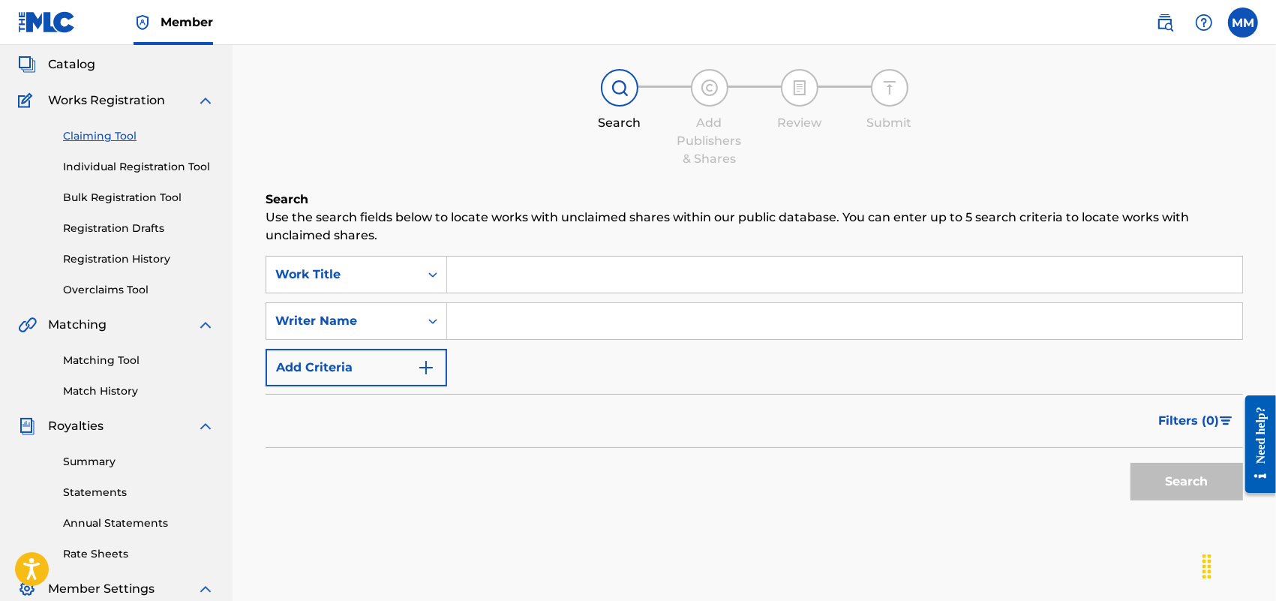
scroll to position [94, 0]
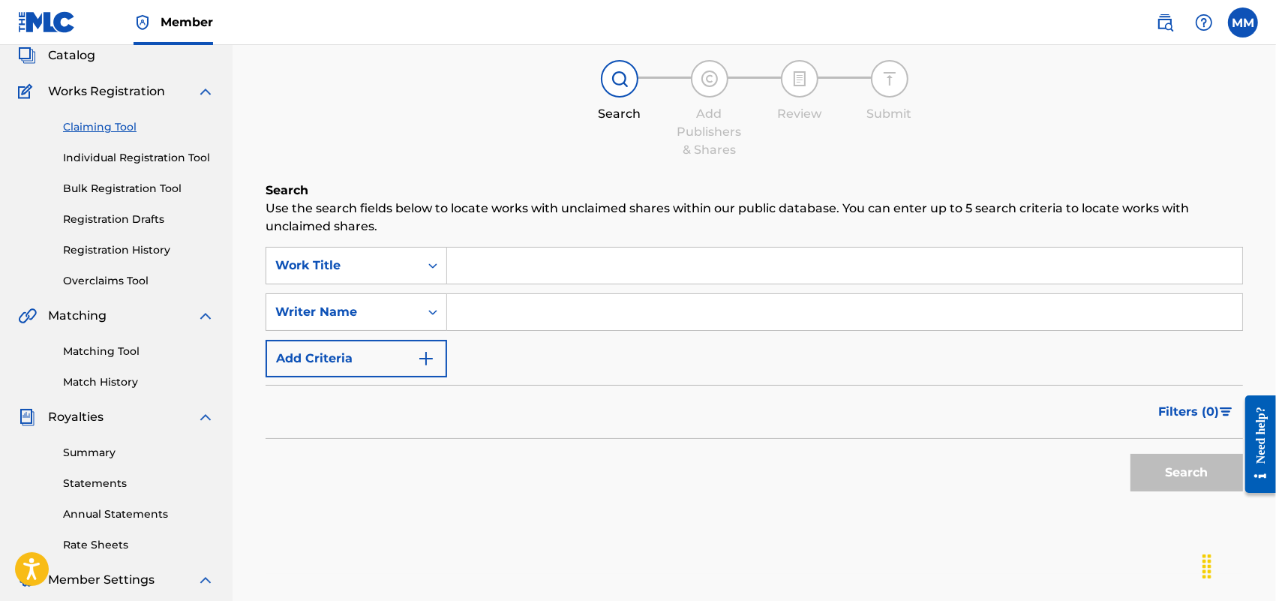
drag, startPoint x: 492, startPoint y: 290, endPoint x: 510, endPoint y: 311, distance: 28.2
click at [497, 293] on div "SearchWithCriteria183a2e4b-9ea4-4bc9-a702-5d8ea08ef622 Work Title SearchWithCri…" at bounding box center [755, 312] width 978 height 131
click at [521, 349] on div "SearchWithCriteria183a2e4b-9ea4-4bc9-a702-5d8ea08ef622 Work Title SearchWithCri…" at bounding box center [755, 312] width 978 height 131
click at [529, 317] on input "Search Form" at bounding box center [844, 312] width 795 height 36
type input "[PERSON_NAME]"
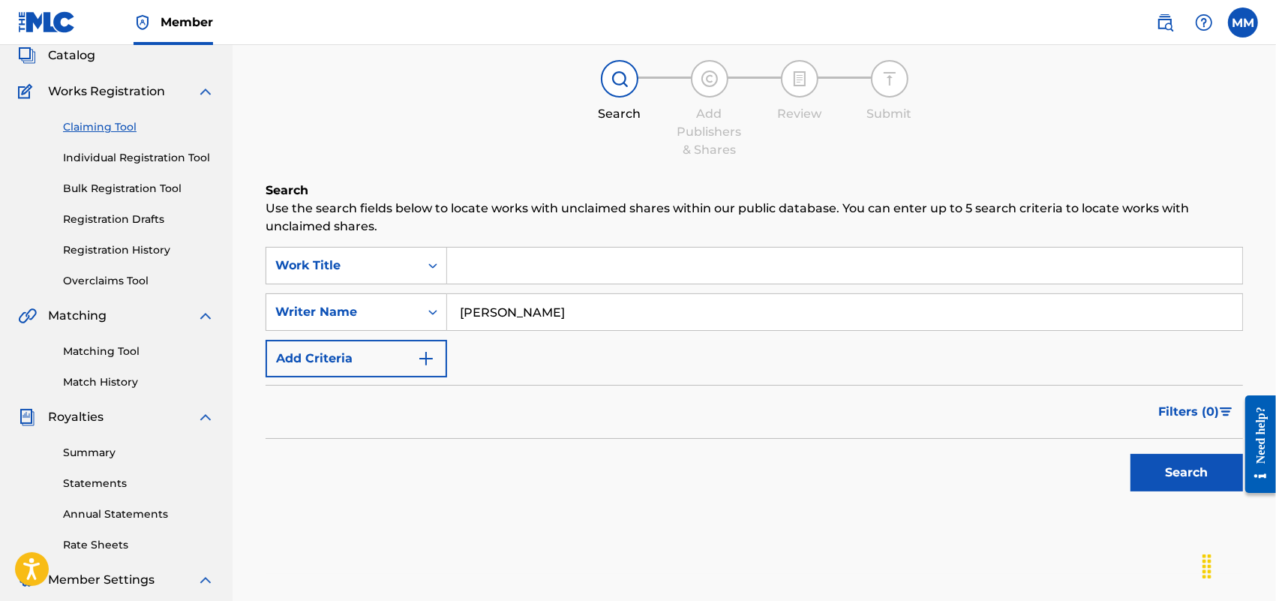
click at [1131, 454] on button "Search" at bounding box center [1187, 473] width 113 height 38
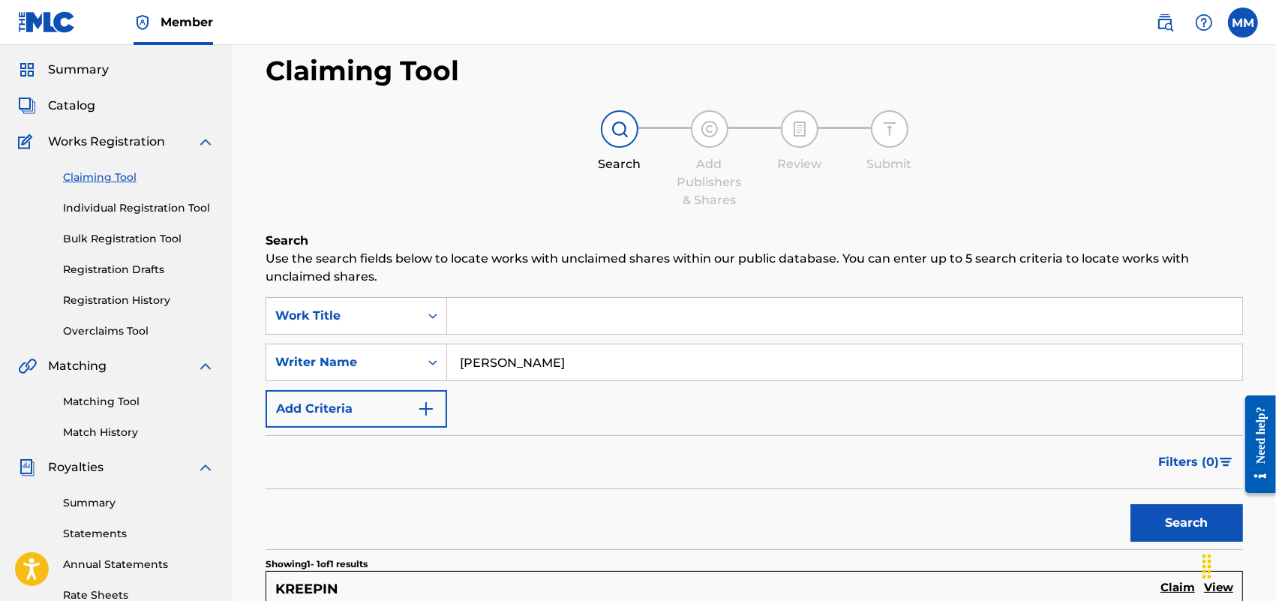
scroll to position [0, 0]
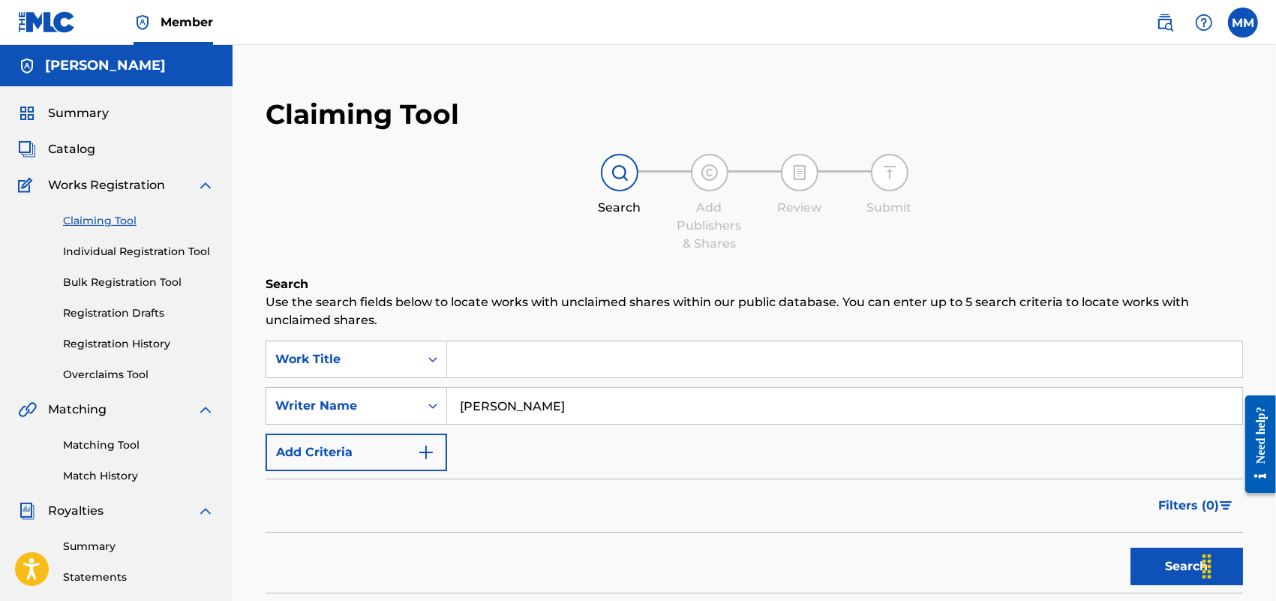
click at [102, 345] on link "Registration History" at bounding box center [139, 344] width 152 height 16
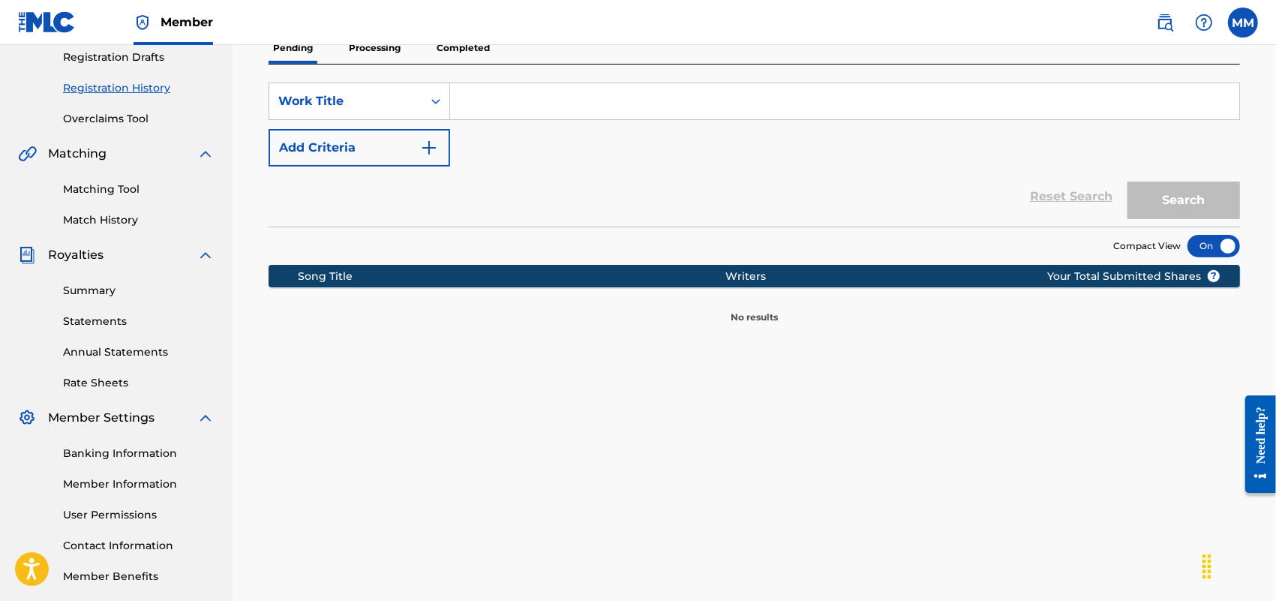
scroll to position [47, 0]
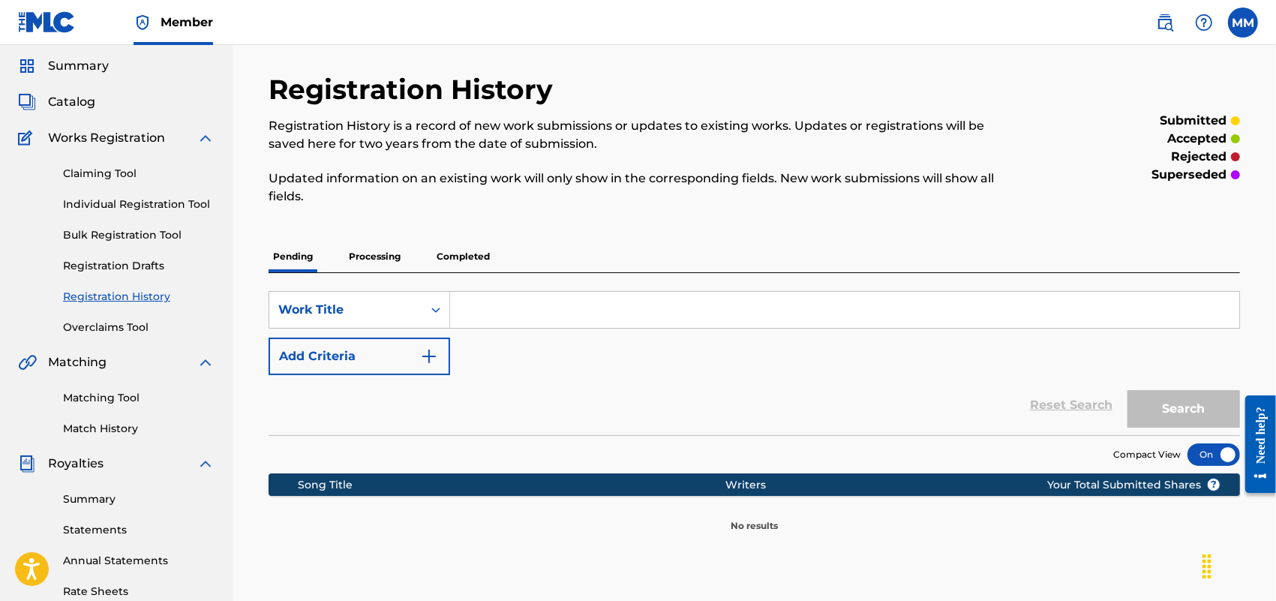
click at [456, 237] on div "Registration History Registration History is a record of new work submissions o…" at bounding box center [755, 303] width 1008 height 460
click at [459, 250] on p "Completed" at bounding box center [463, 257] width 62 height 32
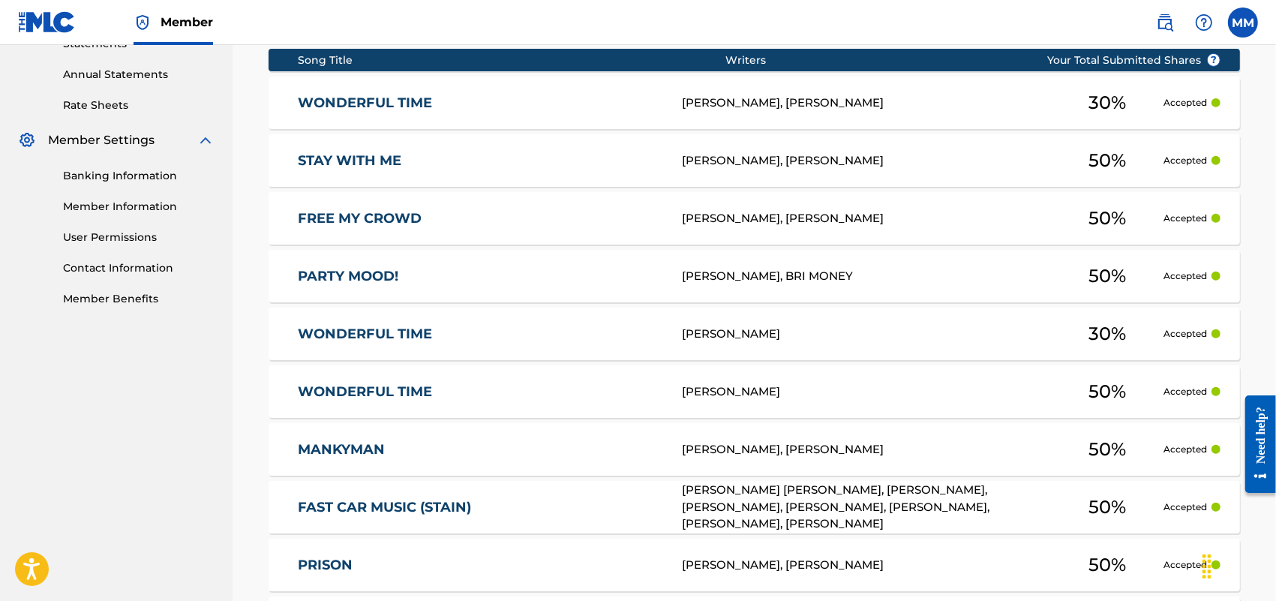
scroll to position [563, 0]
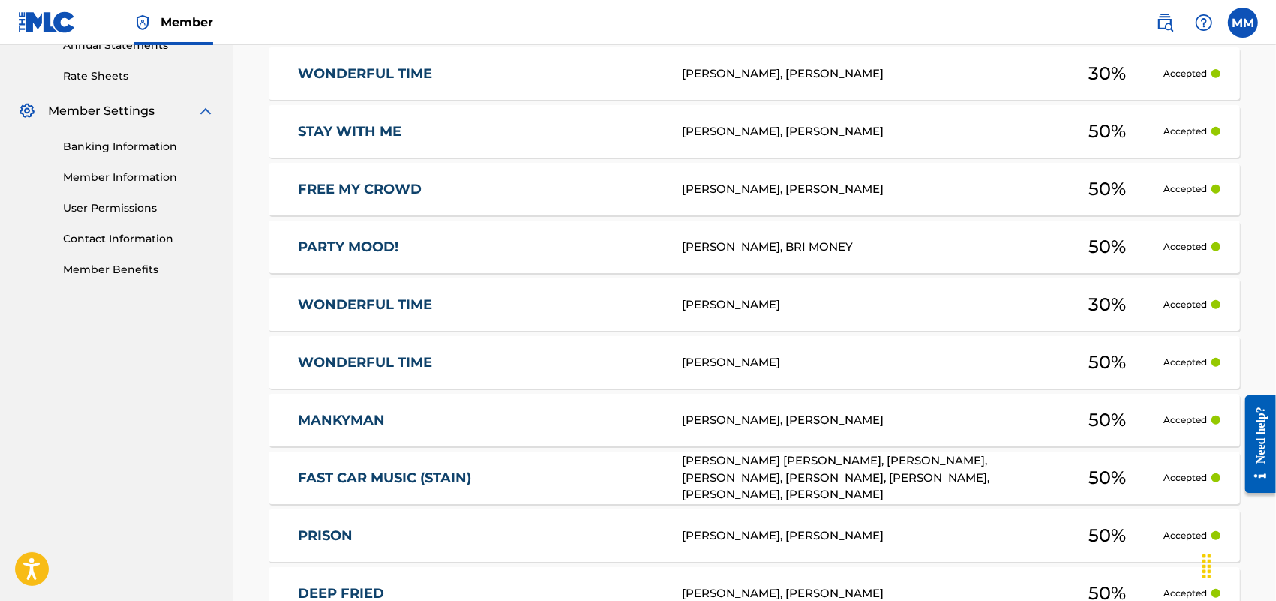
click at [434, 351] on div "WONDERFUL TIME W60CFY [PERSON_NAME] 50 % Accepted" at bounding box center [755, 362] width 972 height 53
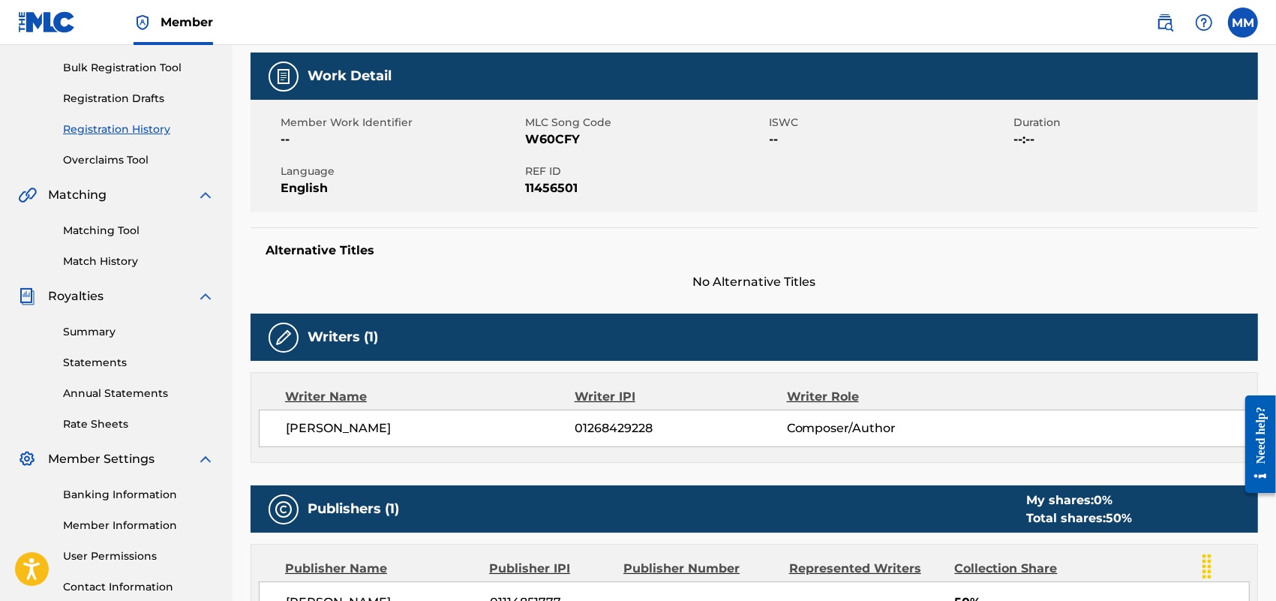
scroll to position [188, 0]
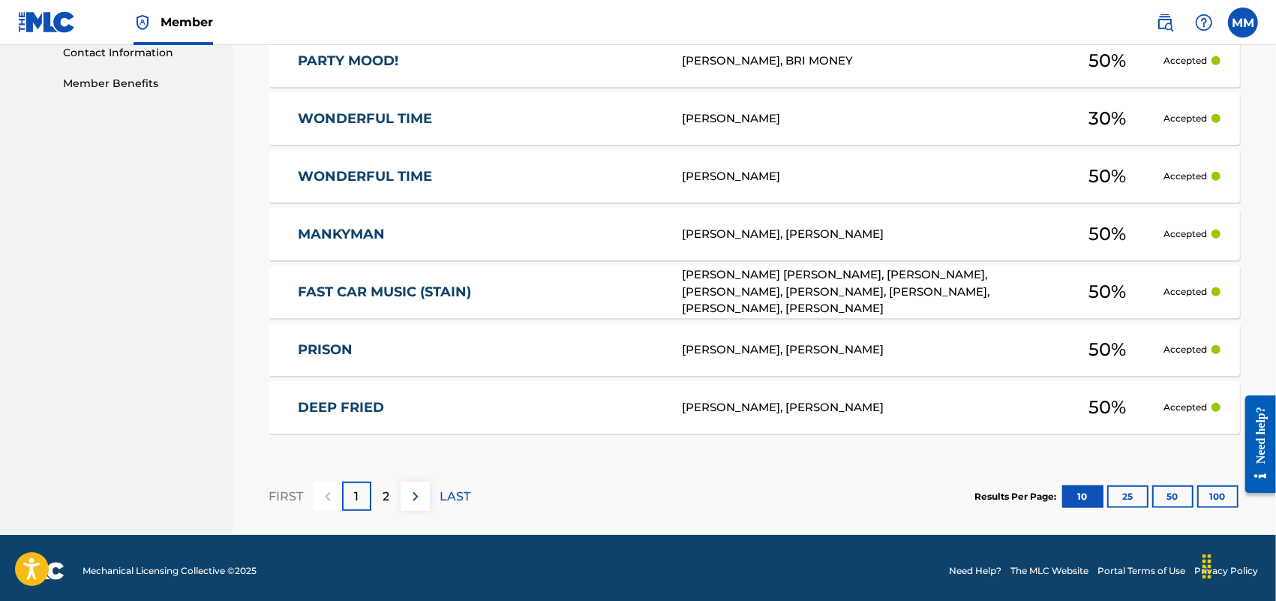
scroll to position [755, 0]
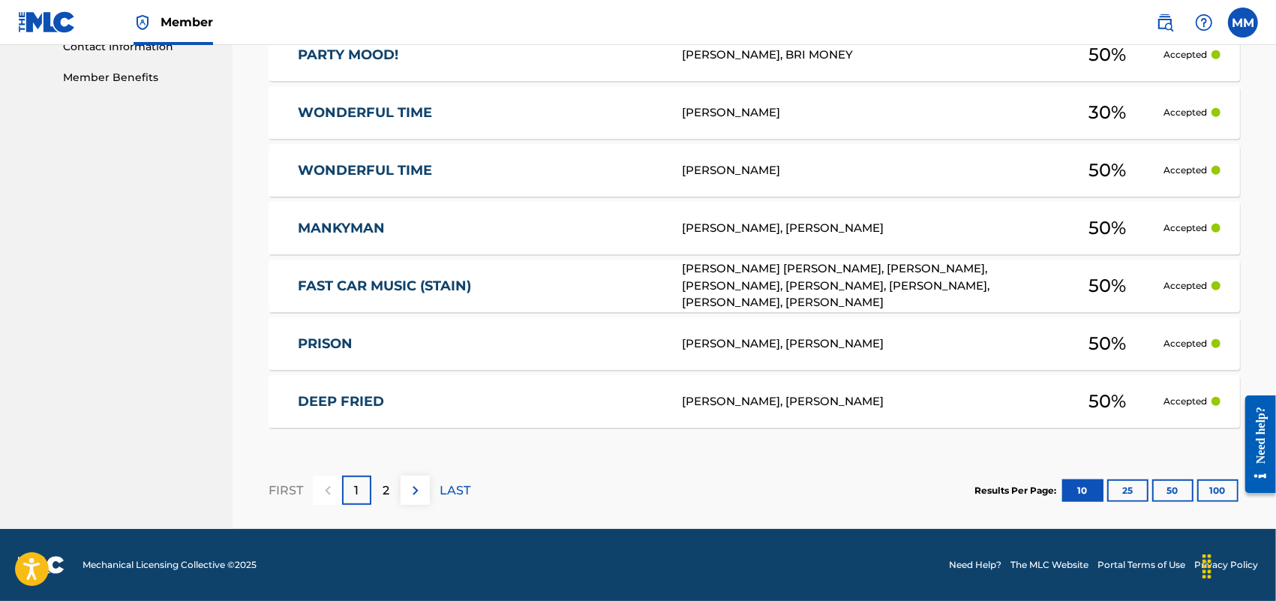
click at [395, 485] on div "2" at bounding box center [385, 490] width 29 height 29
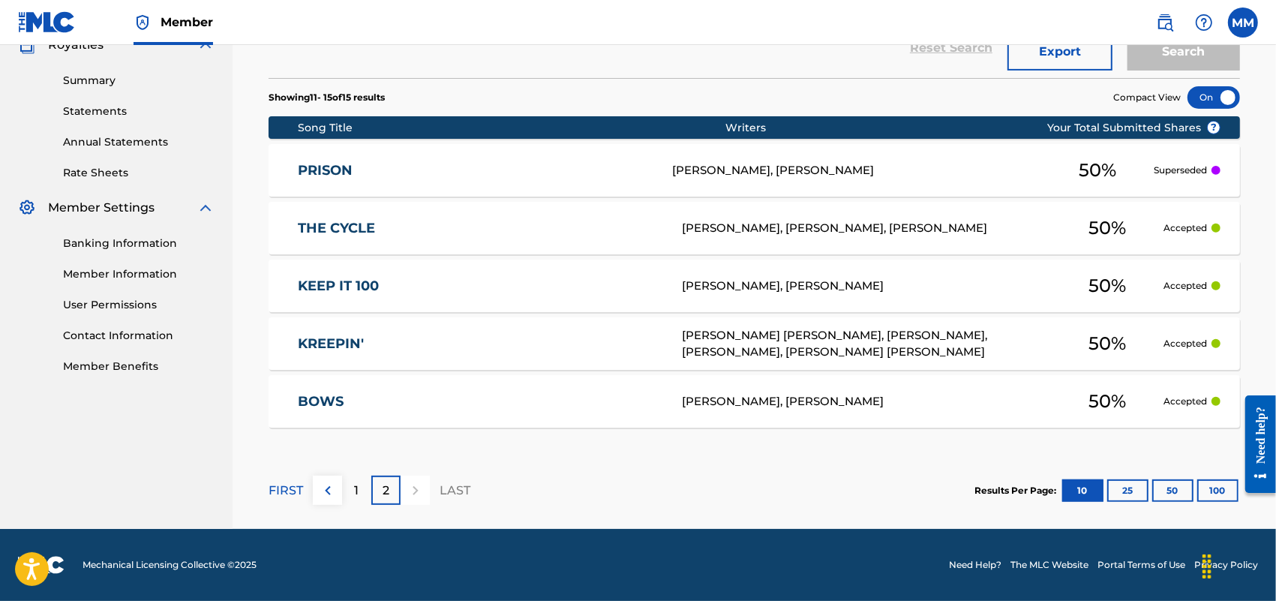
click at [351, 492] on div "1" at bounding box center [356, 490] width 29 height 29
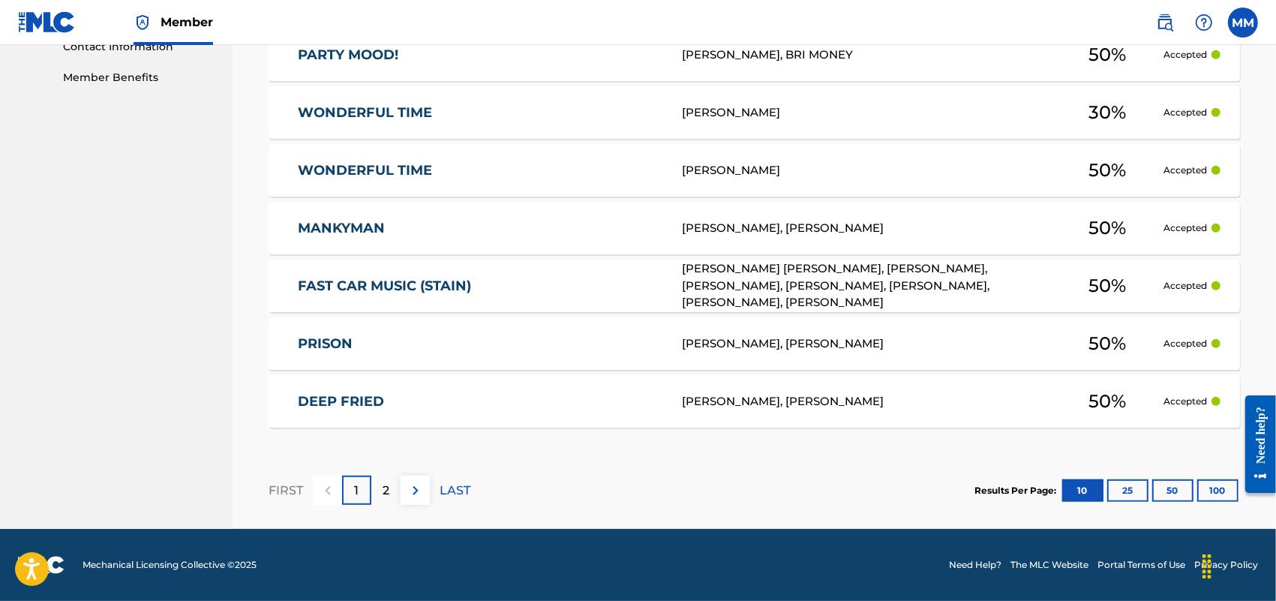
click at [388, 490] on p "2" at bounding box center [386, 491] width 7 height 18
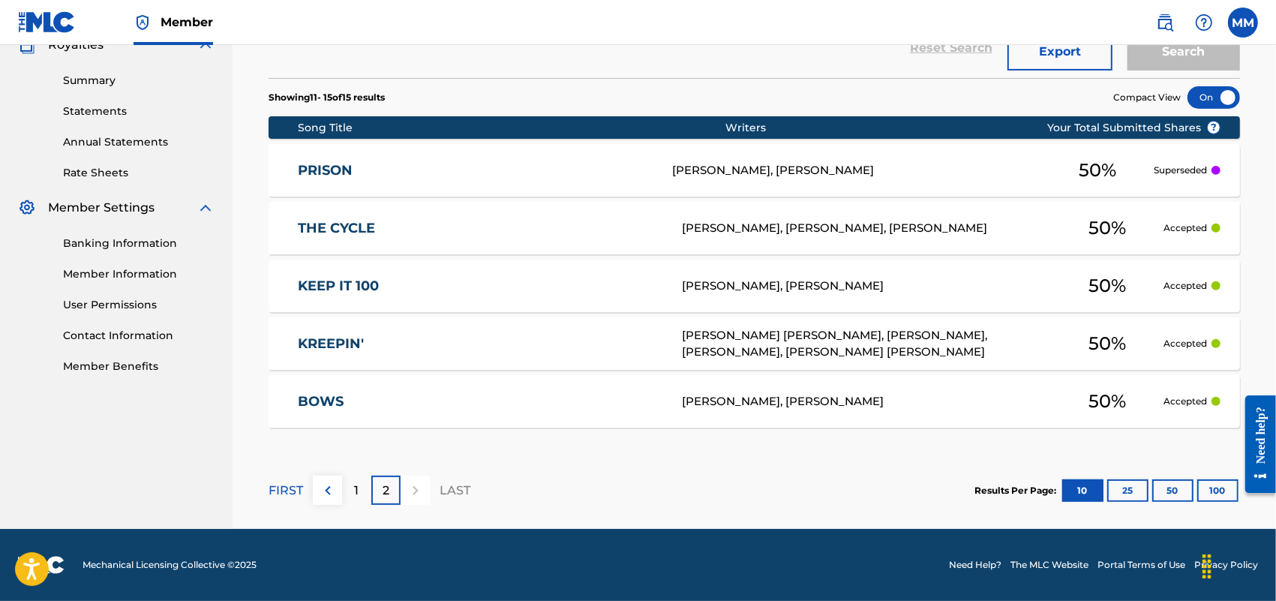
click at [356, 496] on p "1" at bounding box center [357, 491] width 5 height 18
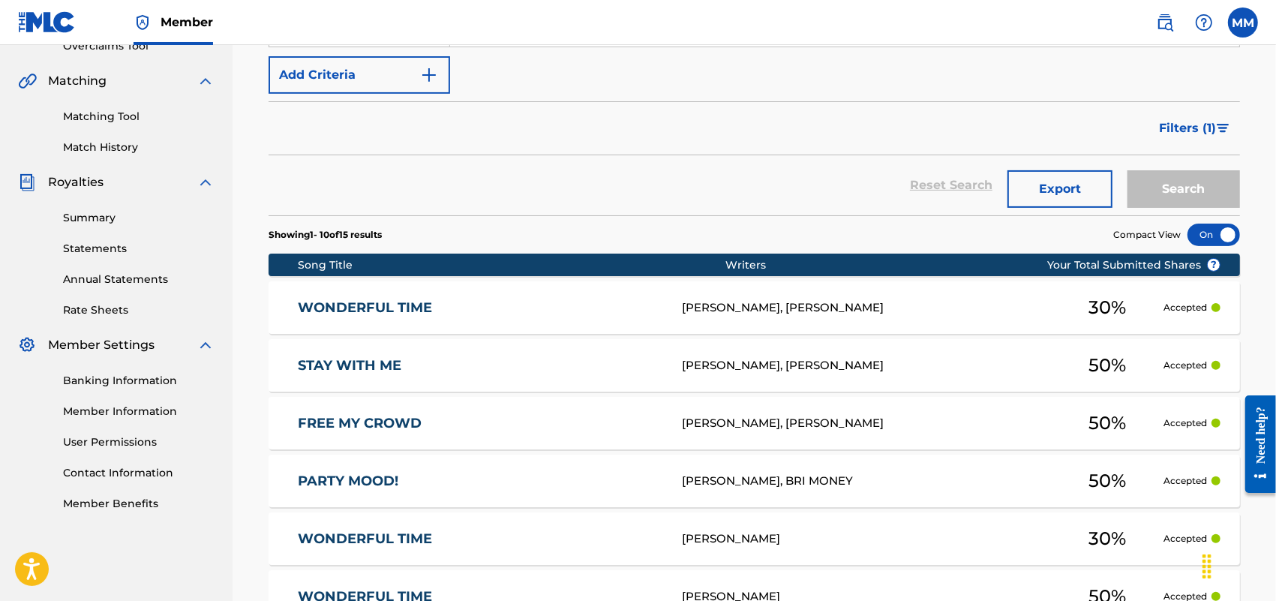
scroll to position [286, 0]
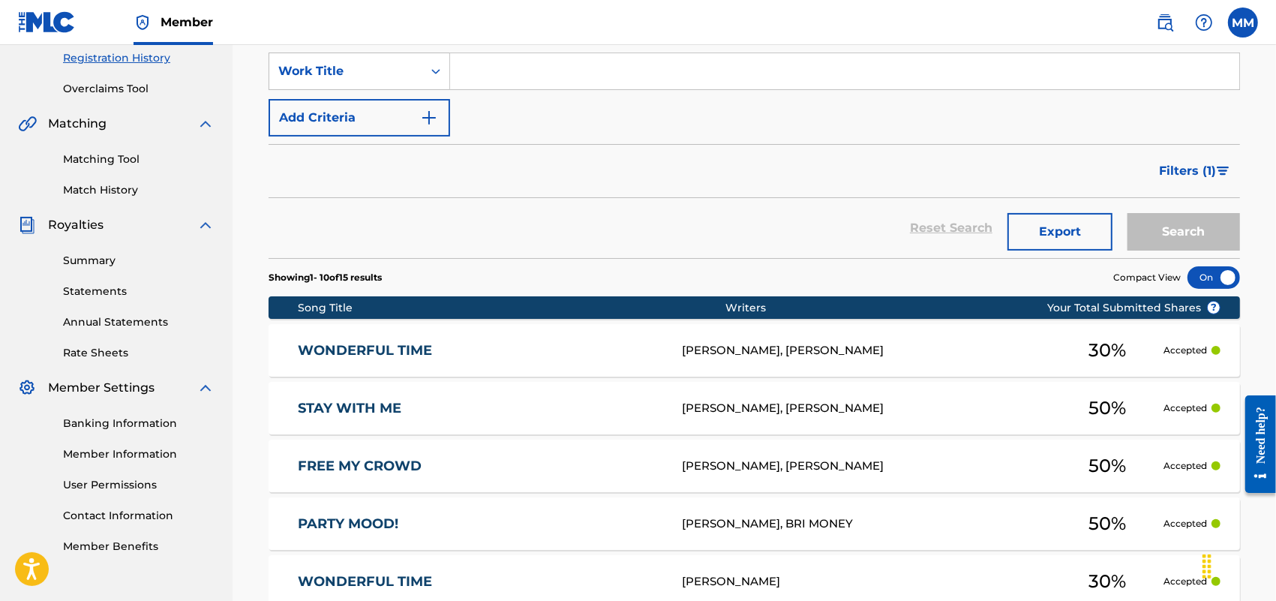
click at [0, 36] on nav "Member MM MM [PERSON_NAME] [EMAIL_ADDRESS][DOMAIN_NAME] Profile Log out" at bounding box center [638, 22] width 1276 height 45
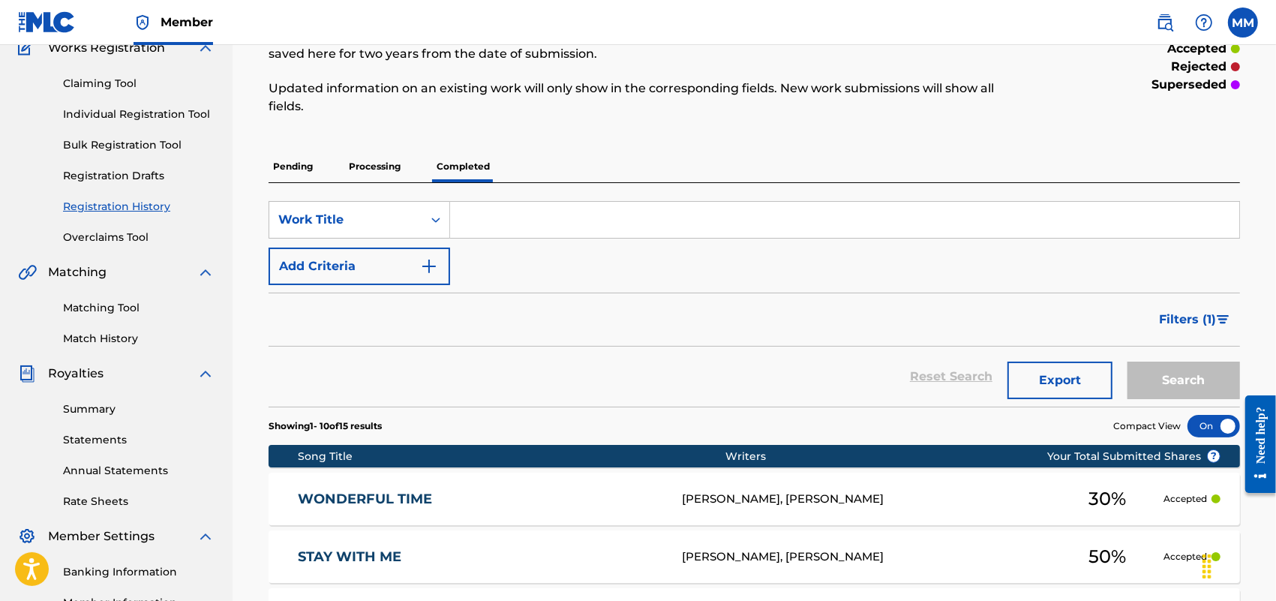
scroll to position [0, 0]
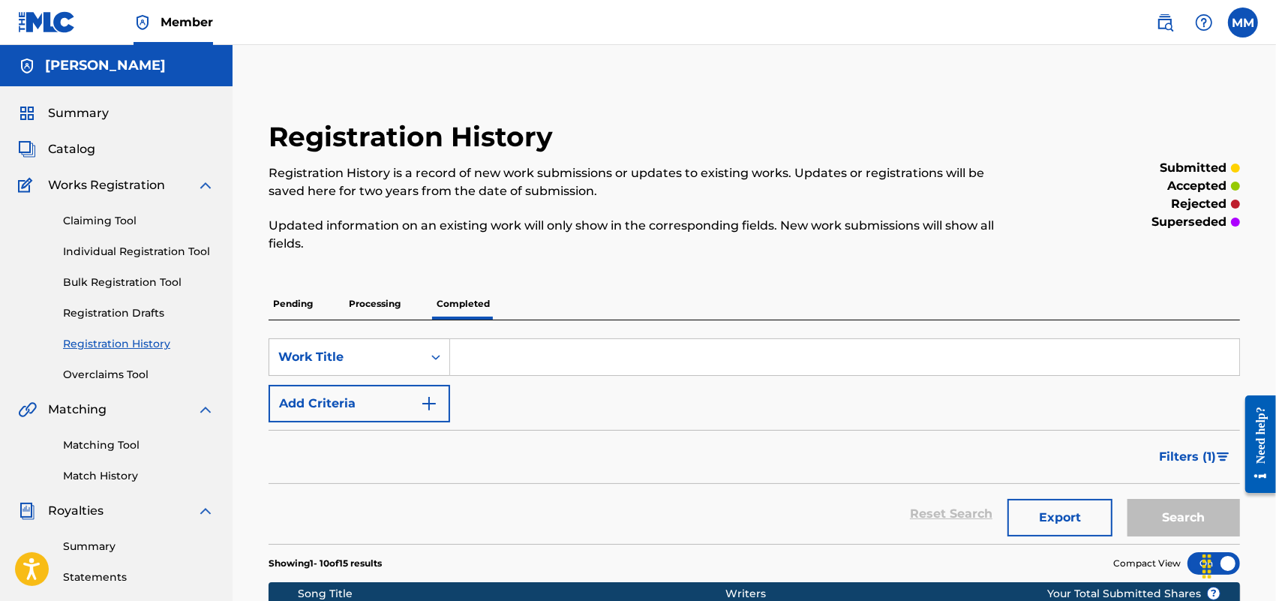
click at [76, 216] on link "Claiming Tool" at bounding box center [139, 221] width 152 height 16
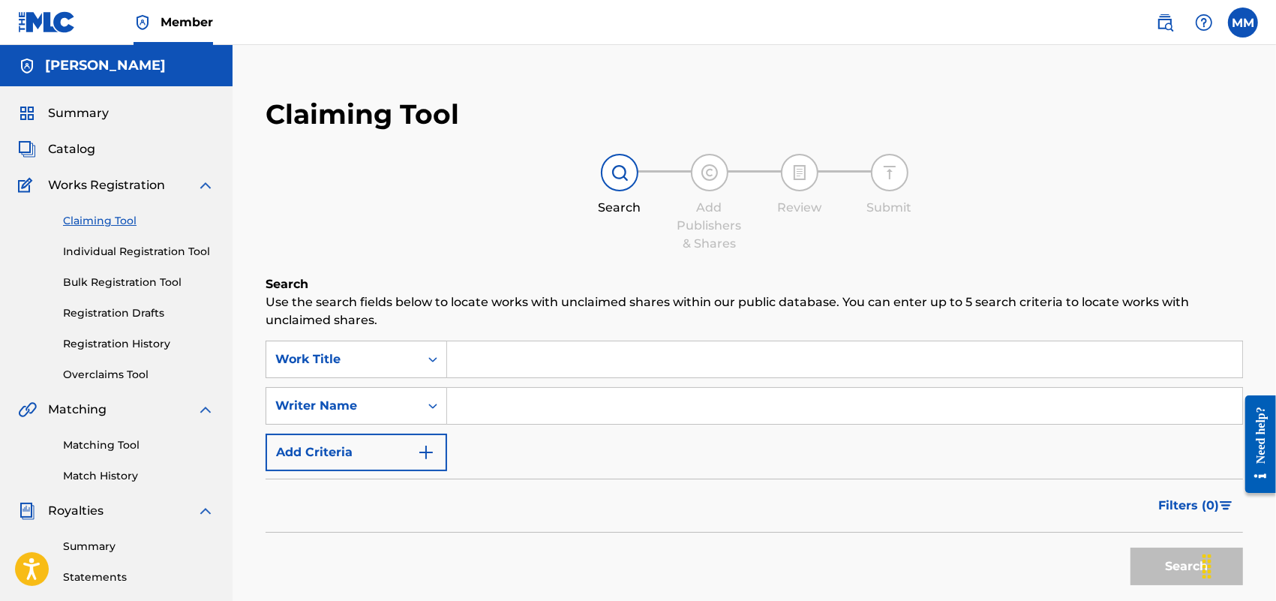
click at [568, 398] on input "Search Form" at bounding box center [844, 406] width 795 height 36
type input "757 BA"
click at [1131, 548] on button "Search" at bounding box center [1187, 567] width 113 height 38
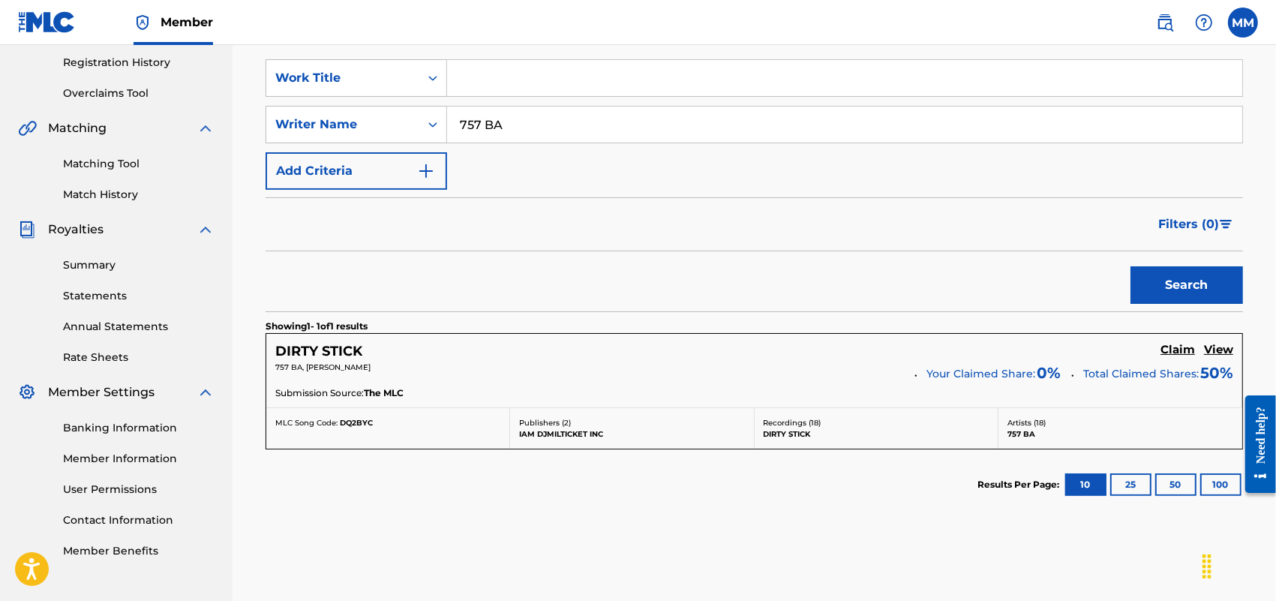
click at [343, 353] on h5 "DIRTY STICK" at bounding box center [318, 351] width 87 height 17
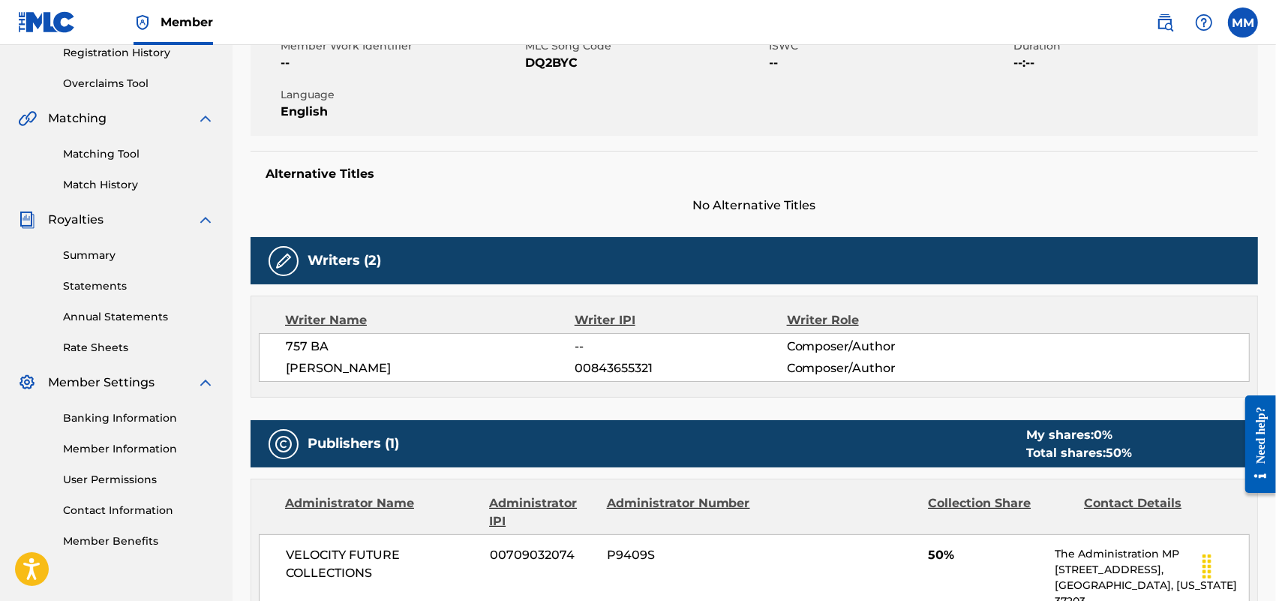
scroll to position [375, 0]
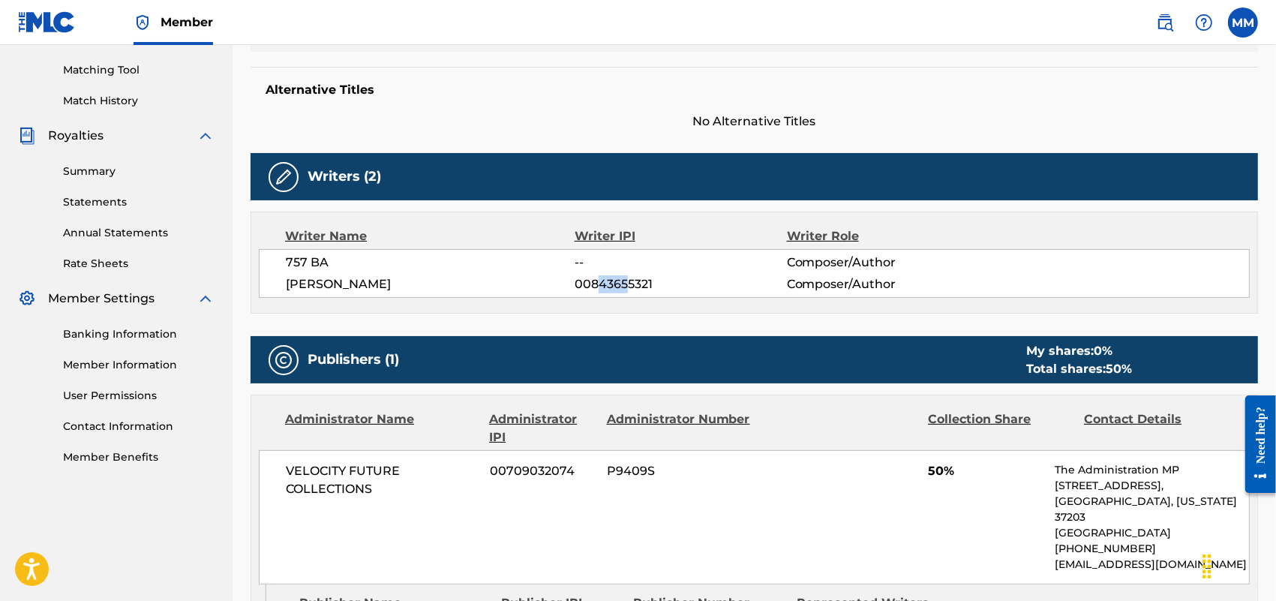
drag, startPoint x: 602, startPoint y: 281, endPoint x: 629, endPoint y: 281, distance: 26.3
click at [627, 280] on span "00843655321" at bounding box center [681, 284] width 212 height 18
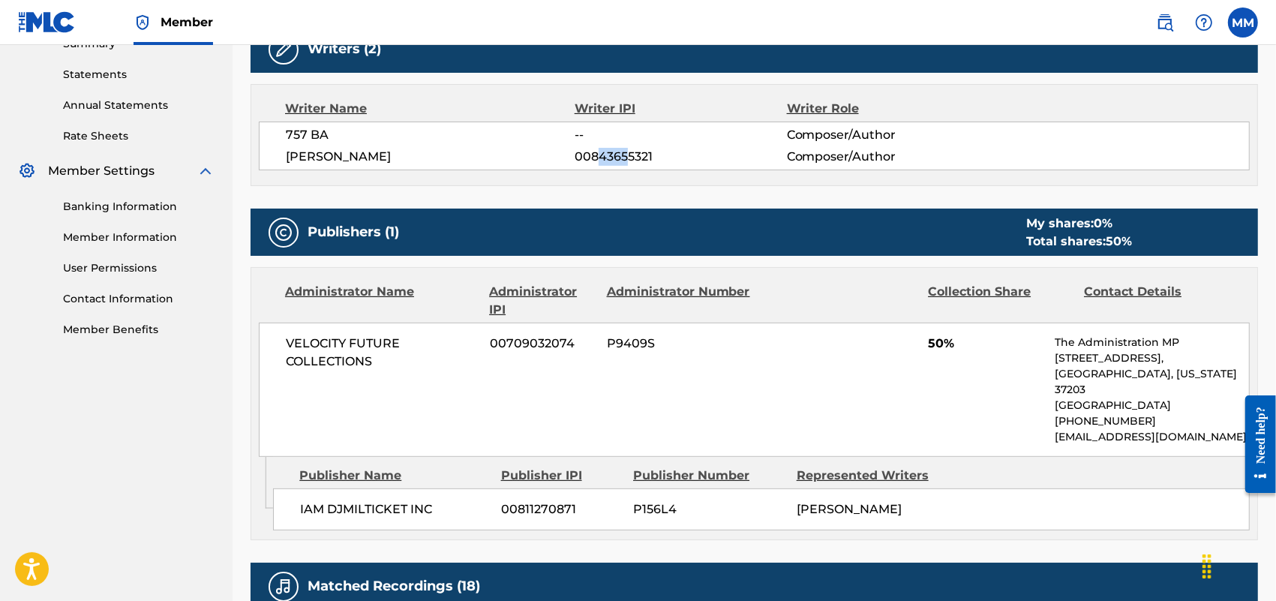
scroll to position [656, 0]
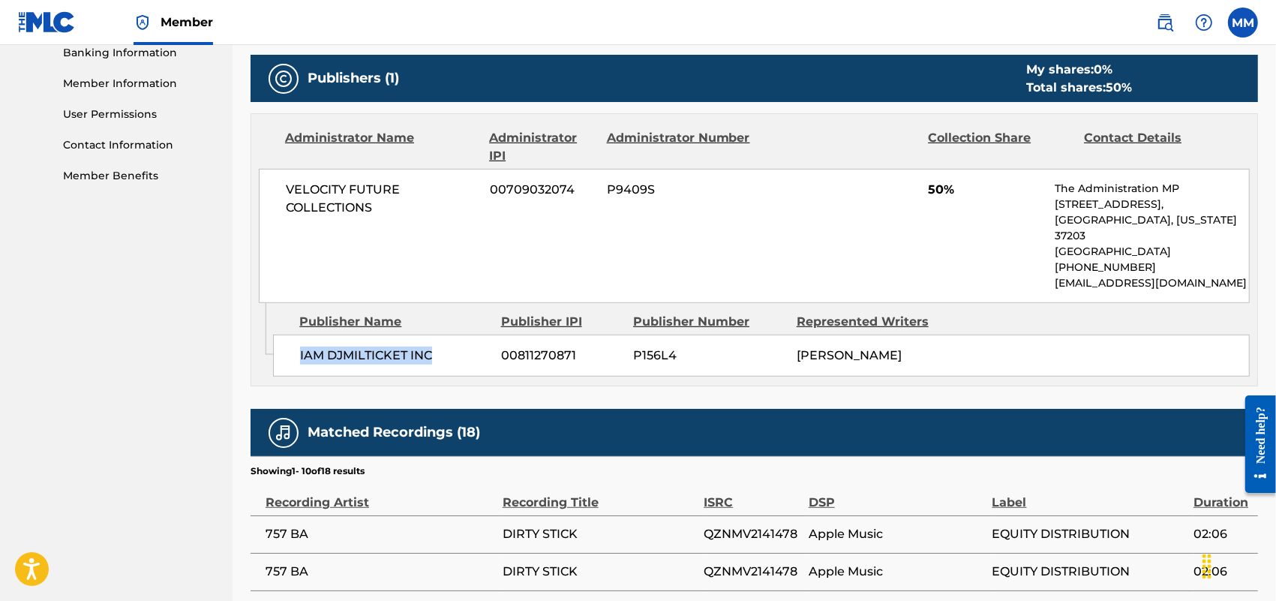
drag, startPoint x: 283, startPoint y: 346, endPoint x: 465, endPoint y: 342, distance: 182.3
click at [465, 342] on div "IAM DJMILTICKET INC 00811270871 P156L4 [PERSON_NAME]" at bounding box center [761, 356] width 977 height 42
click at [465, 347] on span "IAM DJMILTICKET INC" at bounding box center [395, 356] width 190 height 18
drag, startPoint x: 465, startPoint y: 342, endPoint x: 304, endPoint y: 354, distance: 161.7
click at [304, 354] on div "IAM DJMILTICKET INC 00811270871 P156L4 [PERSON_NAME]" at bounding box center [761, 356] width 977 height 42
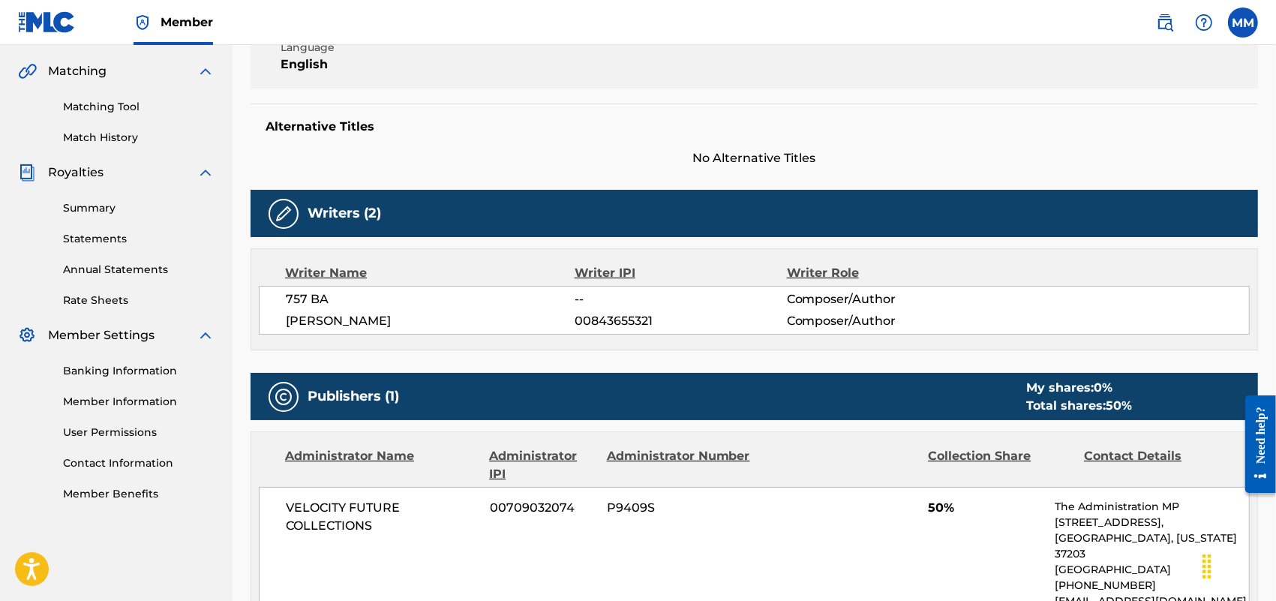
scroll to position [281, 0]
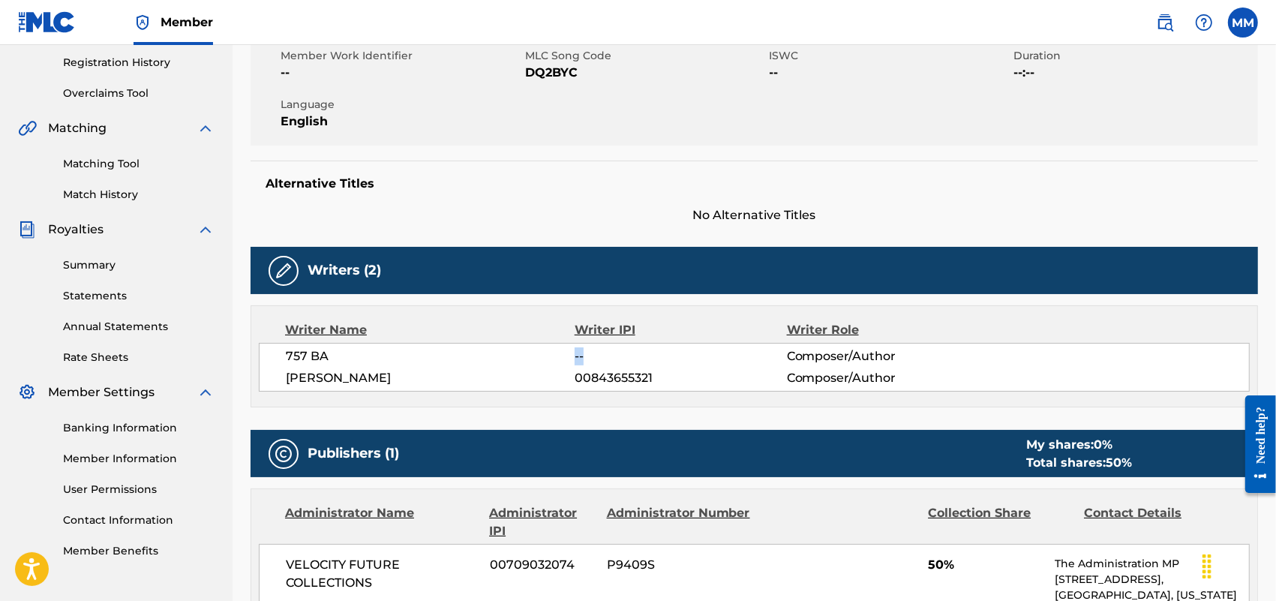
drag, startPoint x: 587, startPoint y: 354, endPoint x: 552, endPoint y: 361, distance: 35.9
click at [552, 361] on div "757 BA -- Composer/Author" at bounding box center [767, 356] width 963 height 18
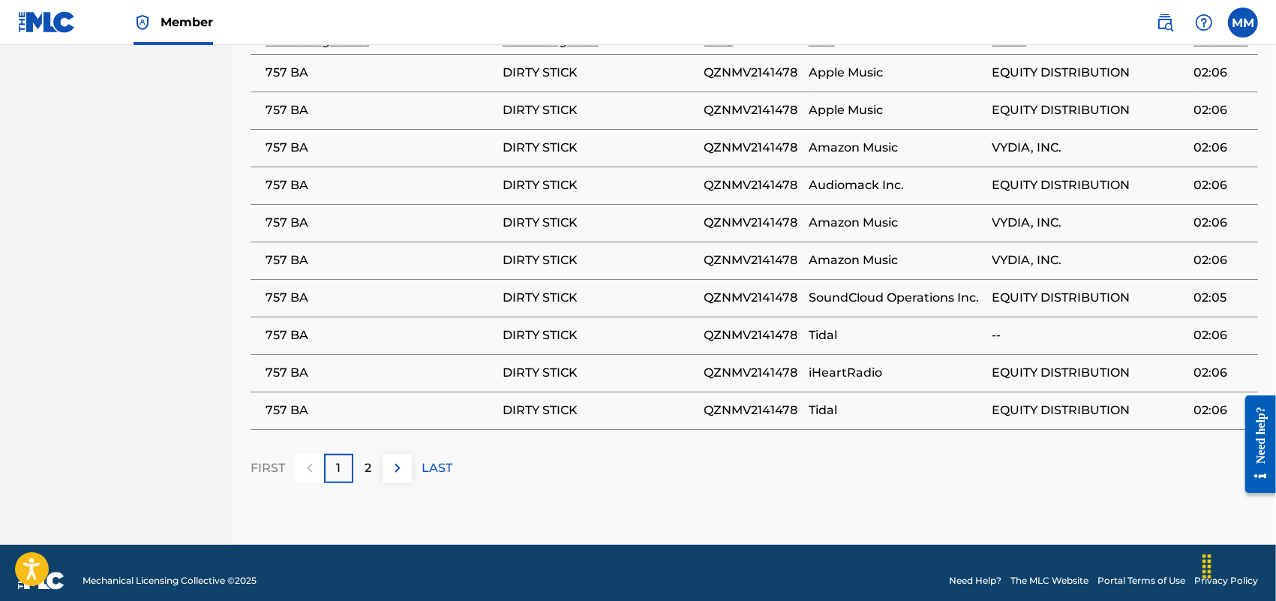
scroll to position [1119, 0]
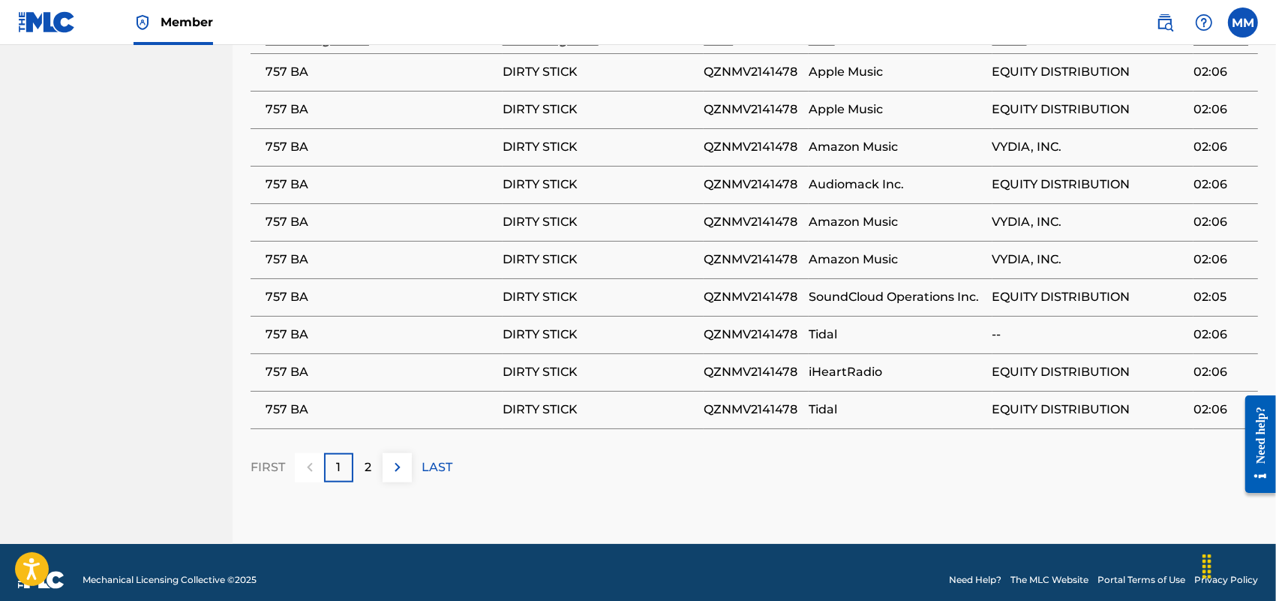
click at [361, 458] on div "2" at bounding box center [367, 467] width 29 height 29
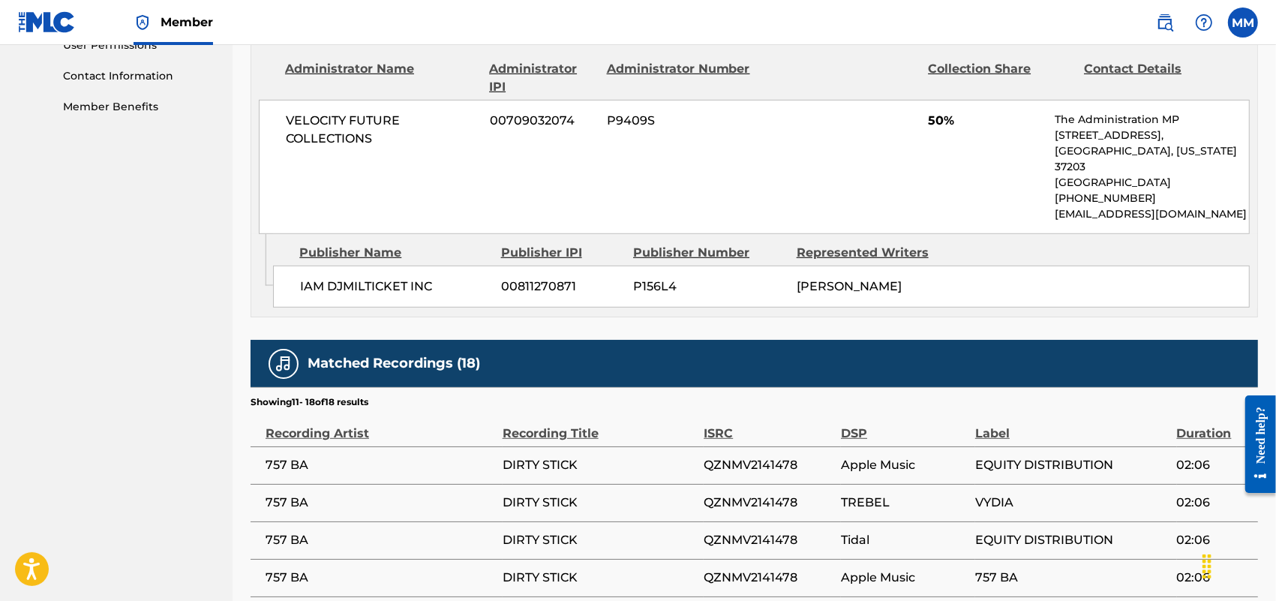
scroll to position [1044, 0]
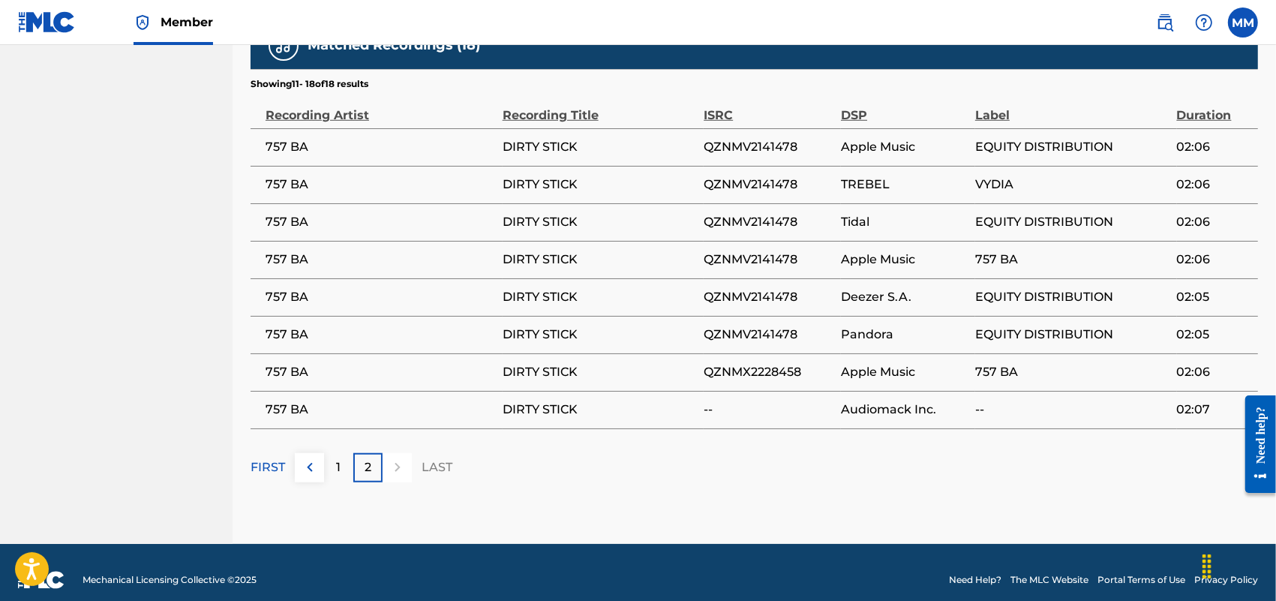
click at [332, 462] on div "1" at bounding box center [338, 467] width 29 height 29
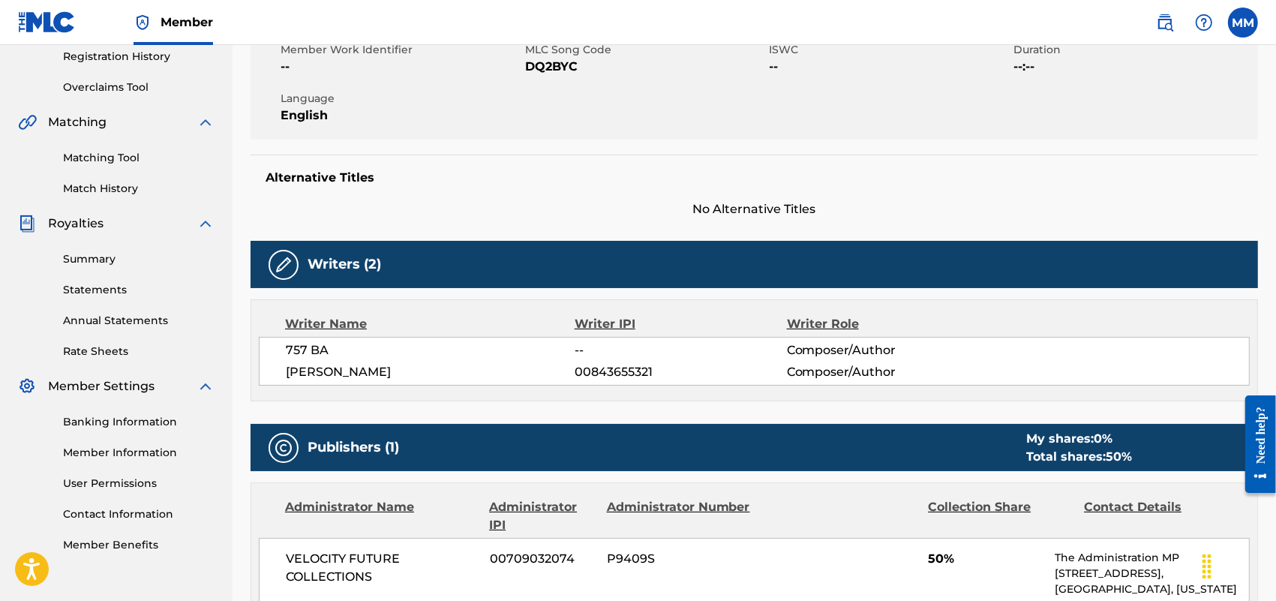
scroll to position [181, 0]
